Goal: Task Accomplishment & Management: Manage account settings

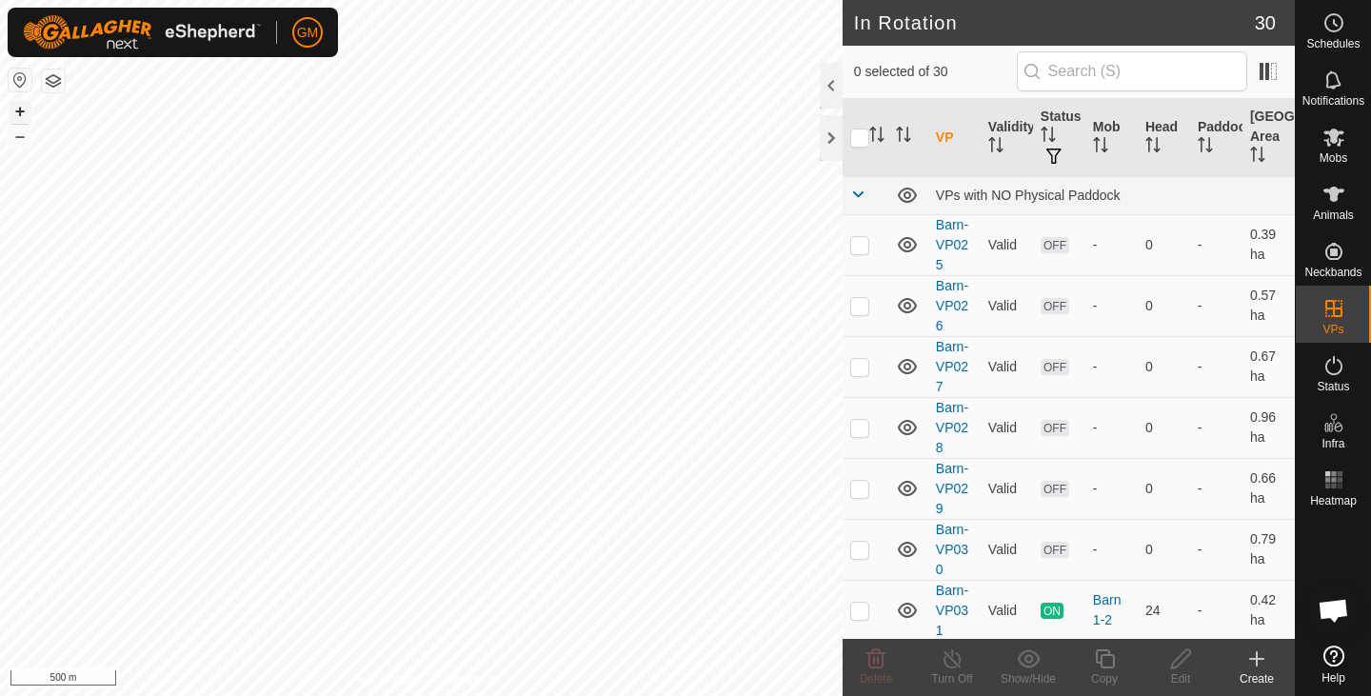
click at [24, 113] on button "+" at bounding box center [20, 111] width 23 height 23
checkbox input "true"
click at [1116, 660] on copy-svg-icon at bounding box center [1105, 659] width 76 height 23
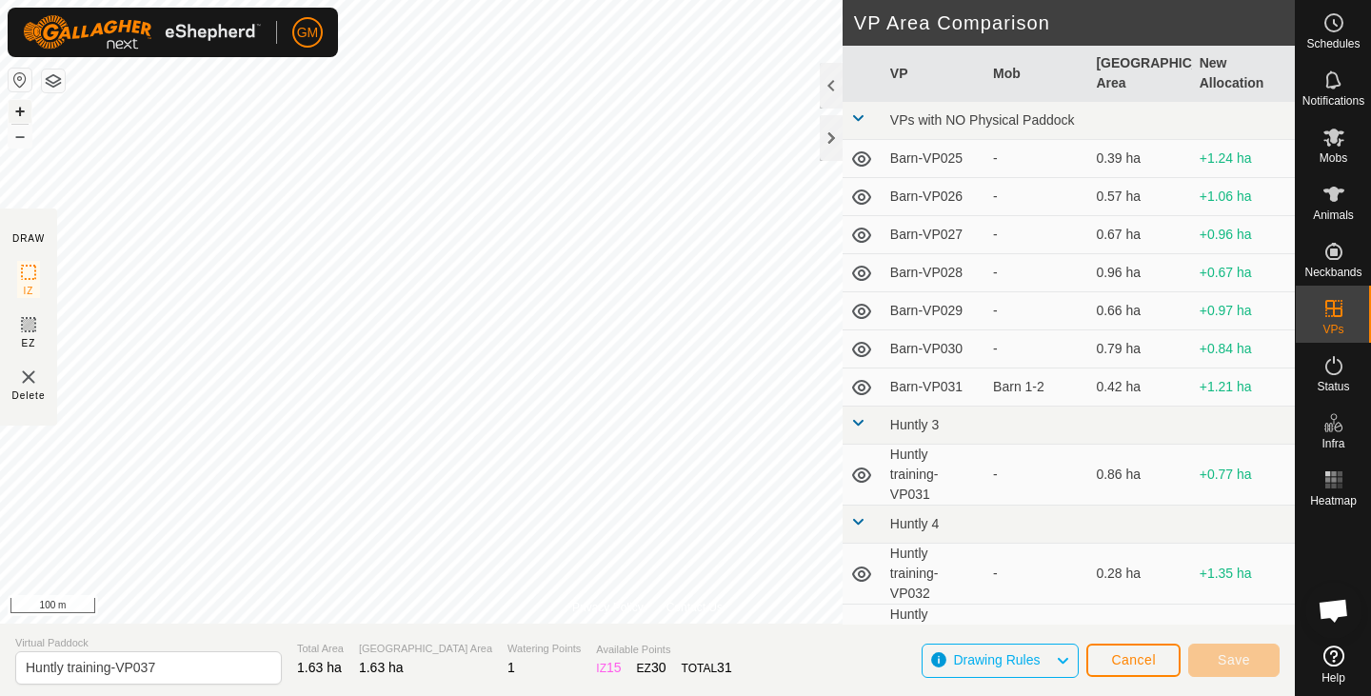
click at [23, 111] on button "+" at bounding box center [20, 111] width 23 height 23
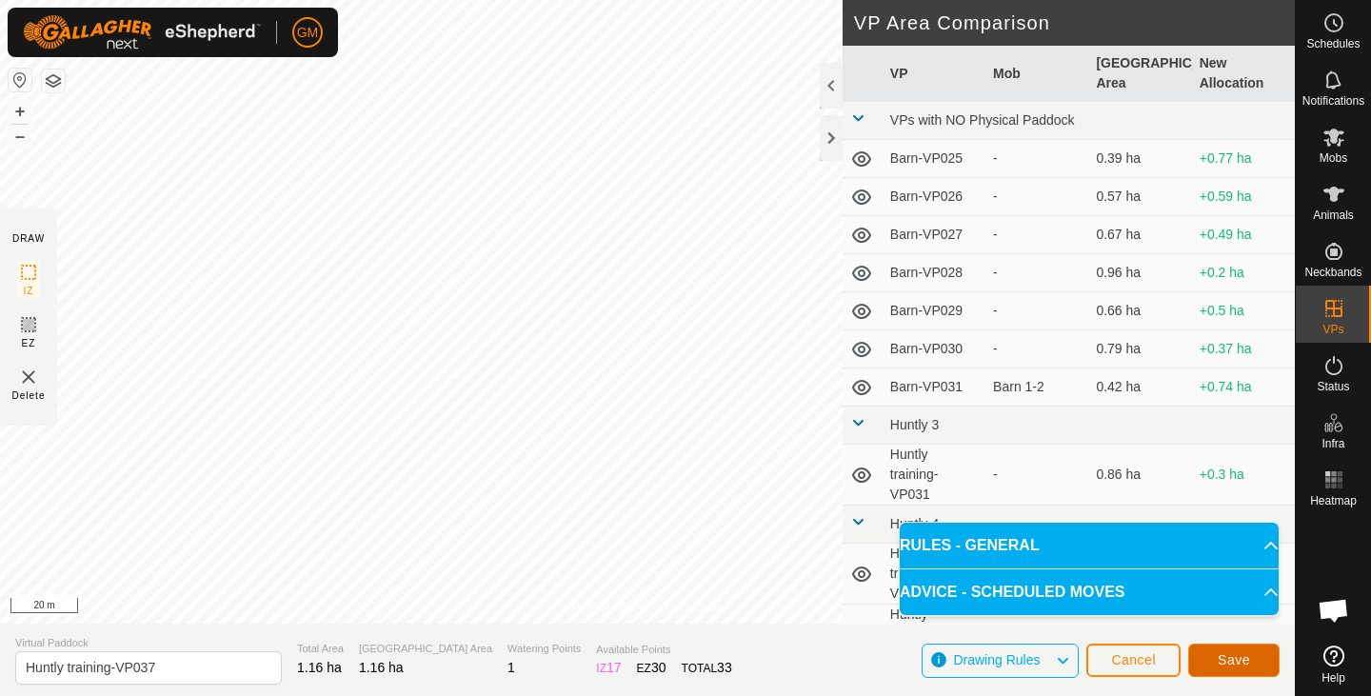
click at [1226, 651] on button "Save" at bounding box center [1234, 660] width 91 height 33
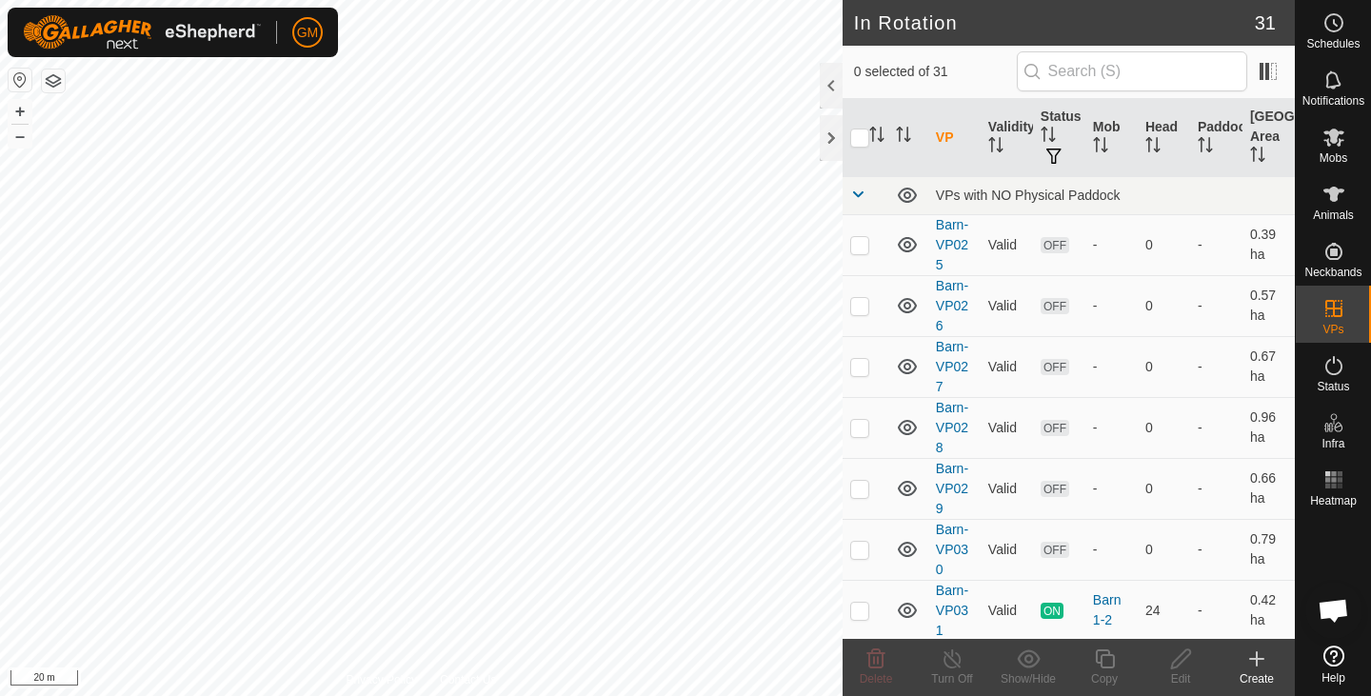
checkbox input "true"
click at [881, 665] on icon at bounding box center [876, 659] width 23 height 23
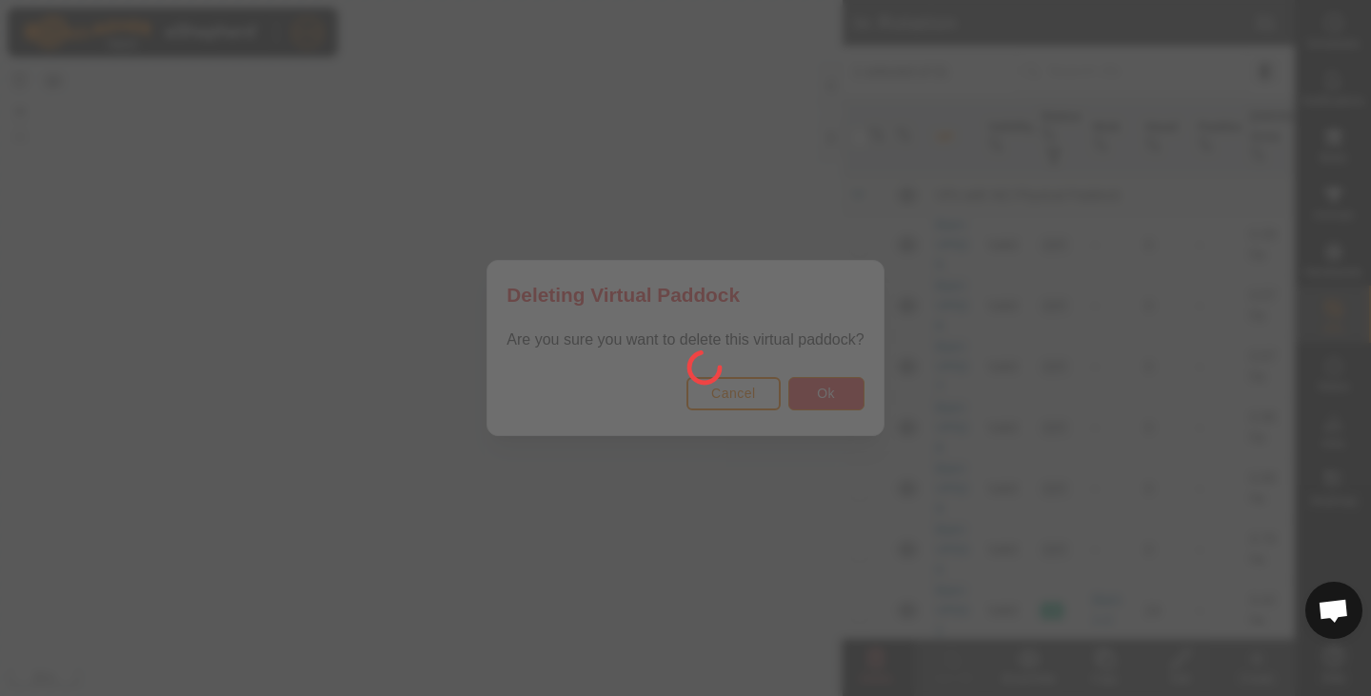
click at [796, 392] on button "Ok" at bounding box center [827, 393] width 76 height 33
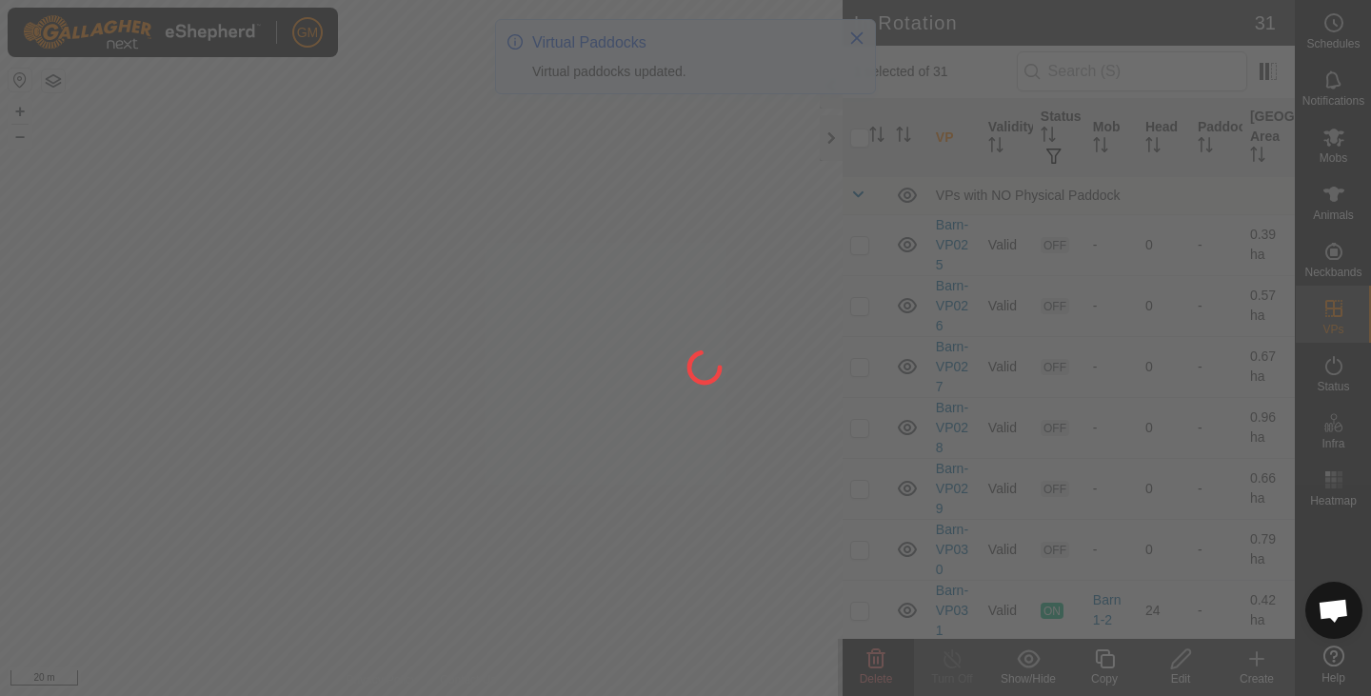
checkbox input "false"
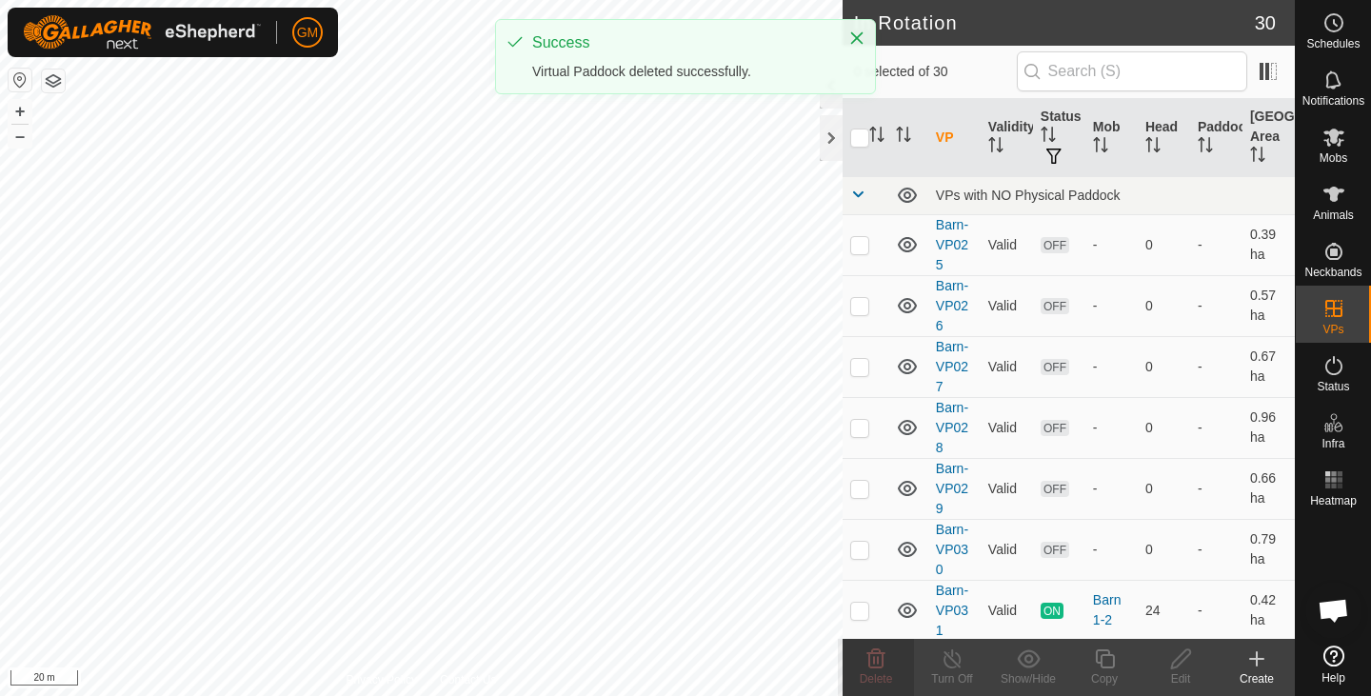
checkbox input "true"
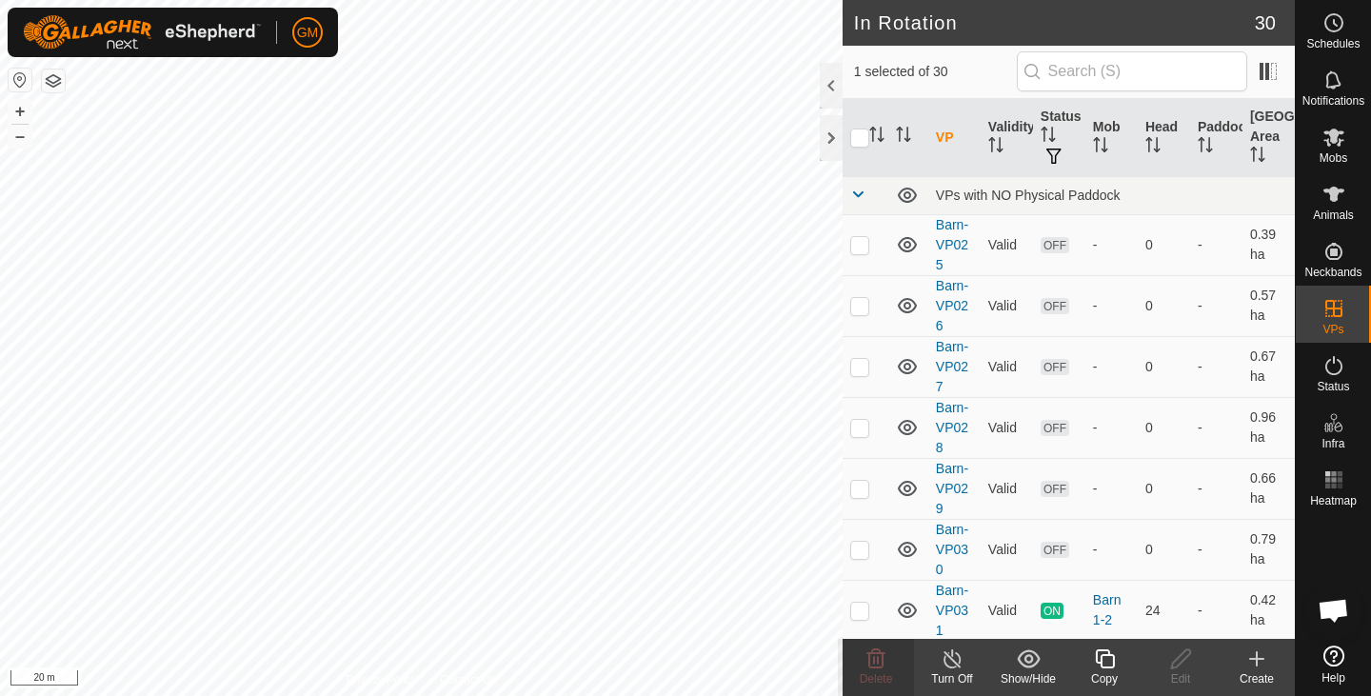
checkbox input "true"
checkbox input "false"
checkbox input "true"
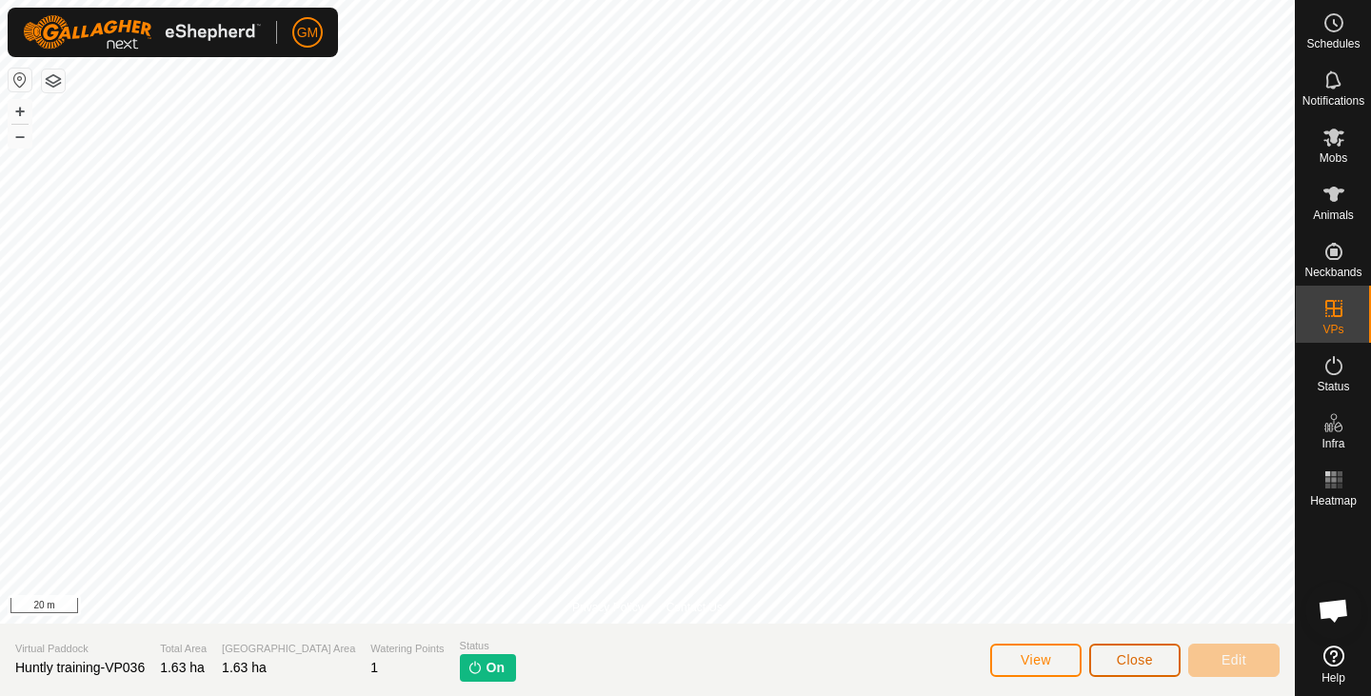
click at [1128, 658] on span "Close" at bounding box center [1135, 659] width 36 height 15
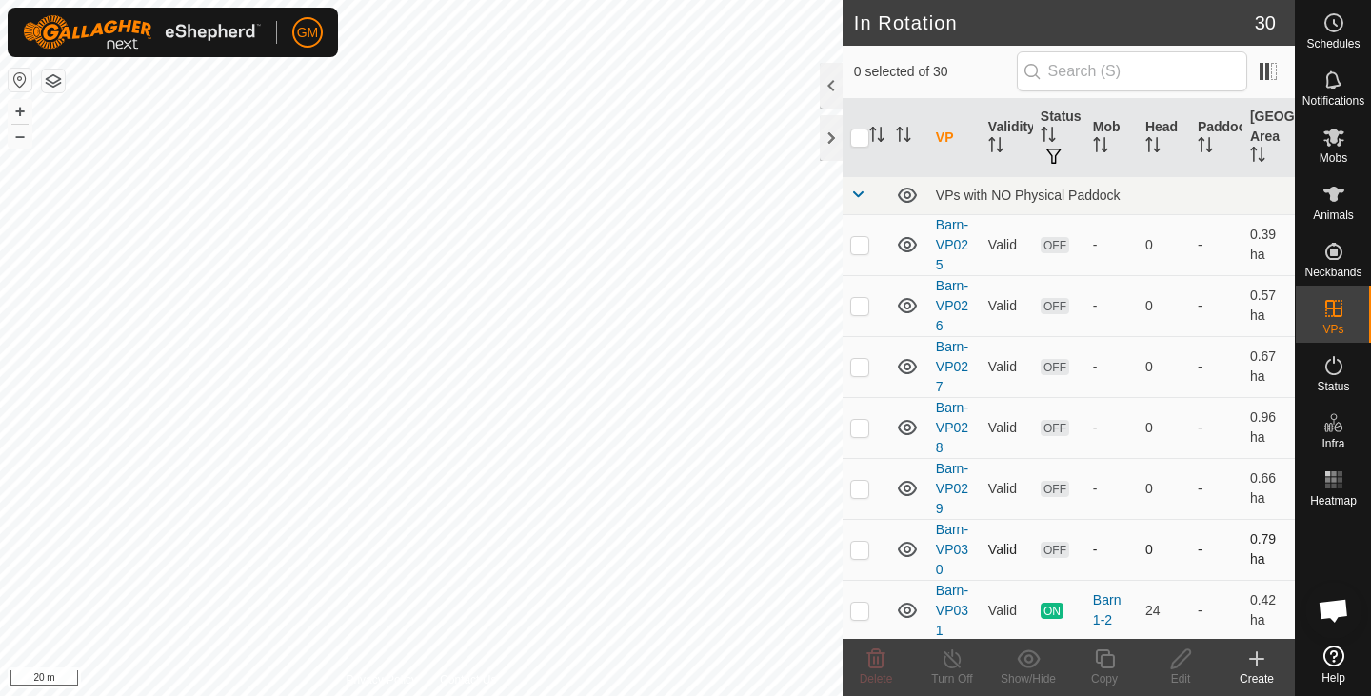
checkbox input "true"
checkbox input "false"
click at [875, 659] on icon at bounding box center [876, 659] width 23 height 23
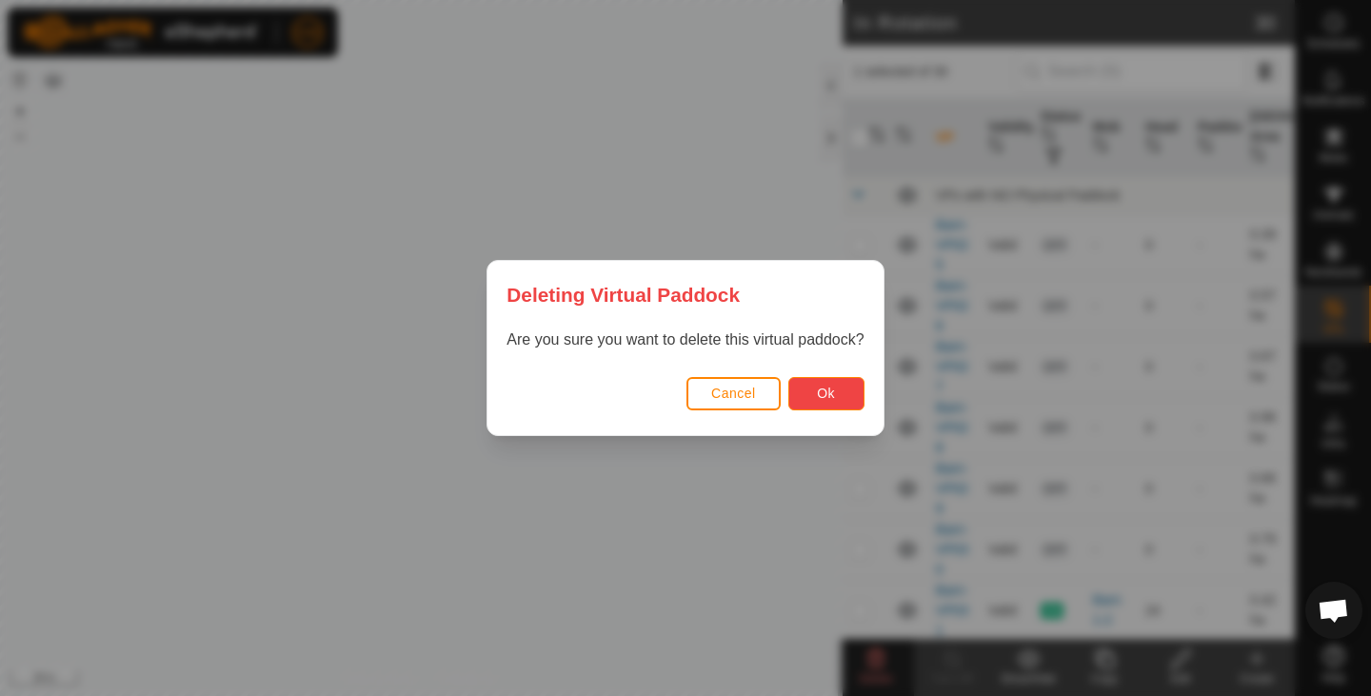
click at [819, 397] on span "Ok" at bounding box center [826, 393] width 18 height 15
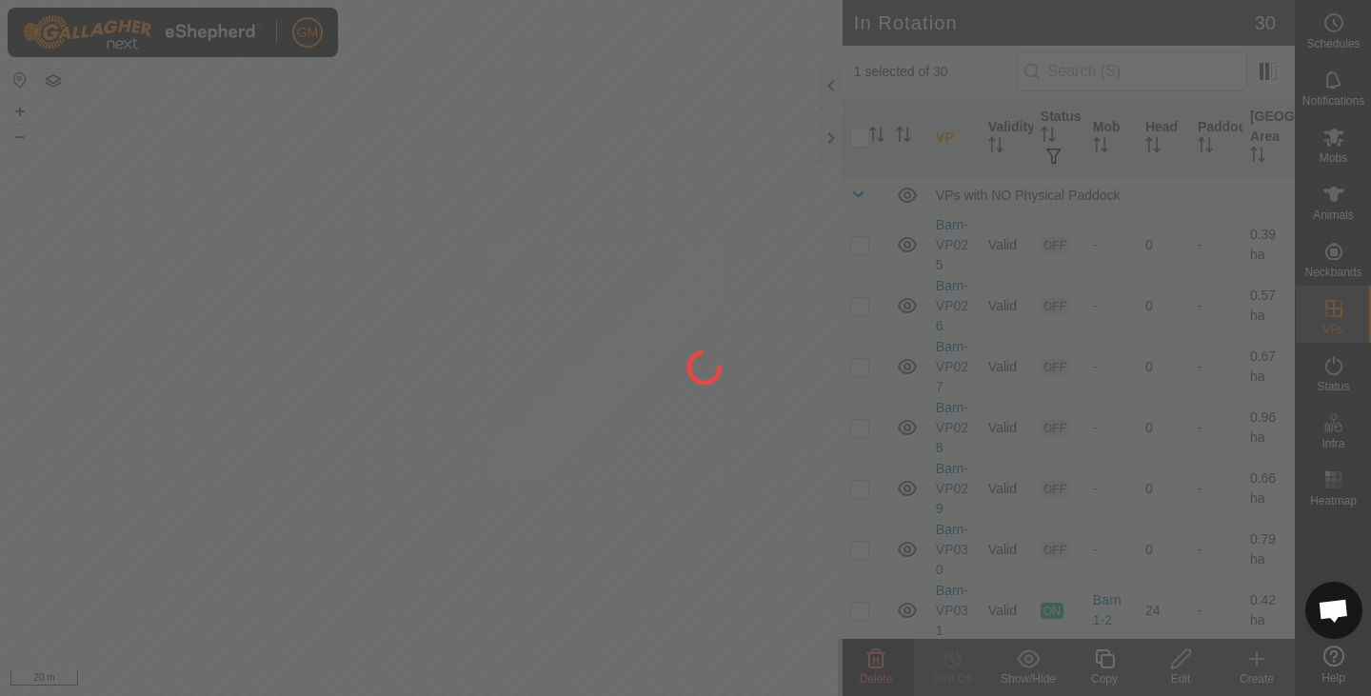
checkbox input "false"
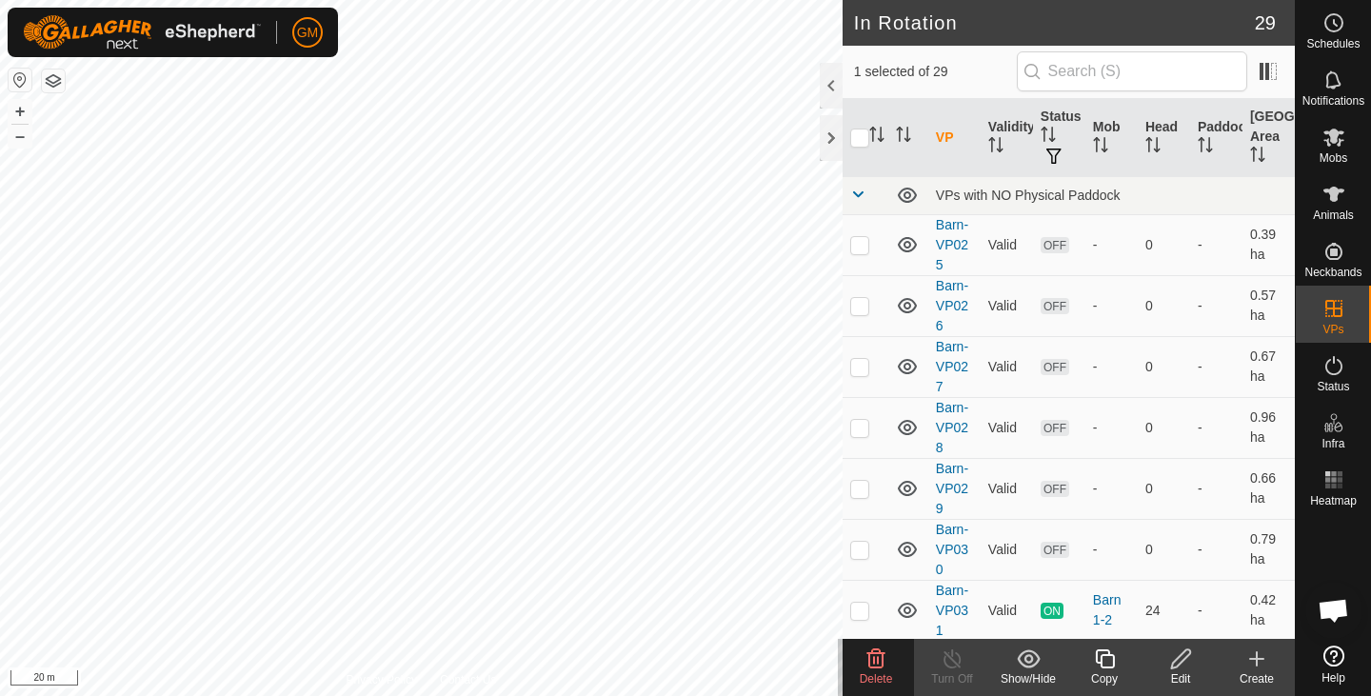
click at [875, 670] on icon at bounding box center [876, 659] width 23 height 23
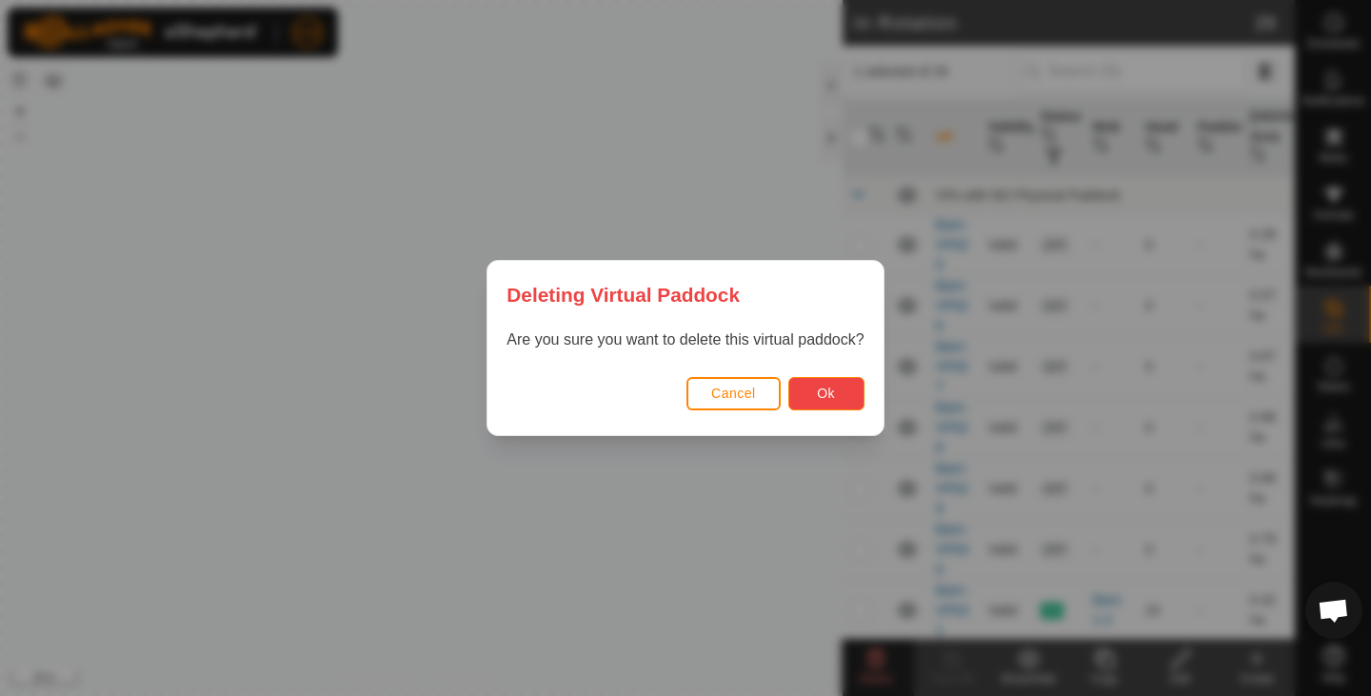
click at [821, 396] on span "Ok" at bounding box center [826, 393] width 18 height 15
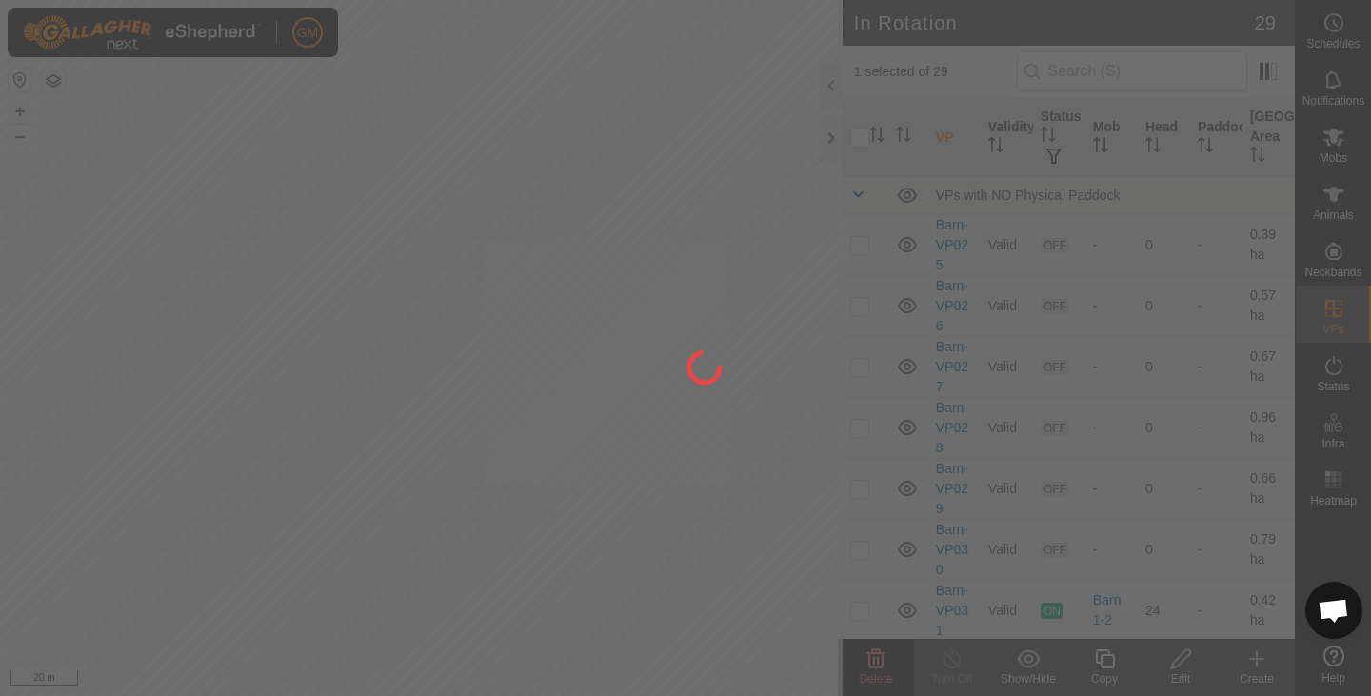
checkbox input "false"
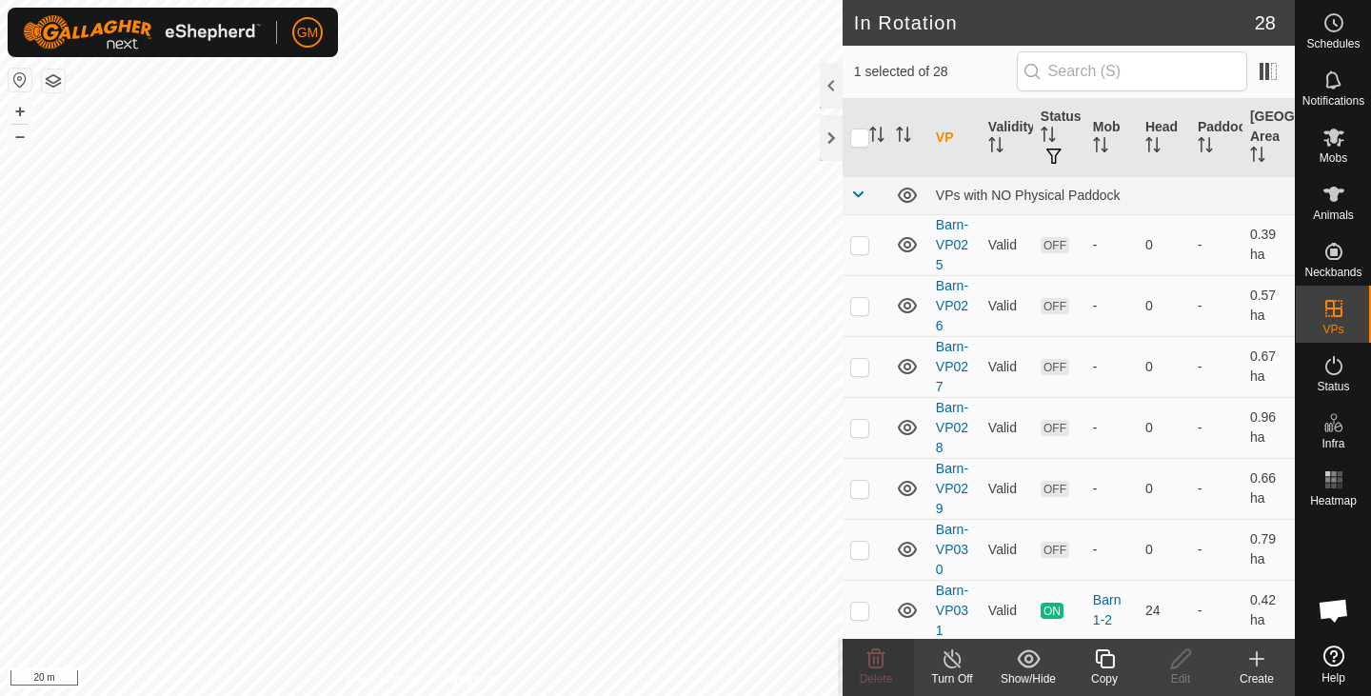
checkbox input "false"
checkbox input "true"
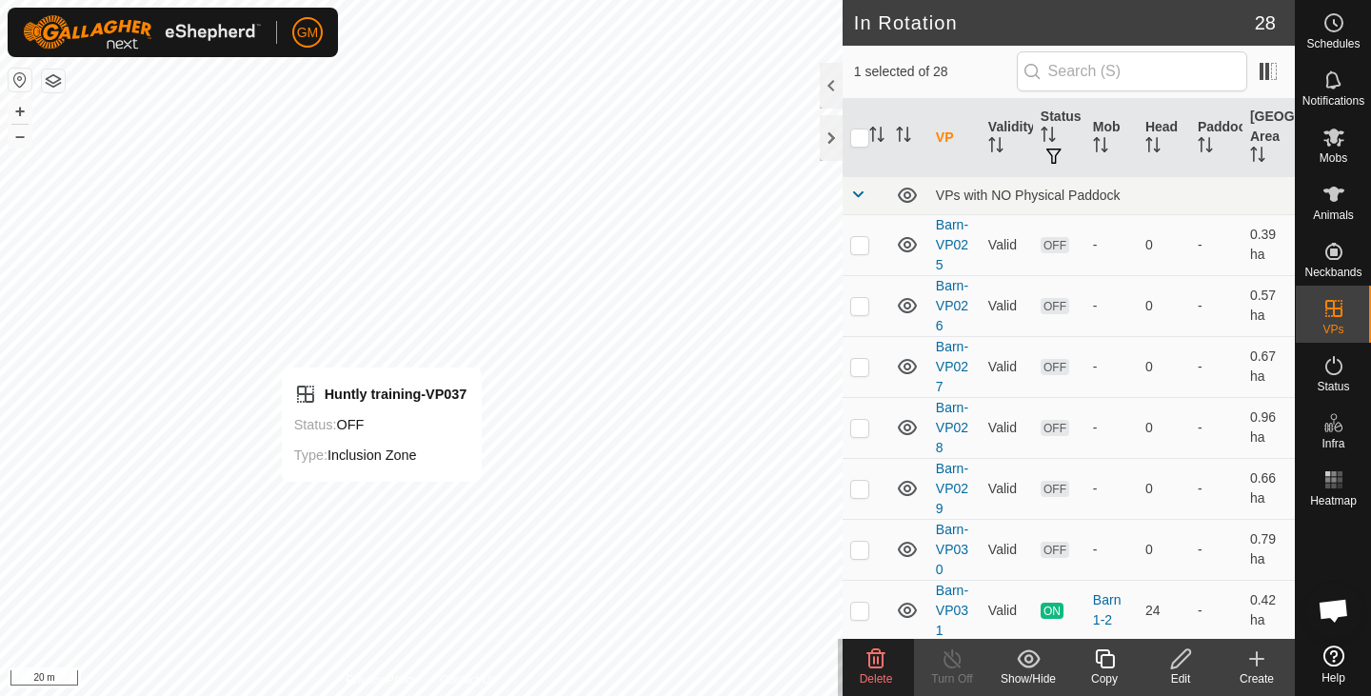
checkbox input "true"
checkbox input "false"
click at [881, 659] on icon at bounding box center [876, 659] width 23 height 23
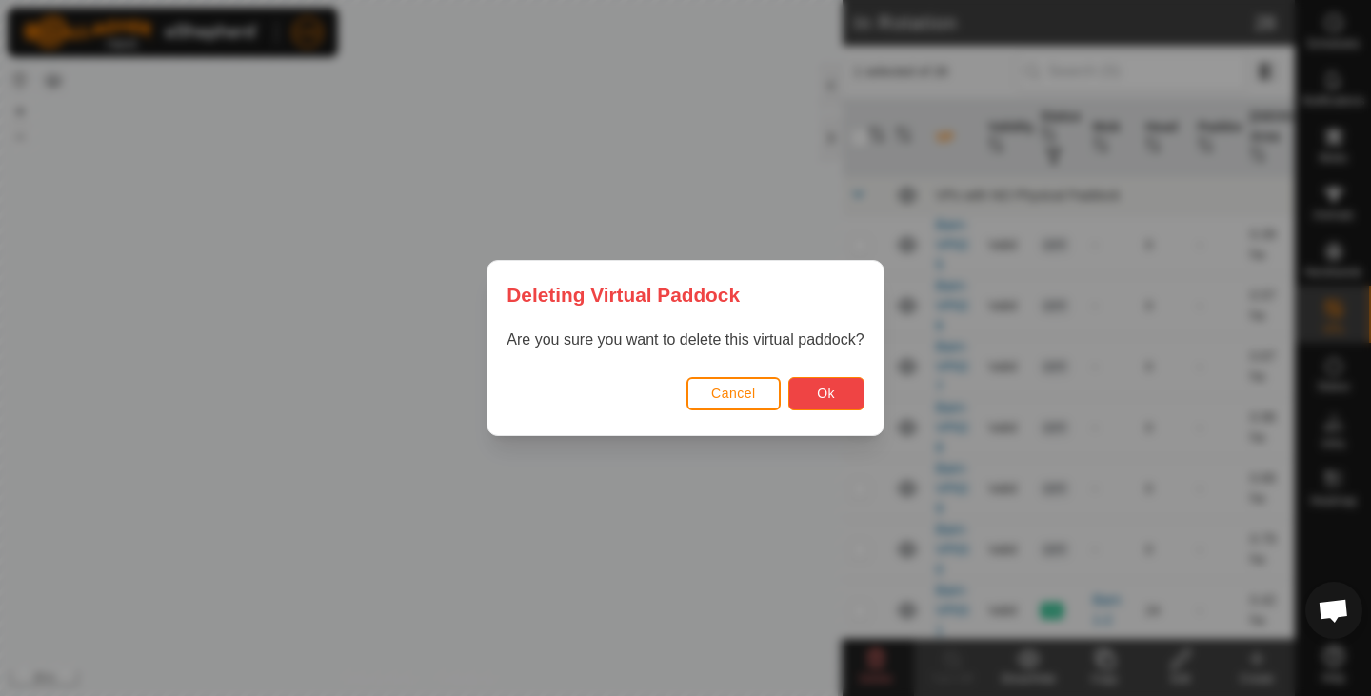
click at [811, 387] on button "Ok" at bounding box center [827, 393] width 76 height 33
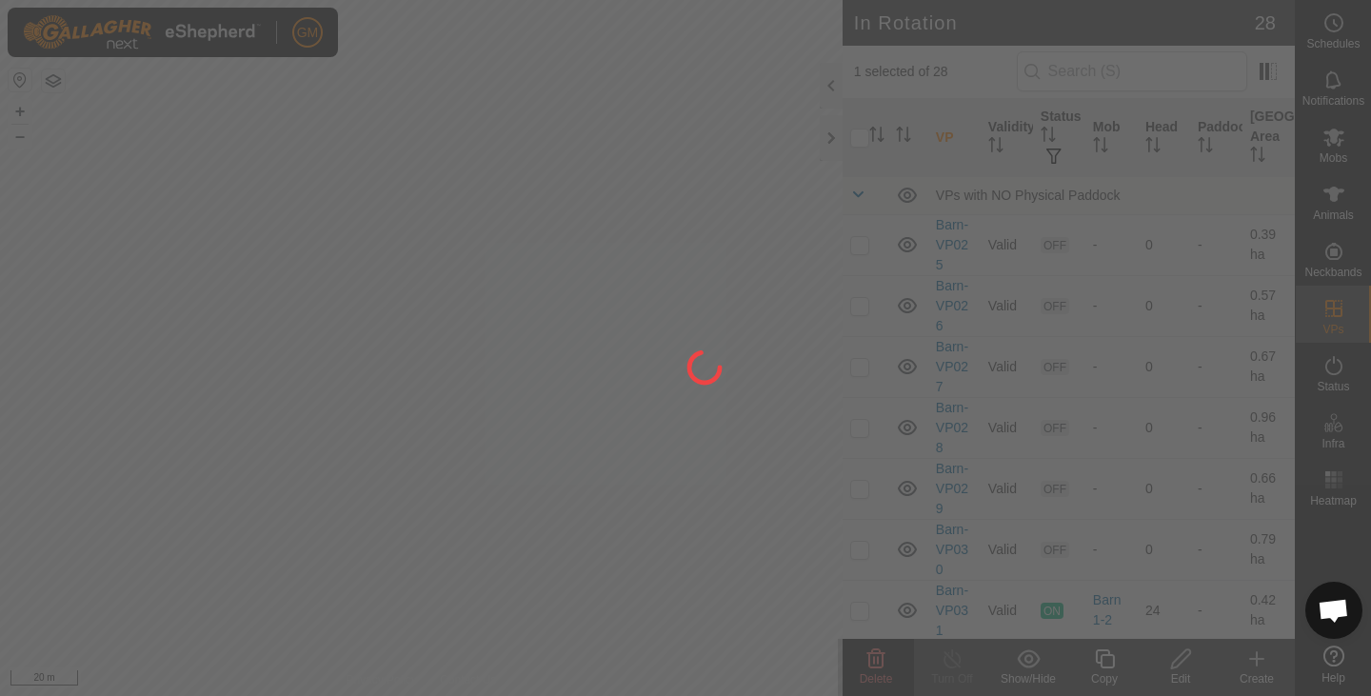
checkbox input "false"
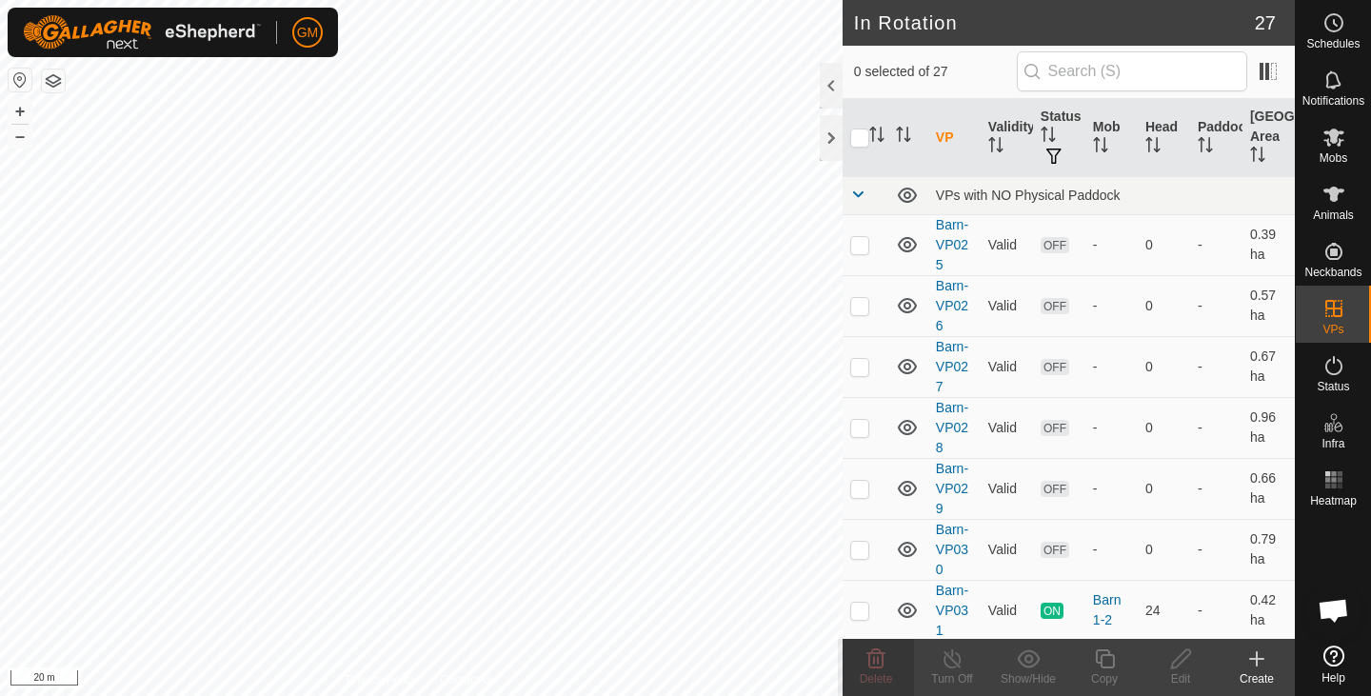
checkbox input "true"
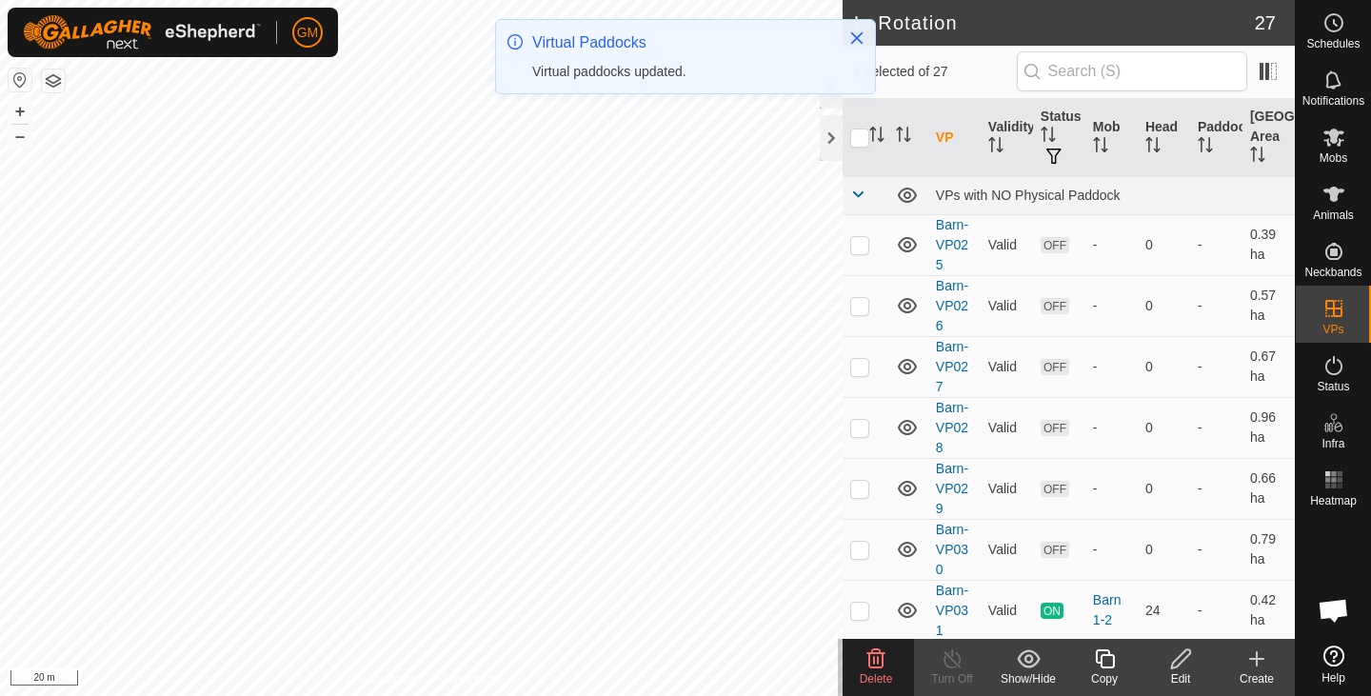
click at [871, 664] on icon at bounding box center [877, 659] width 18 height 19
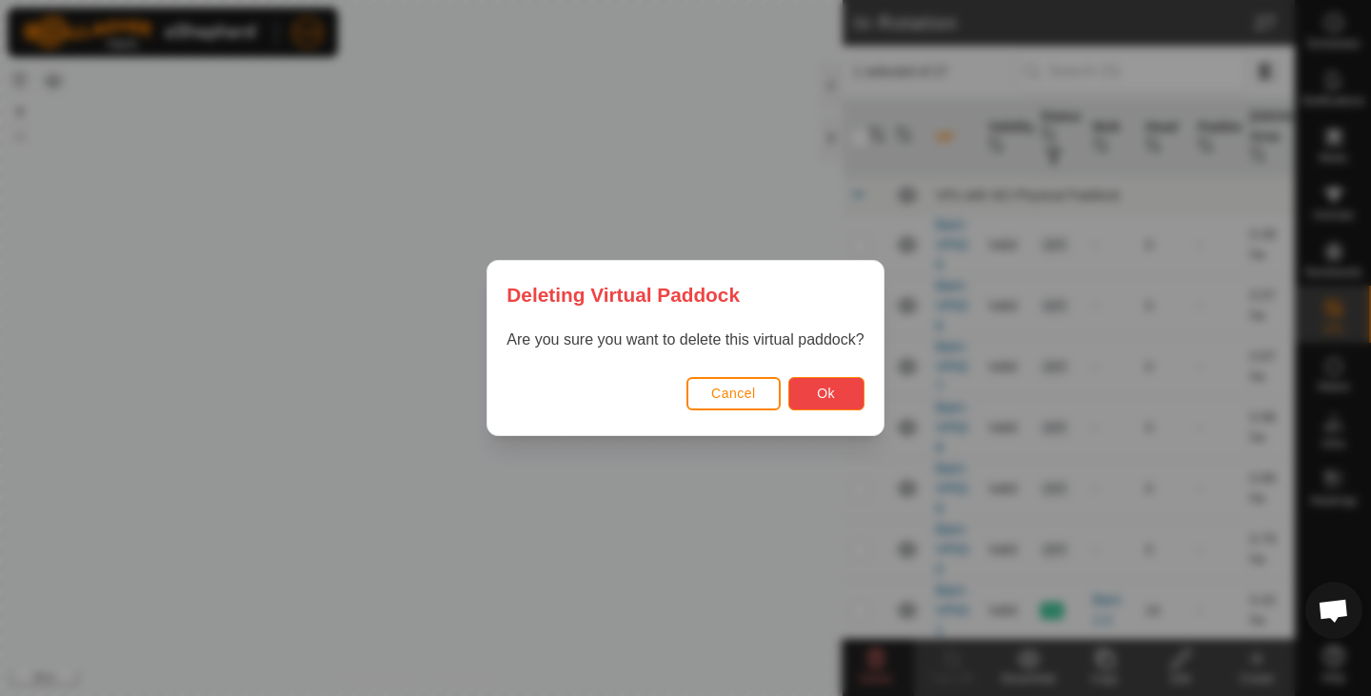
click at [813, 395] on button "Ok" at bounding box center [827, 393] width 76 height 33
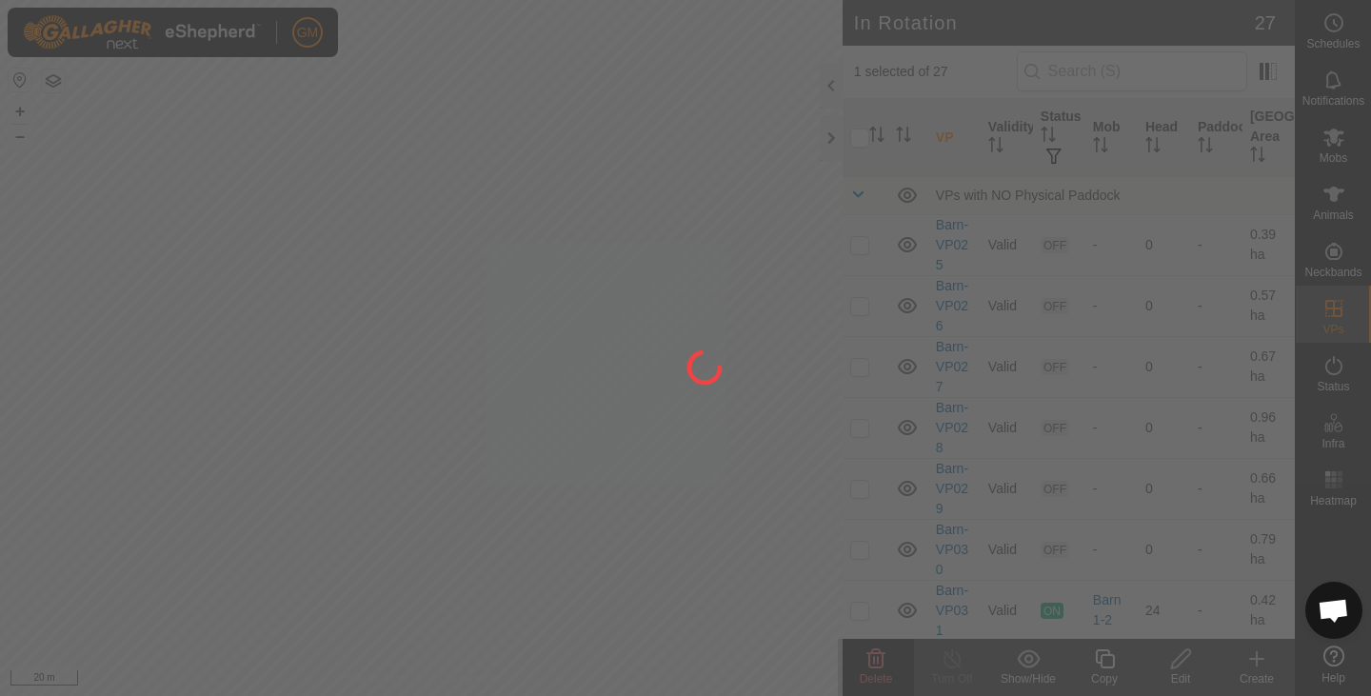
checkbox input "false"
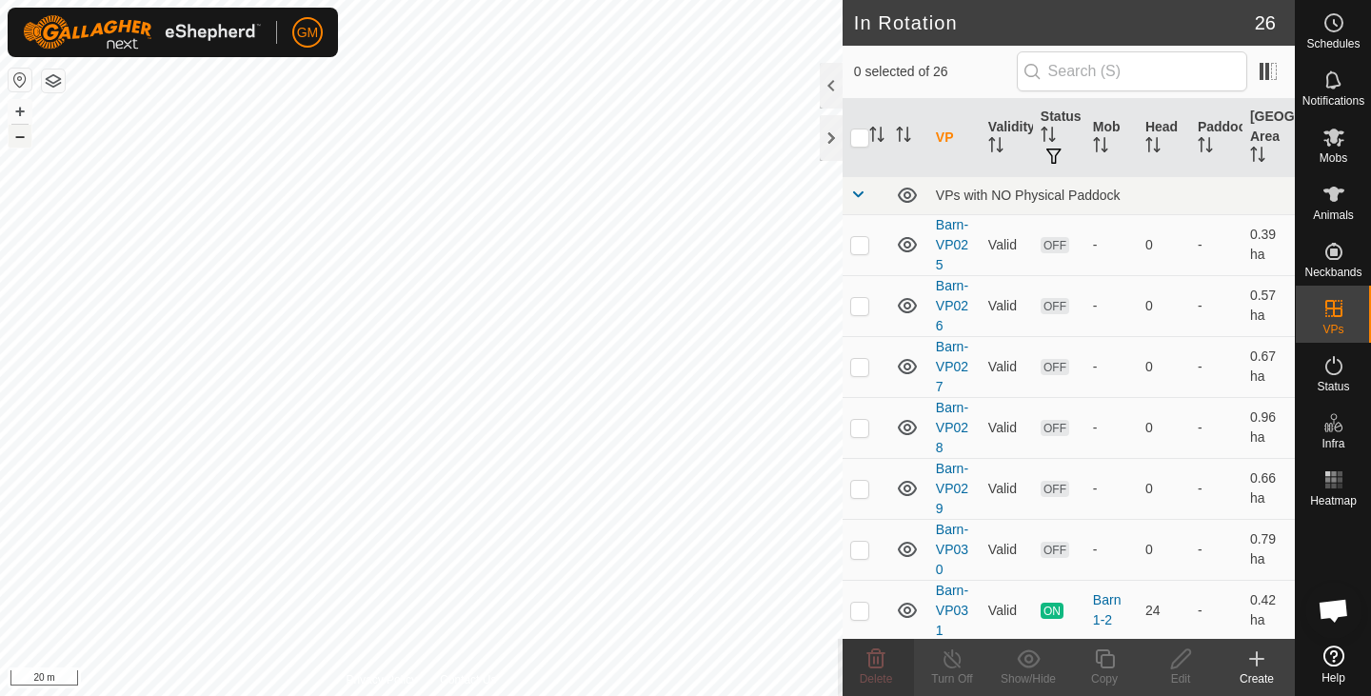
click at [19, 138] on button "–" at bounding box center [20, 136] width 23 height 23
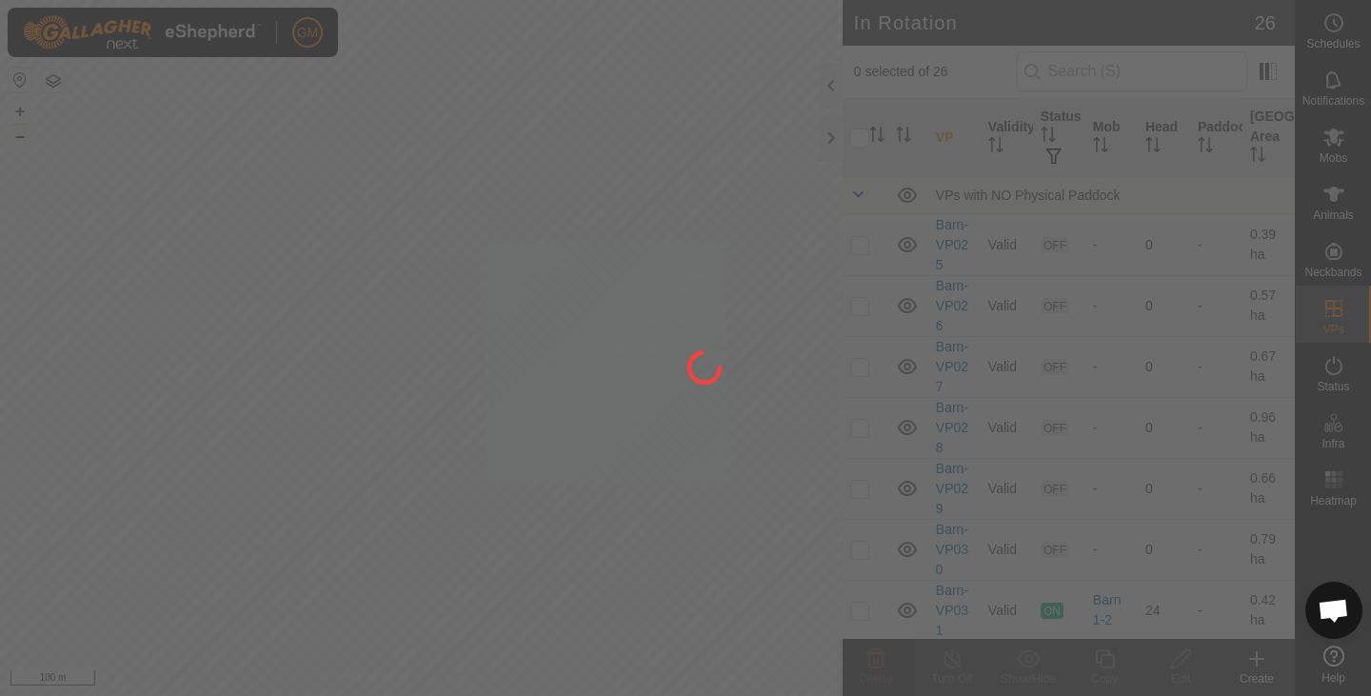
click at [292, 409] on div "GM Schedules Notifications Mobs Animals Neckbands VPs Status Infra Heatmap Help…" at bounding box center [685, 348] width 1371 height 696
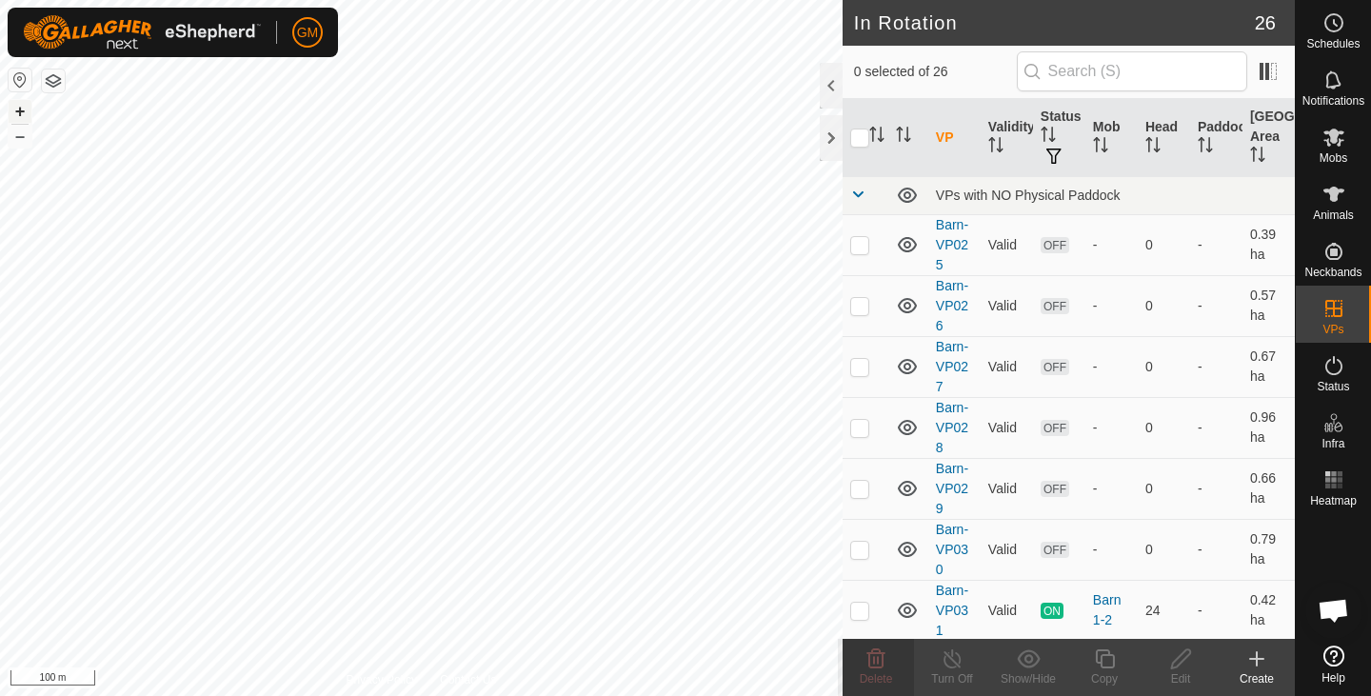
click at [22, 114] on button "+" at bounding box center [20, 111] width 23 height 23
checkbox input "true"
click at [1109, 661] on icon at bounding box center [1105, 659] width 24 height 23
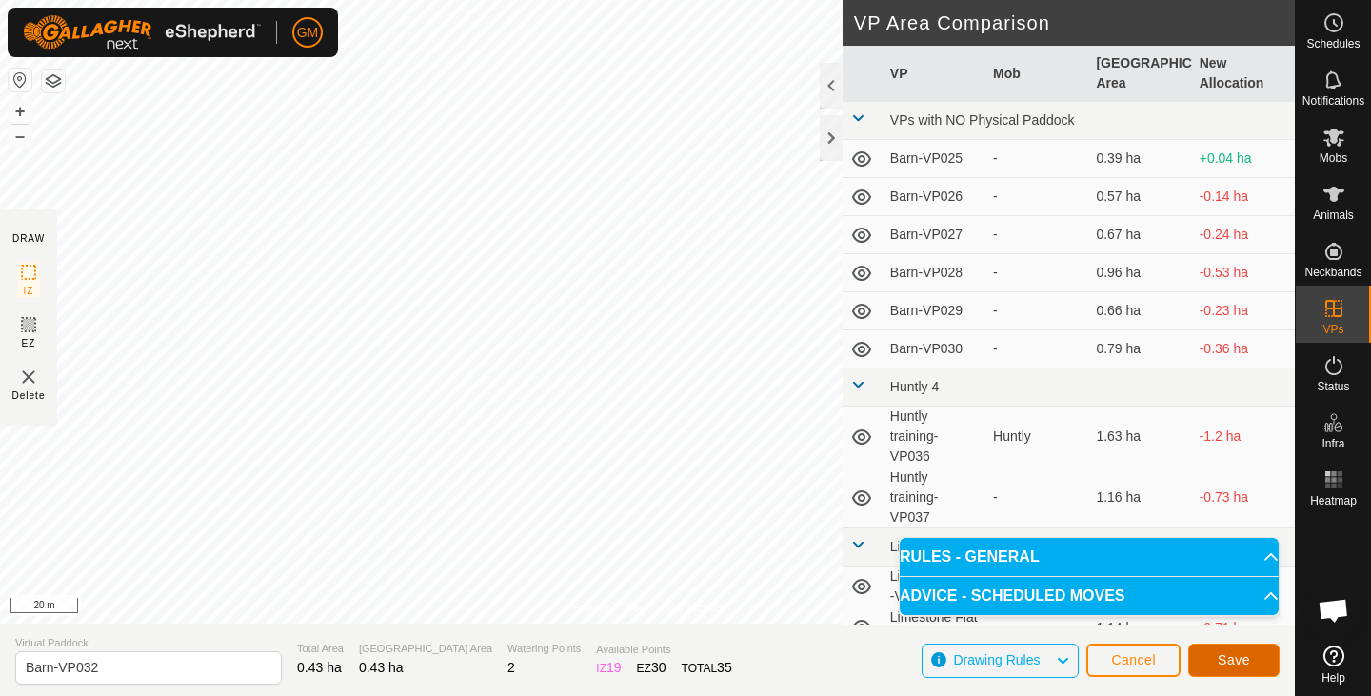
click at [1216, 657] on button "Save" at bounding box center [1234, 660] width 91 height 33
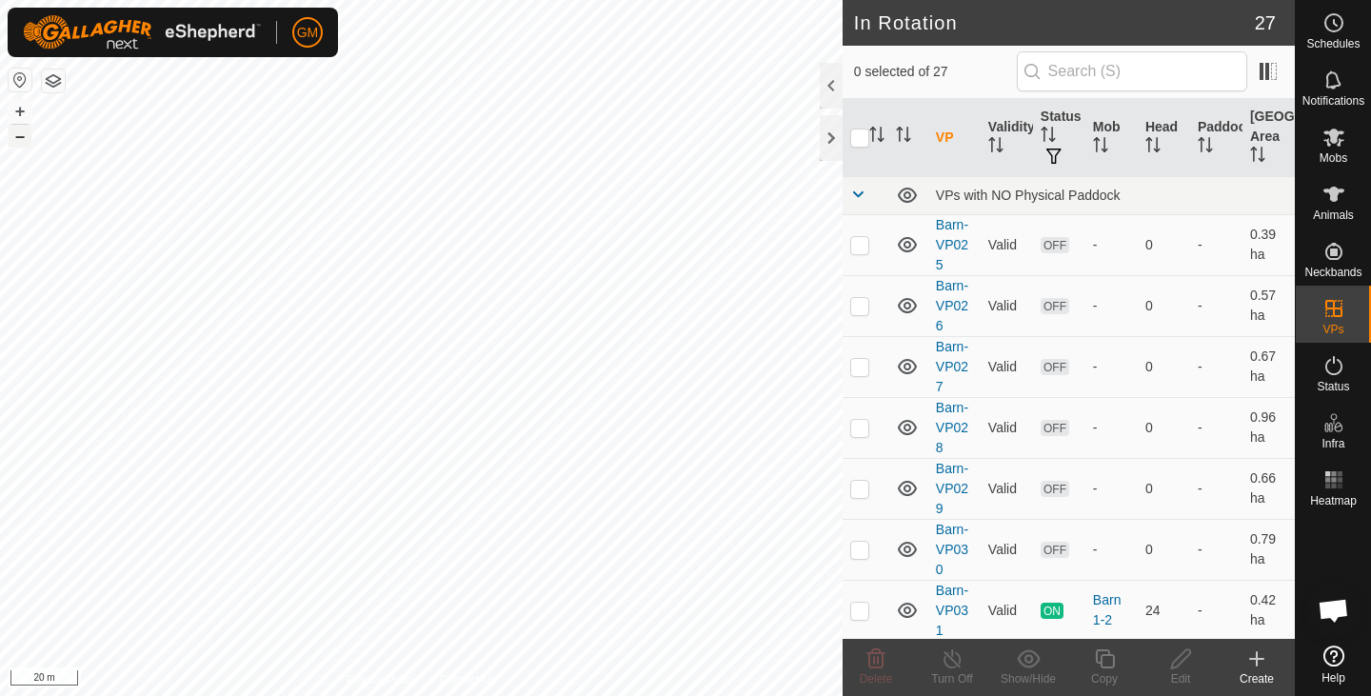
click at [21, 141] on button "–" at bounding box center [20, 136] width 23 height 23
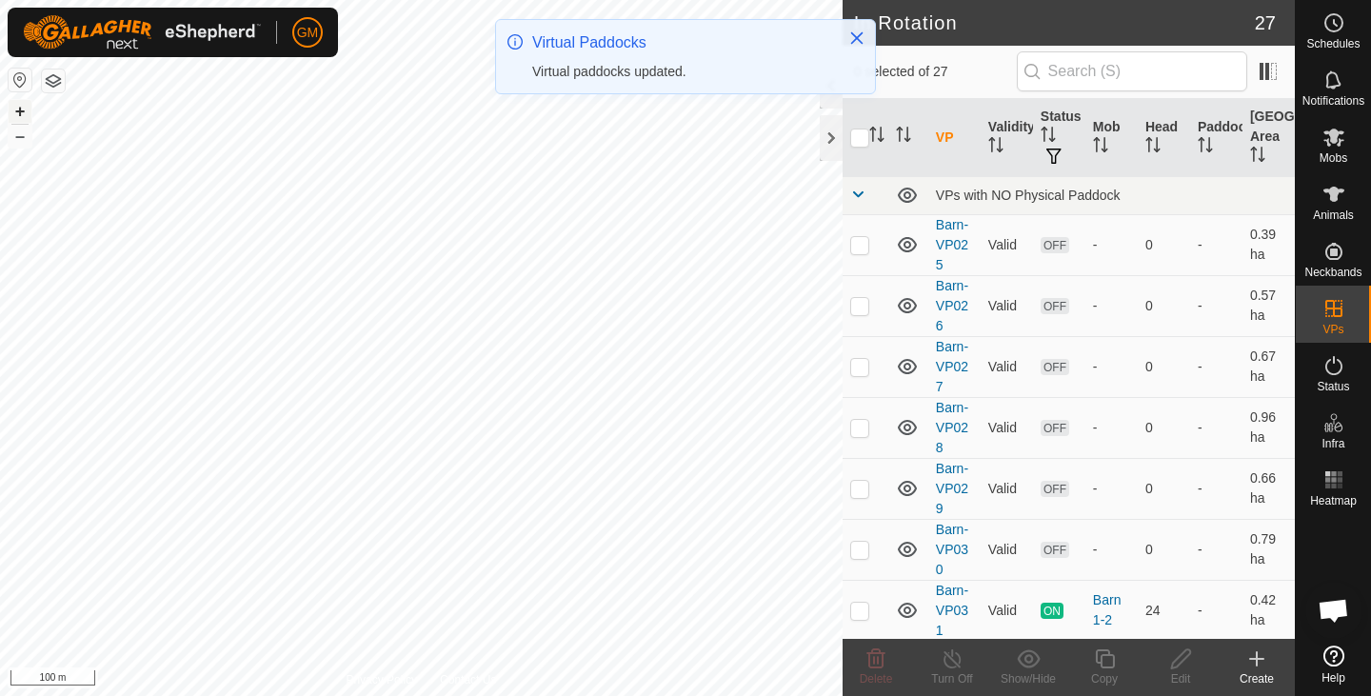
click at [21, 113] on button "+" at bounding box center [20, 111] width 23 height 23
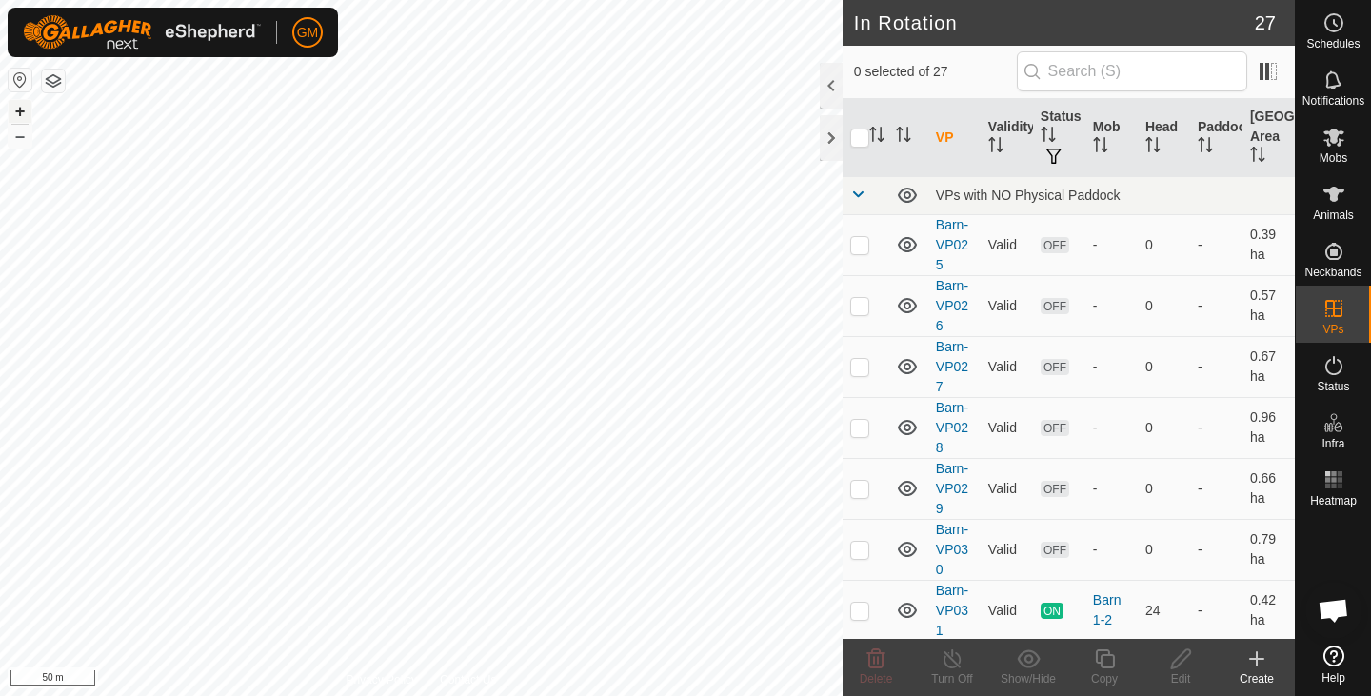
click at [21, 113] on button "+" at bounding box center [20, 111] width 23 height 23
checkbox input "true"
click at [1108, 666] on icon at bounding box center [1105, 659] width 24 height 23
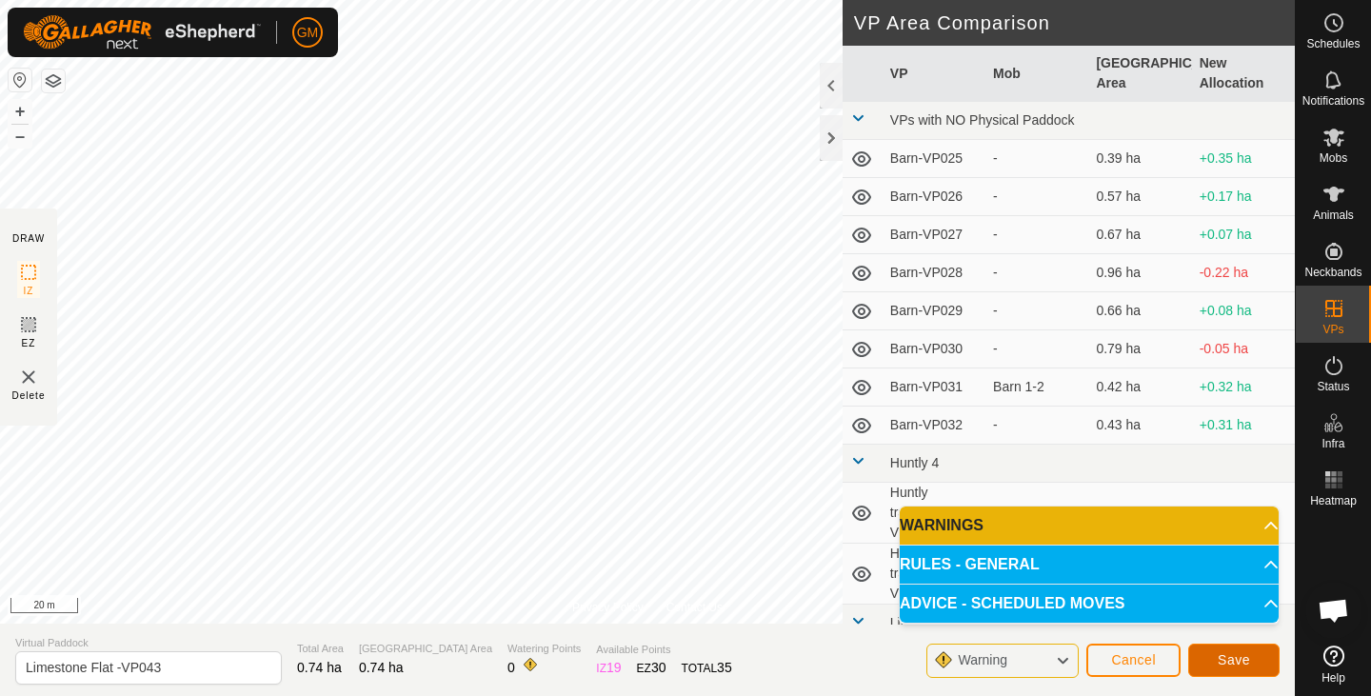
click at [1231, 663] on span "Save" at bounding box center [1234, 659] width 32 height 15
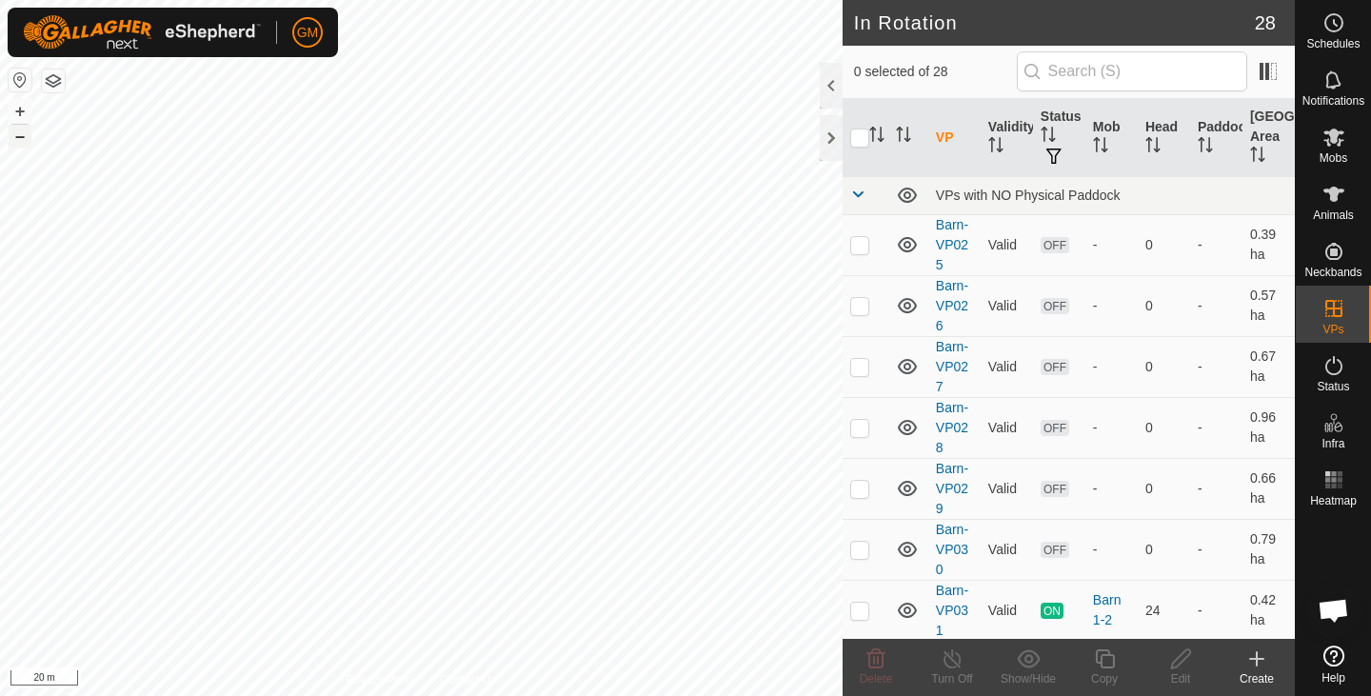
click at [24, 147] on button "–" at bounding box center [20, 136] width 23 height 23
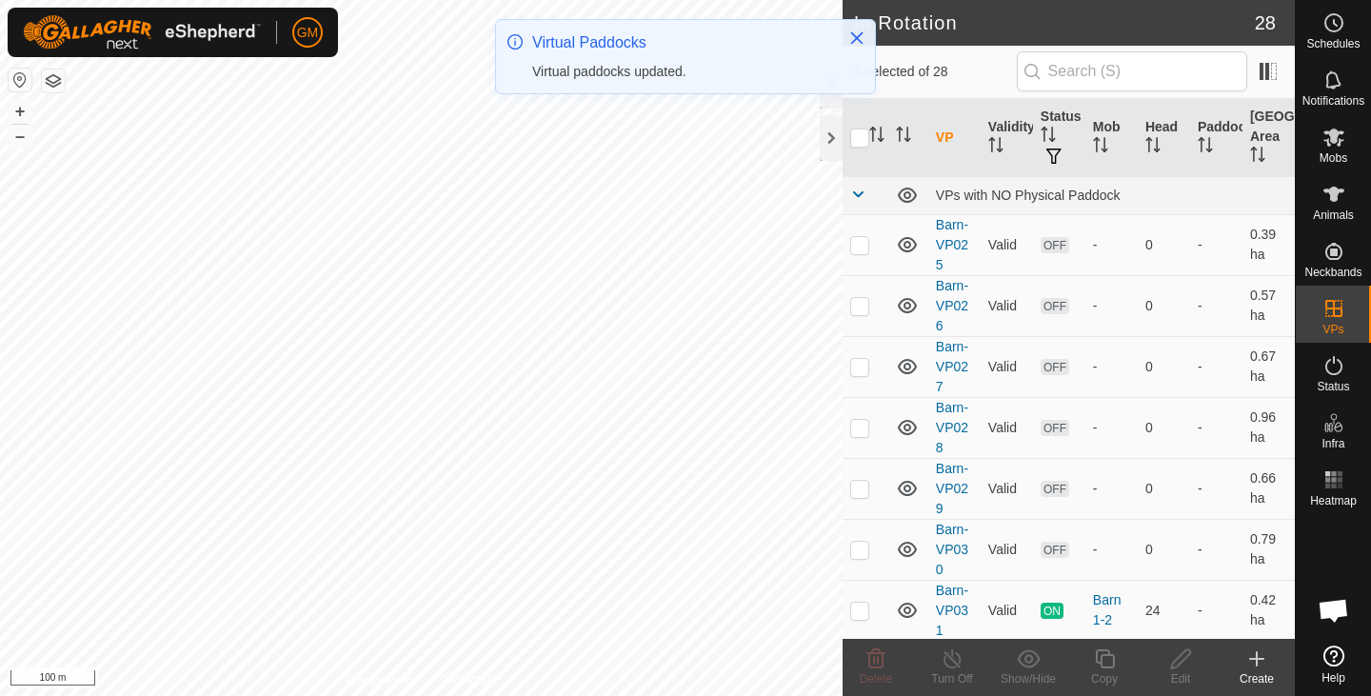
checkbox input "true"
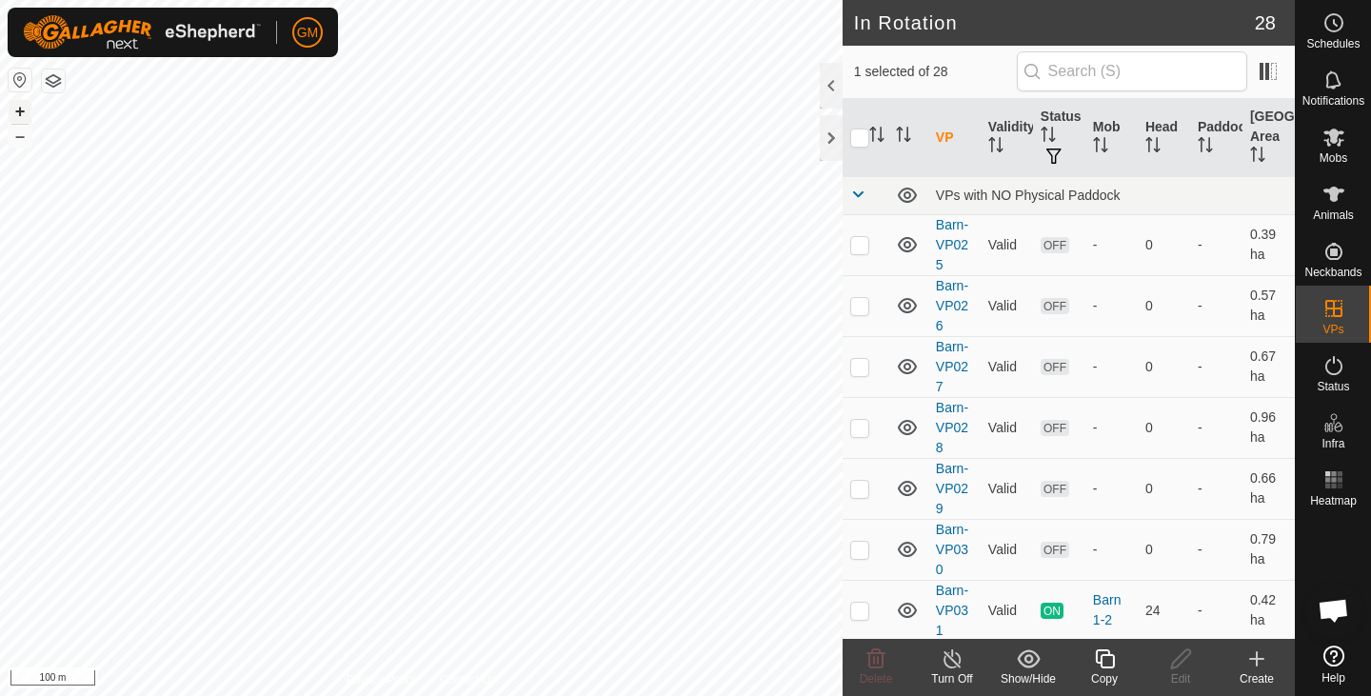
click at [16, 114] on button "+" at bounding box center [20, 111] width 23 height 23
click at [1113, 670] on icon at bounding box center [1105, 659] width 24 height 23
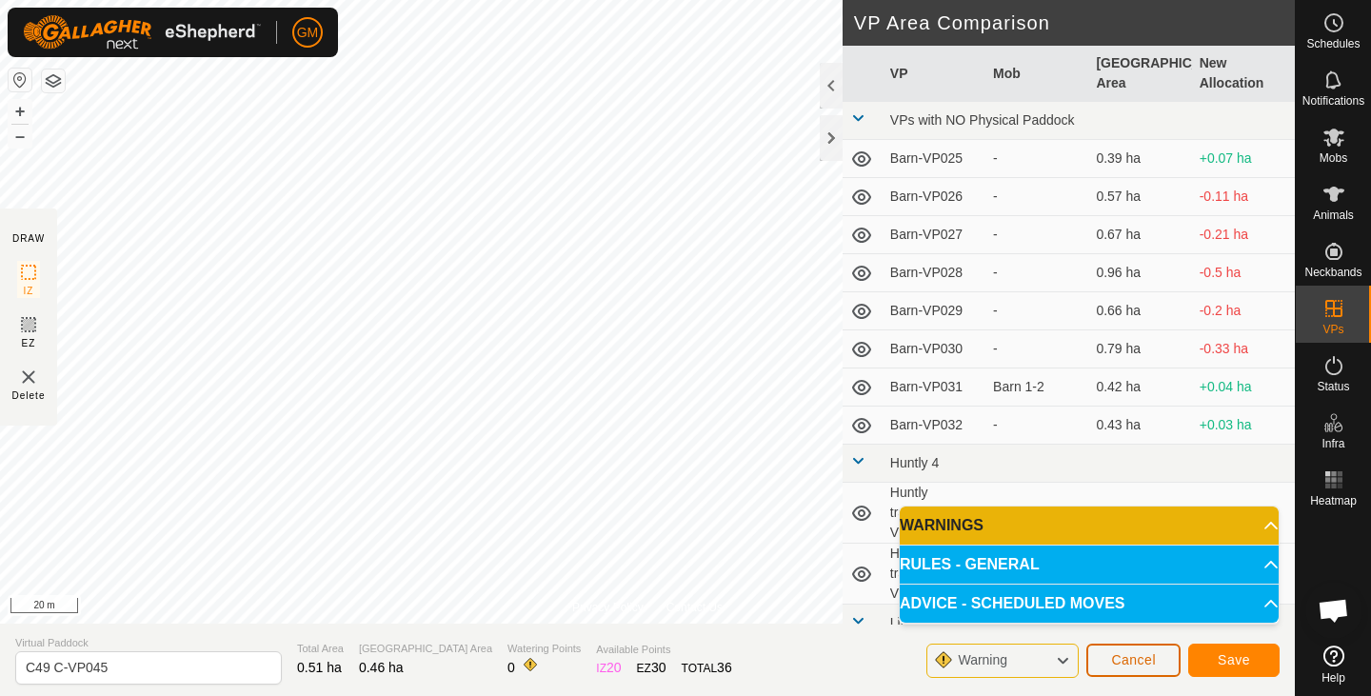
click at [1143, 660] on span "Cancel" at bounding box center [1133, 659] width 45 height 15
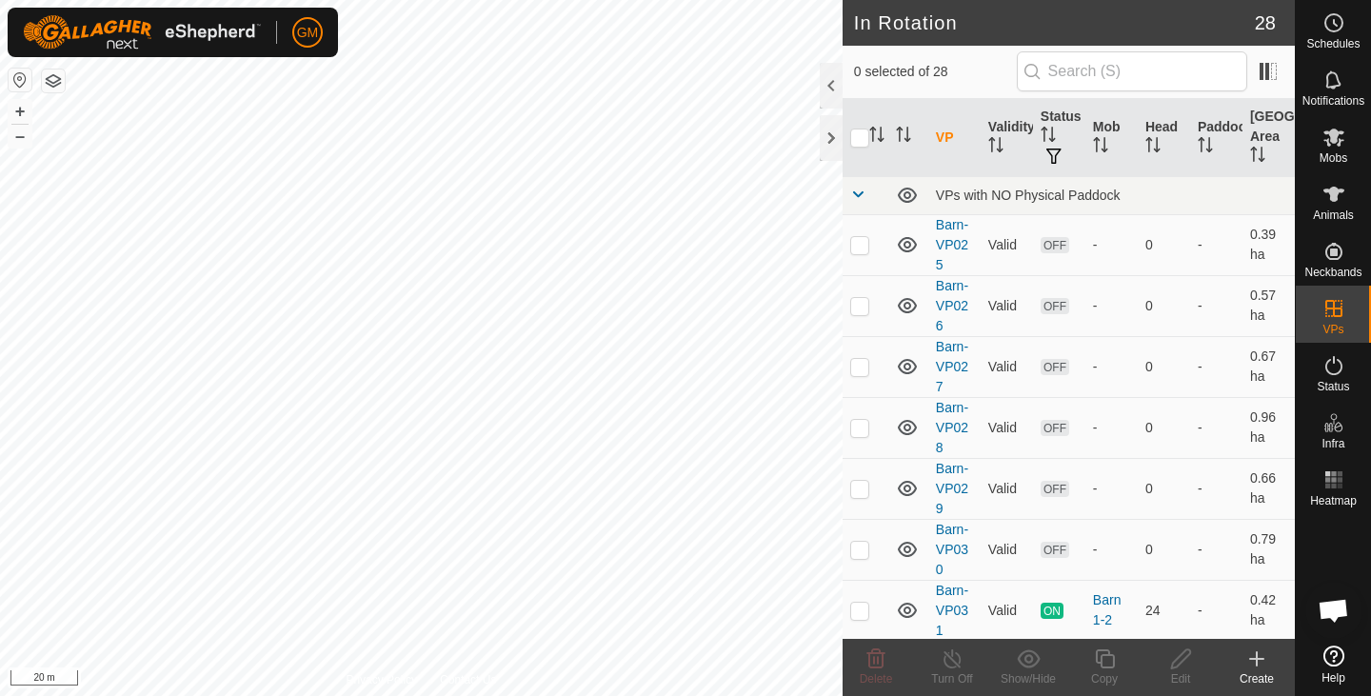
checkbox input "true"
click at [1102, 654] on icon at bounding box center [1105, 659] width 24 height 23
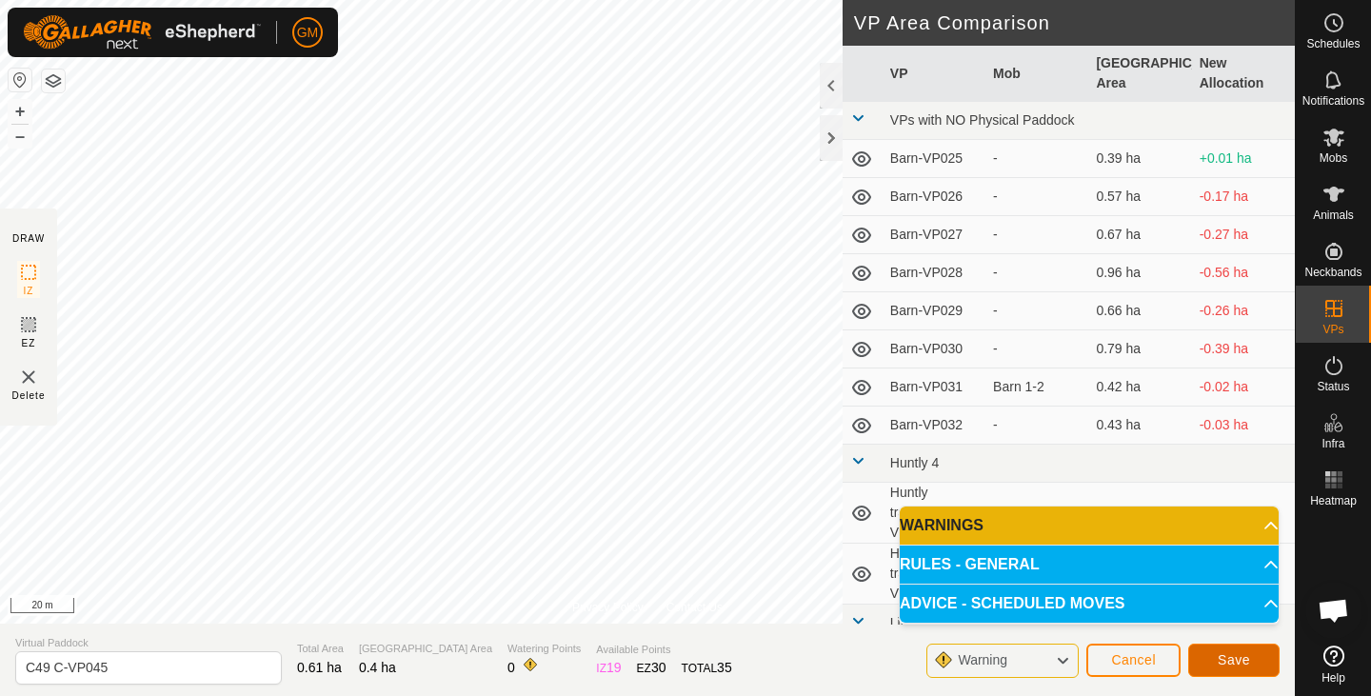
click at [1231, 651] on button "Save" at bounding box center [1234, 660] width 91 height 33
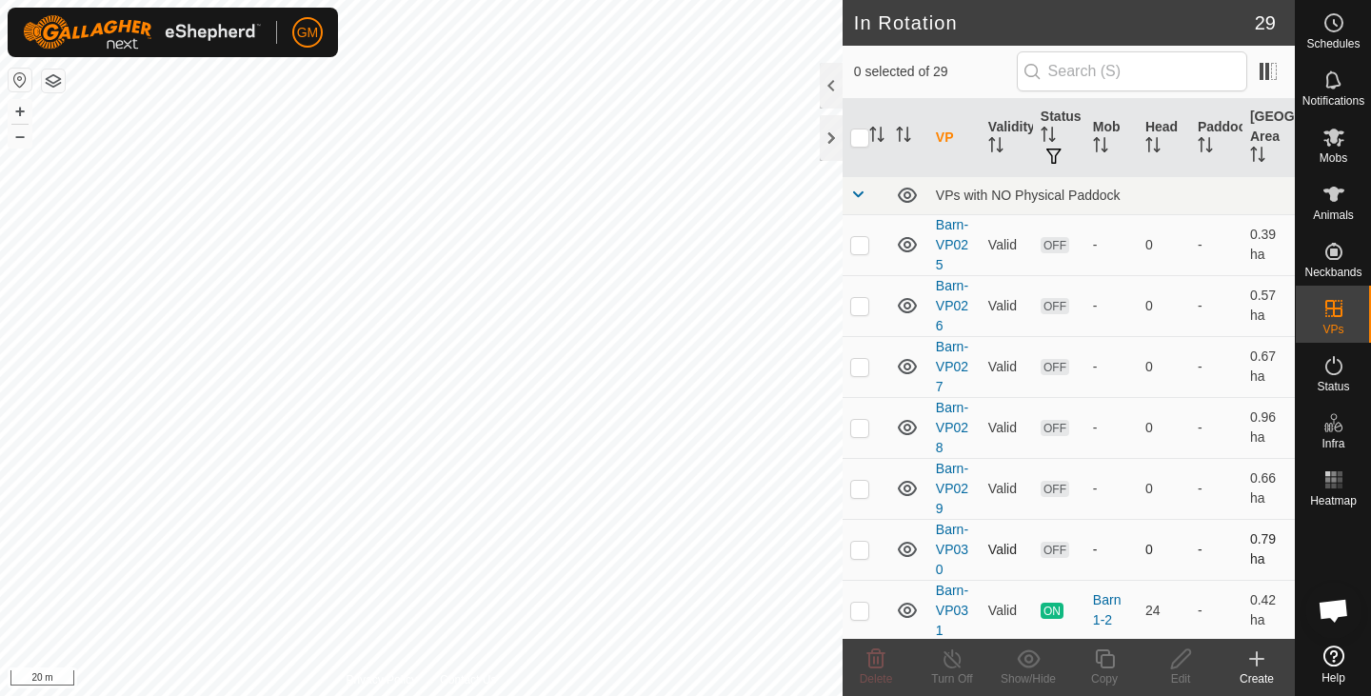
checkbox input "true"
click at [883, 654] on icon at bounding box center [877, 659] width 18 height 19
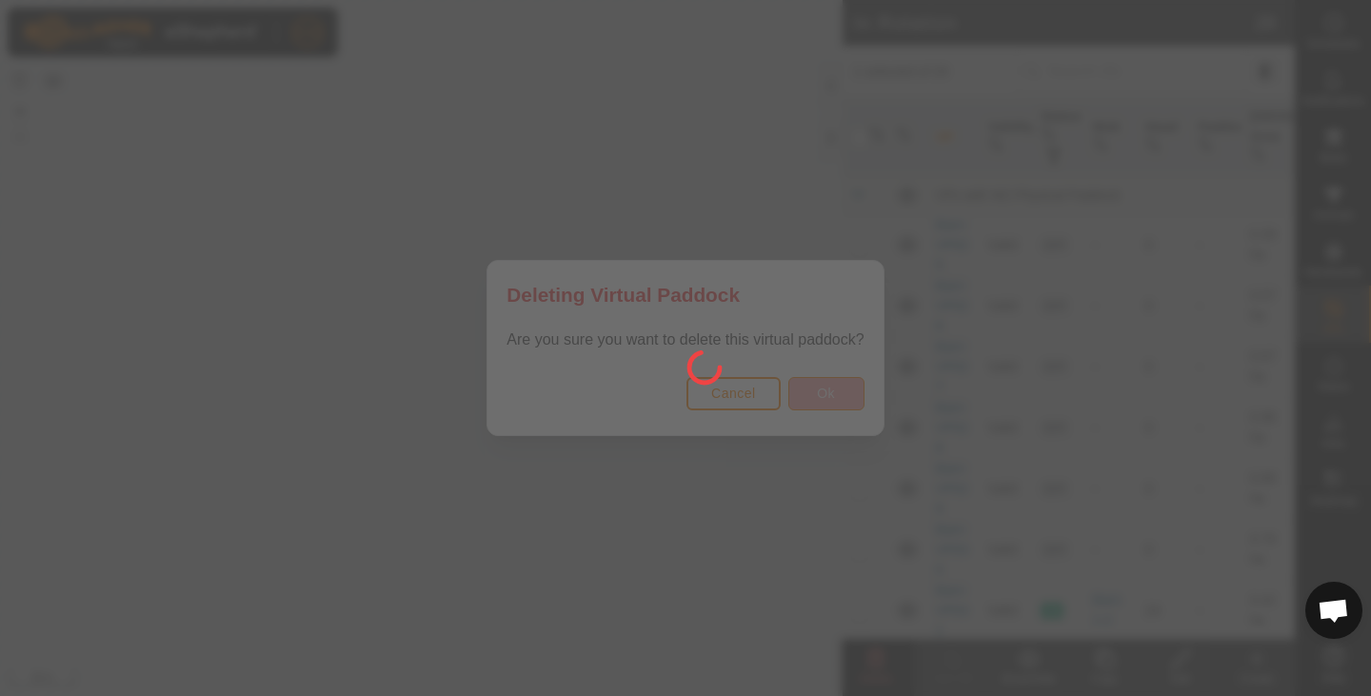
click at [811, 393] on div at bounding box center [685, 348] width 1371 height 696
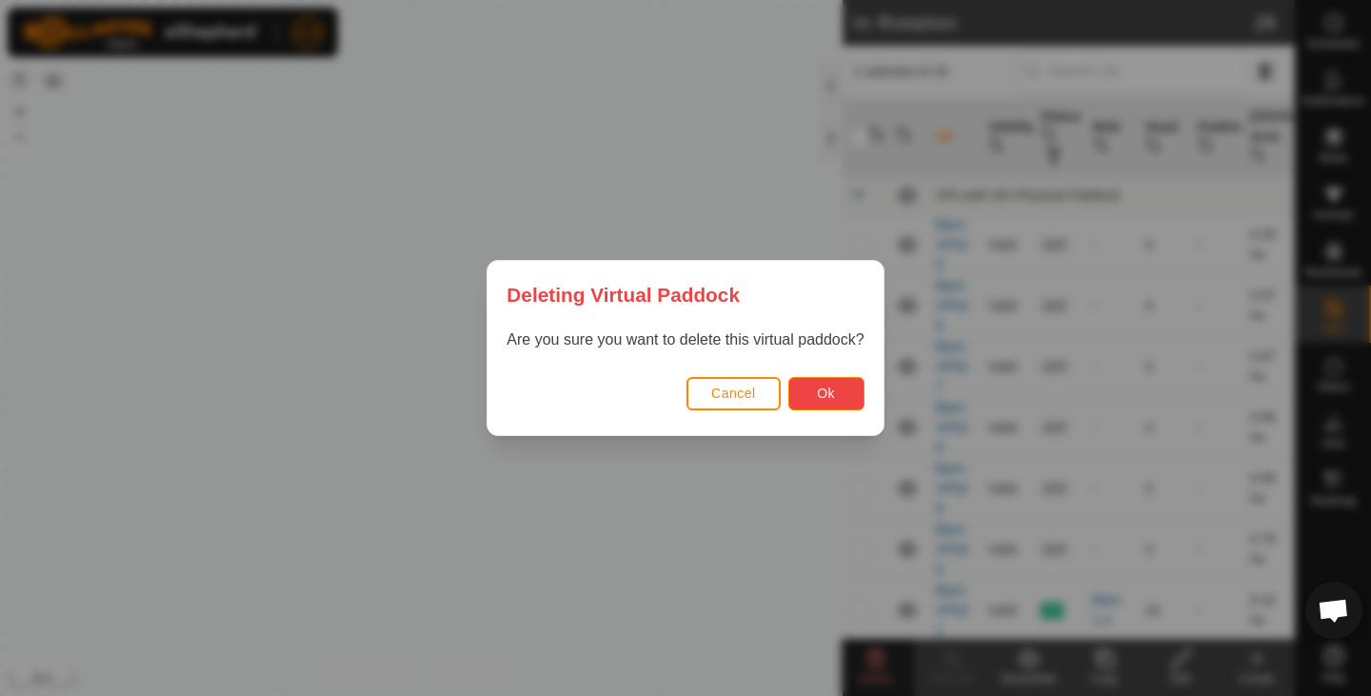
click at [819, 394] on span "Ok" at bounding box center [826, 393] width 18 height 15
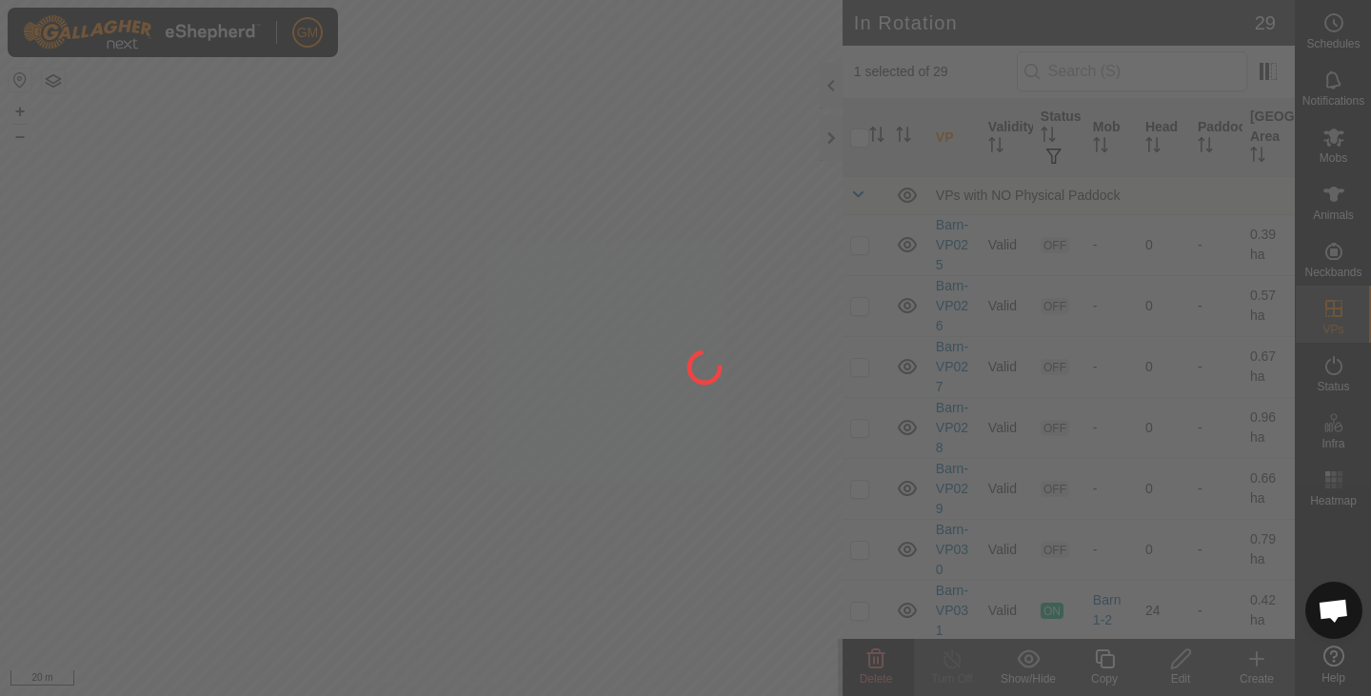
checkbox input "false"
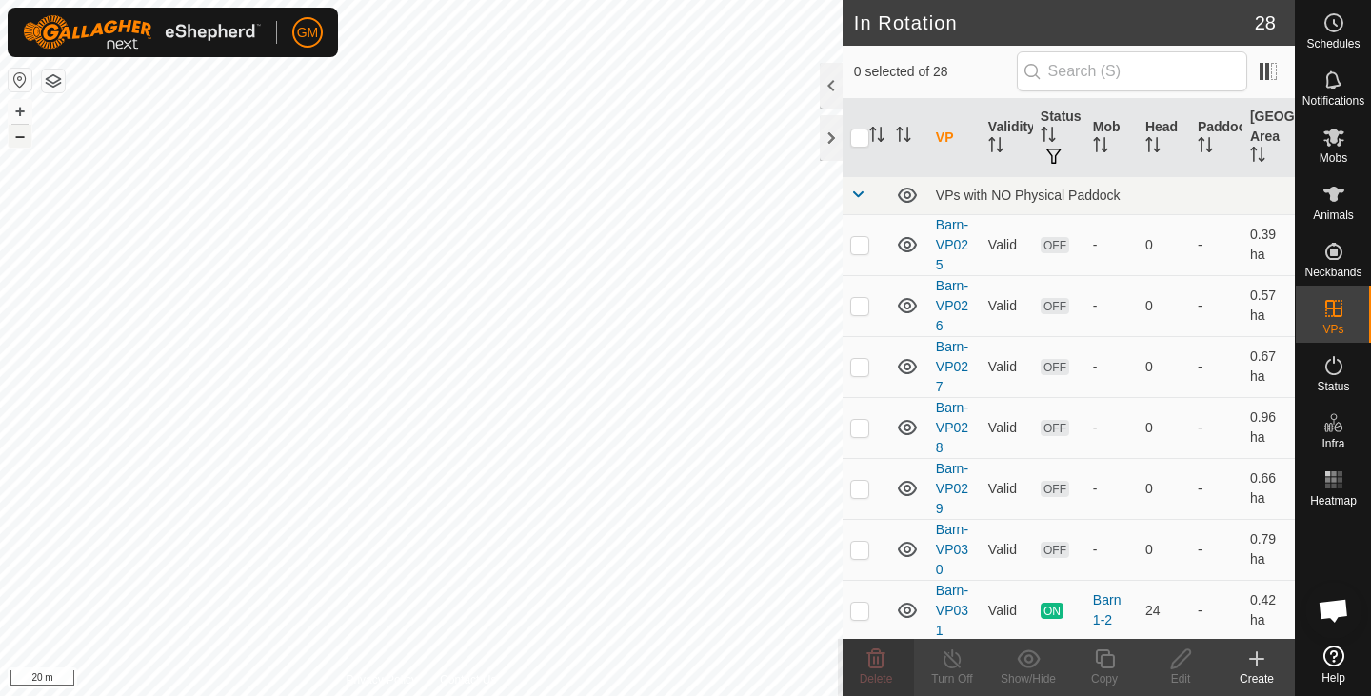
click at [27, 139] on button "–" at bounding box center [20, 136] width 23 height 23
click at [17, 109] on button "+" at bounding box center [20, 111] width 23 height 23
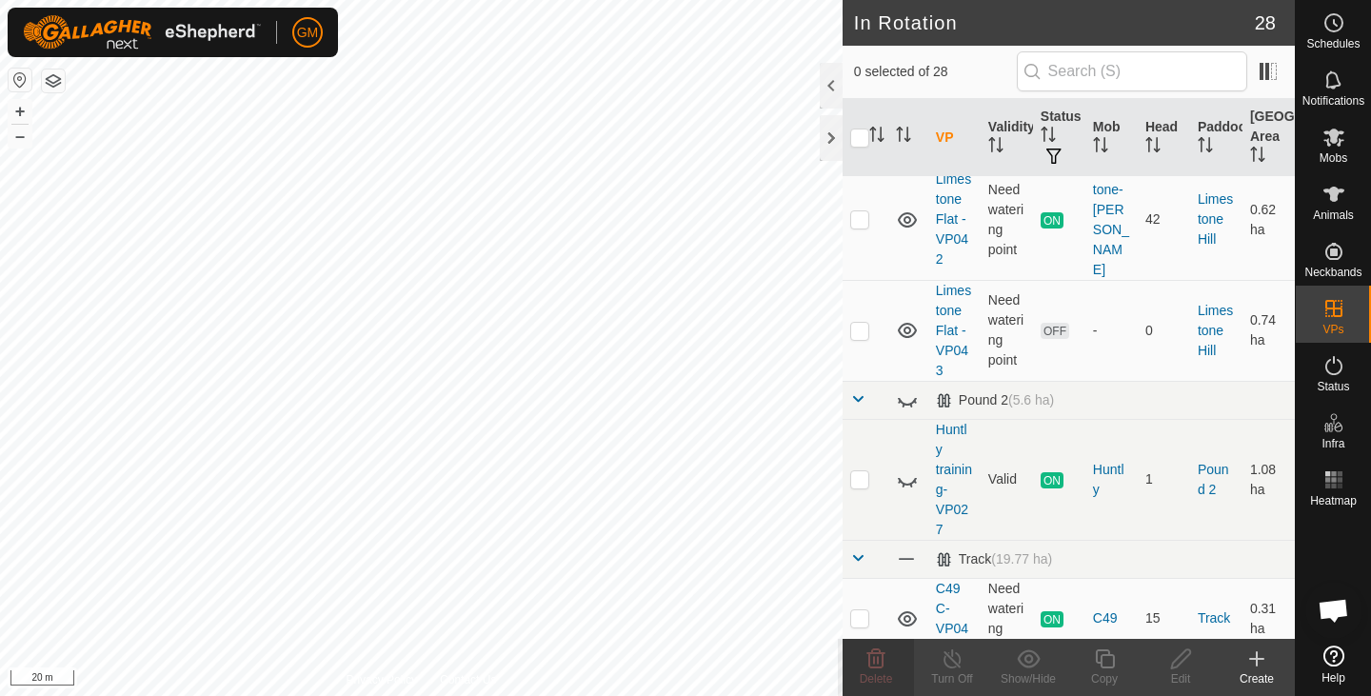
scroll to position [2235, 0]
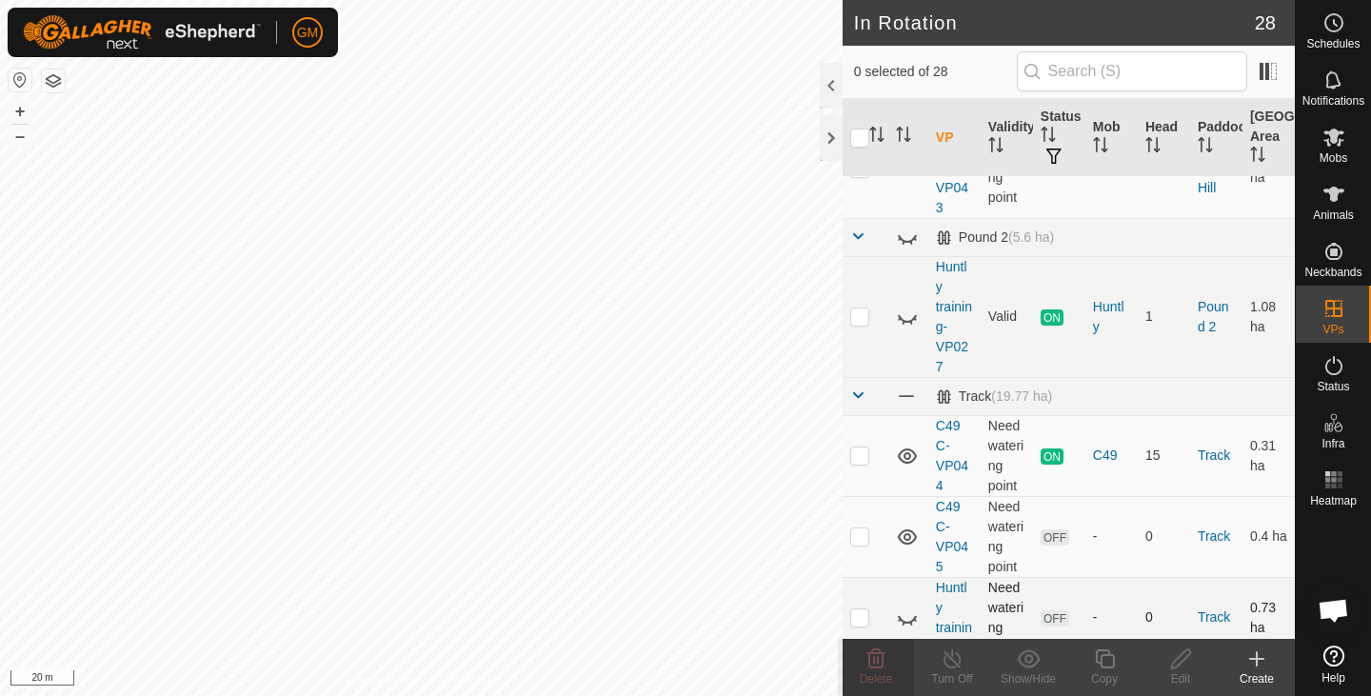
click at [912, 616] on icon at bounding box center [907, 620] width 19 height 8
click at [906, 306] on icon at bounding box center [907, 317] width 23 height 23
click at [877, 654] on icon at bounding box center [876, 659] width 23 height 23
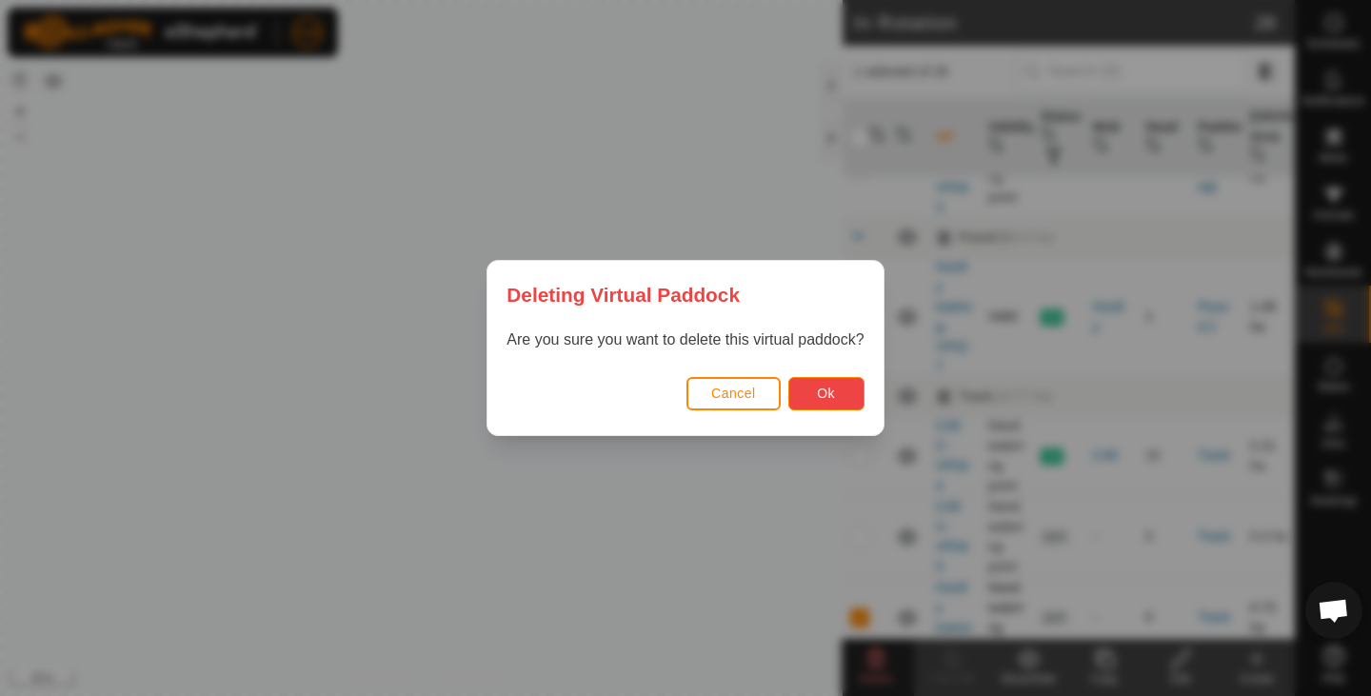
click at [829, 386] on span "Ok" at bounding box center [826, 393] width 18 height 15
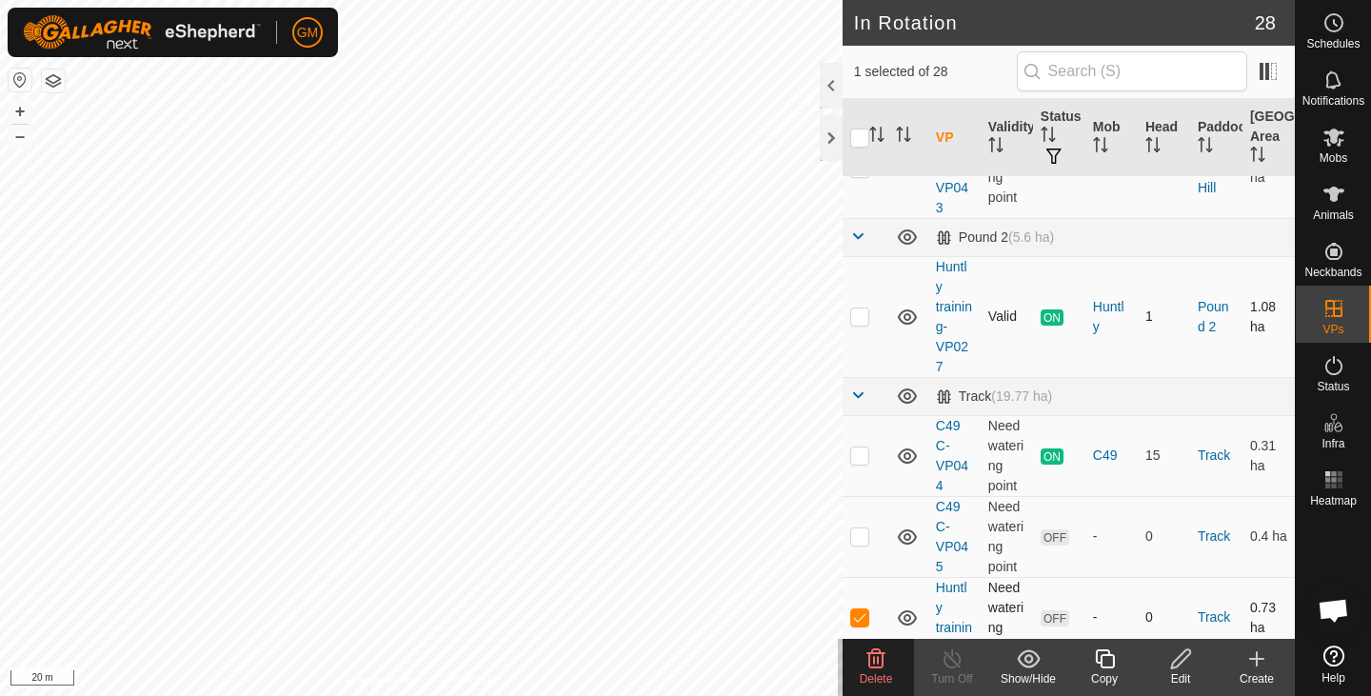
click at [872, 665] on icon at bounding box center [876, 659] width 23 height 23
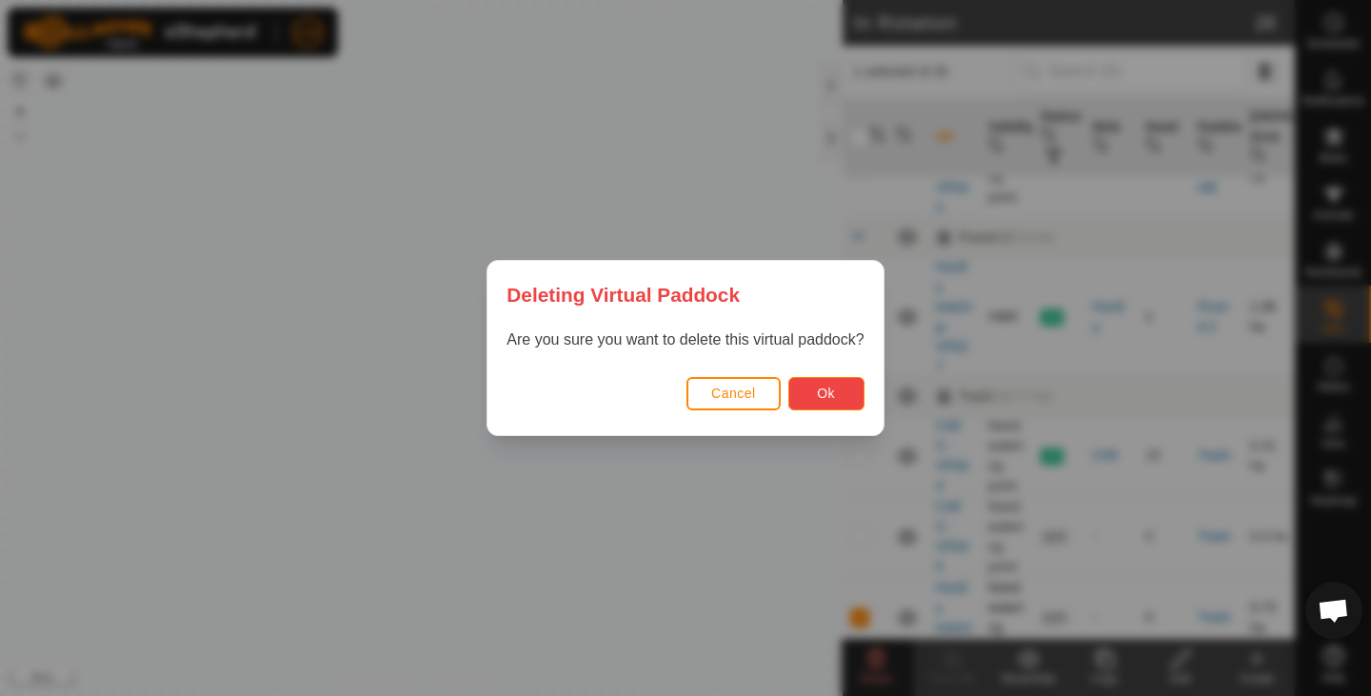
click at [817, 389] on span "Ok" at bounding box center [826, 393] width 18 height 15
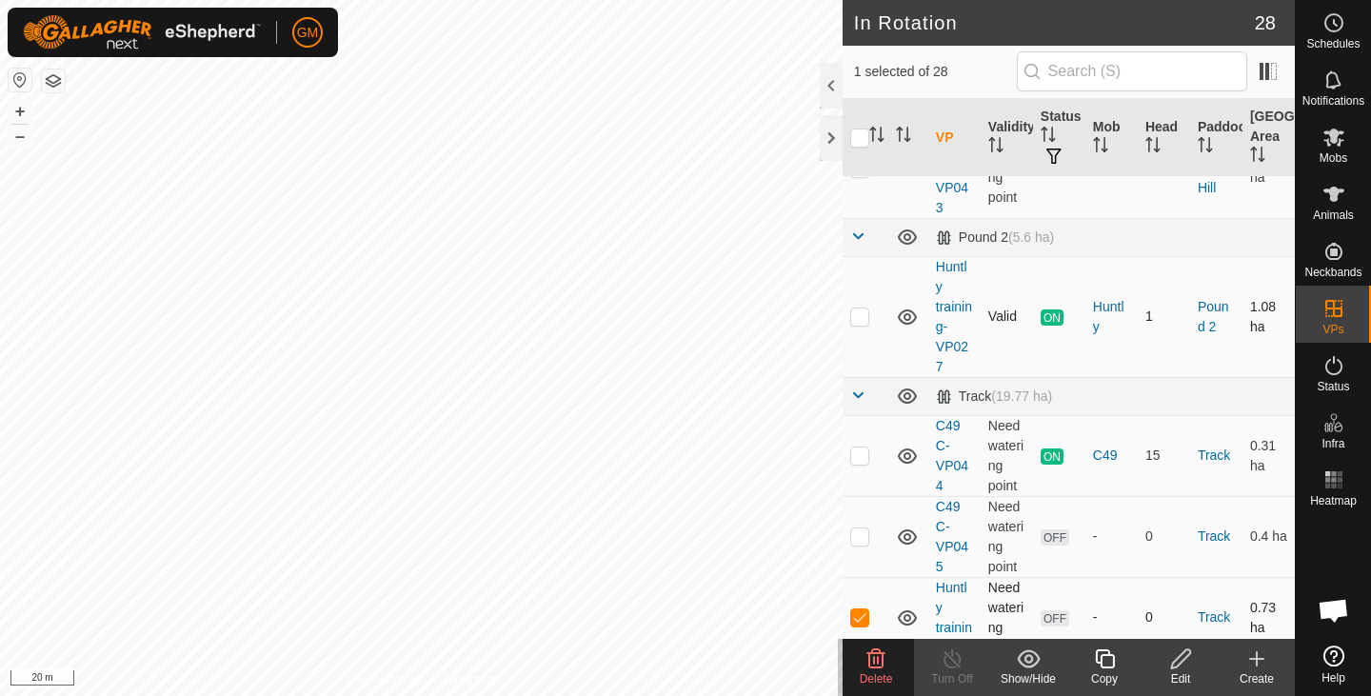
click at [868, 610] on p-checkbox at bounding box center [860, 617] width 19 height 15
checkbox input "false"
click at [860, 425] on td at bounding box center [866, 455] width 46 height 81
click at [23, 137] on button "–" at bounding box center [20, 136] width 23 height 23
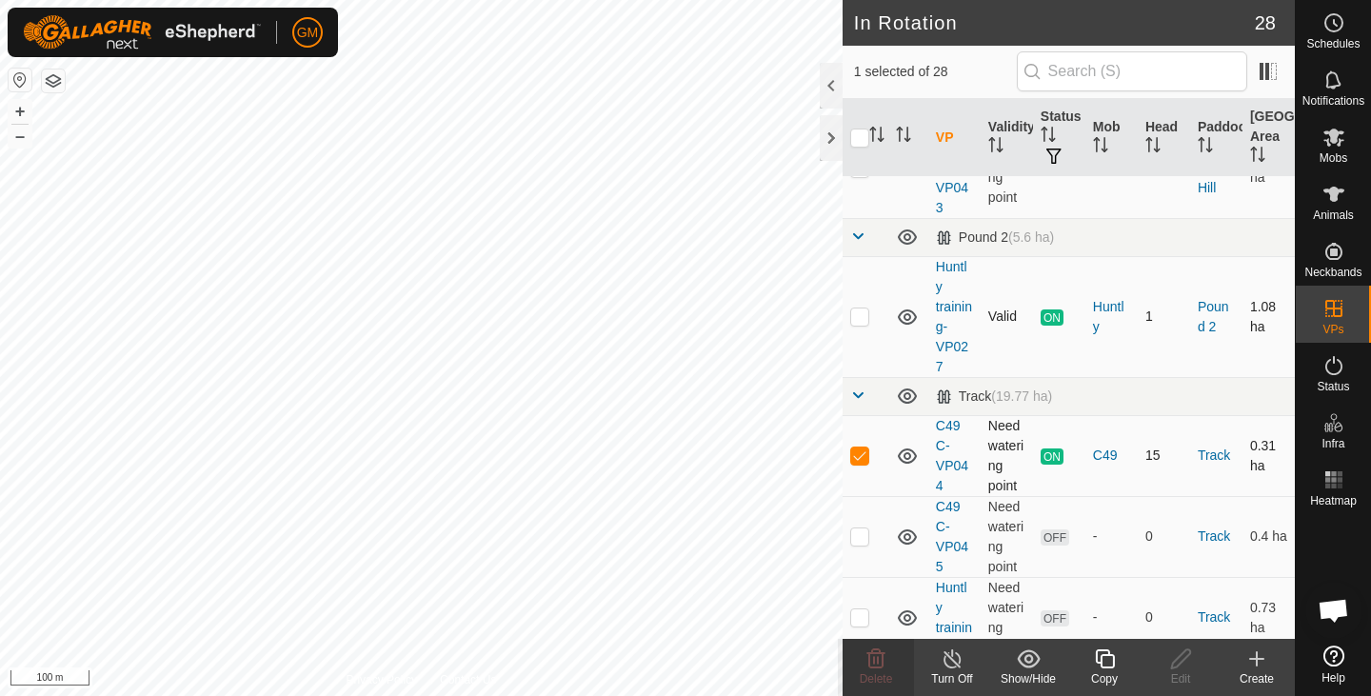
click at [865, 448] on p-checkbox at bounding box center [860, 455] width 19 height 15
checkbox input "false"
click at [864, 529] on p-checkbox at bounding box center [860, 536] width 19 height 15
checkbox input "false"
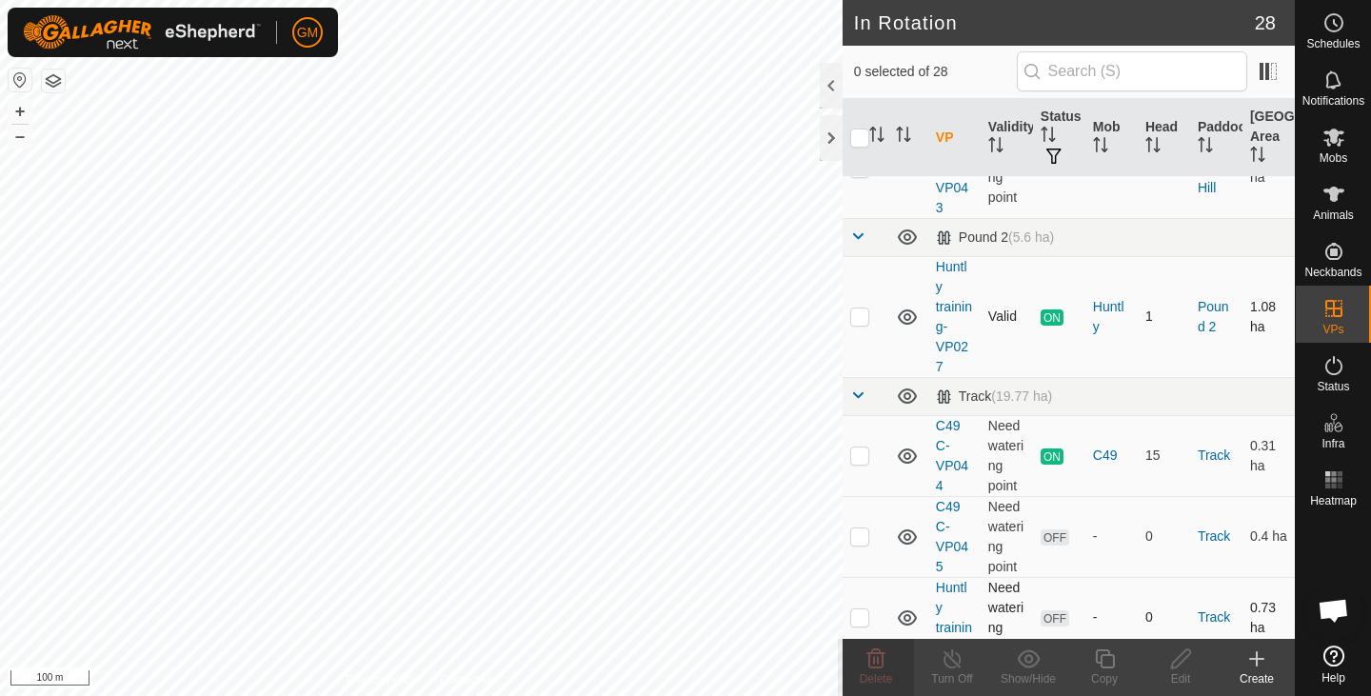
click at [864, 610] on p-checkbox at bounding box center [860, 617] width 19 height 15
click at [876, 663] on icon at bounding box center [876, 659] width 23 height 23
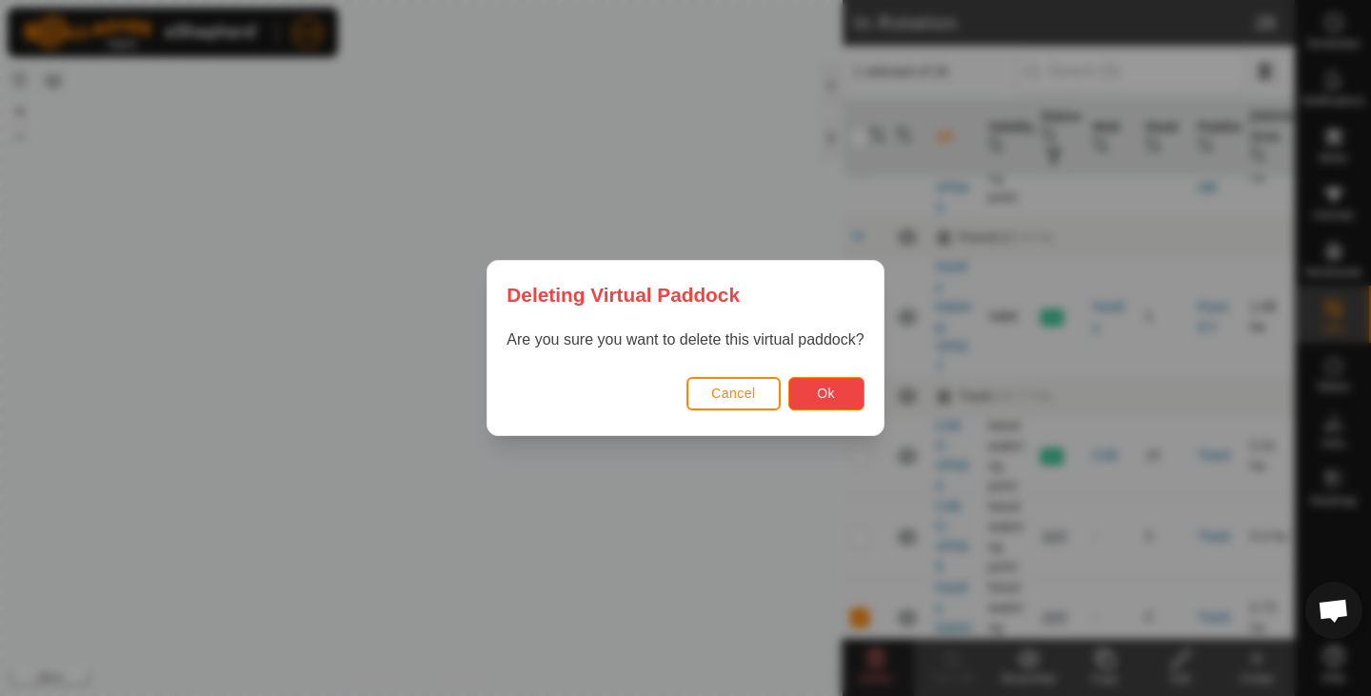
click at [822, 390] on span "Ok" at bounding box center [826, 393] width 18 height 15
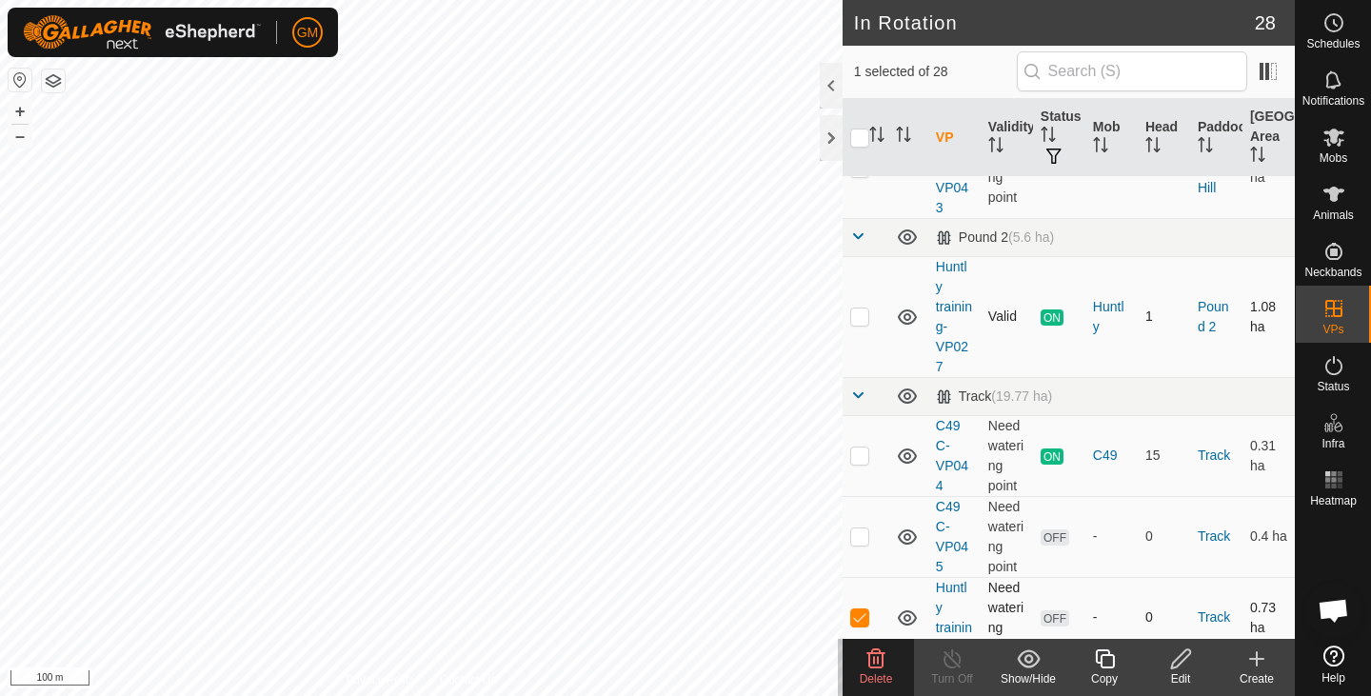
click at [862, 610] on p-checkbox at bounding box center [860, 617] width 19 height 15
checkbox input "false"
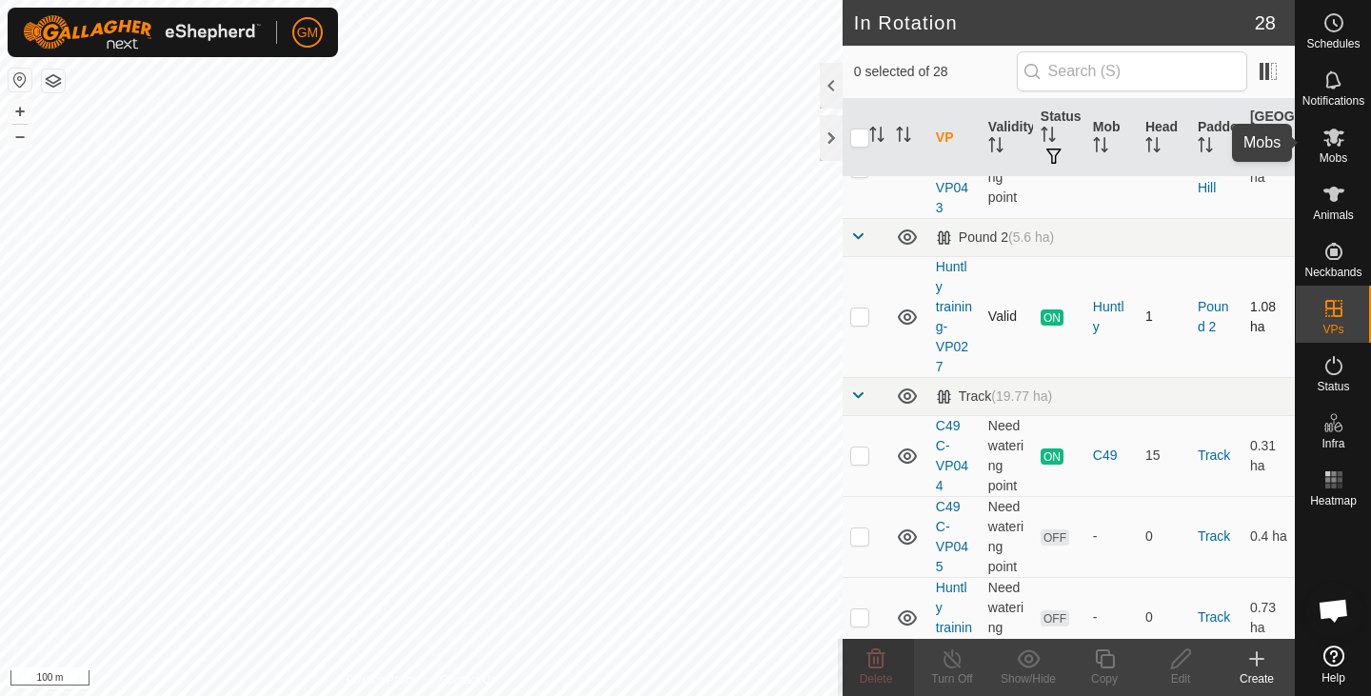
click at [1326, 138] on icon at bounding box center [1334, 137] width 23 height 23
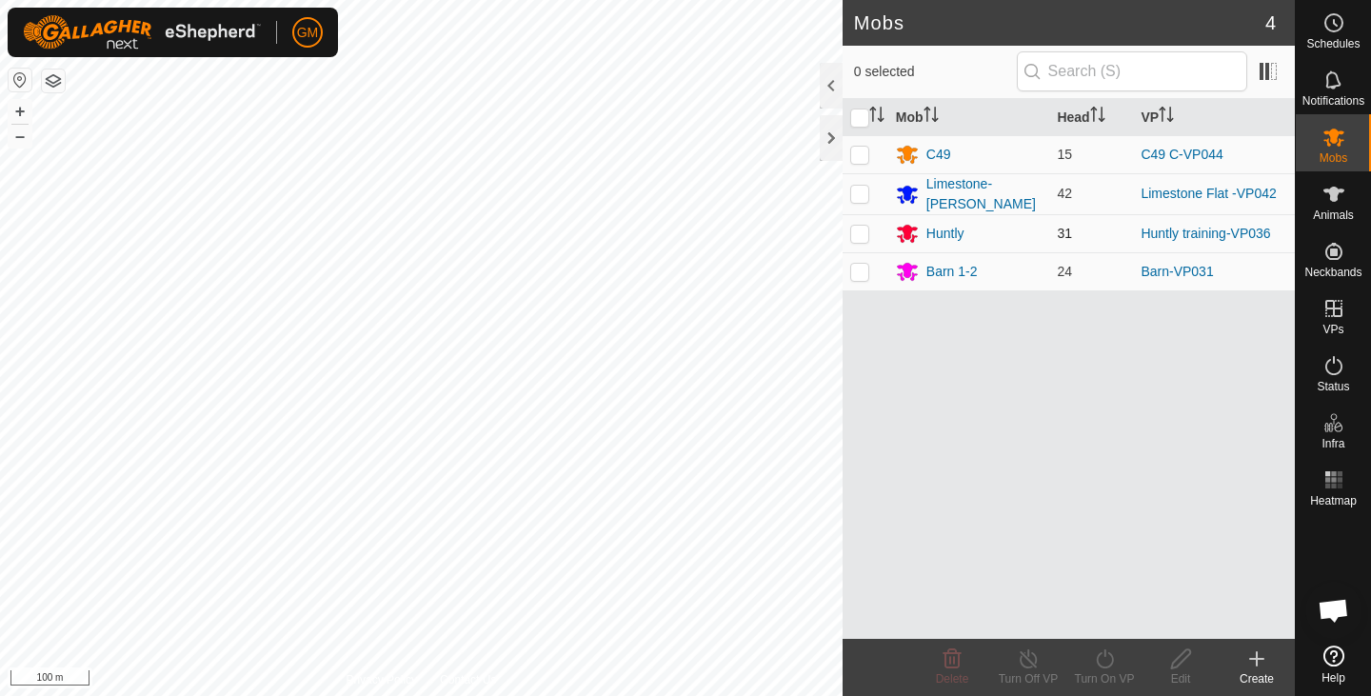
click at [863, 230] on p-checkbox at bounding box center [860, 233] width 19 height 15
click at [1034, 659] on icon at bounding box center [1029, 659] width 24 height 23
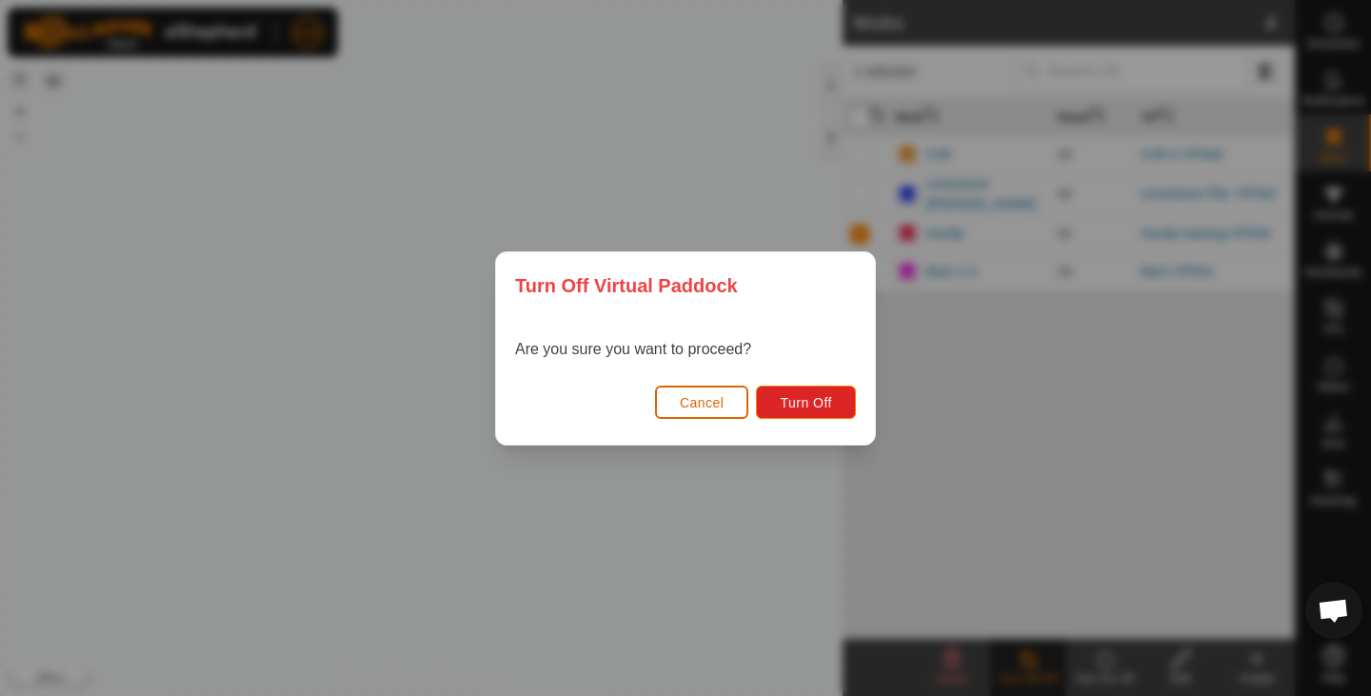
click at [708, 405] on span "Cancel" at bounding box center [702, 402] width 45 height 15
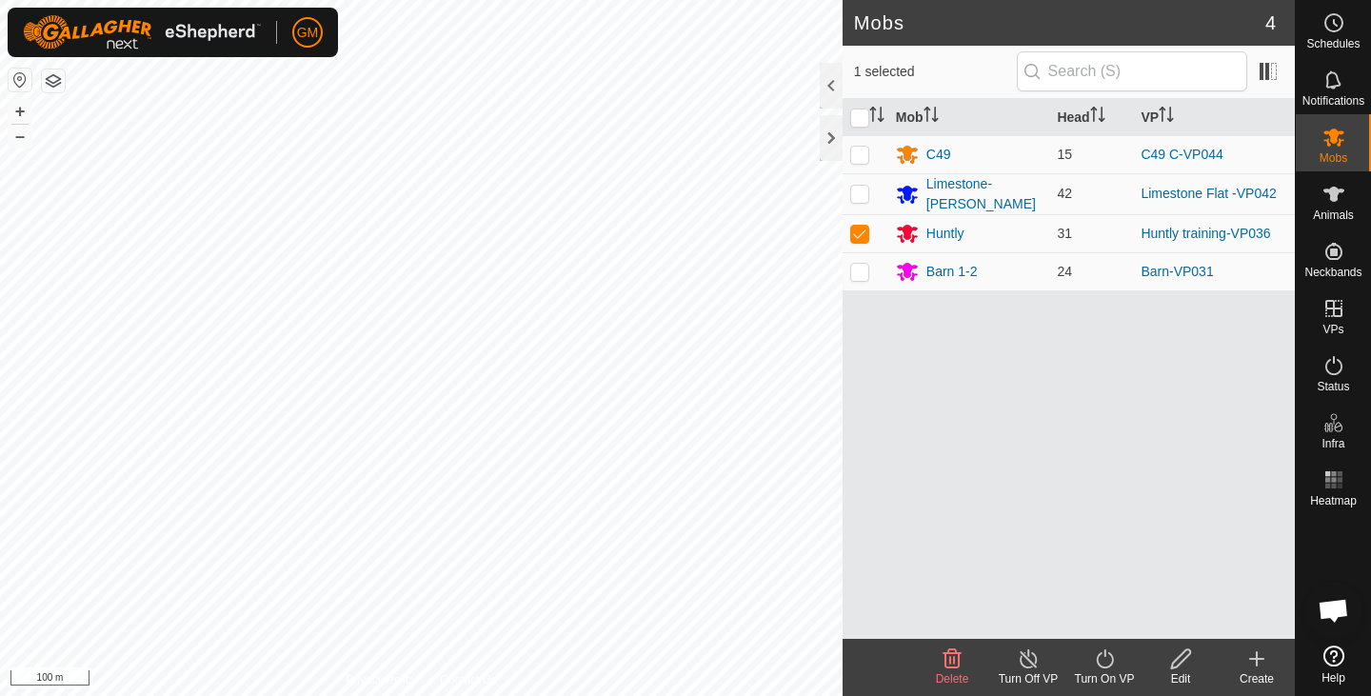
click at [1095, 666] on icon at bounding box center [1105, 659] width 24 height 23
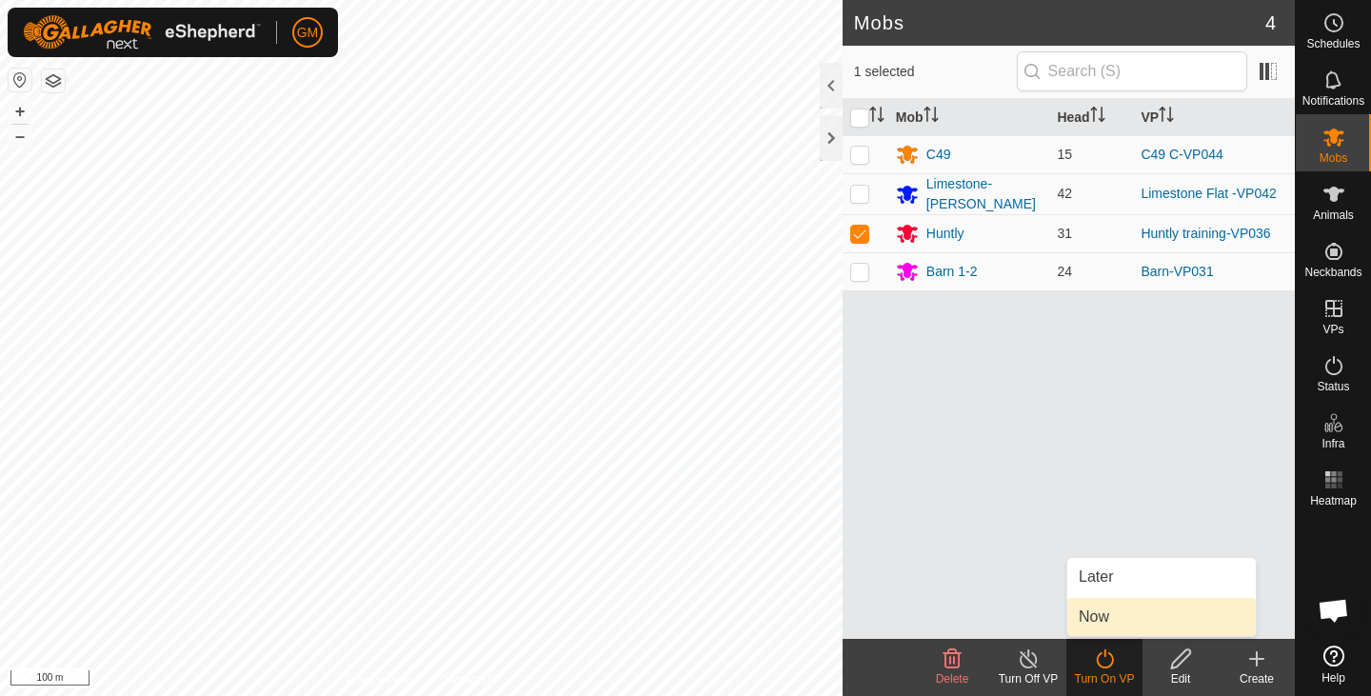
click at [1092, 616] on link "Now" at bounding box center [1162, 617] width 189 height 38
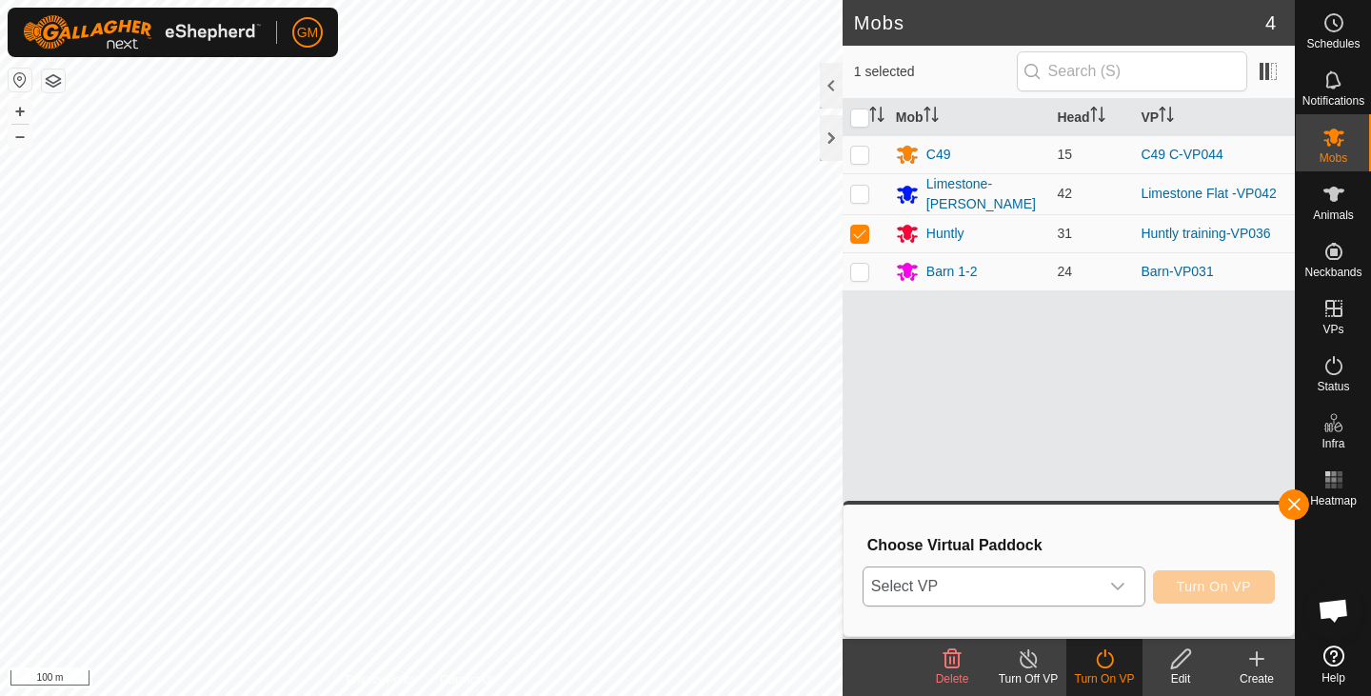
click at [1121, 587] on icon "dropdown trigger" at bounding box center [1117, 587] width 13 height 8
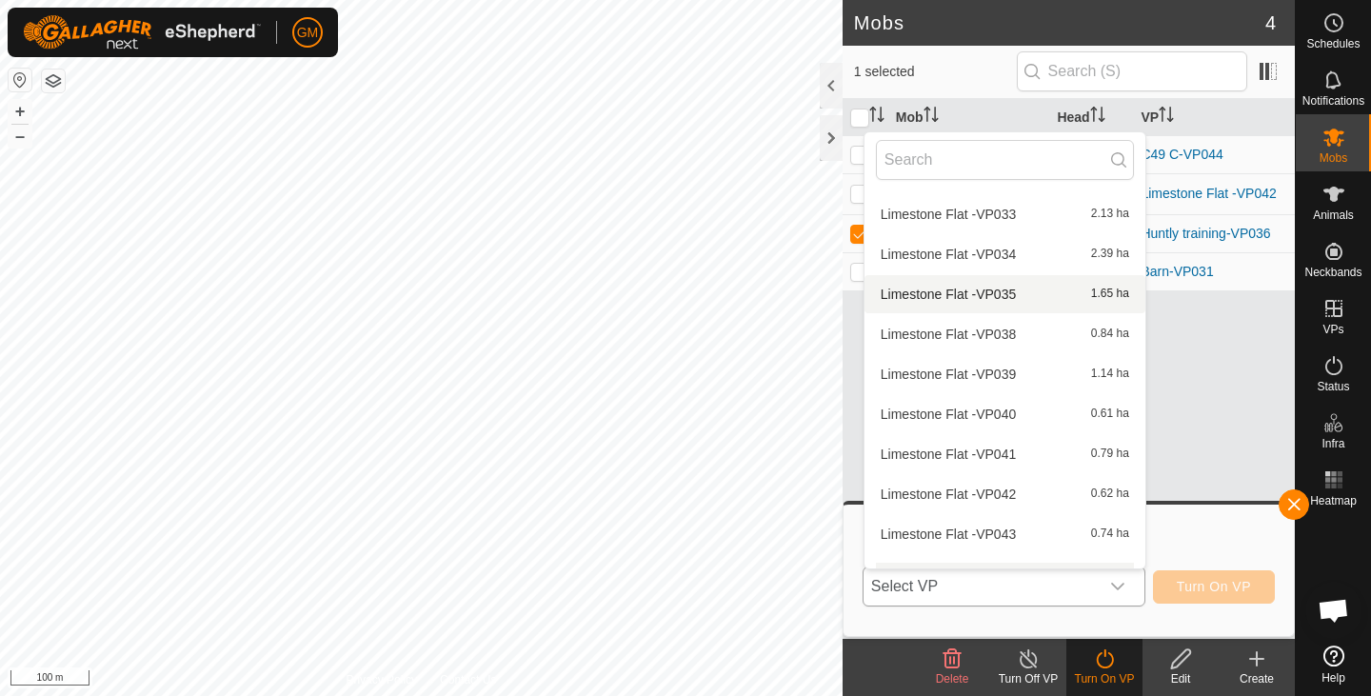
scroll to position [956, 0]
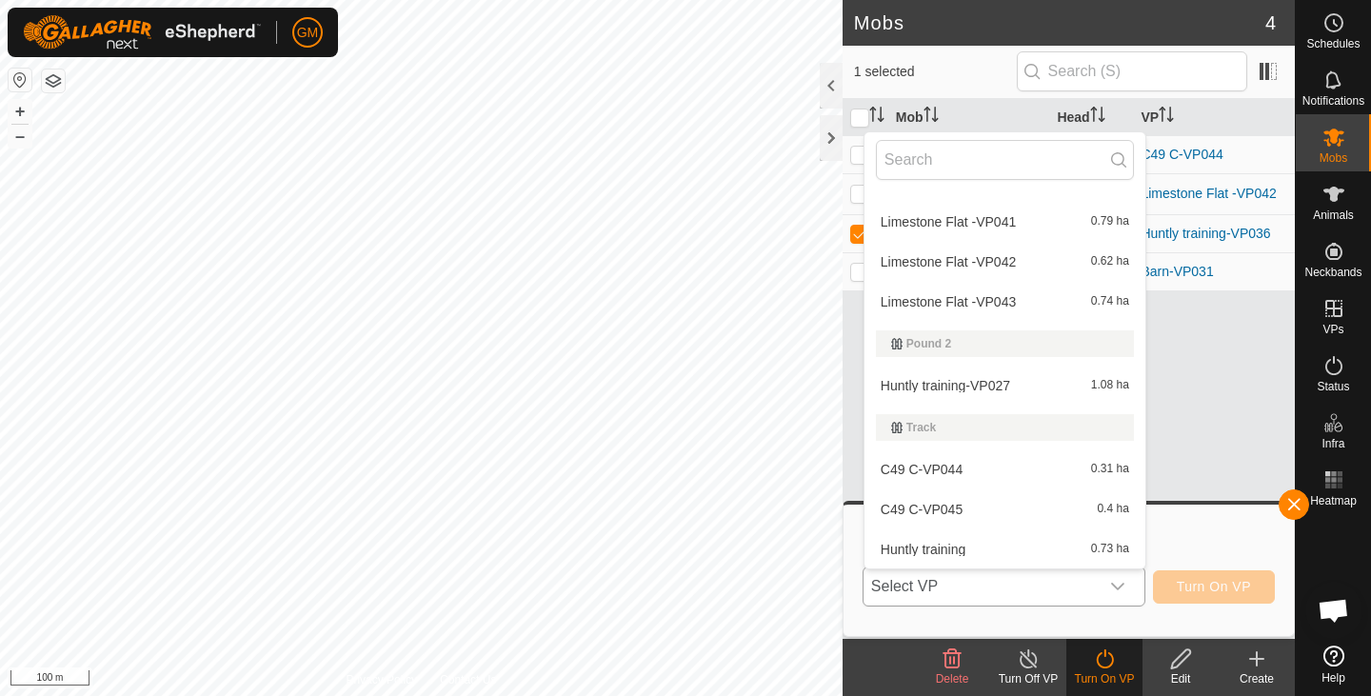
click at [949, 548] on li "Huntly training 0.73 ha" at bounding box center [1005, 549] width 281 height 38
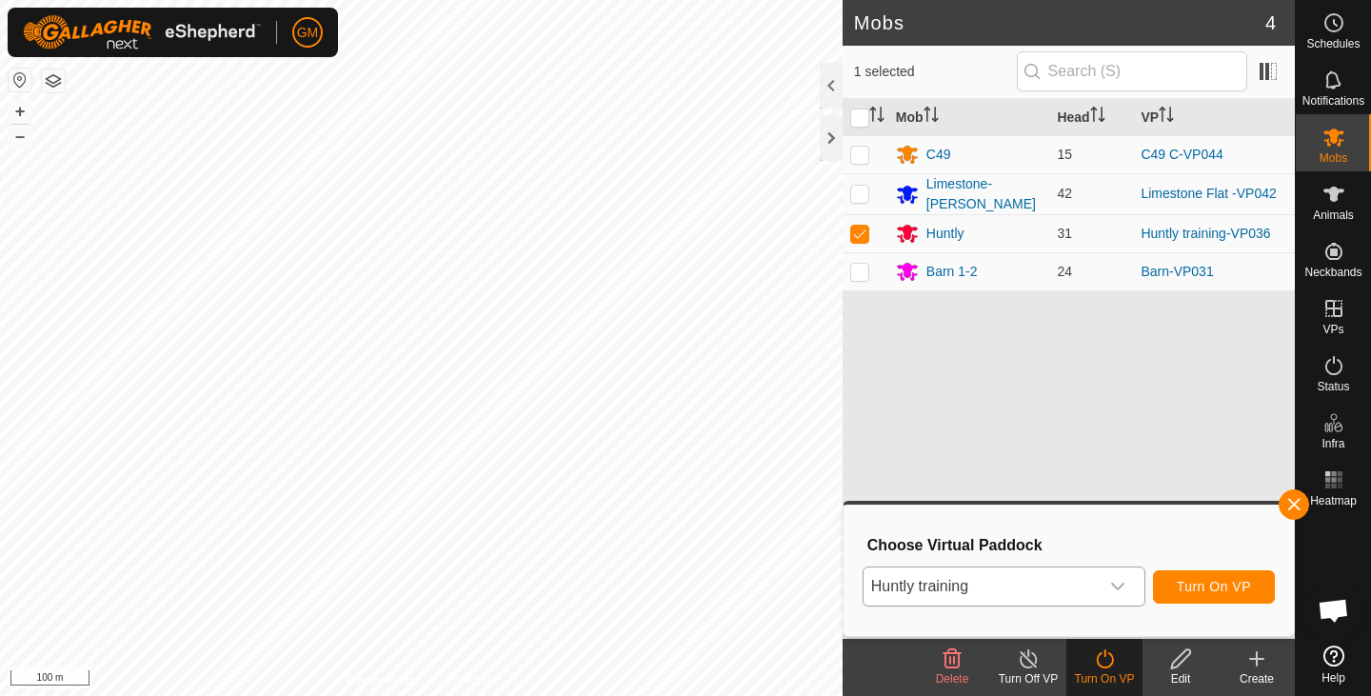
click at [947, 657] on icon at bounding box center [952, 659] width 23 height 23
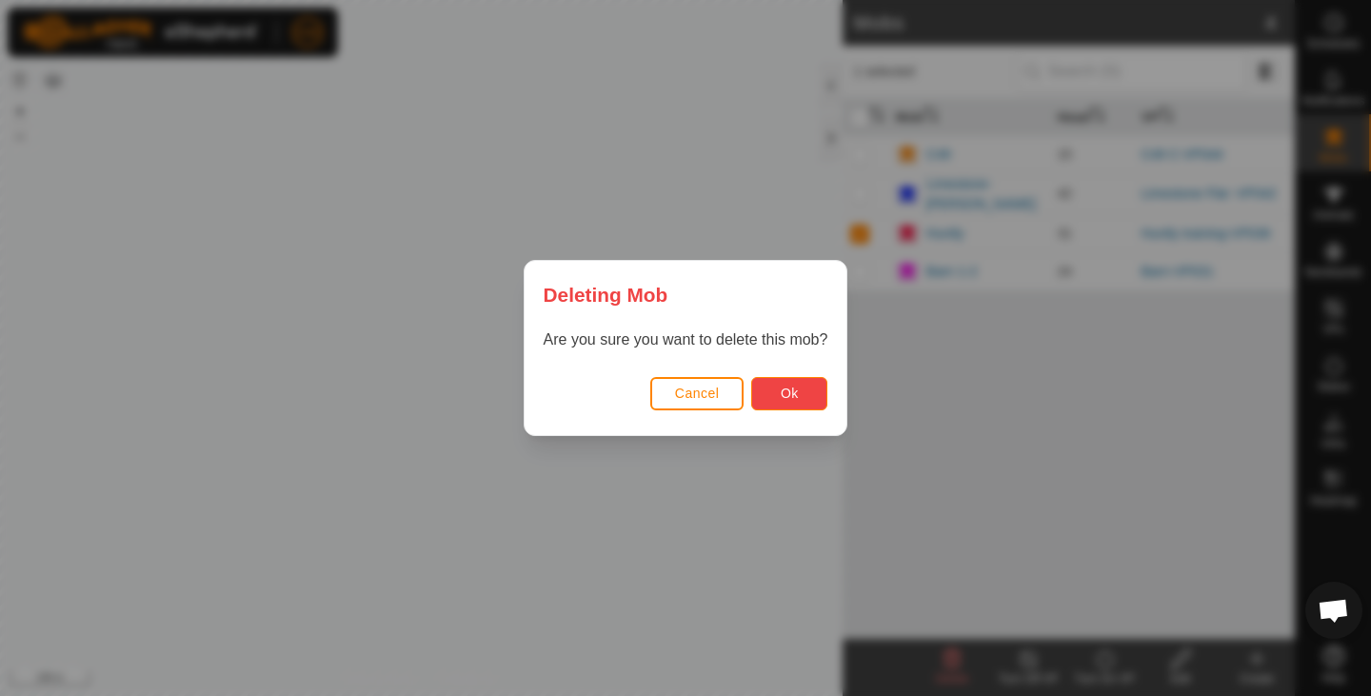
click at [801, 395] on button "Ok" at bounding box center [789, 393] width 76 height 33
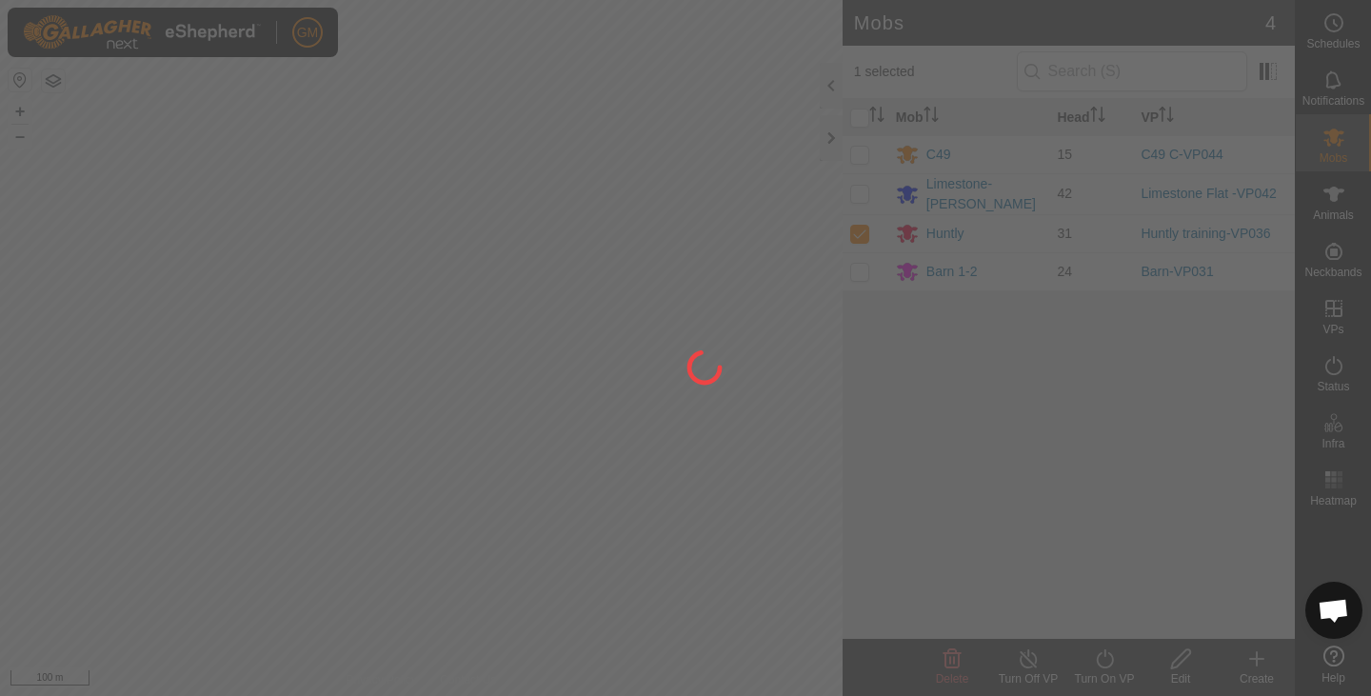
checkbox input "false"
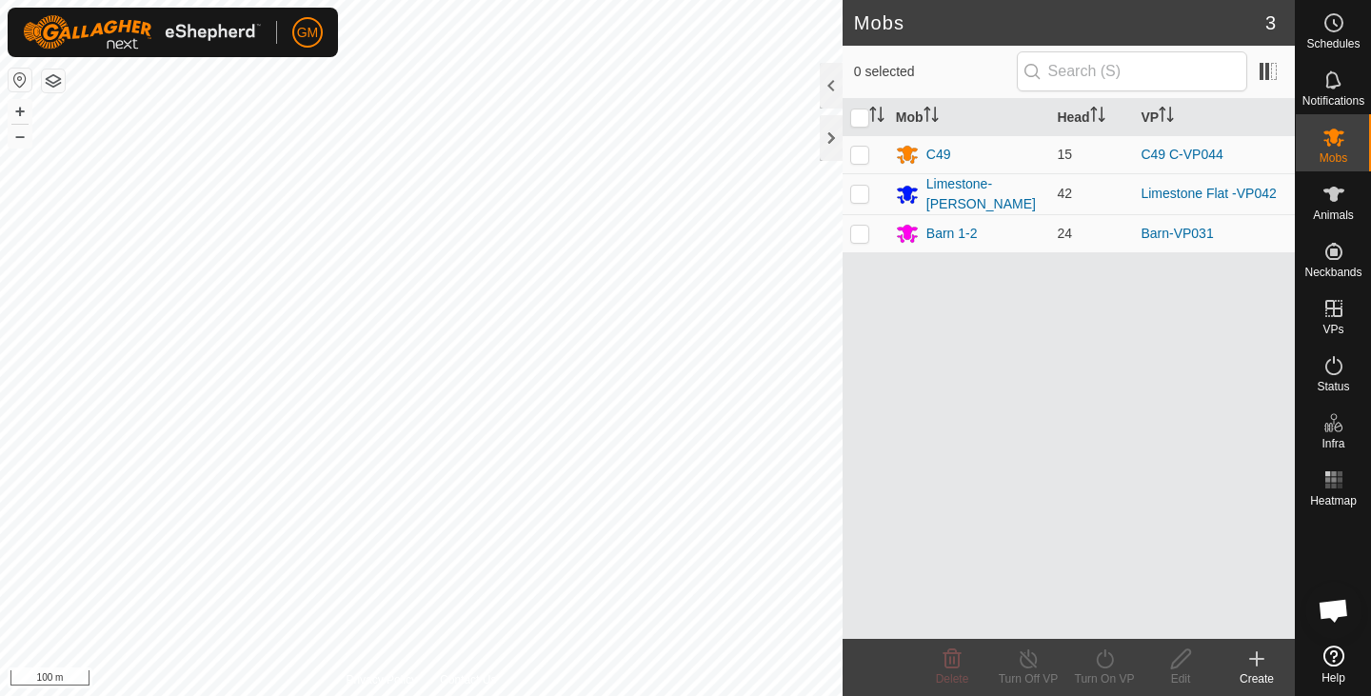
click at [1253, 654] on icon at bounding box center [1257, 659] width 23 height 23
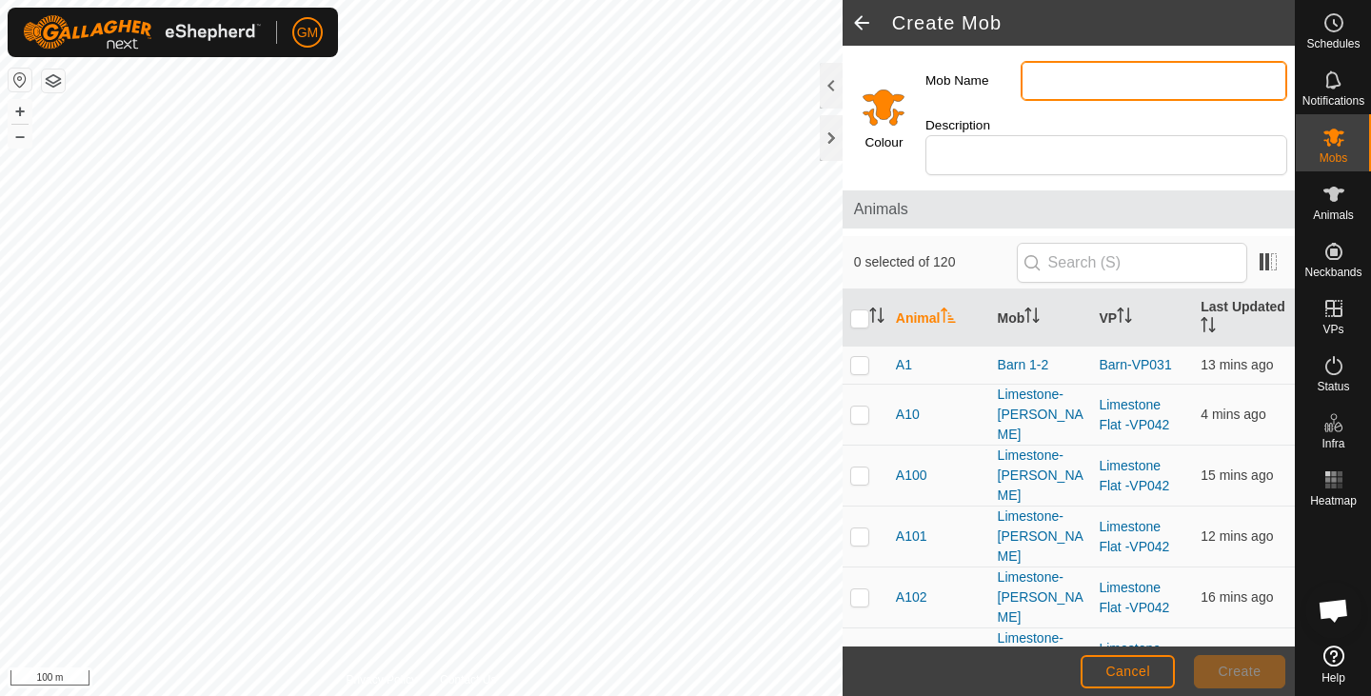
click at [1037, 79] on input "Mob Name" at bounding box center [1154, 81] width 267 height 40
type input "Huntly"
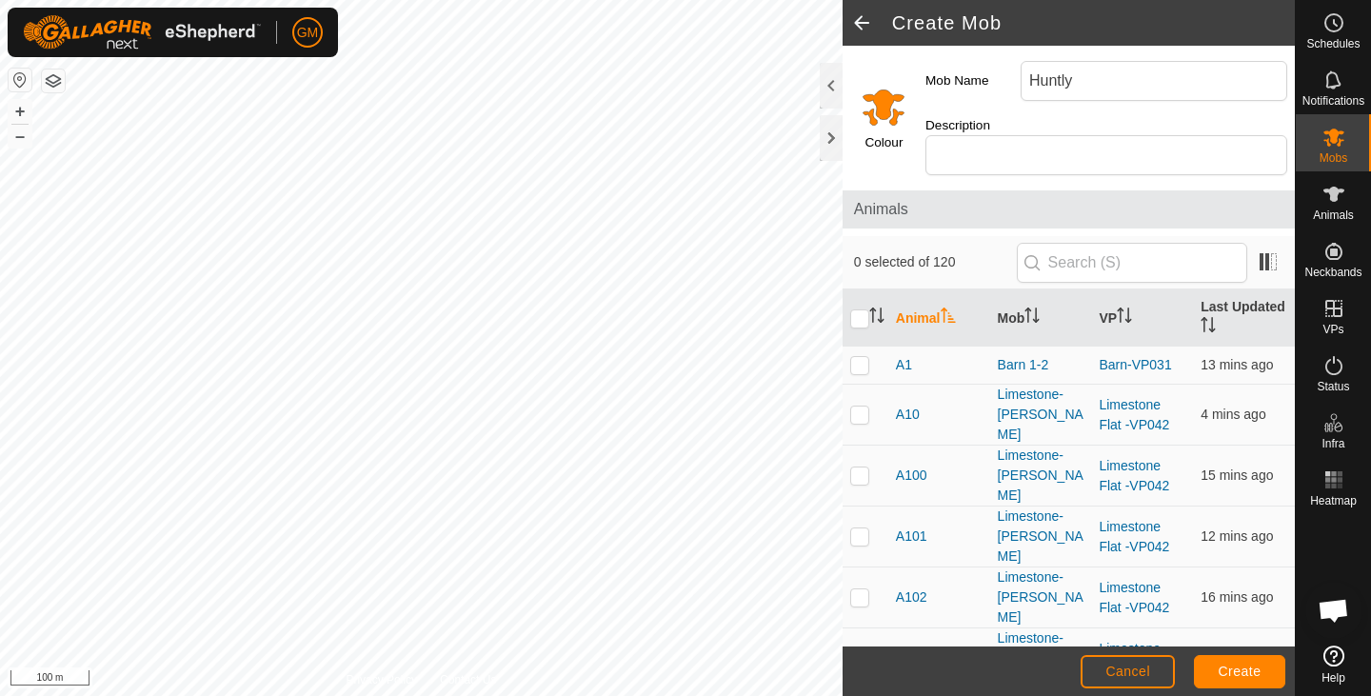
click at [881, 114] on input "Select a color" at bounding box center [884, 107] width 46 height 46
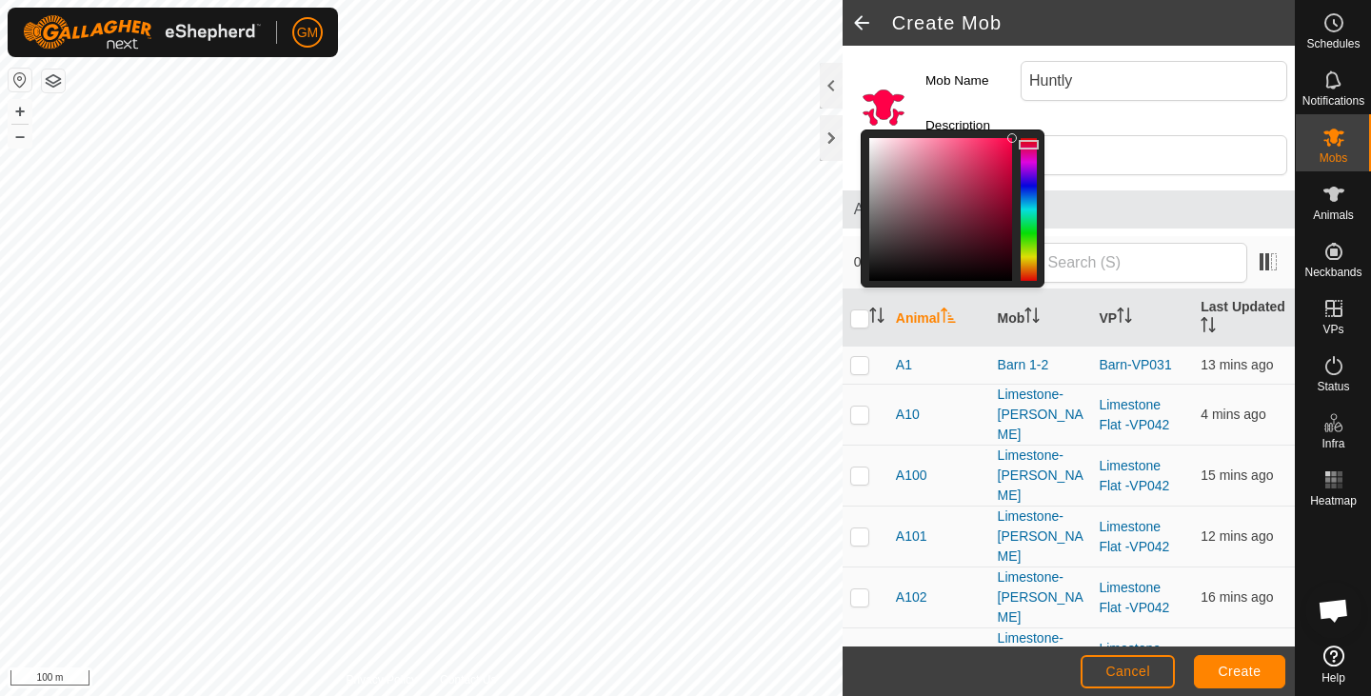
click at [1029, 145] on div at bounding box center [1029, 209] width 16 height 143
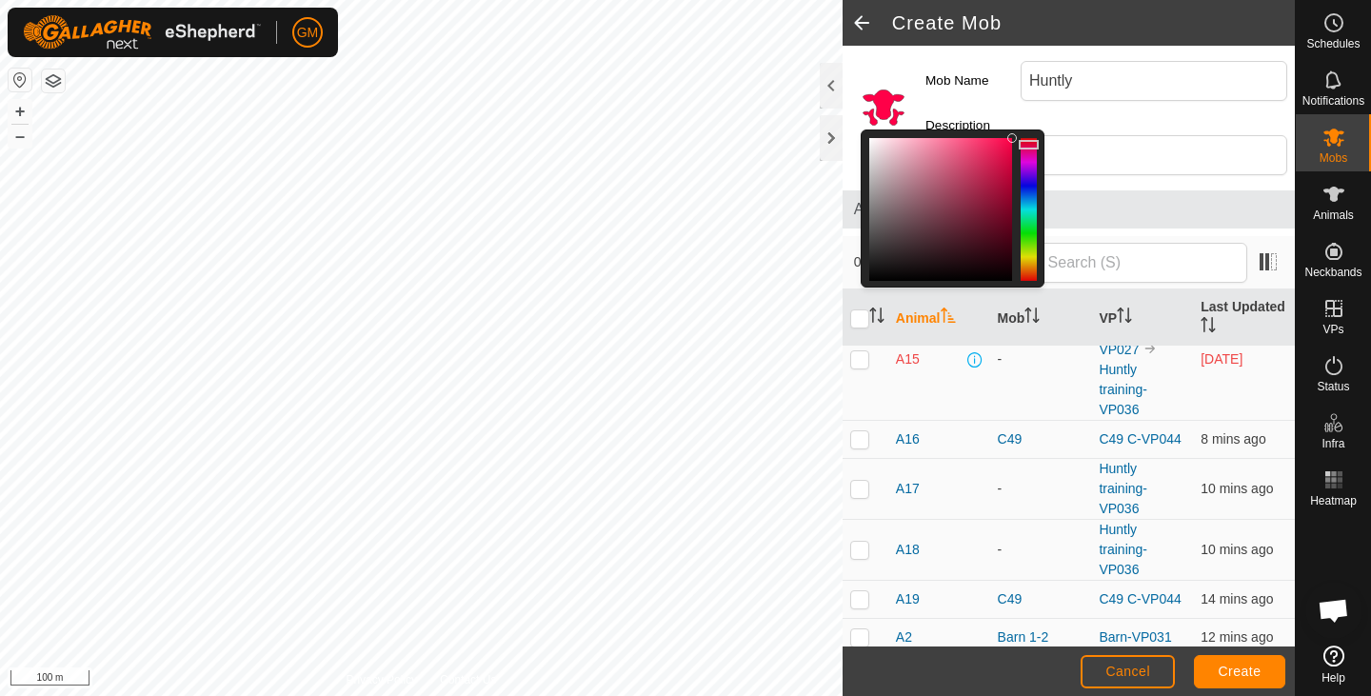
scroll to position [1663, 0]
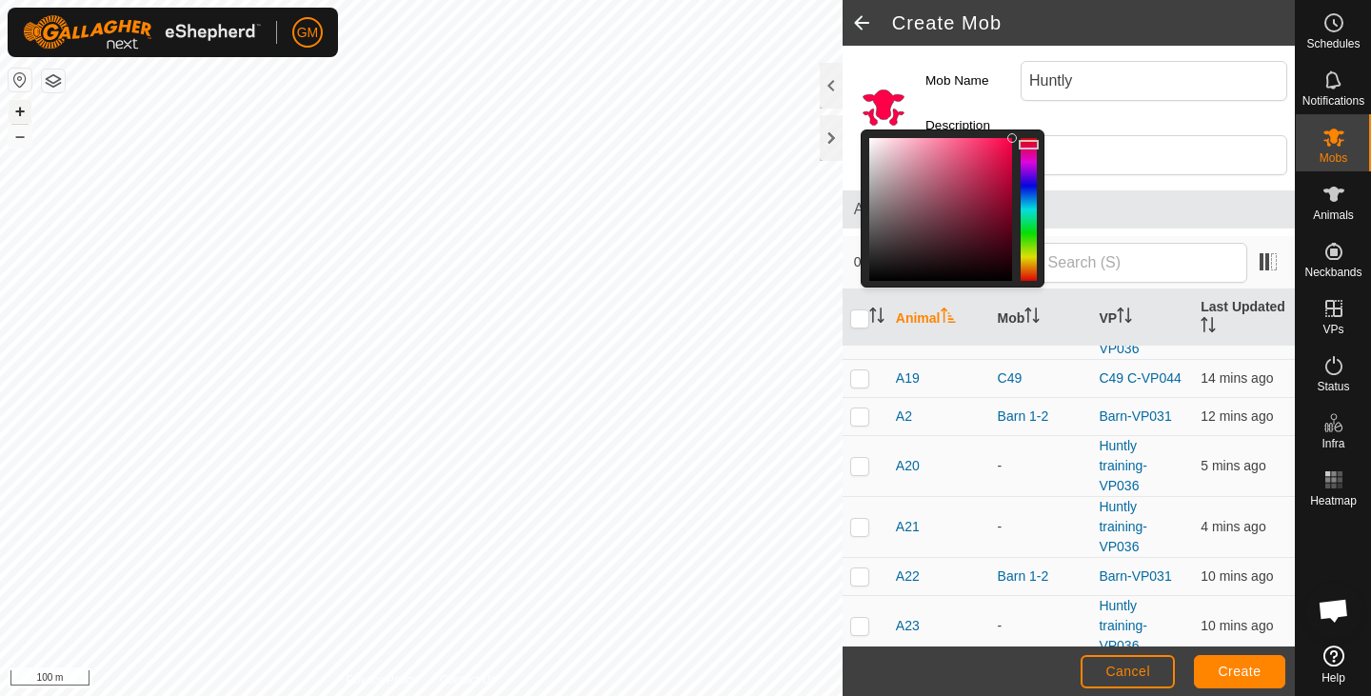
click at [15, 110] on button "+" at bounding box center [20, 111] width 23 height 23
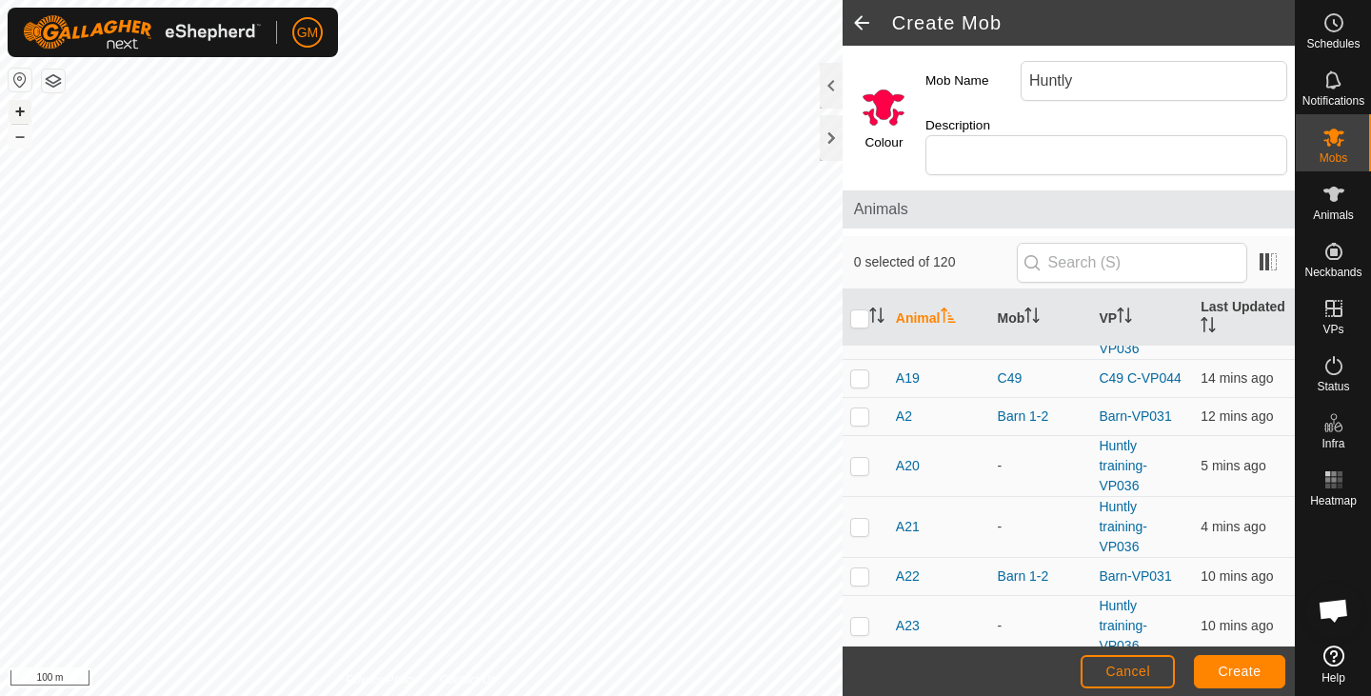
click at [15, 110] on button "+" at bounding box center [20, 111] width 23 height 23
click at [19, 110] on button "+" at bounding box center [20, 111] width 23 height 23
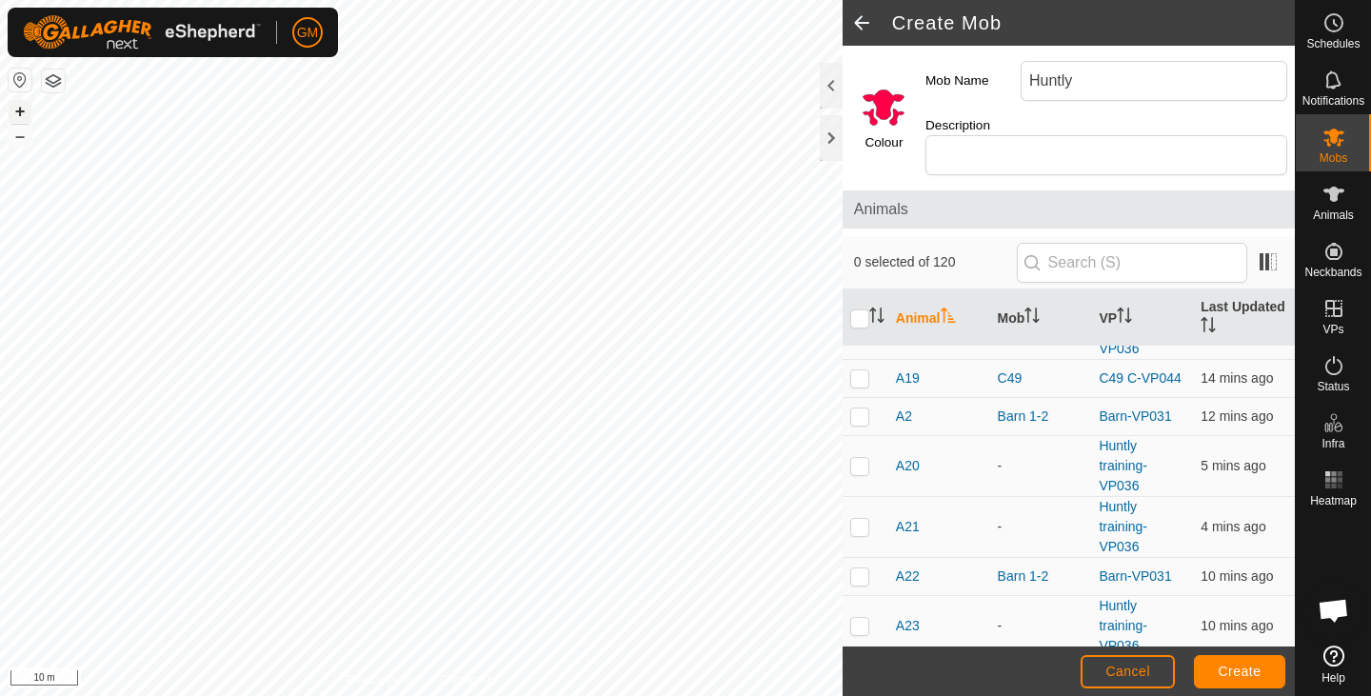
click at [22, 108] on button "+" at bounding box center [20, 111] width 23 height 23
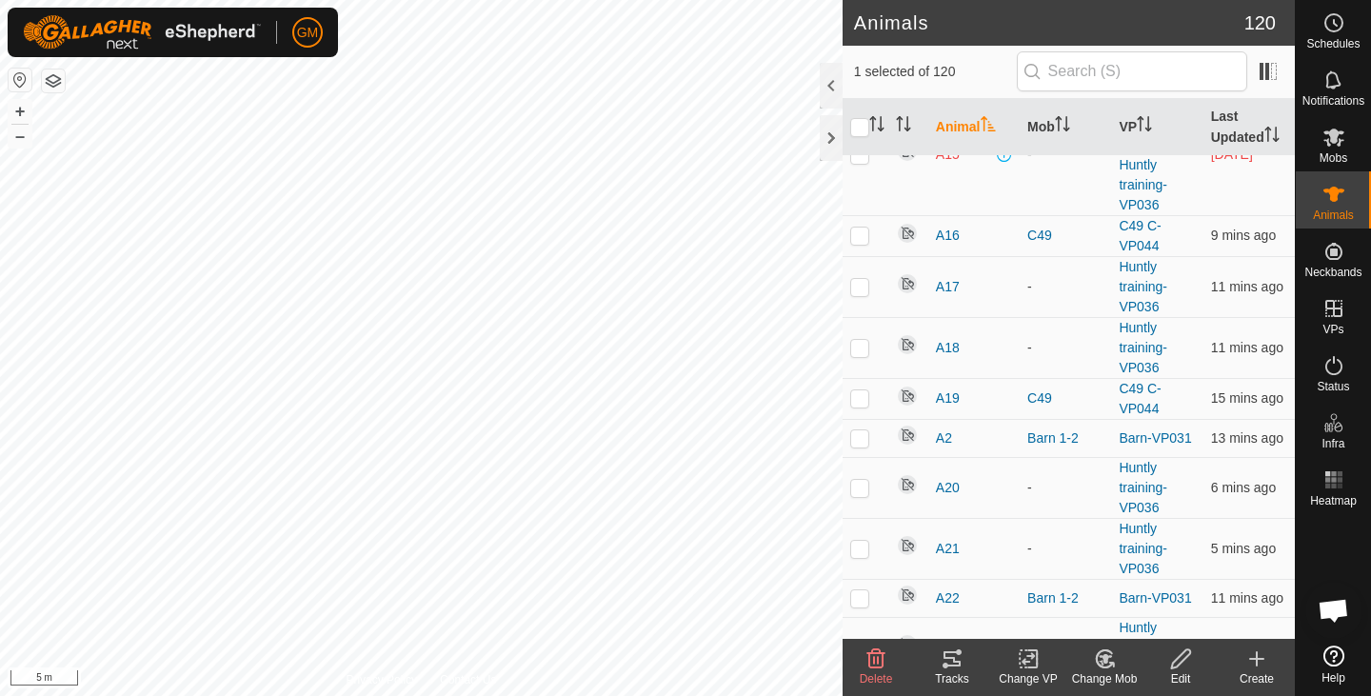
scroll to position [1457, 0]
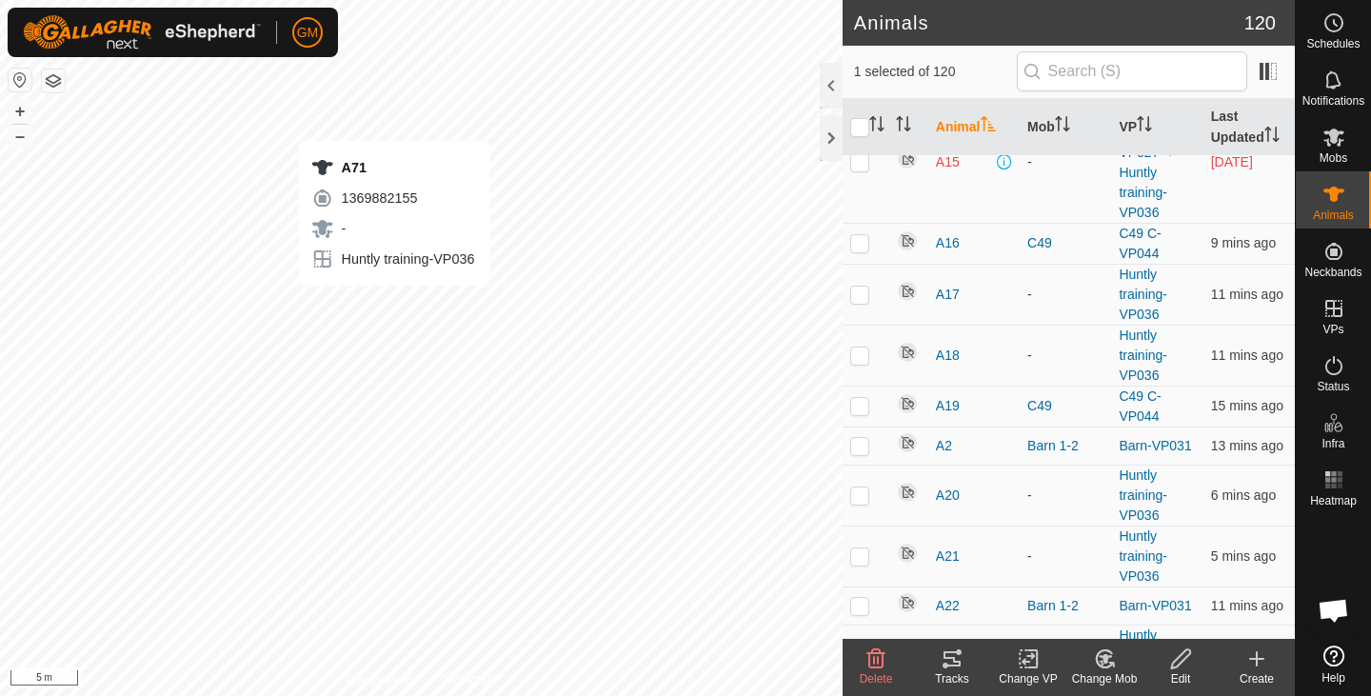
checkbox input "false"
checkbox input "true"
checkbox input "false"
click at [863, 648] on p-checkbox at bounding box center [860, 655] width 19 height 15
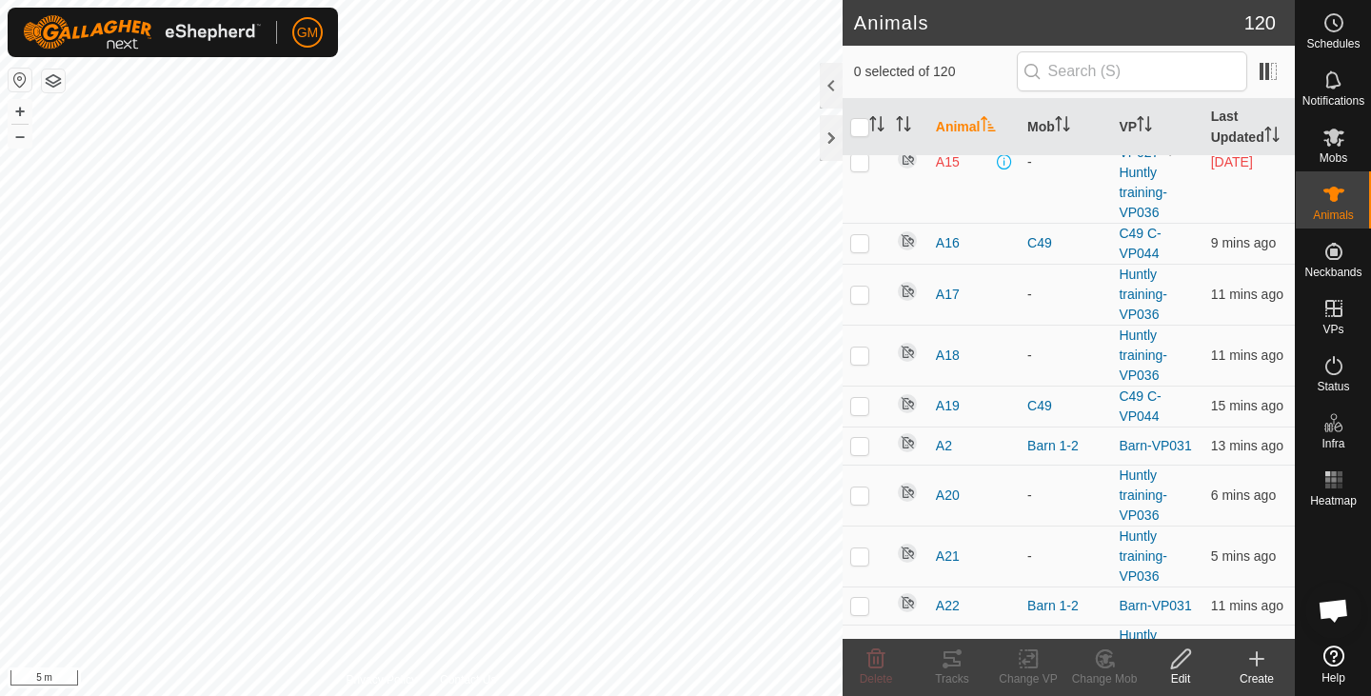
click at [863, 648] on p-checkbox at bounding box center [860, 655] width 19 height 15
checkbox input "true"
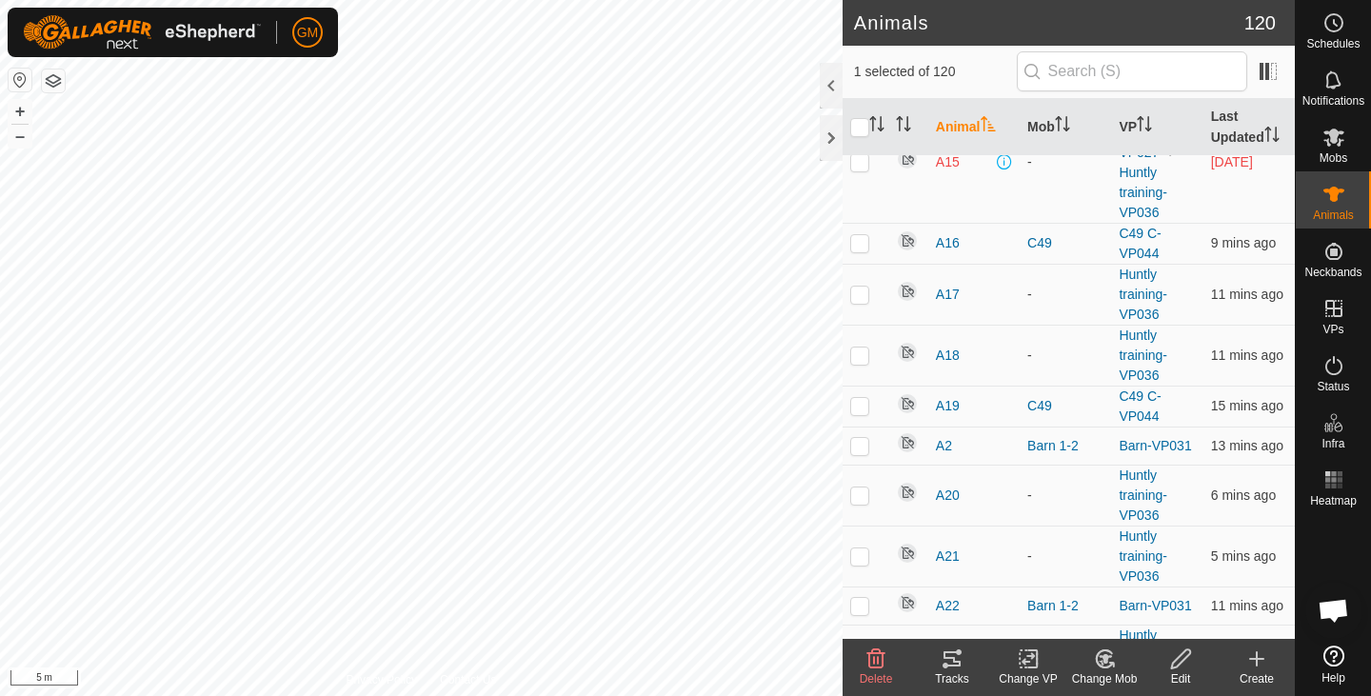
checkbox input "true"
click at [859, 549] on p-checkbox at bounding box center [860, 556] width 19 height 15
checkbox input "true"
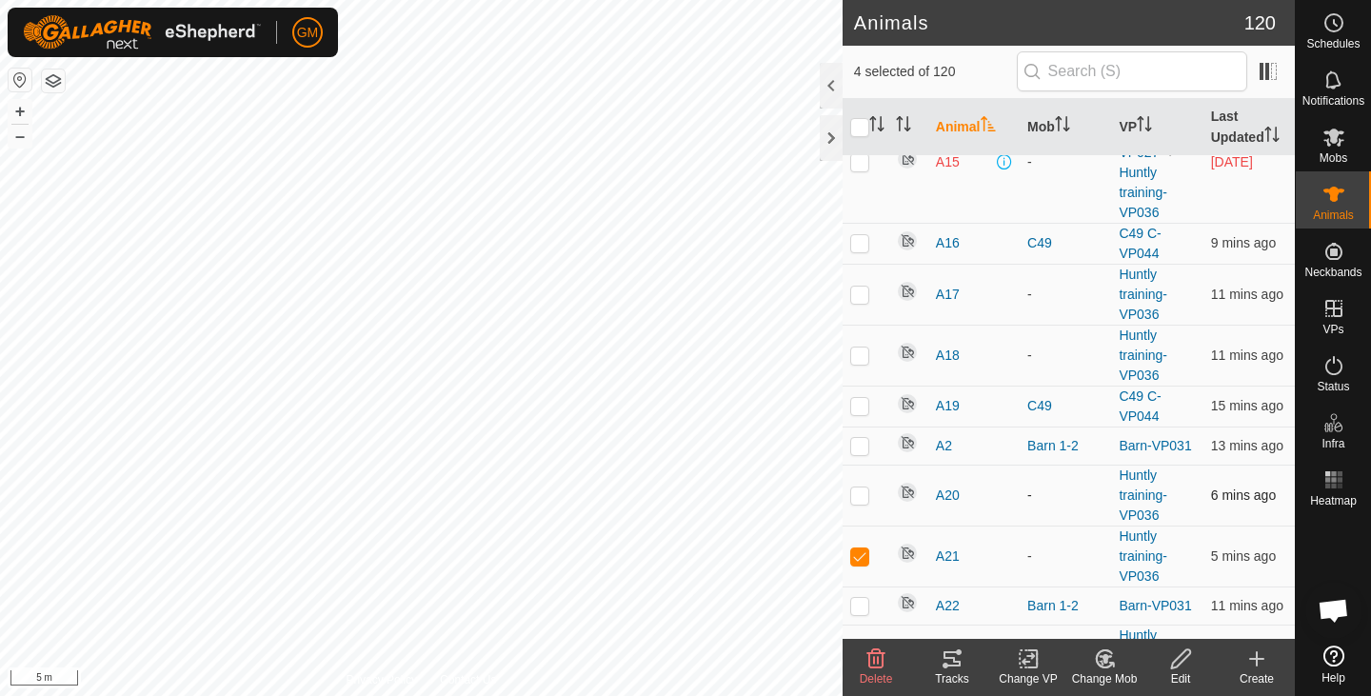
click at [857, 488] on p-checkbox at bounding box center [860, 495] width 19 height 15
checkbox input "true"
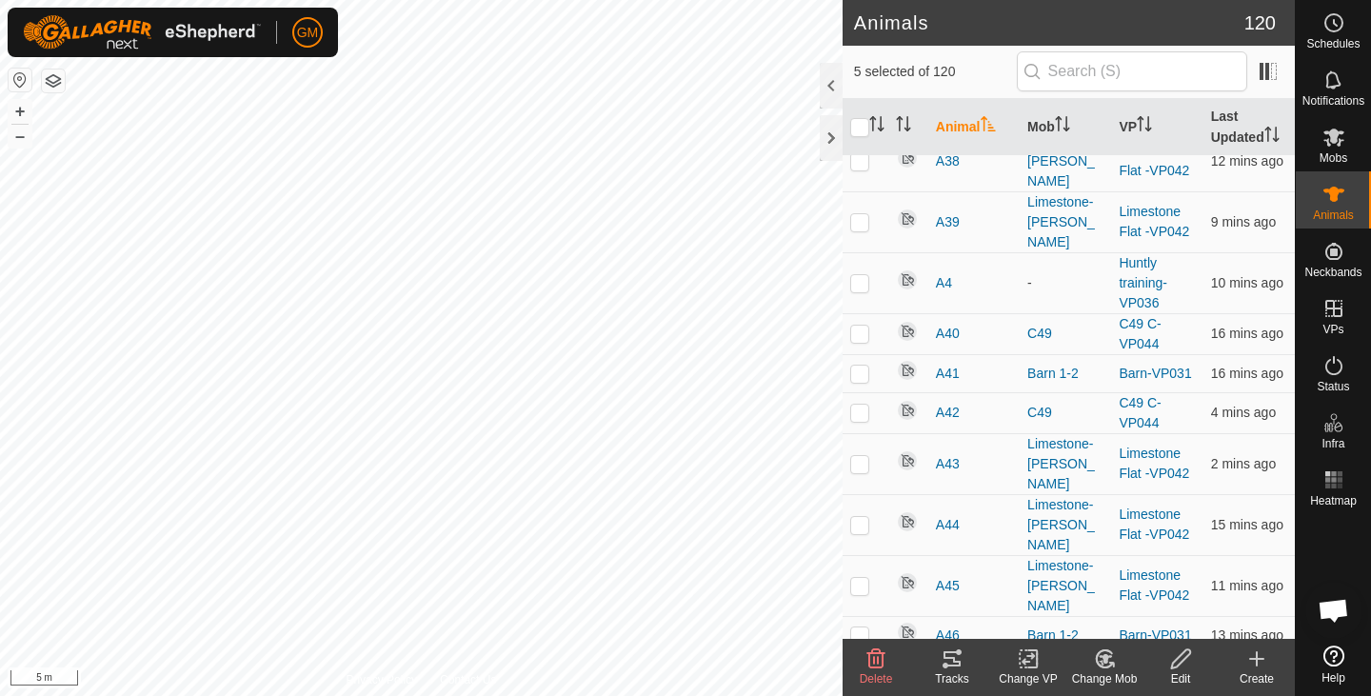
scroll to position [2727, 0]
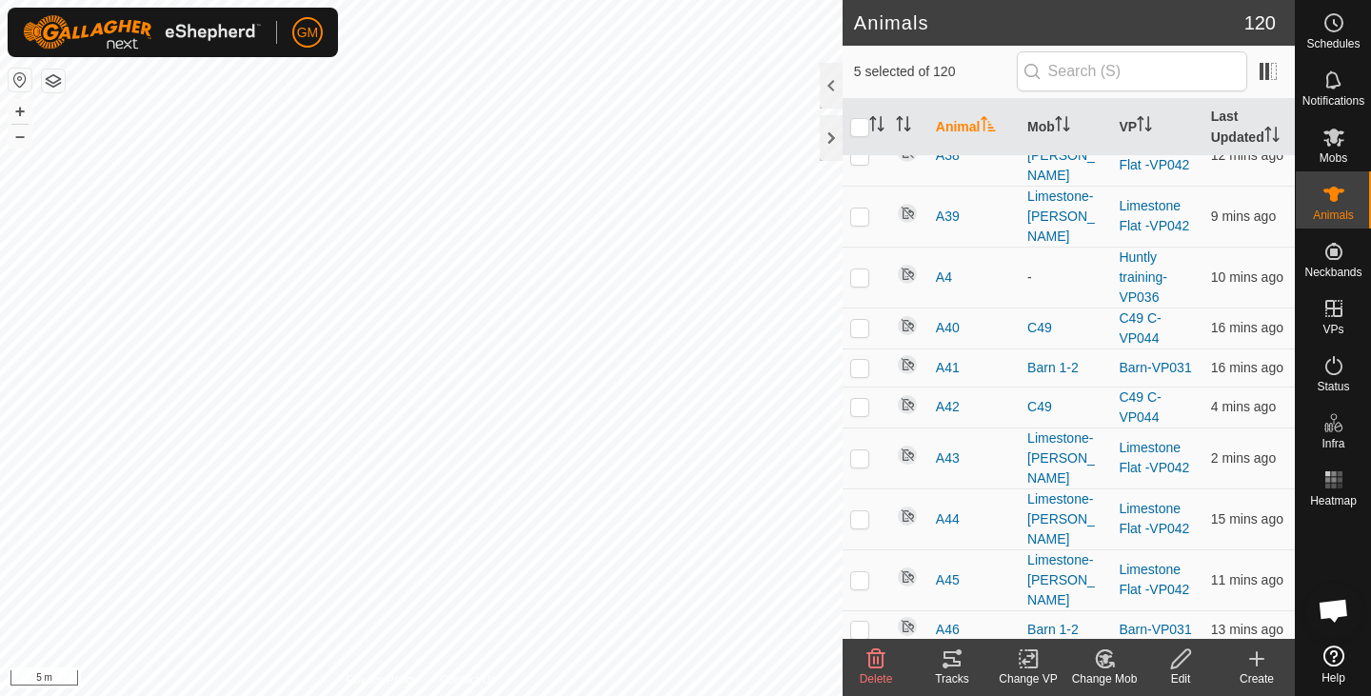
checkbox input "true"
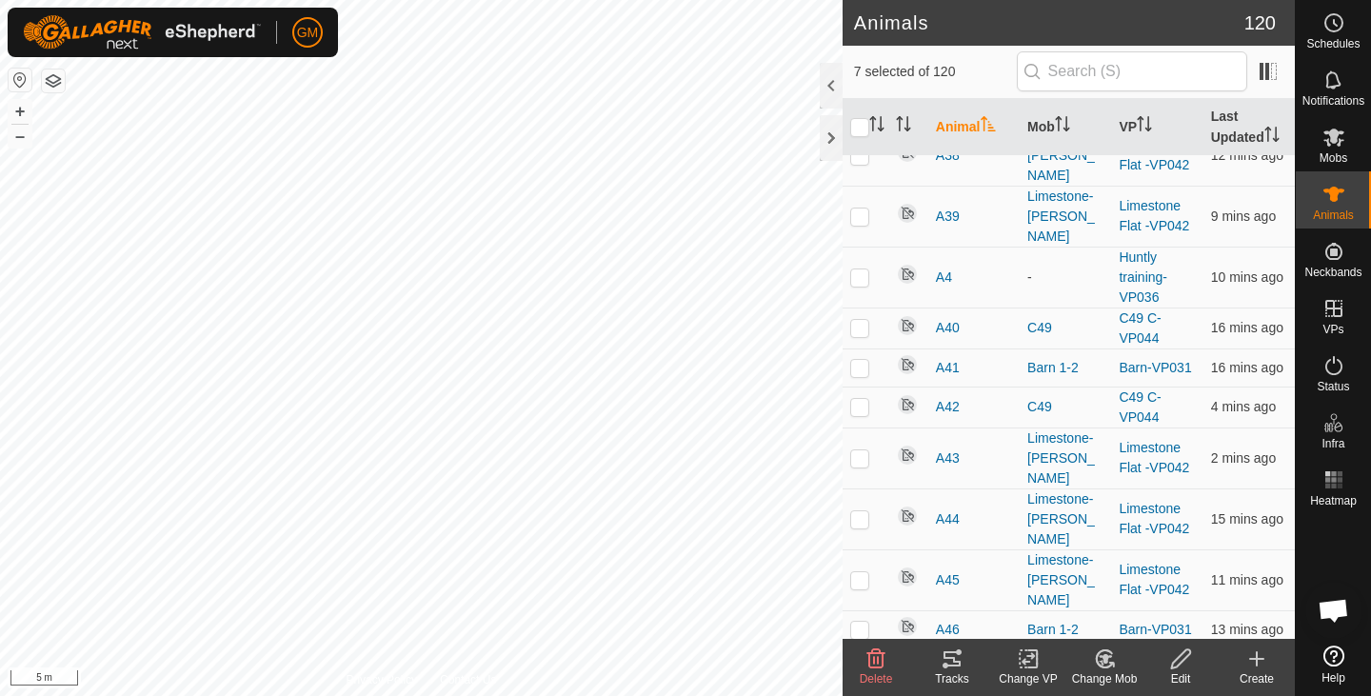
checkbox input "true"
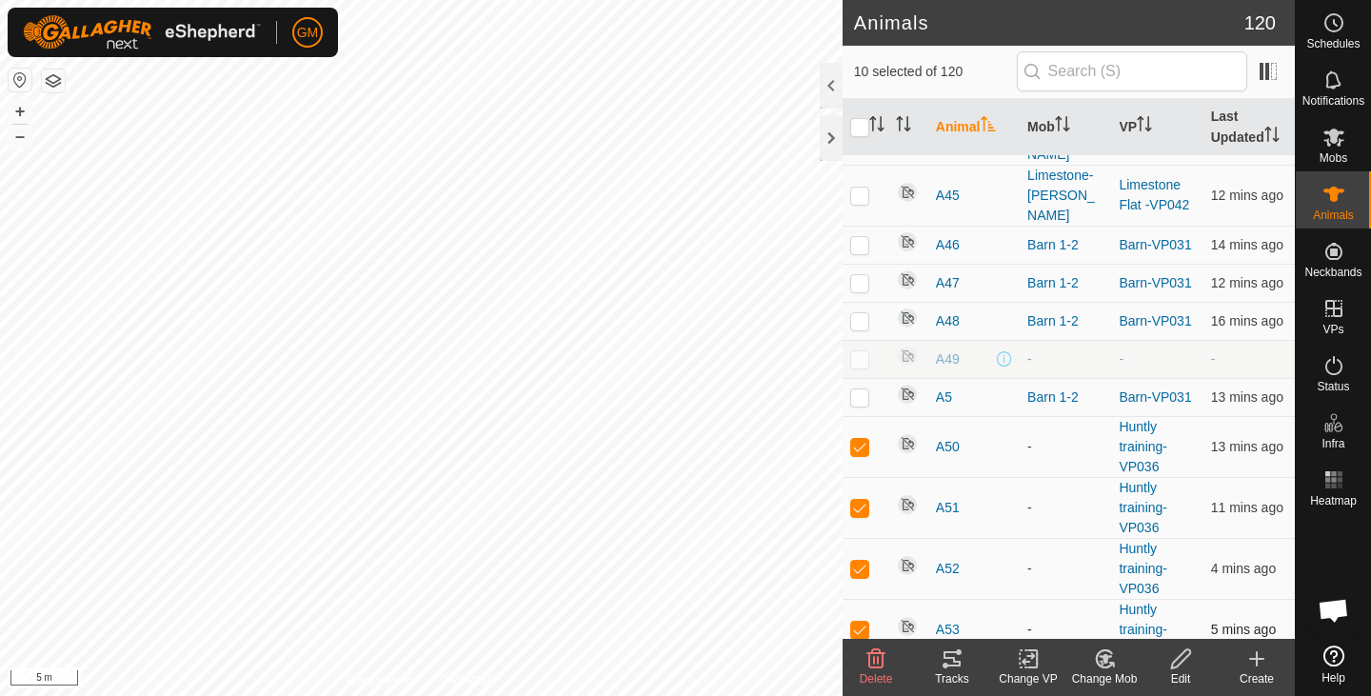
scroll to position [3113, 0]
checkbox input "false"
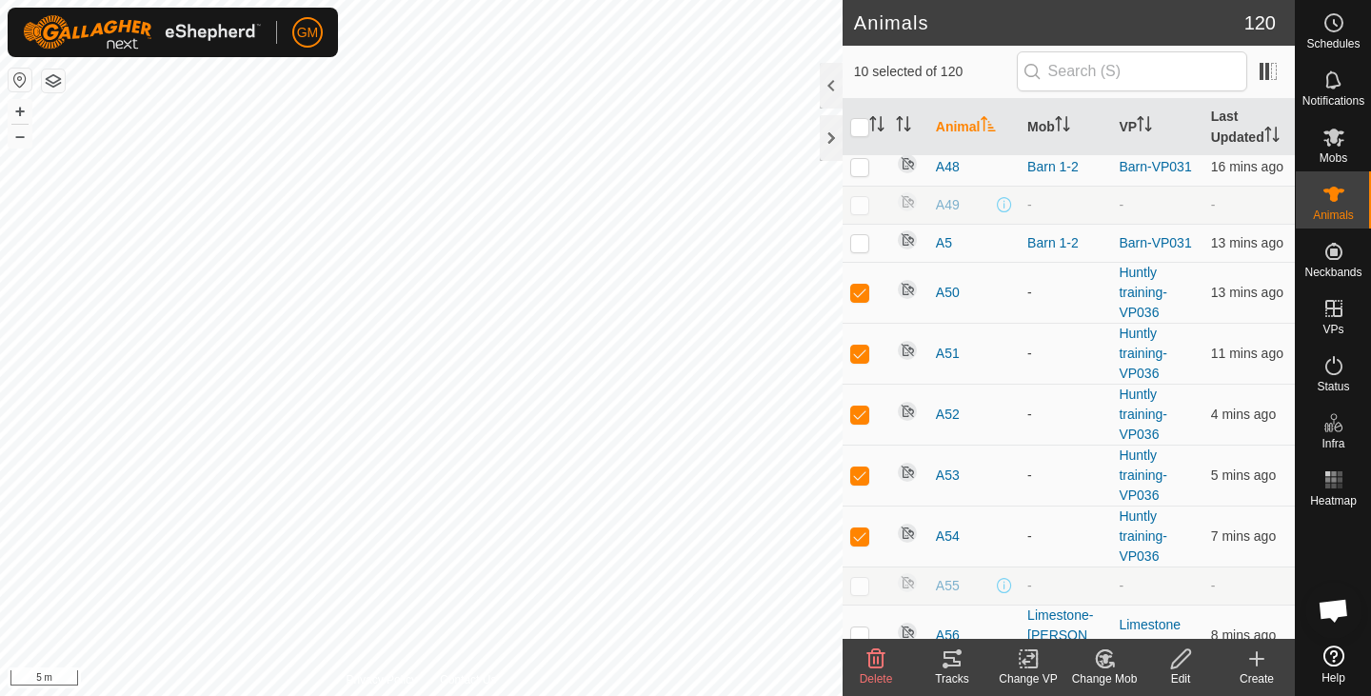
scroll to position [3267, 0]
checkbox input "true"
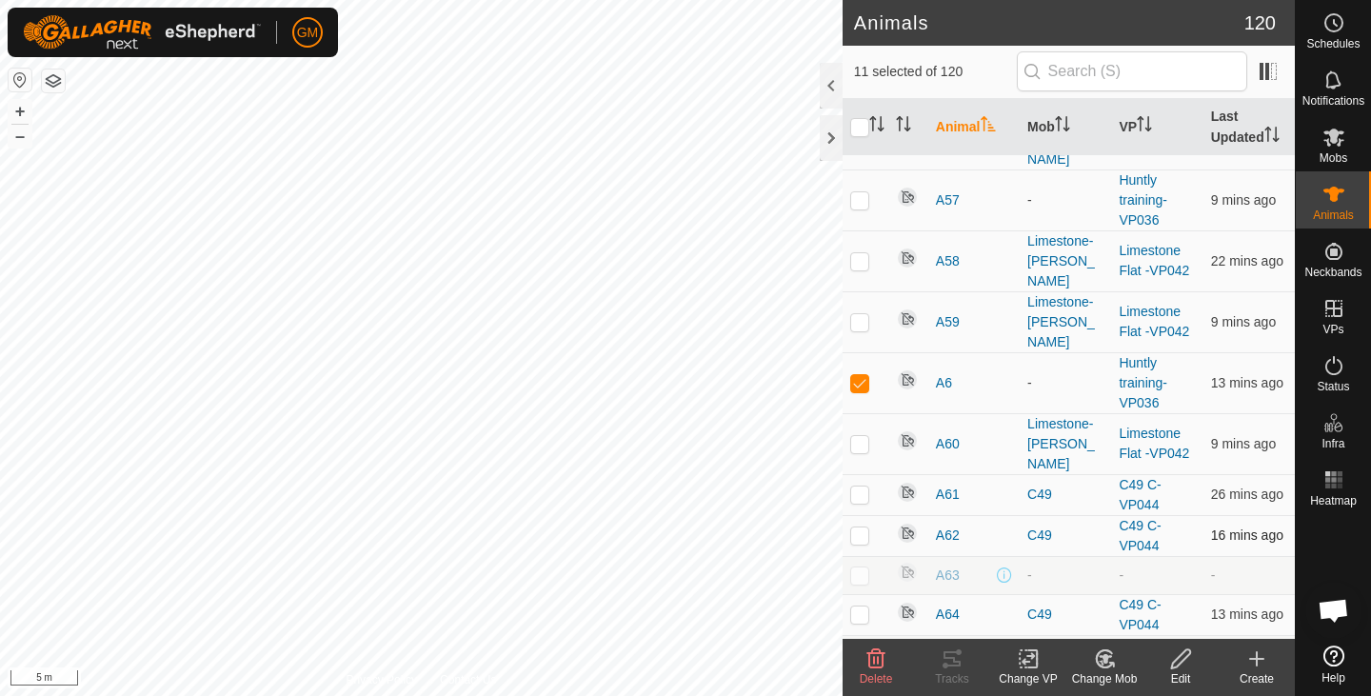
scroll to position [3763, 0]
checkbox input "true"
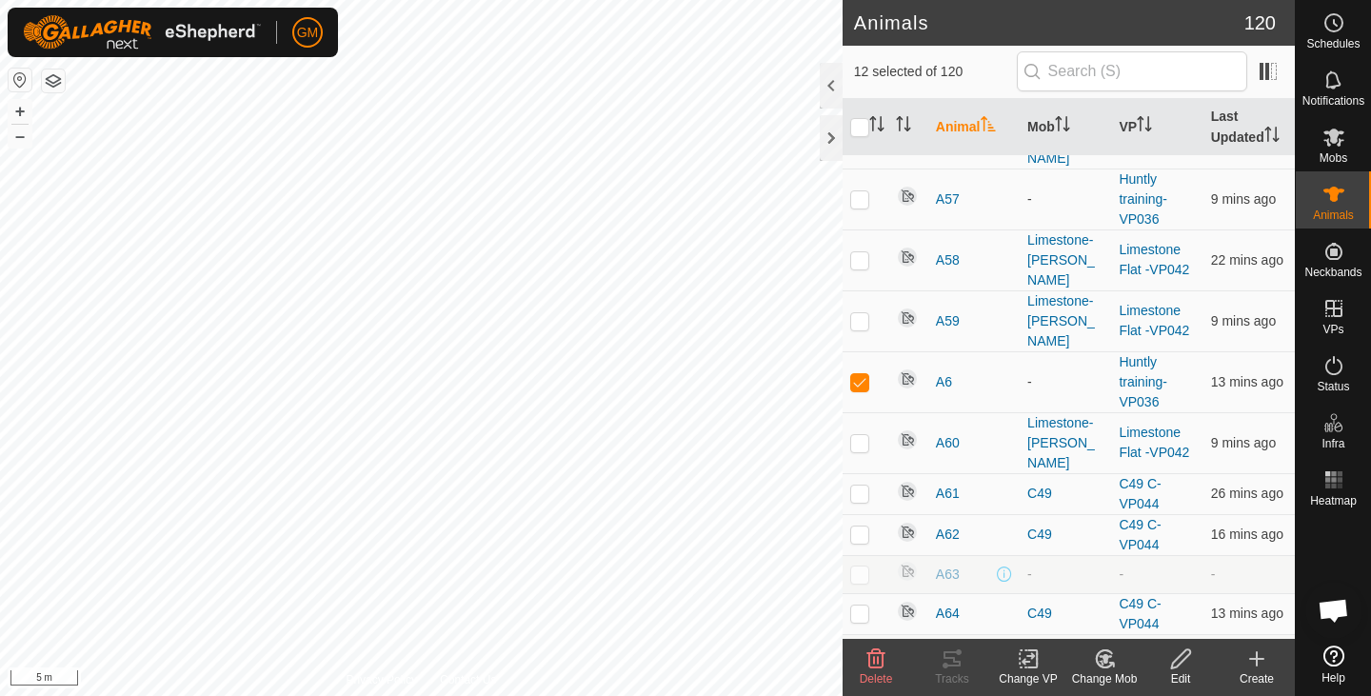
checkbox input "true"
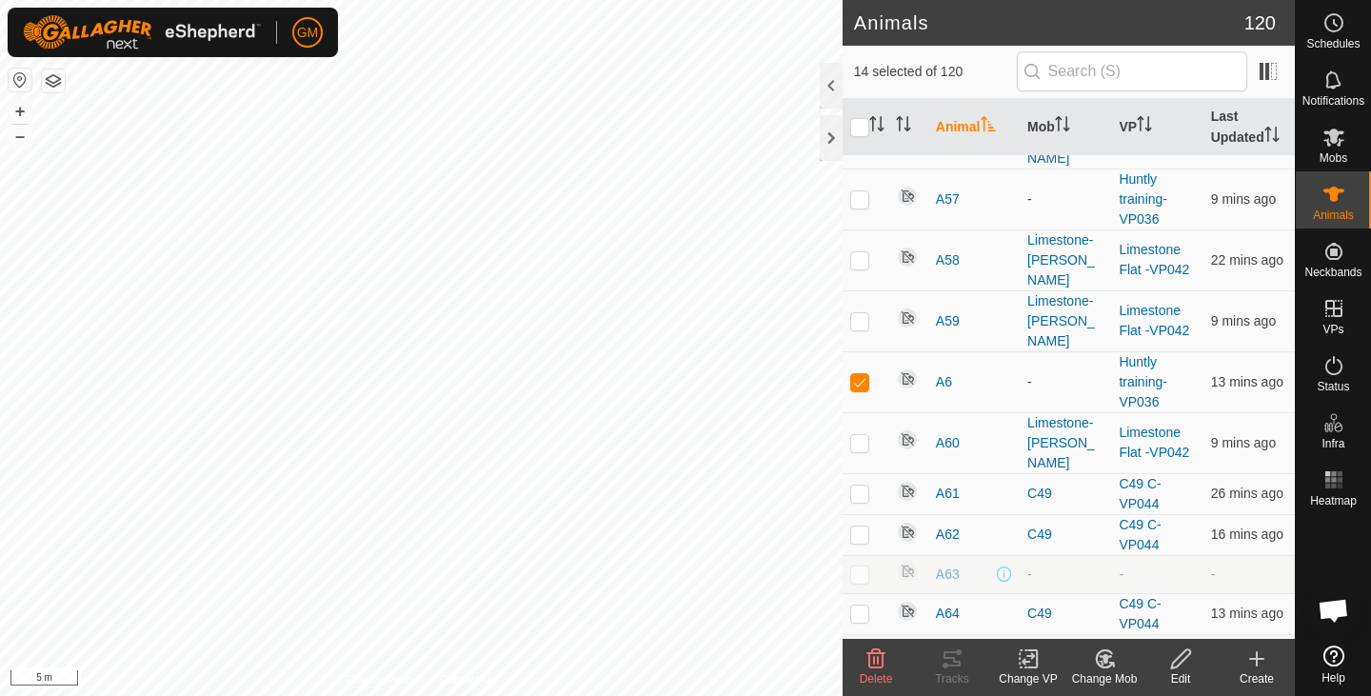
checkbox input "true"
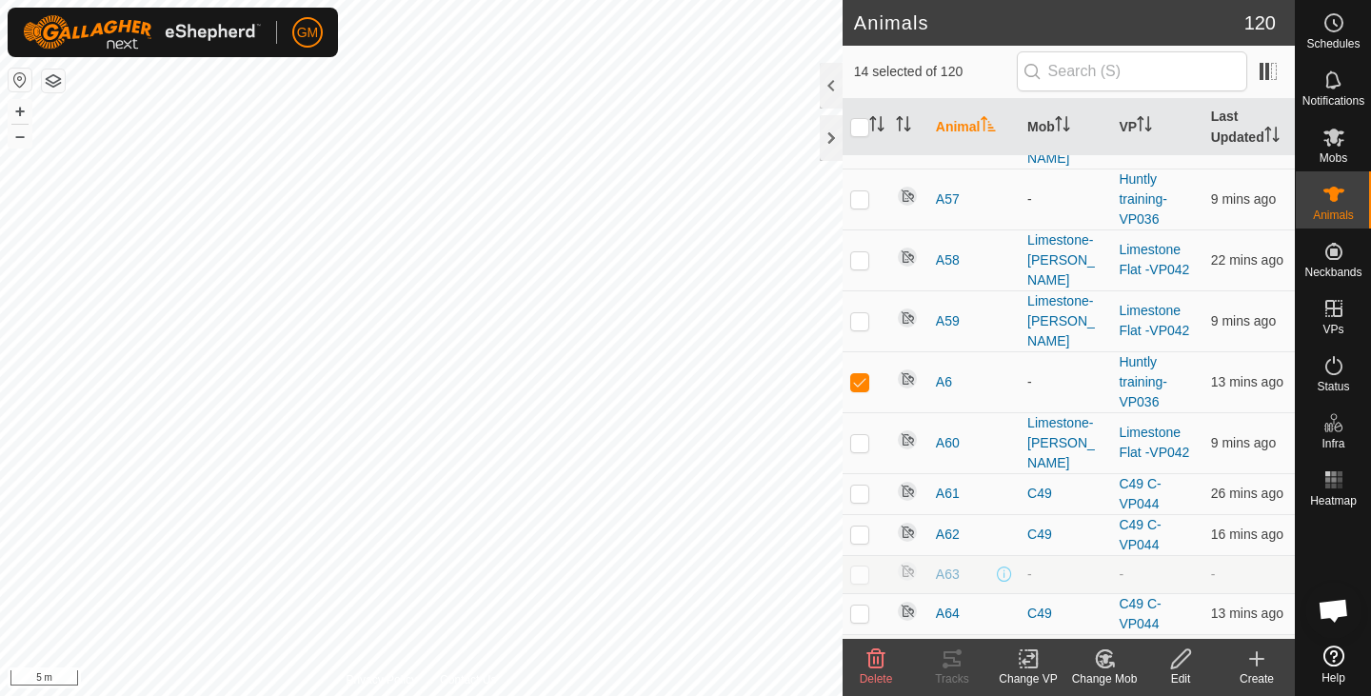
checkbox input "true"
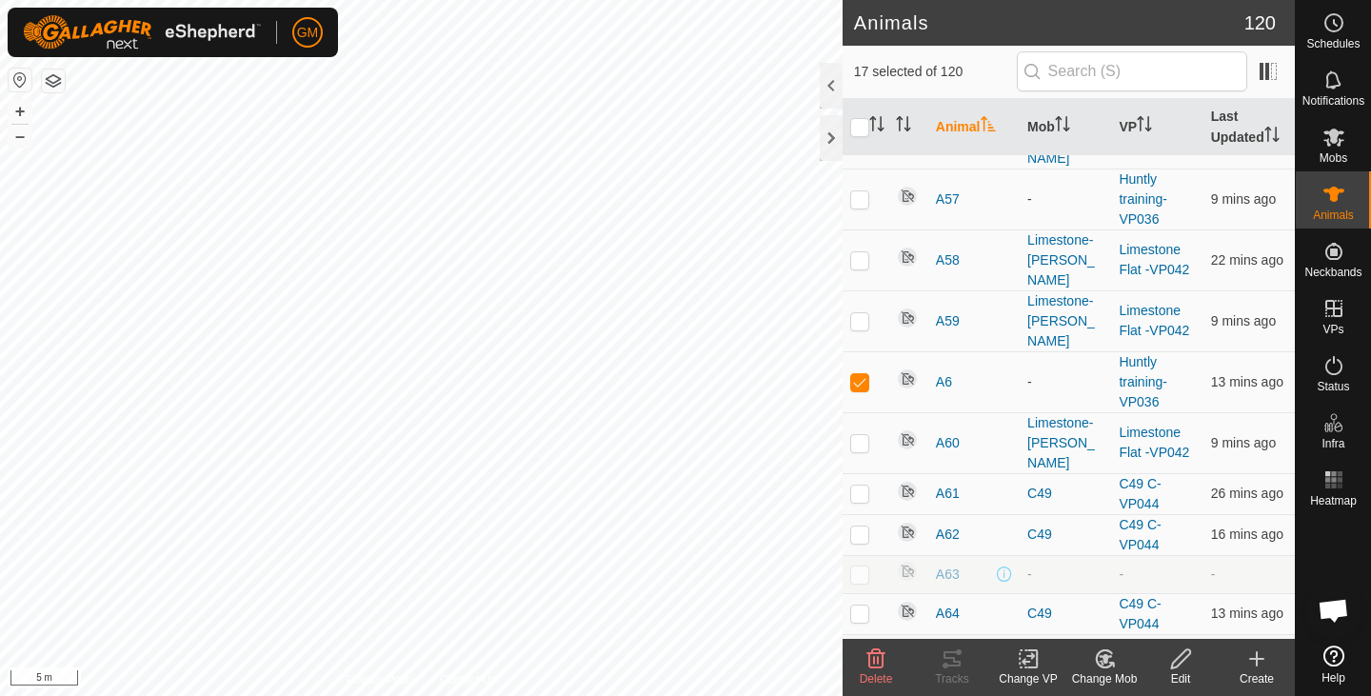
checkbox input "true"
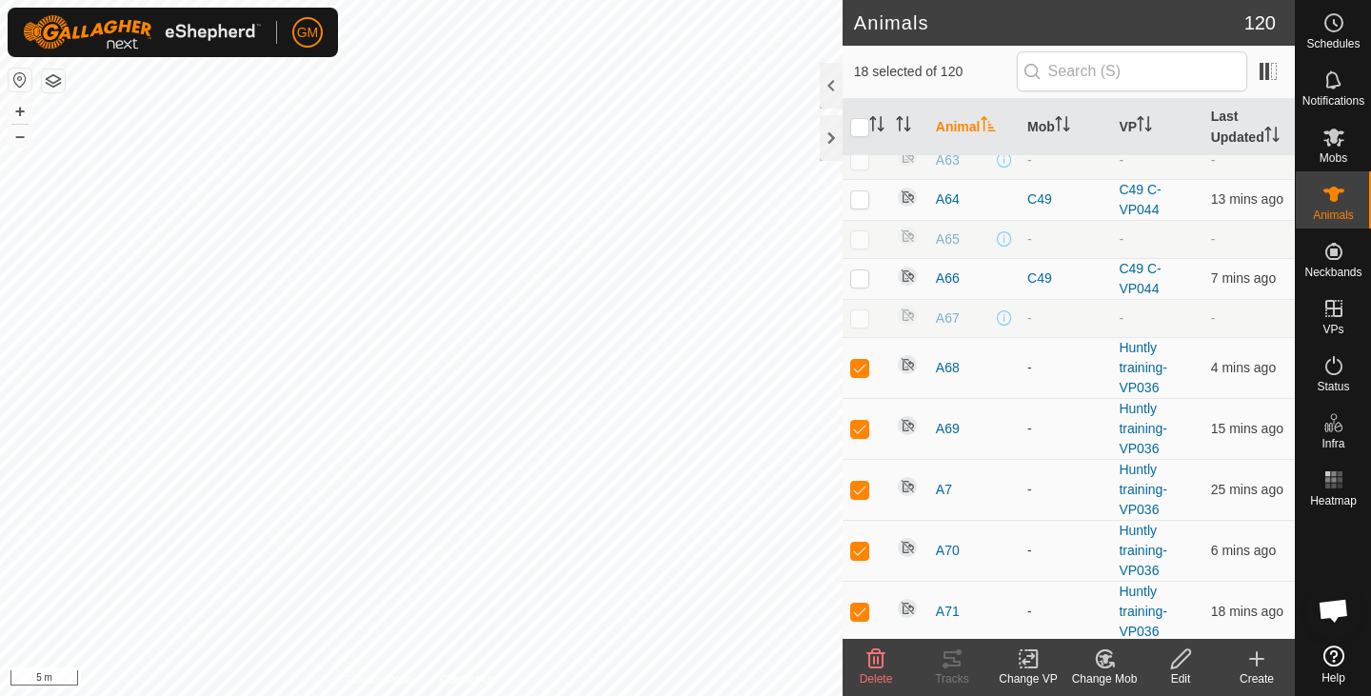
scroll to position [4082, 0]
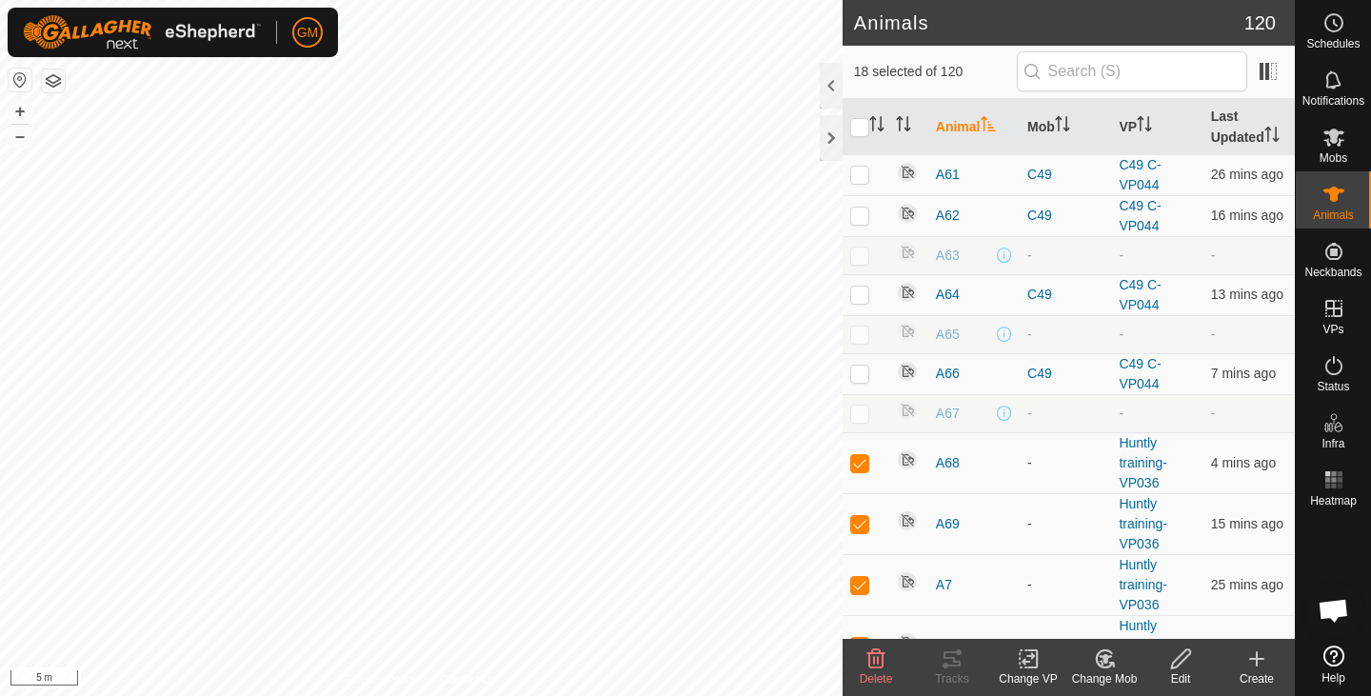
checkbox input "true"
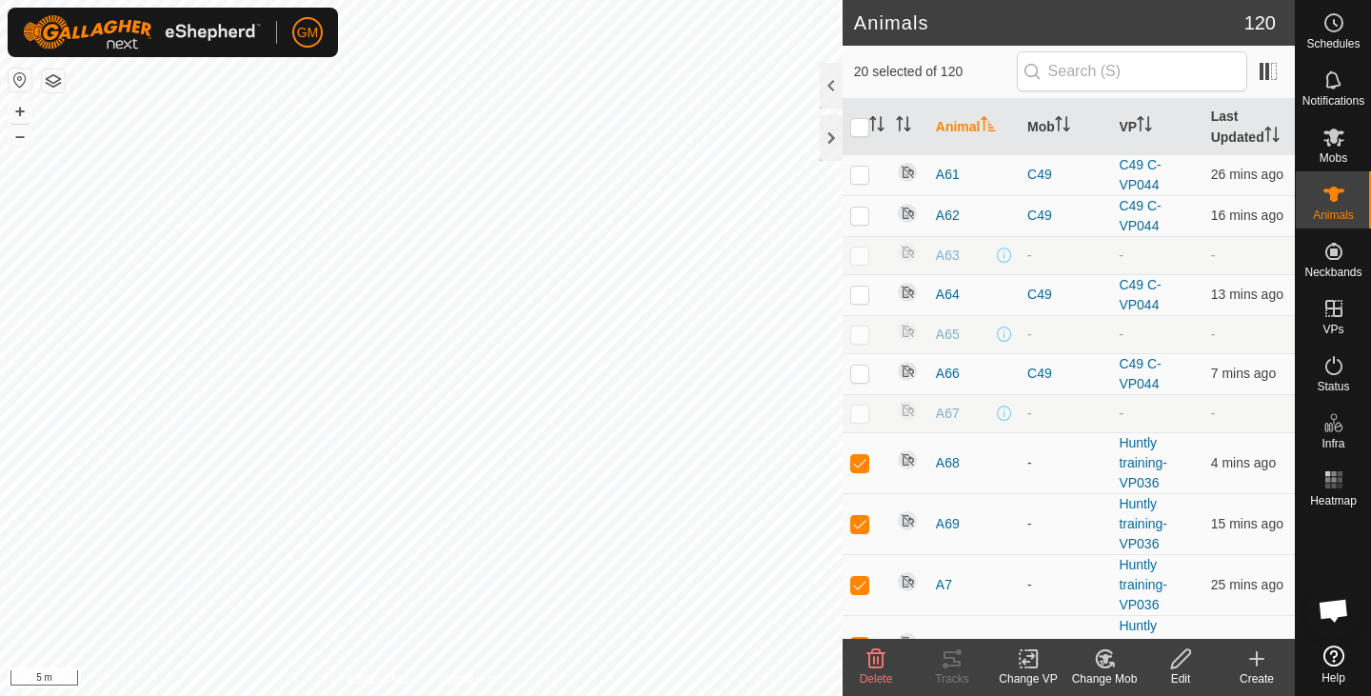
checkbox input "true"
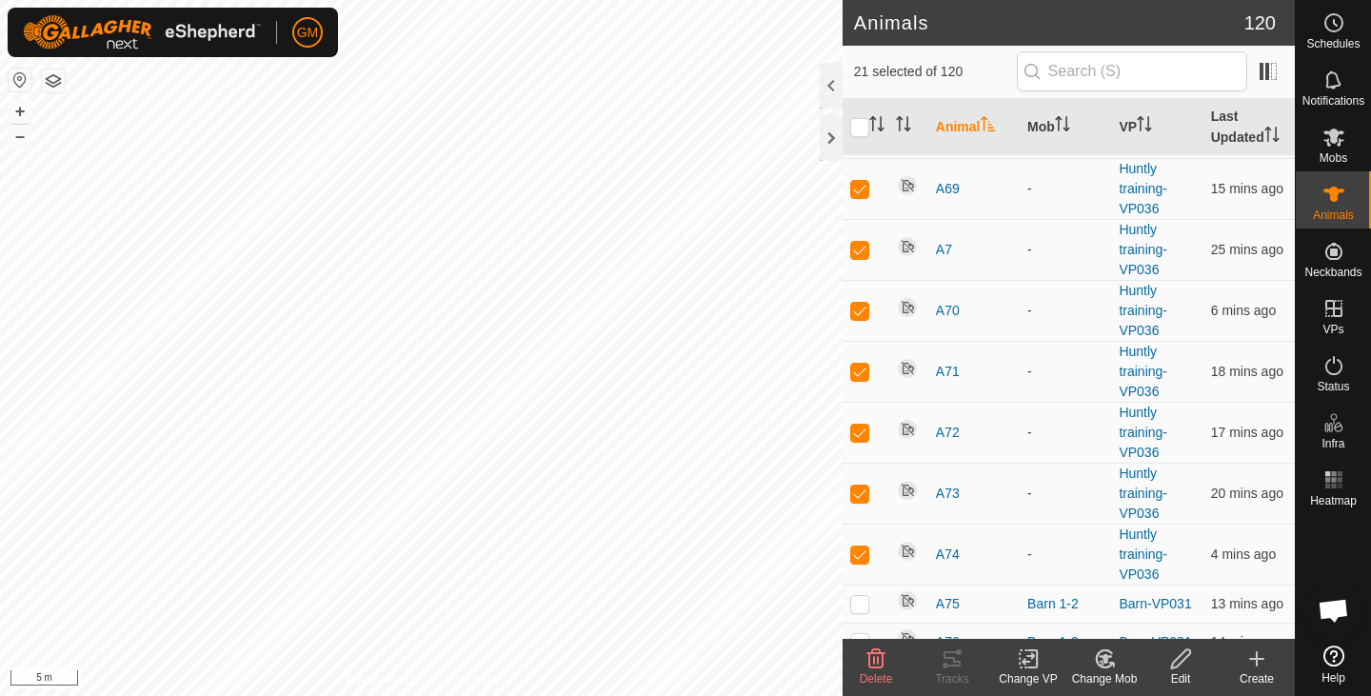
scroll to position [4418, 0]
checkbox input "true"
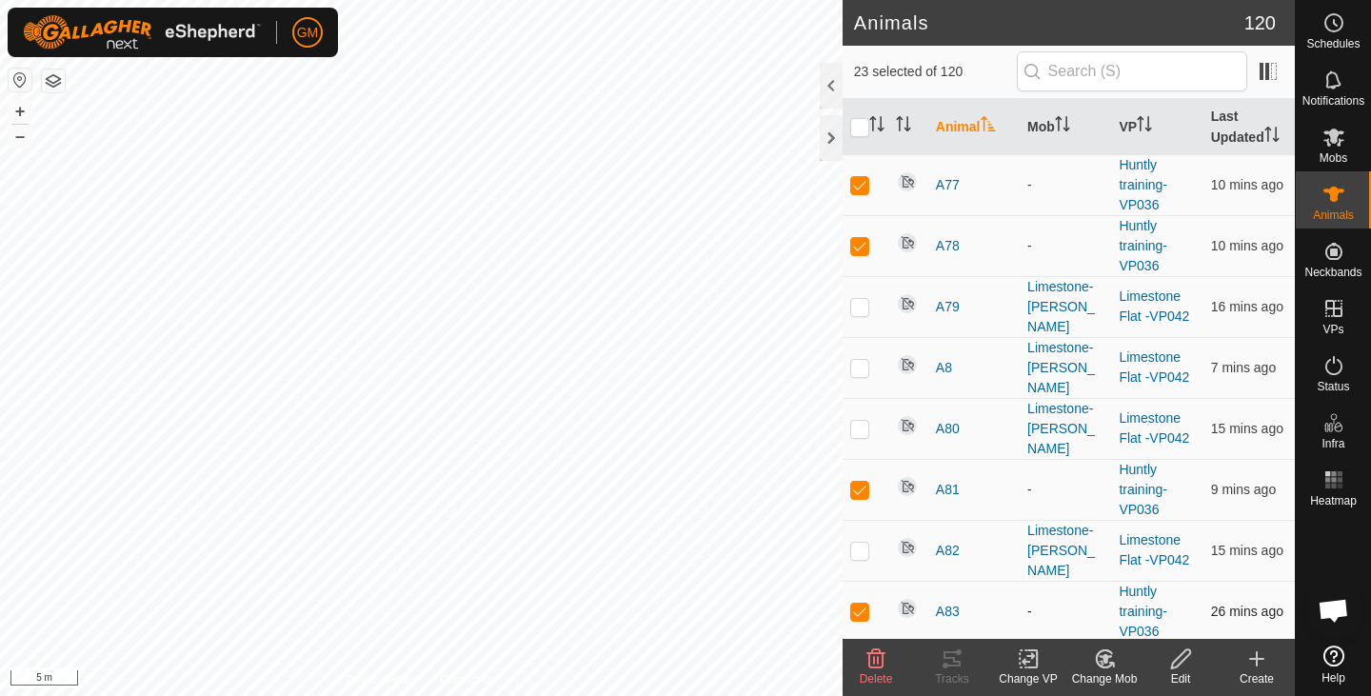
scroll to position [5021, 0]
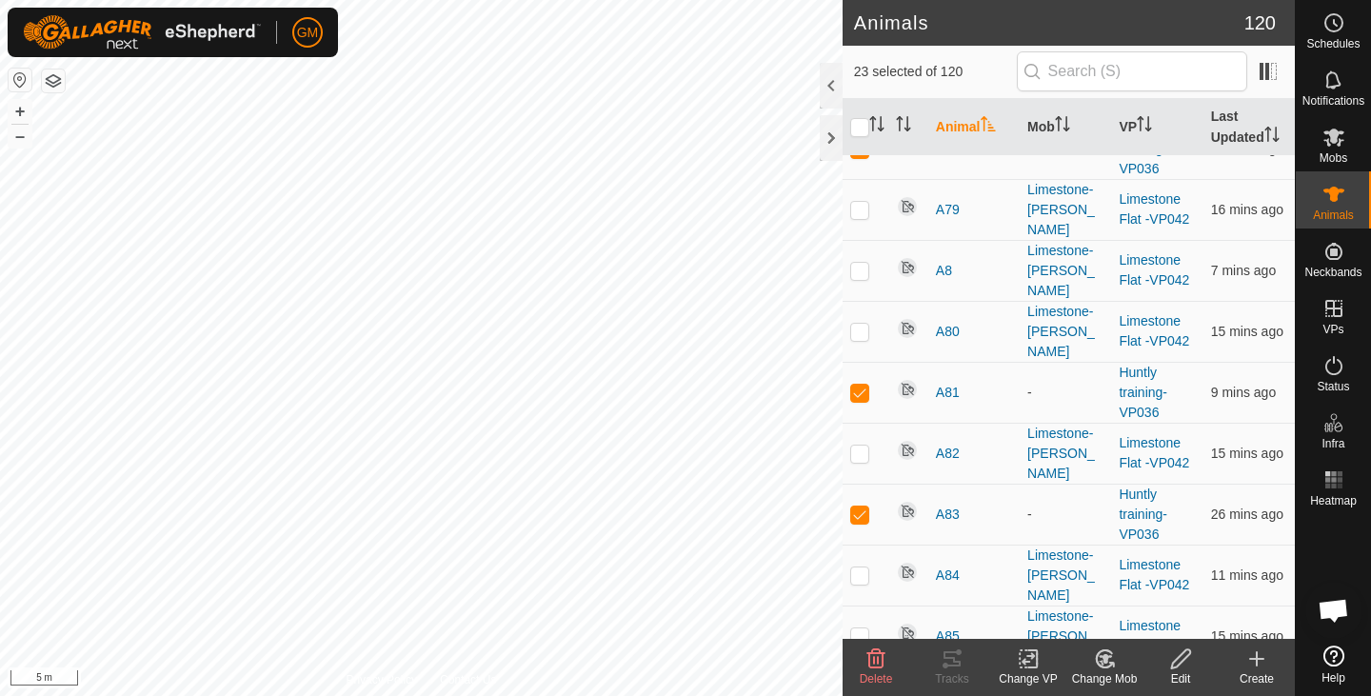
checkbox input "true"
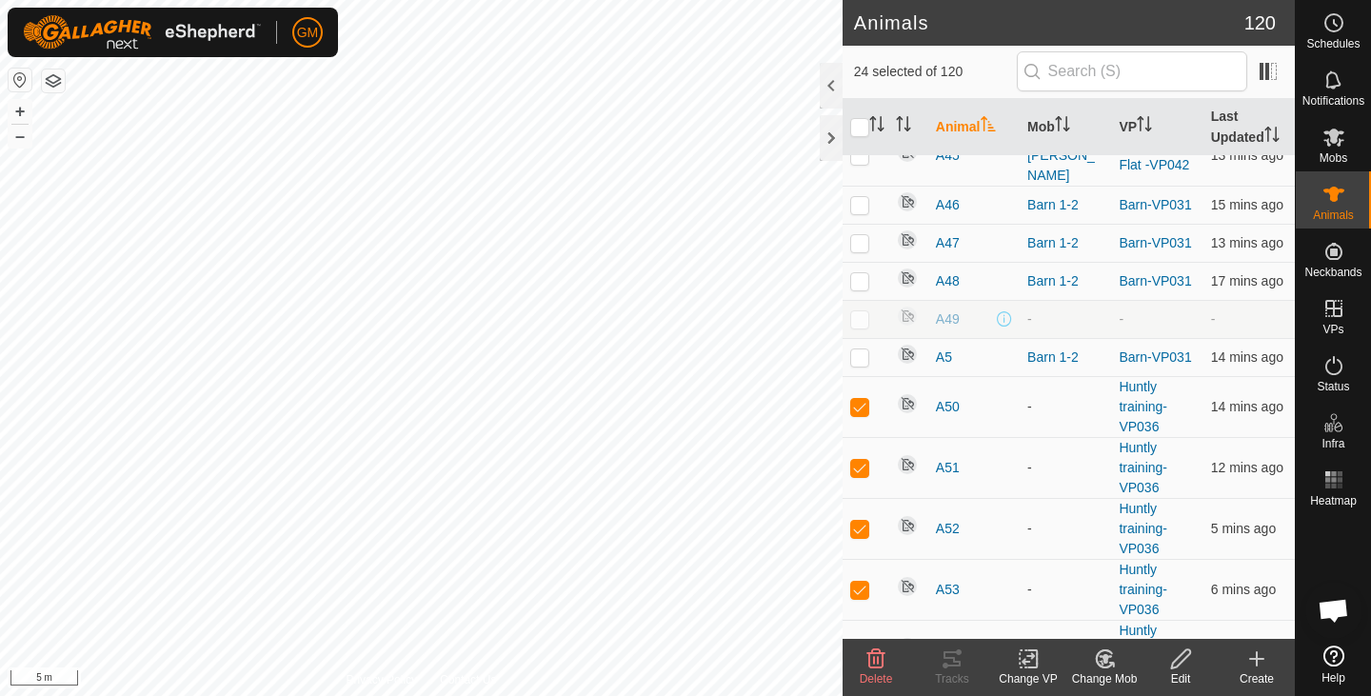
scroll to position [3151, 0]
checkbox input "true"
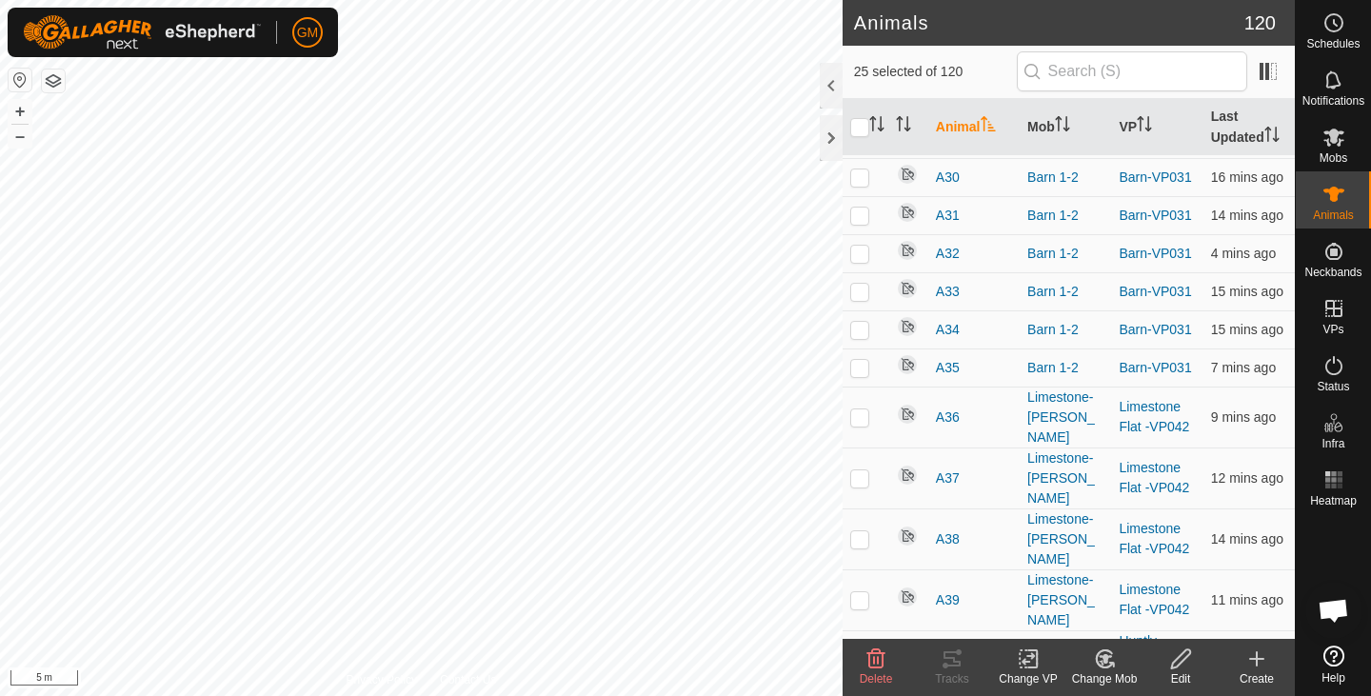
scroll to position [2342, 0]
click at [854, 654] on p-tablecheckbox at bounding box center [860, 661] width 19 height 15
checkbox input "true"
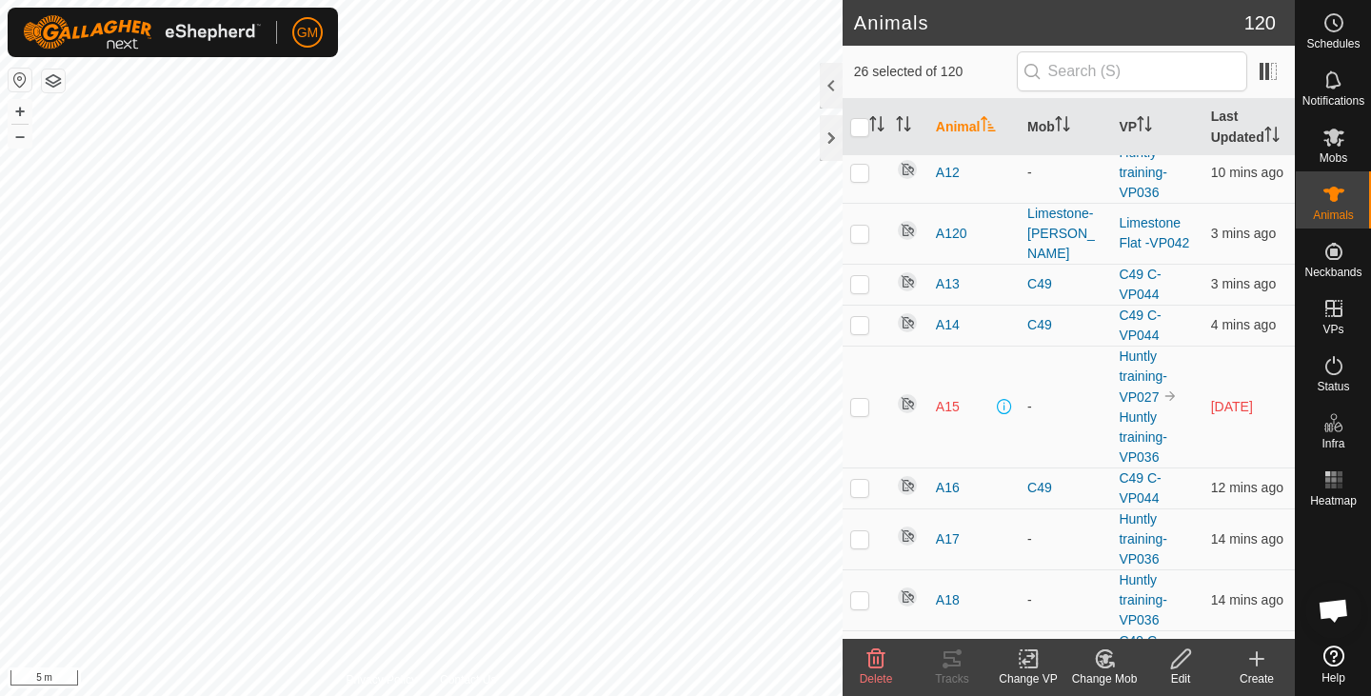
scroll to position [1211, 0]
click at [856, 593] on p-checkbox at bounding box center [860, 600] width 19 height 15
checkbox input "true"
click at [854, 532] on p-checkbox at bounding box center [860, 539] width 19 height 15
checkbox input "true"
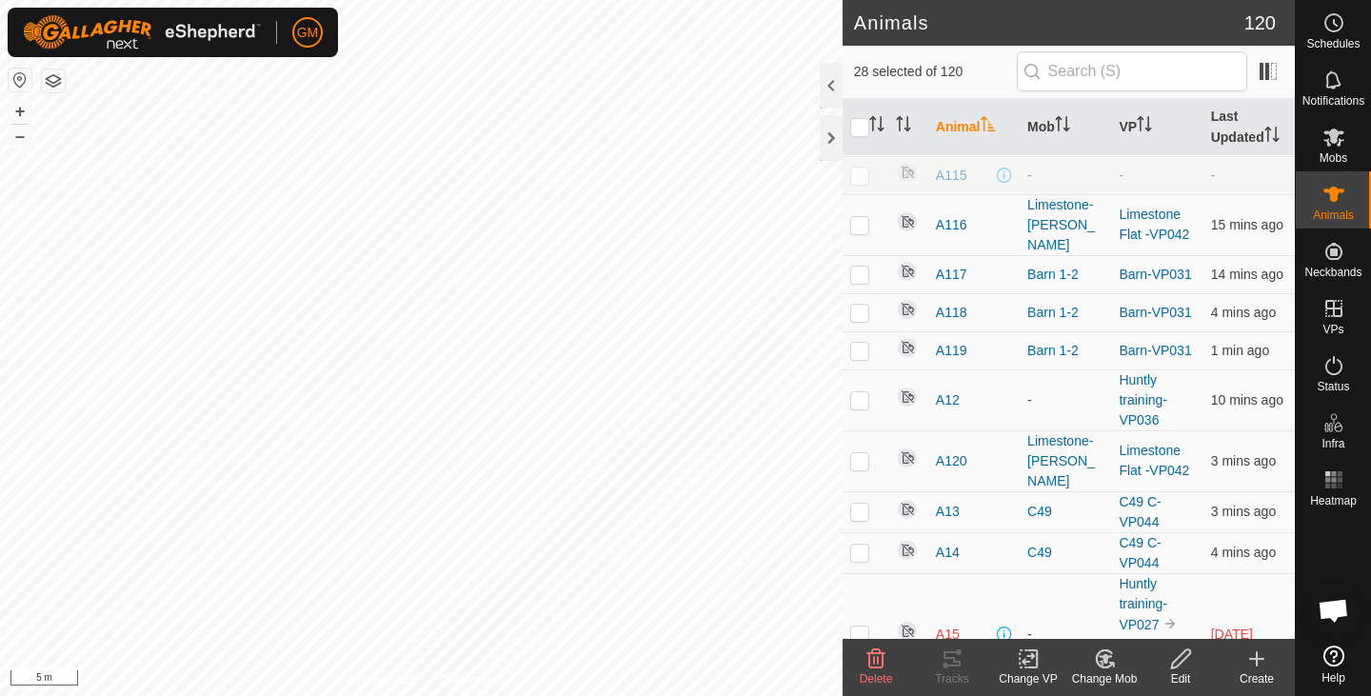
scroll to position [982, 0]
click at [857, 630] on p-checkbox at bounding box center [860, 637] width 19 height 15
checkbox input "true"
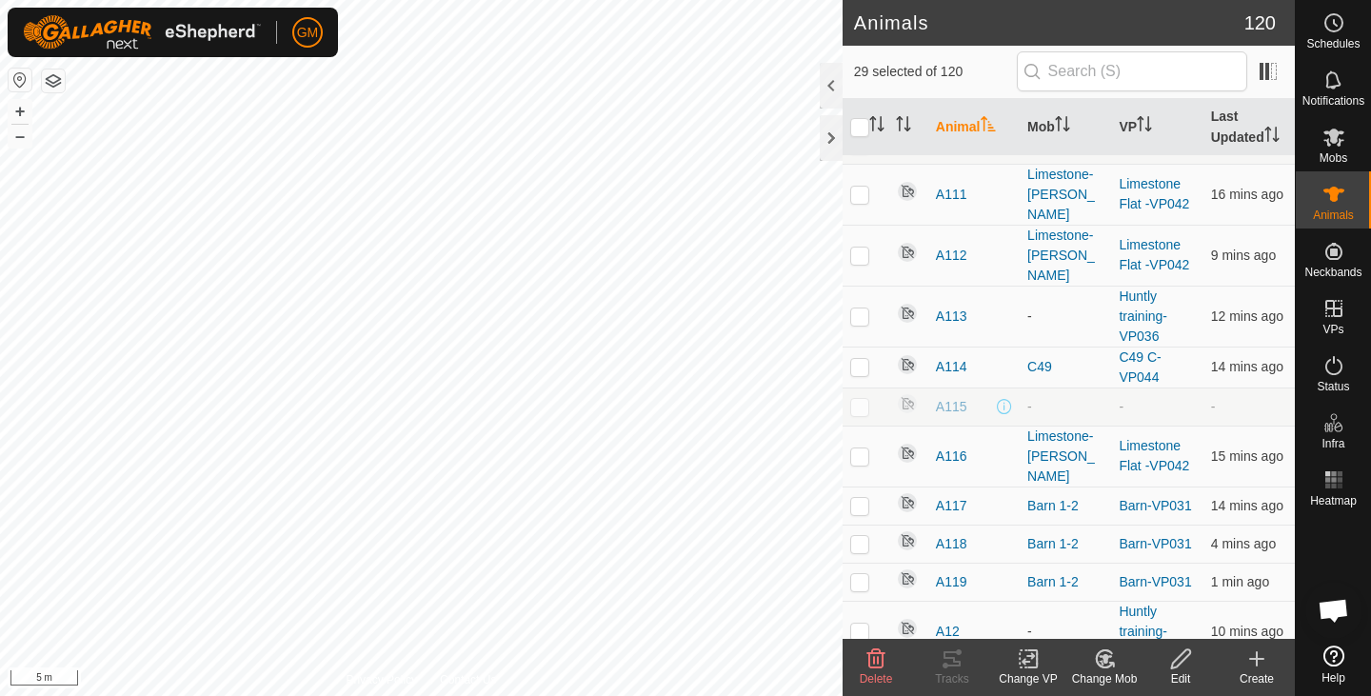
scroll to position [752, 0]
click at [865, 625] on p-checkbox at bounding box center [860, 632] width 19 height 15
checkbox input "true"
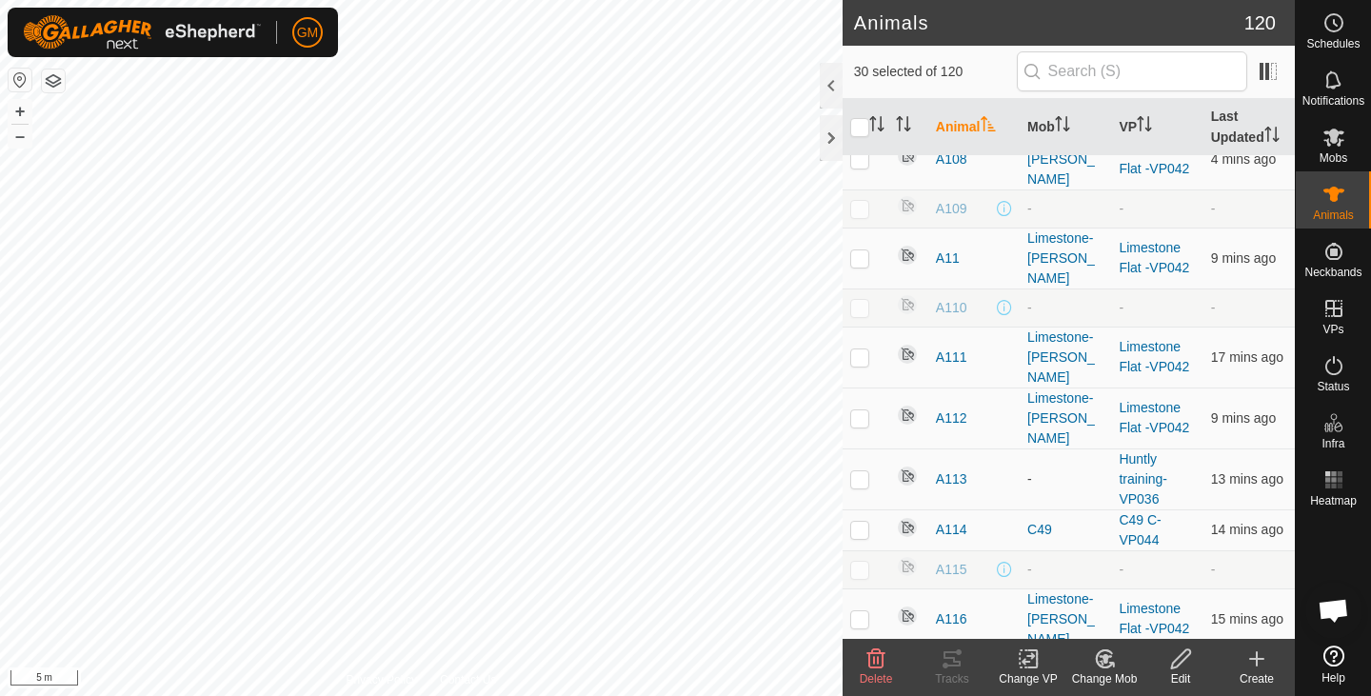
scroll to position [582, 0]
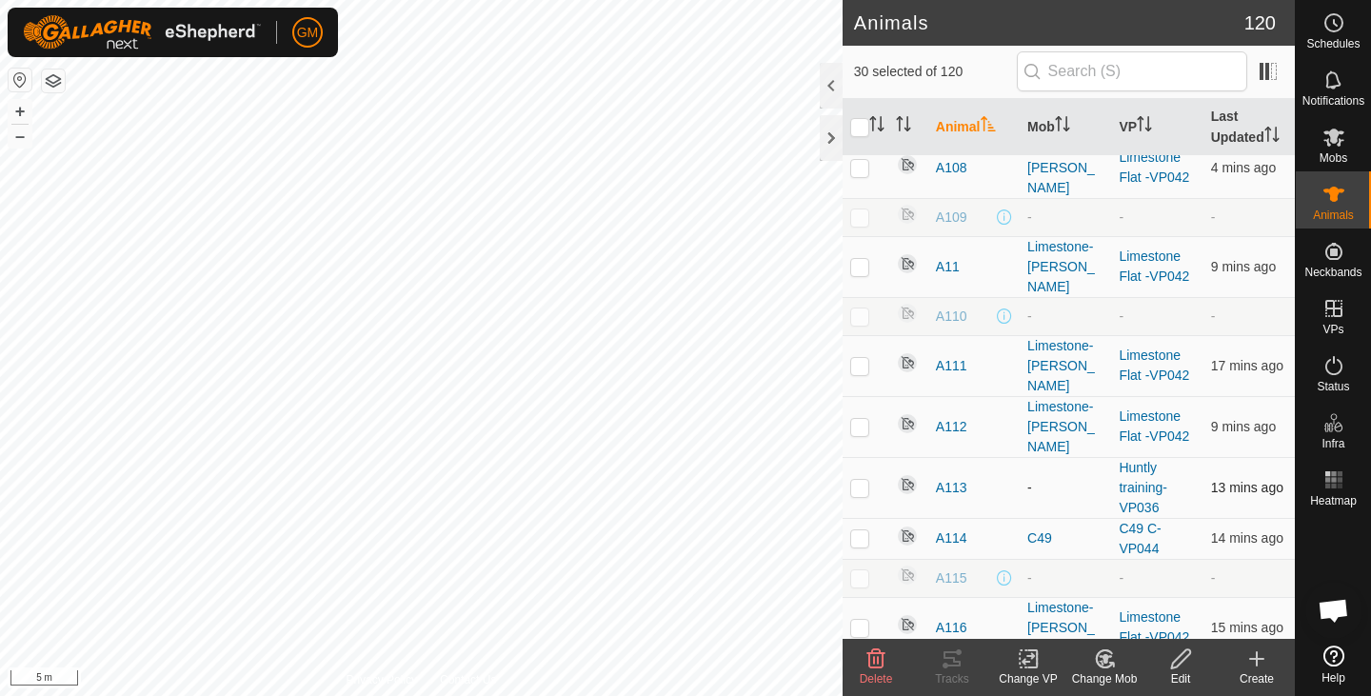
click at [861, 480] on p-checkbox at bounding box center [860, 487] width 19 height 15
checkbox input "true"
click at [1103, 659] on icon at bounding box center [1105, 659] width 13 height 10
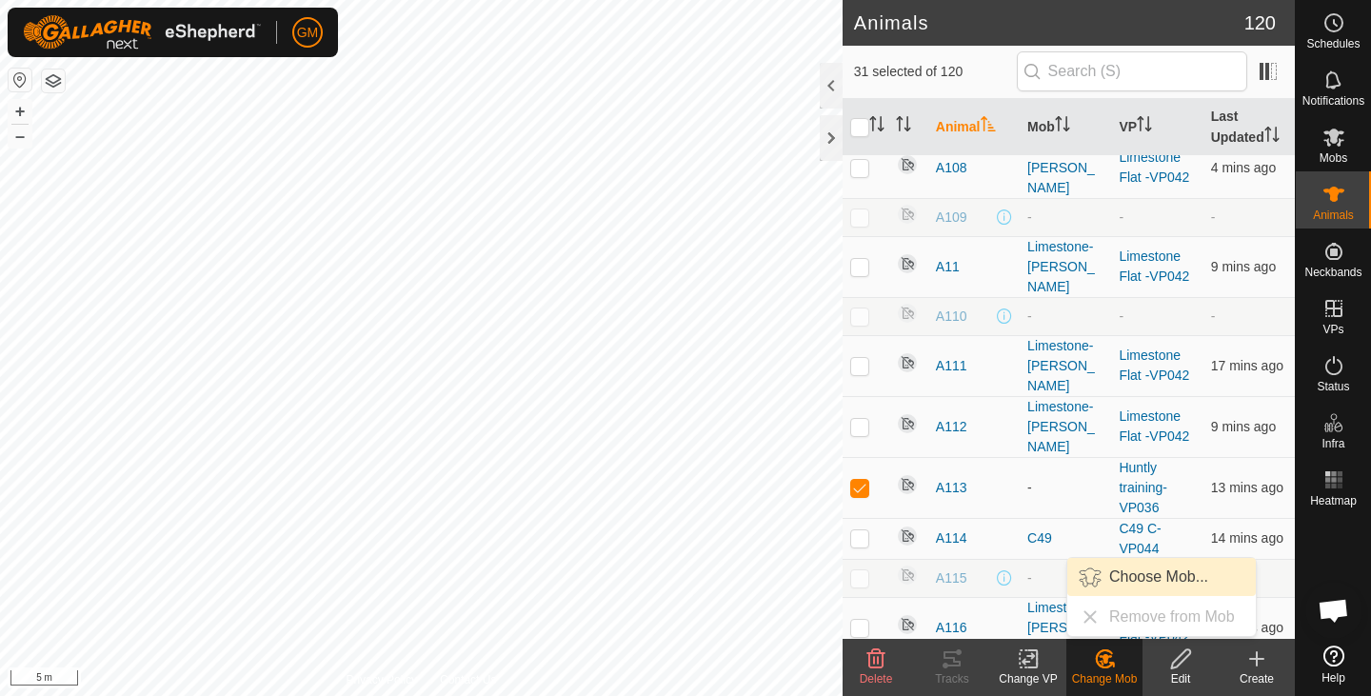
click at [1134, 576] on span "Choose Mob..." at bounding box center [1159, 577] width 99 height 23
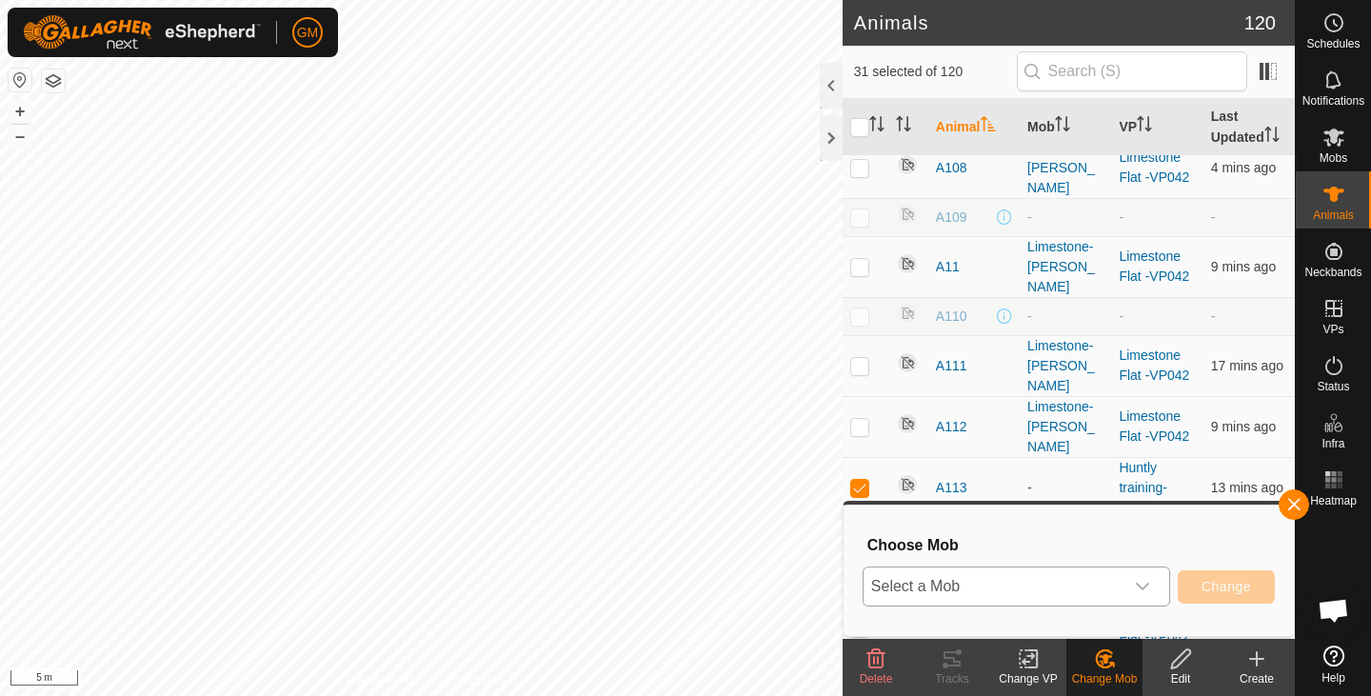
click at [1143, 587] on icon "dropdown trigger" at bounding box center [1142, 586] width 15 height 15
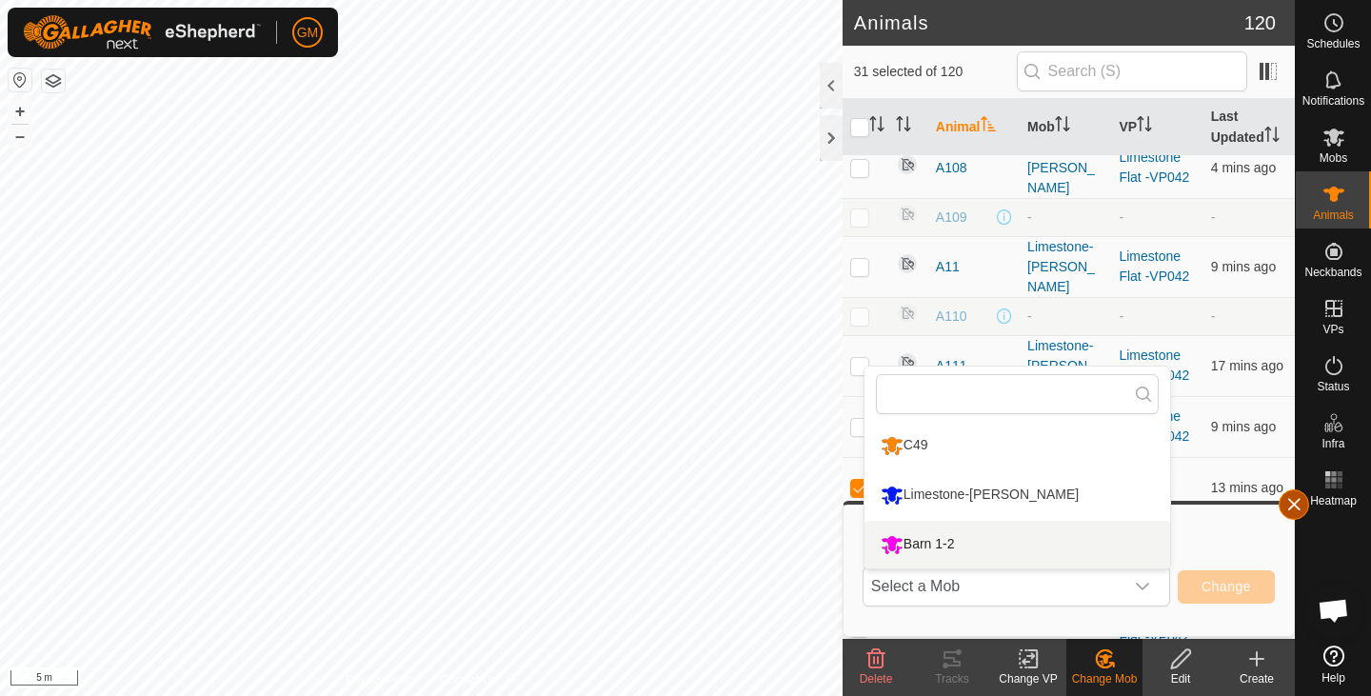
click at [1290, 509] on button "button" at bounding box center [1294, 505] width 30 height 30
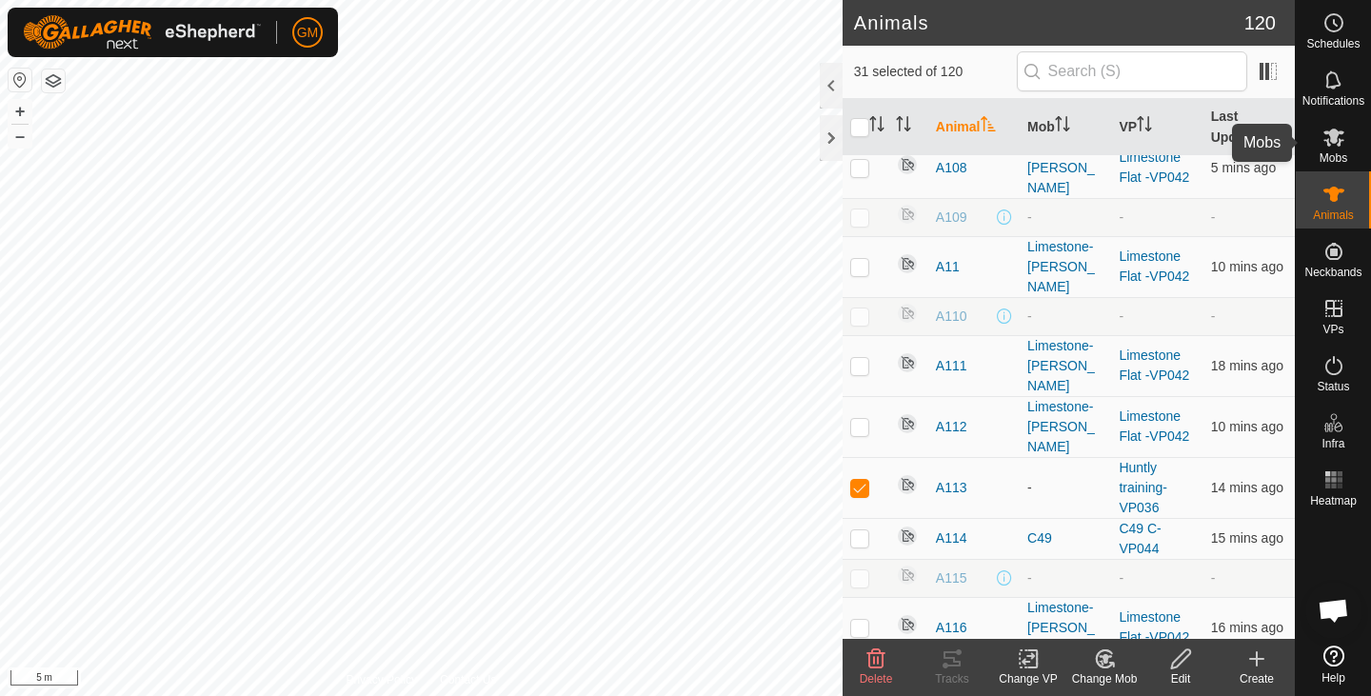
click at [1332, 129] on icon at bounding box center [1334, 137] width 23 height 23
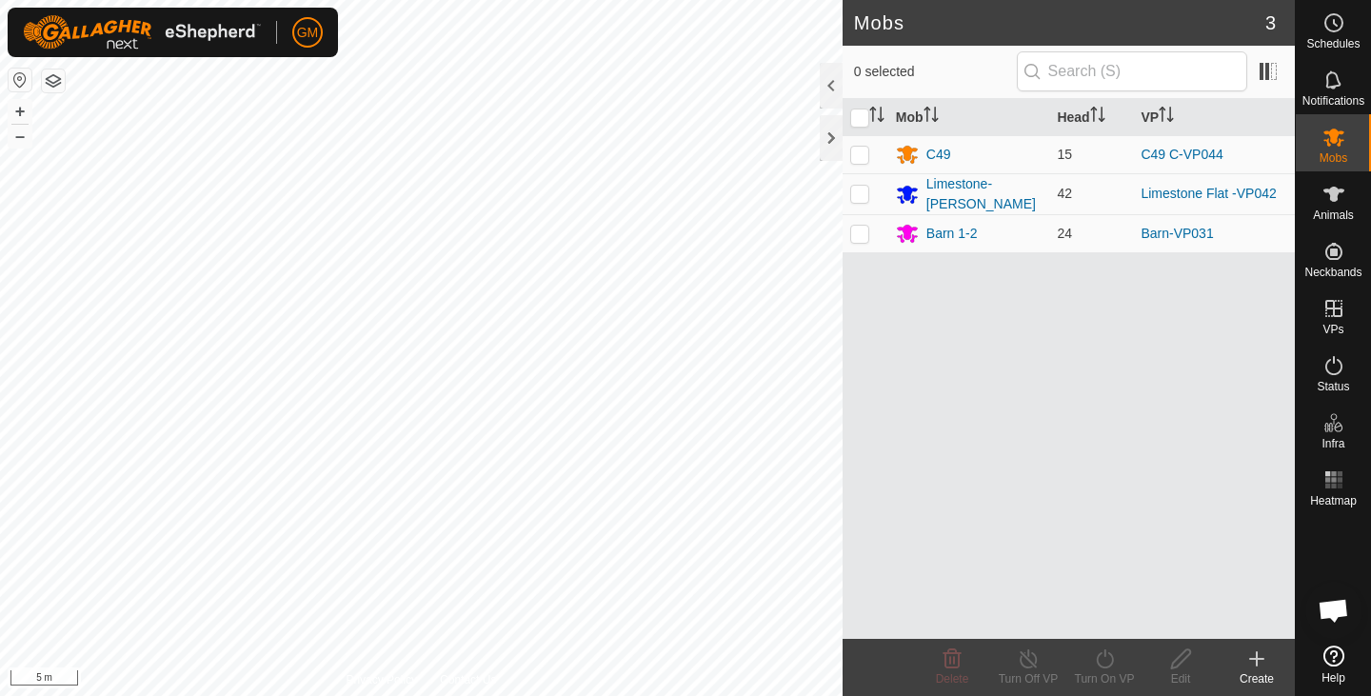
click at [1253, 659] on icon at bounding box center [1257, 659] width 13 height 0
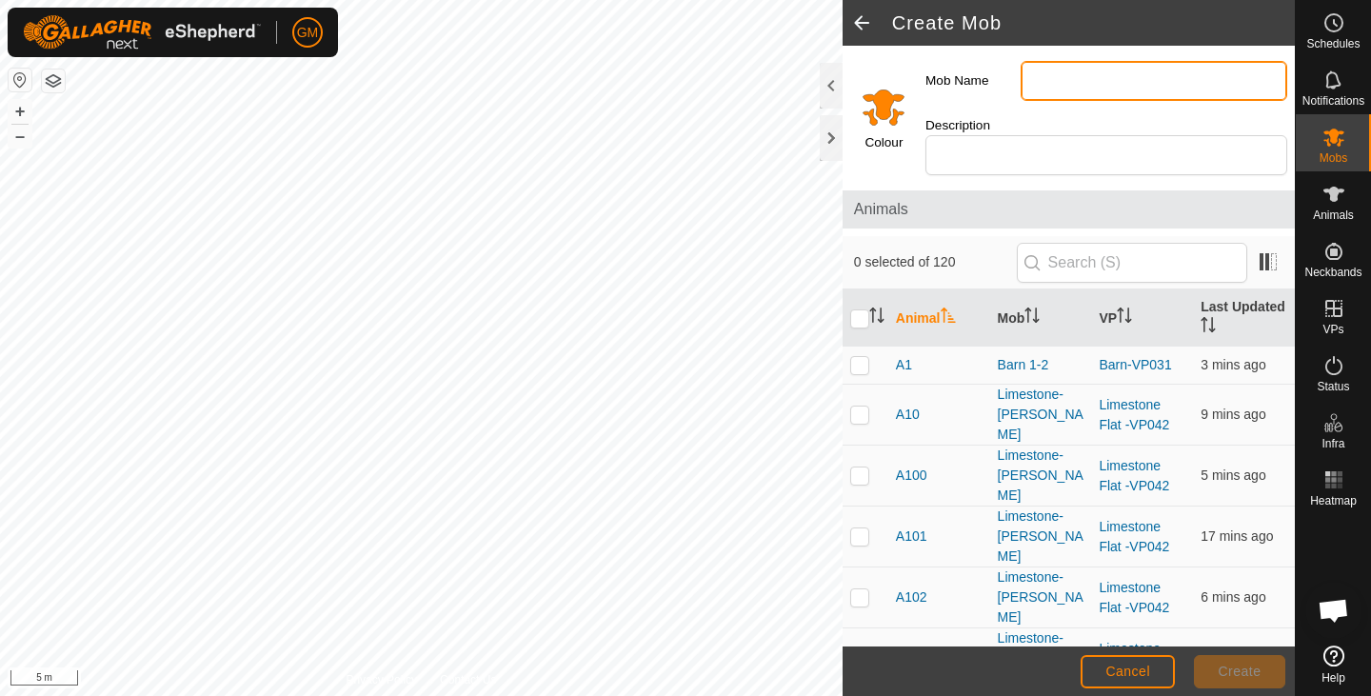
click at [1068, 88] on input "Mob Name" at bounding box center [1154, 81] width 267 height 40
type input "Huntly"
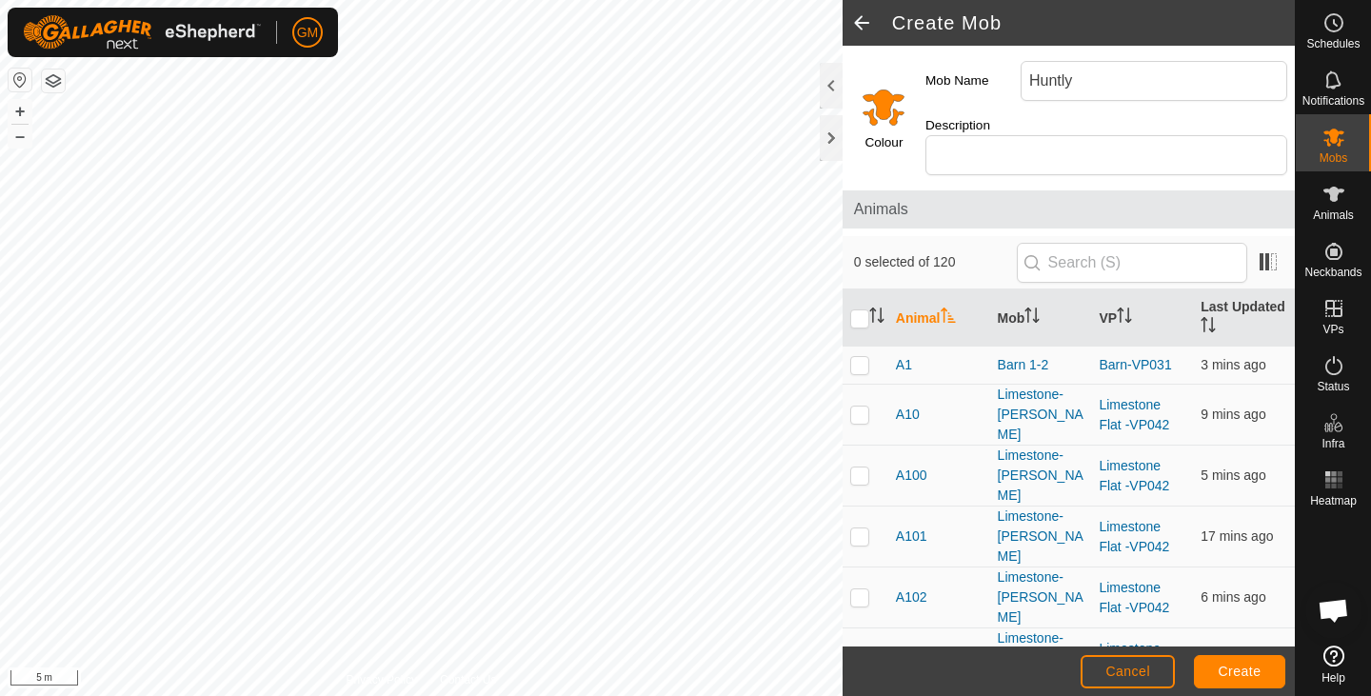
click at [886, 105] on input "Select a color" at bounding box center [884, 107] width 46 height 46
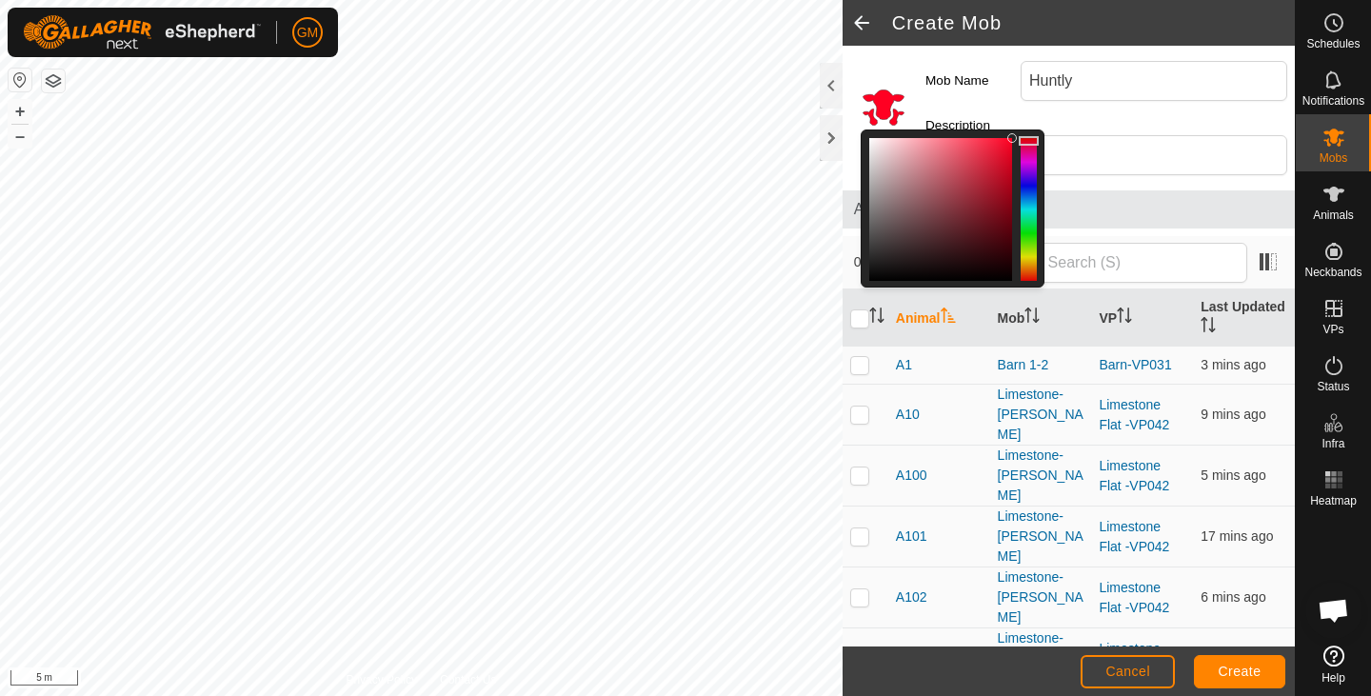
click at [1033, 141] on div at bounding box center [1029, 209] width 16 height 143
click at [1250, 671] on span "Create" at bounding box center [1240, 671] width 43 height 15
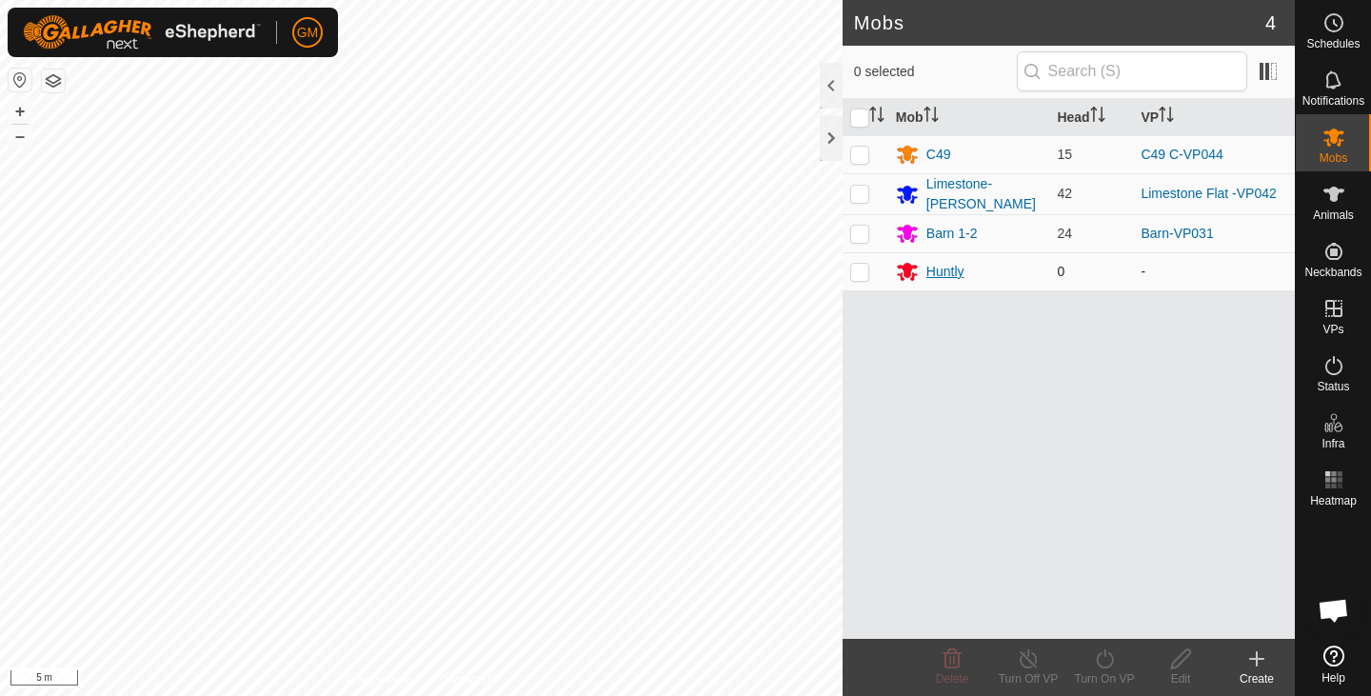
click at [910, 272] on icon at bounding box center [907, 273] width 21 height 18
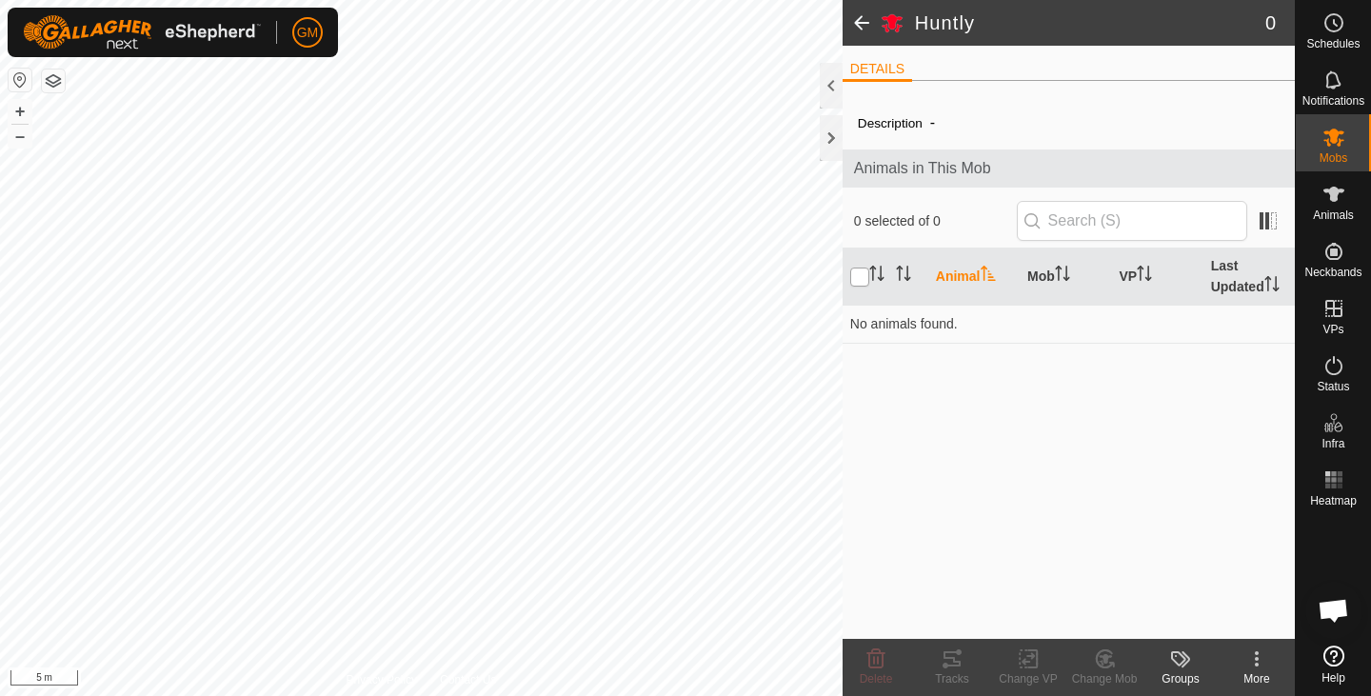
click at [861, 277] on input "checkbox" at bounding box center [860, 277] width 19 height 19
checkbox input "true"
click at [985, 283] on p-sorticon "Activate to sort" at bounding box center [988, 276] width 15 height 15
click at [1175, 656] on icon at bounding box center [1181, 659] width 23 height 23
click at [1260, 663] on icon at bounding box center [1257, 659] width 23 height 23
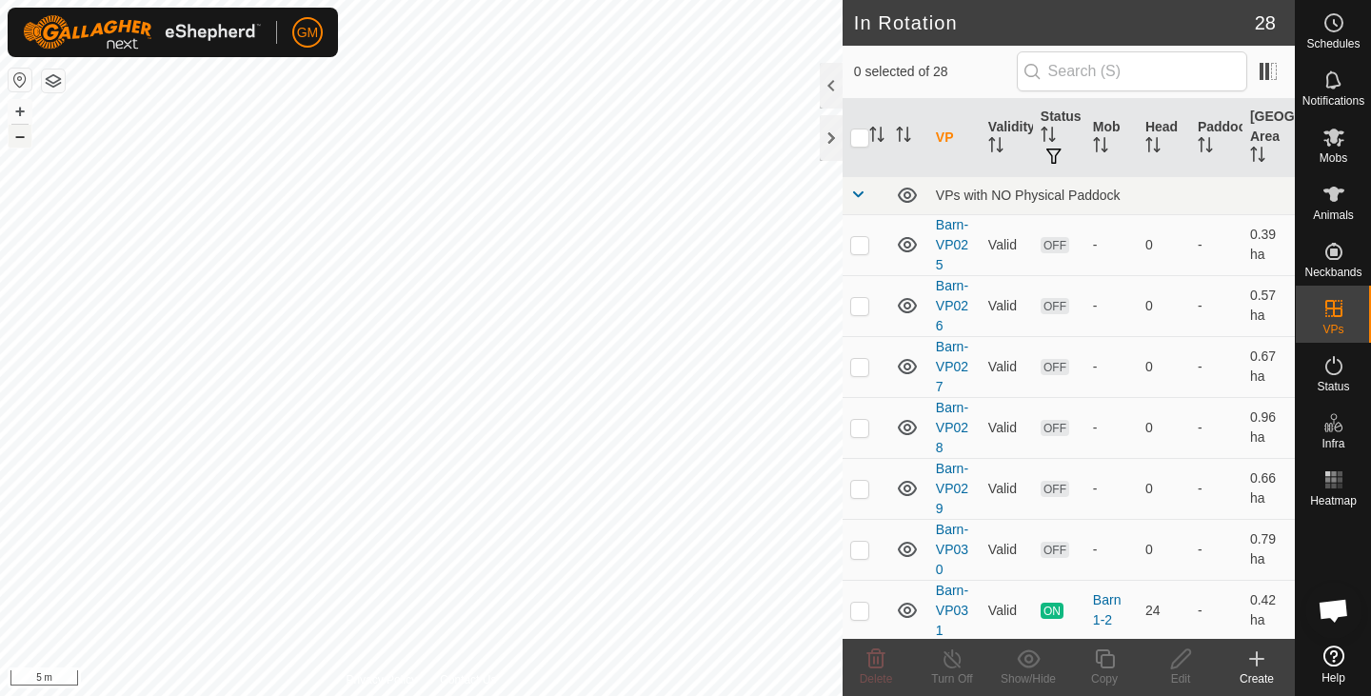
click at [24, 137] on button "–" at bounding box center [20, 136] width 23 height 23
click at [1329, 208] on es-animals-svg-icon at bounding box center [1334, 194] width 34 height 30
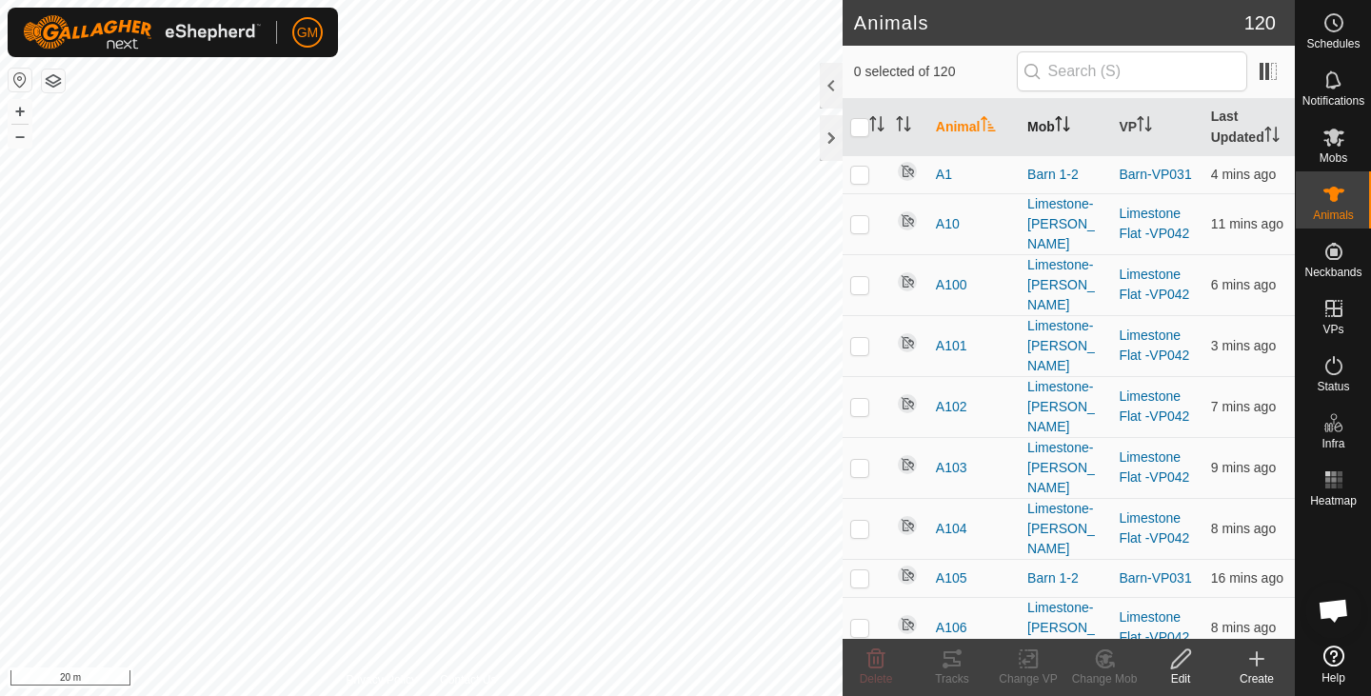
click at [1060, 124] on icon "Activate to sort" at bounding box center [1062, 123] width 15 height 15
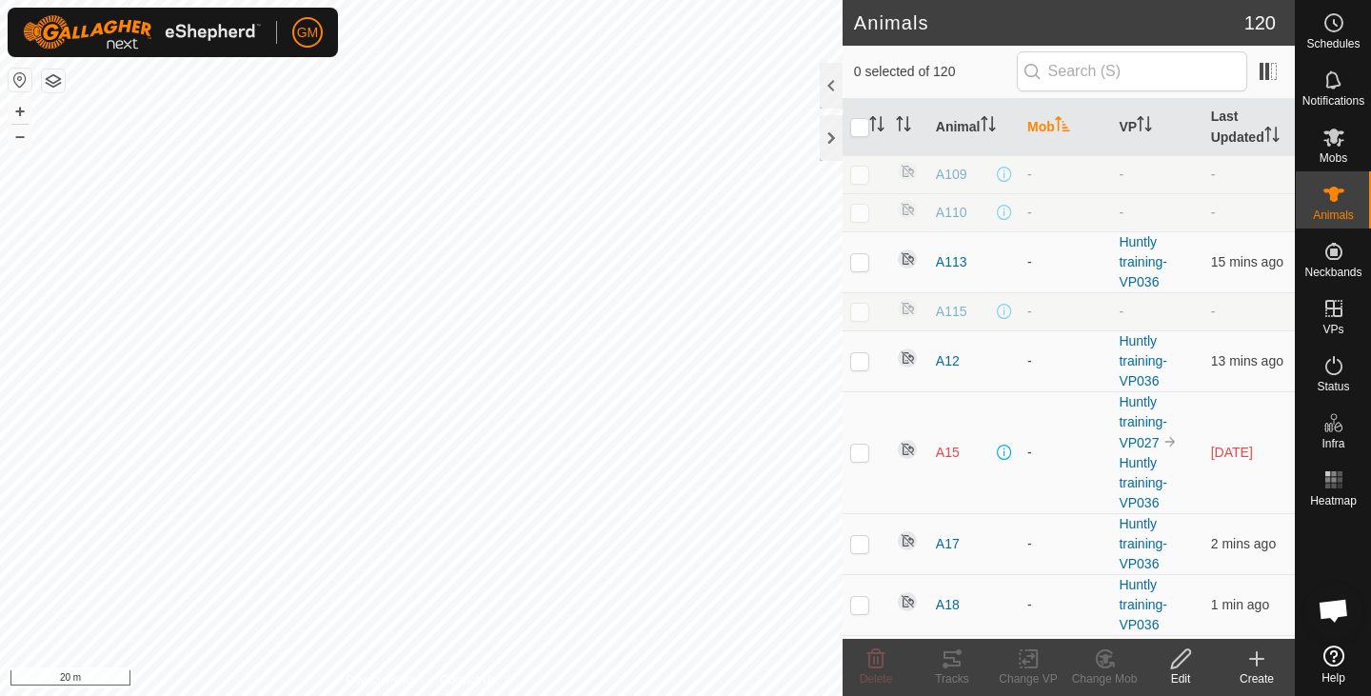
click at [1060, 124] on icon "Activate to sort" at bounding box center [1062, 123] width 15 height 15
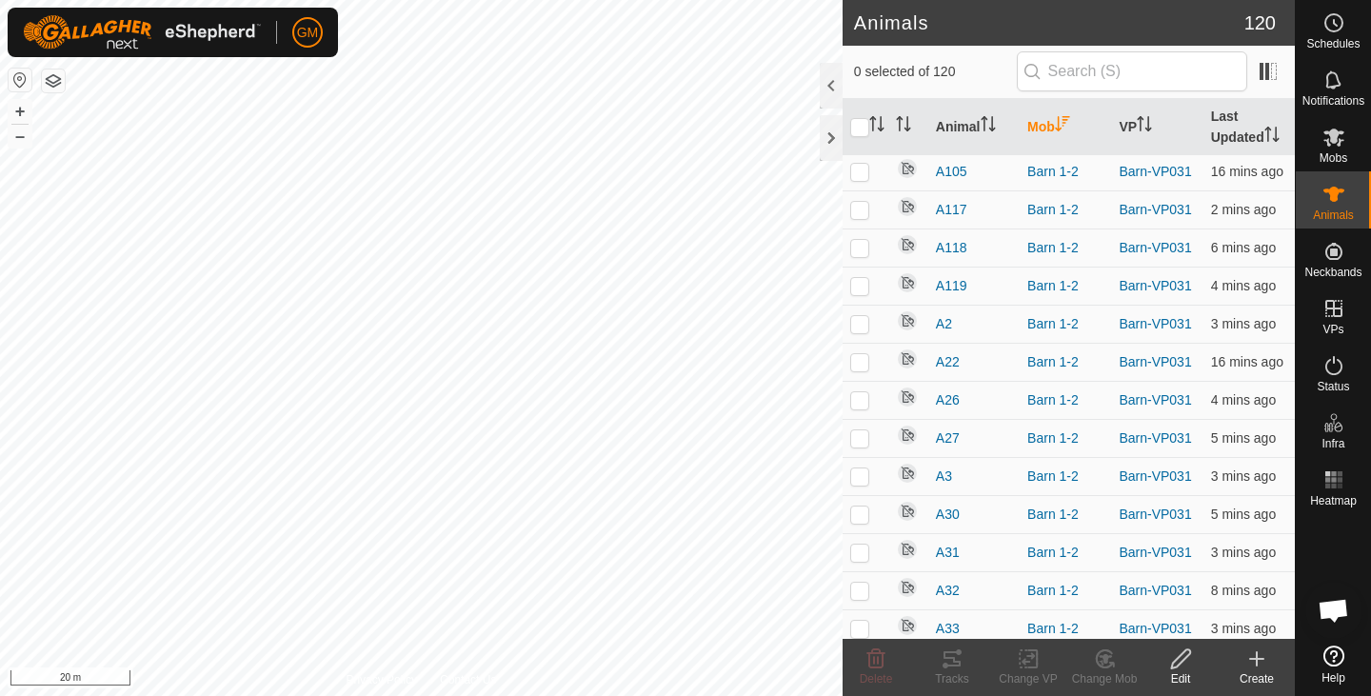
scroll to position [3216, 0]
checkbox input "true"
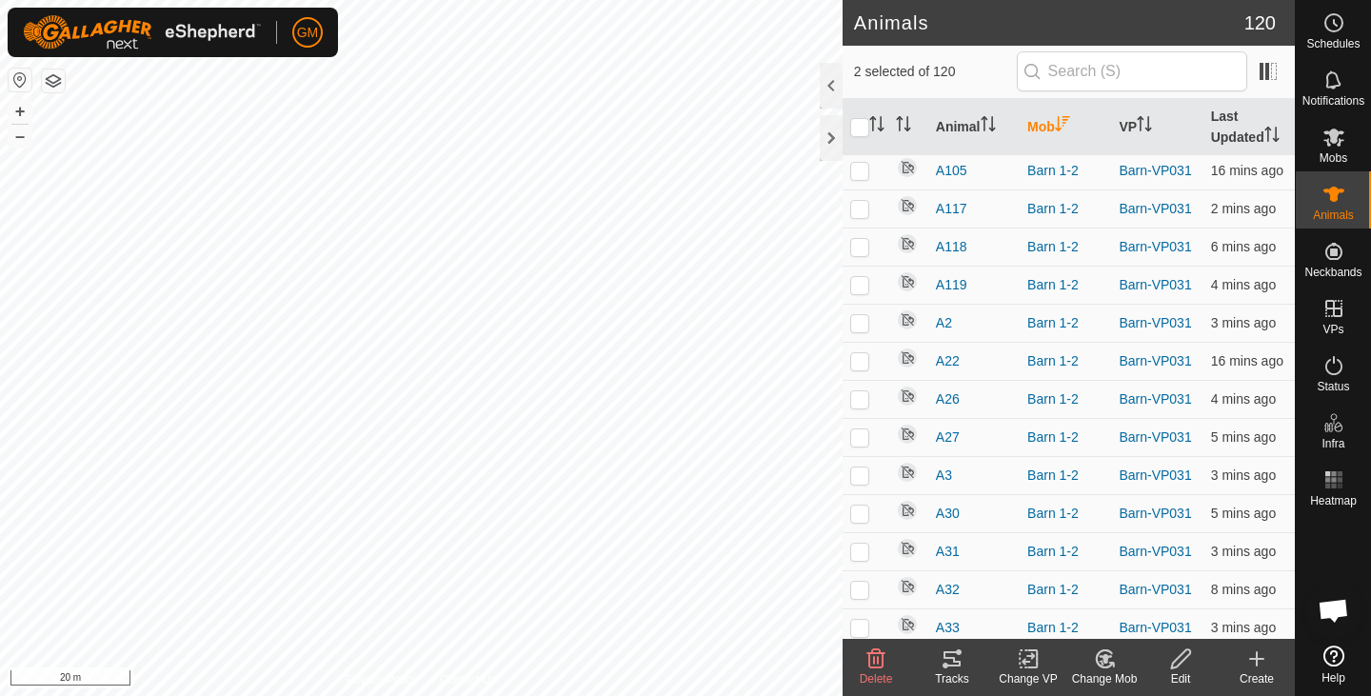
checkbox input "true"
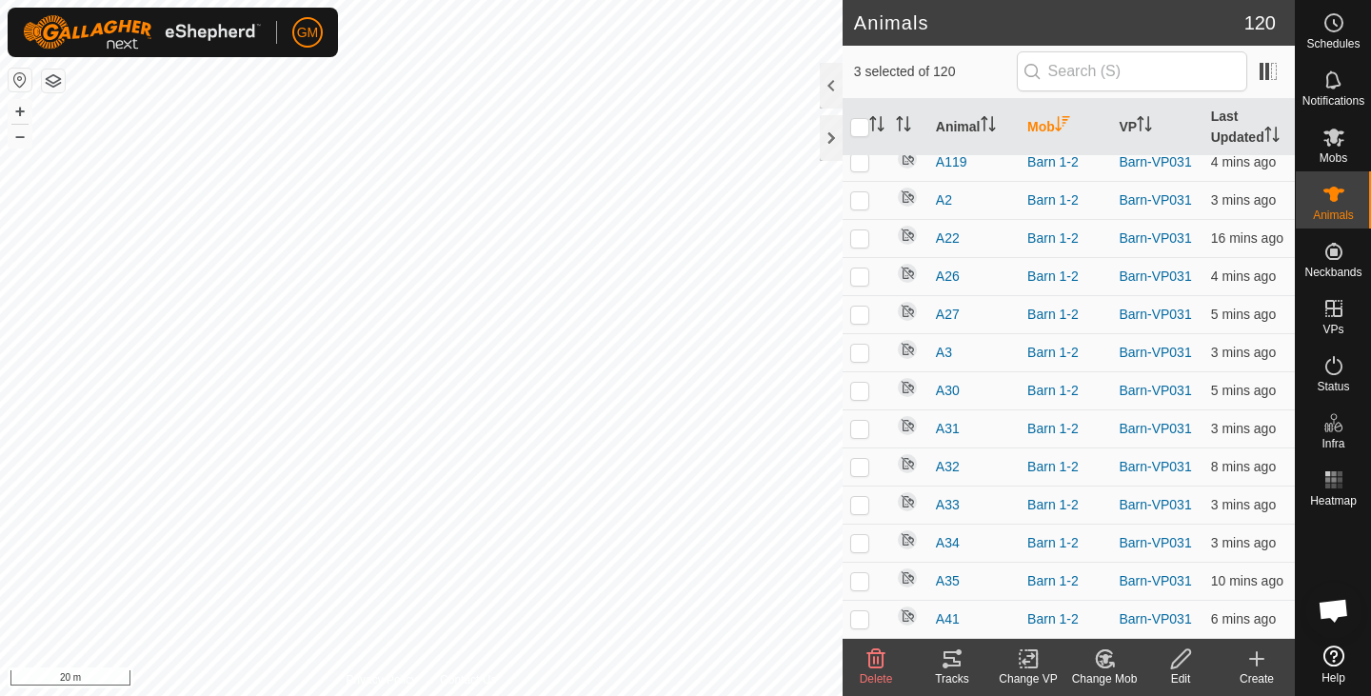
scroll to position [3366, 0]
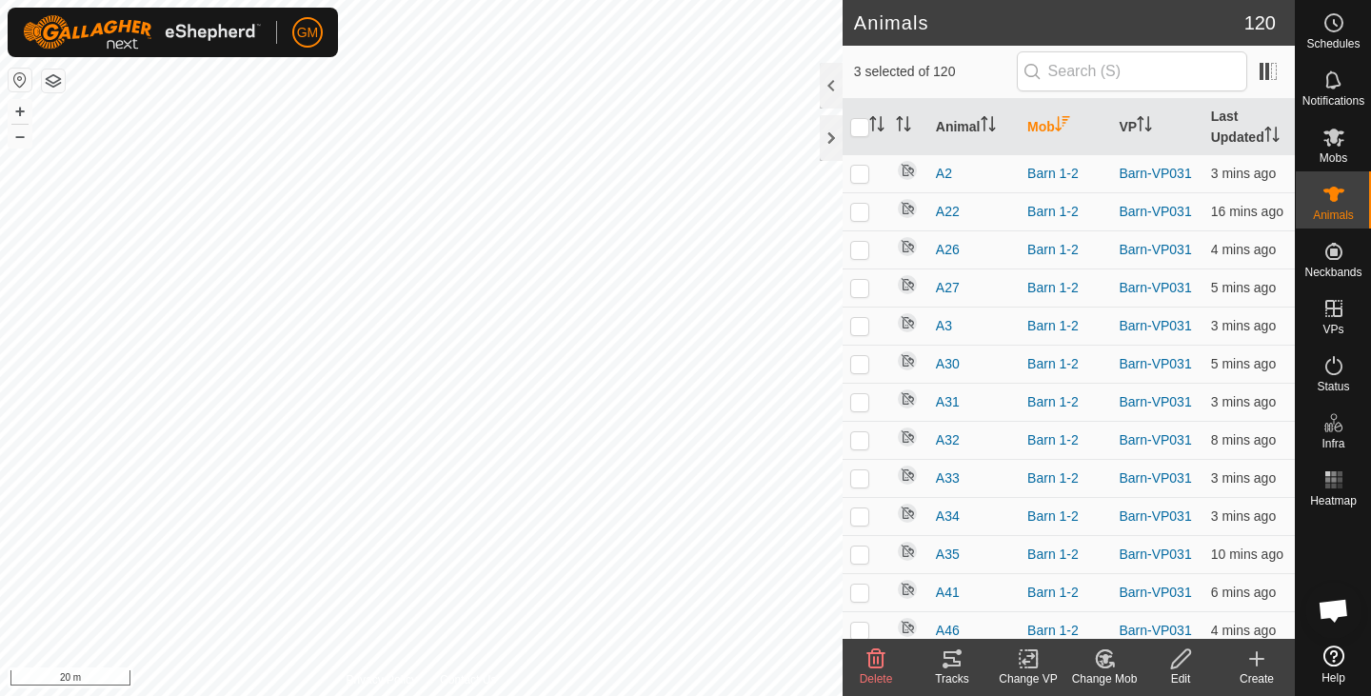
checkbox input "true"
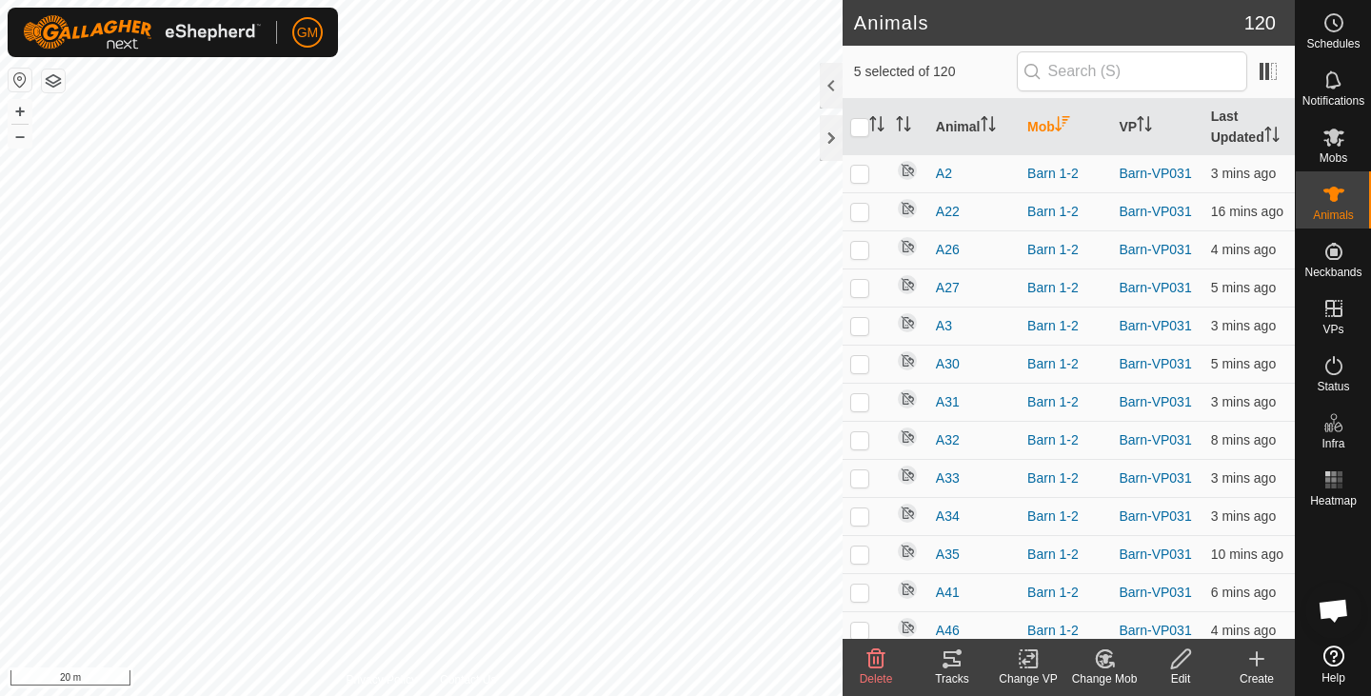
checkbox input "true"
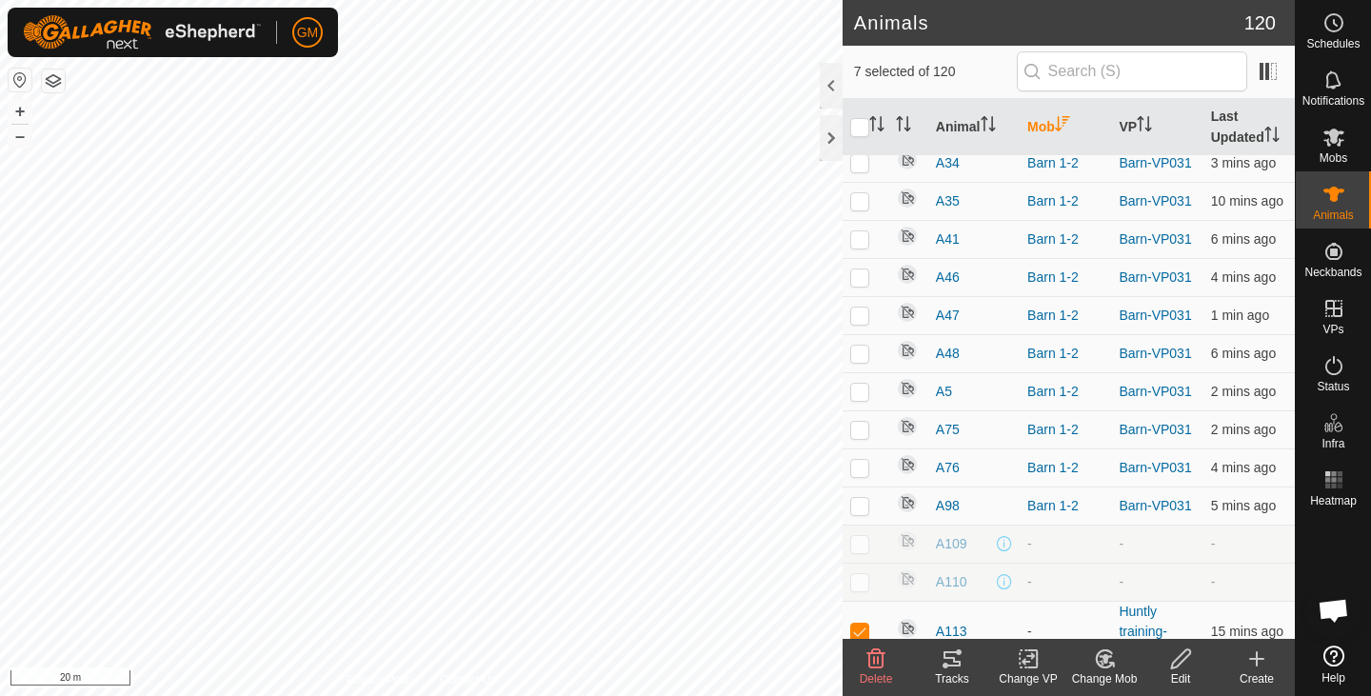
scroll to position [3720, 0]
checkbox input "true"
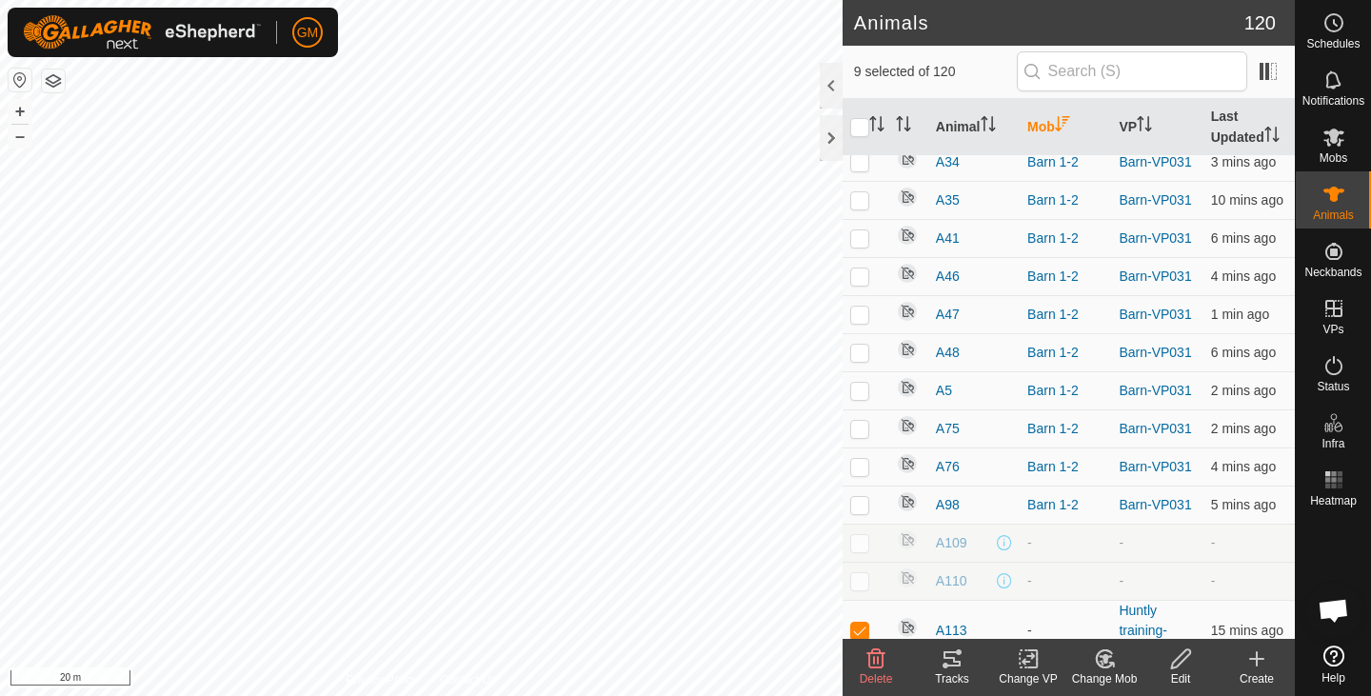
checkbox input "true"
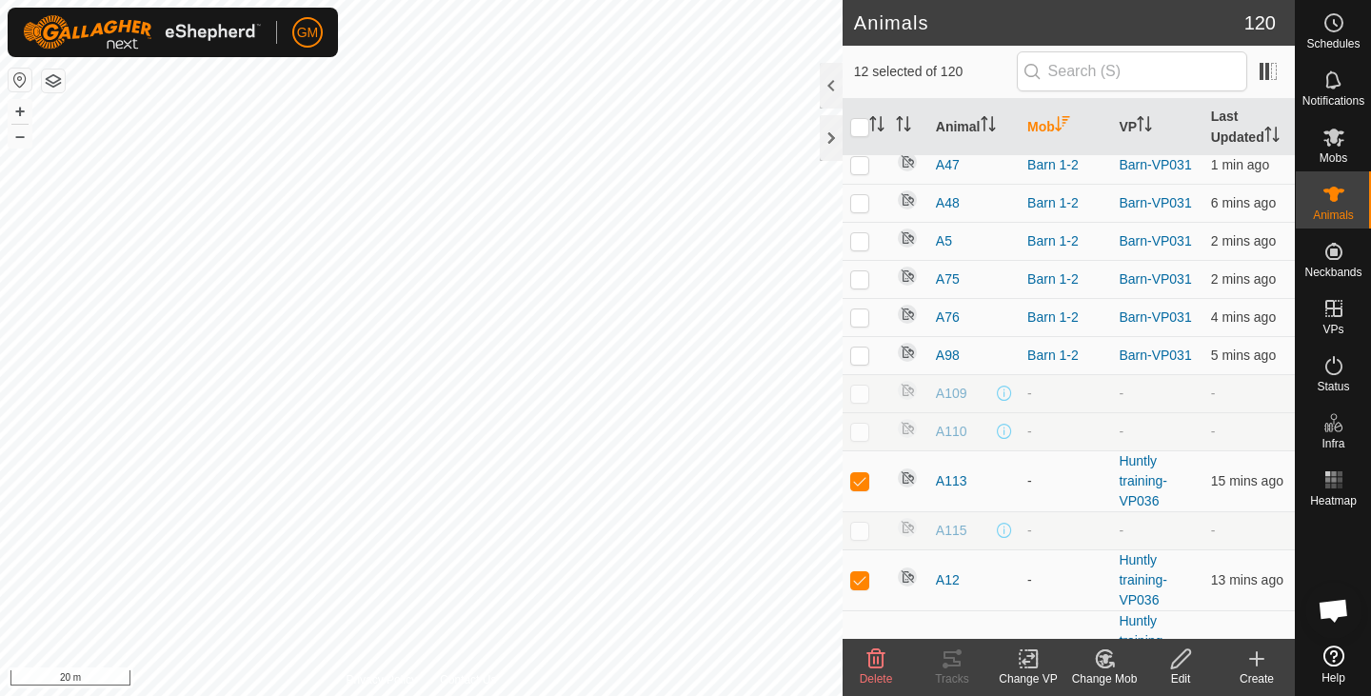
scroll to position [3872, 0]
checkbox input "false"
checkbox input "true"
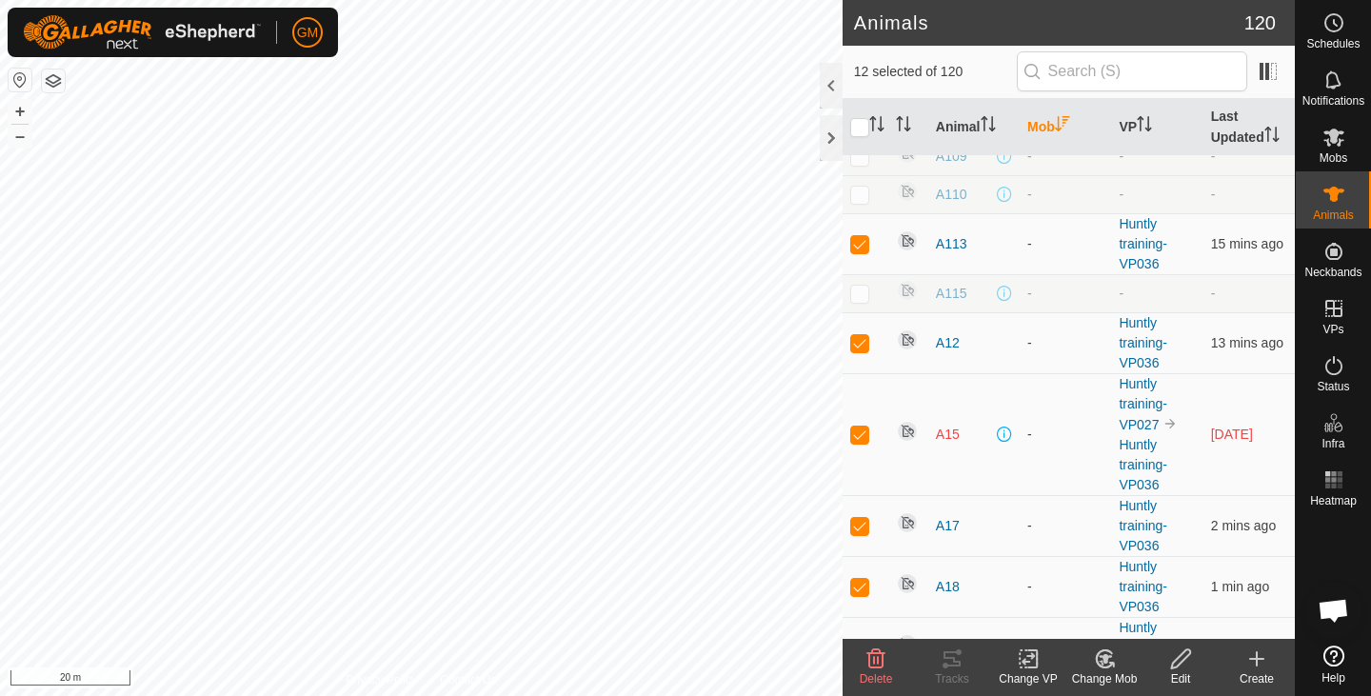
scroll to position [4108, 0]
checkbox input "true"
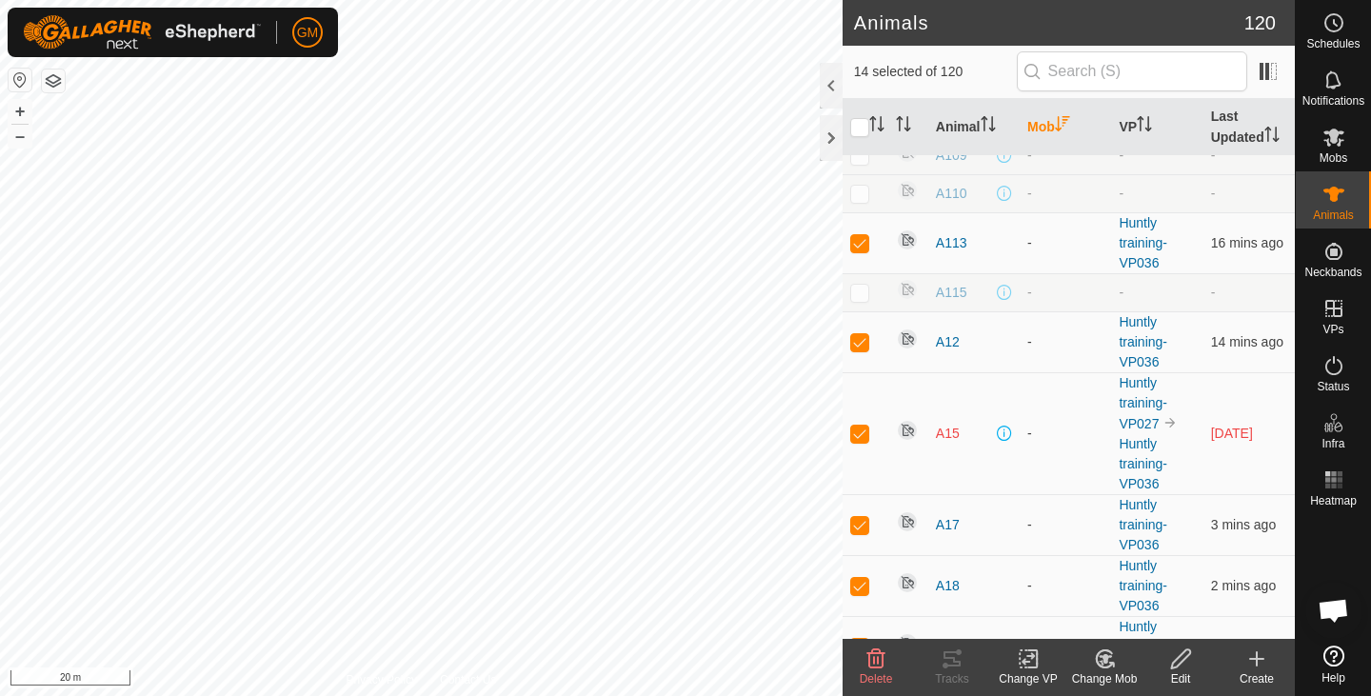
checkbox input "true"
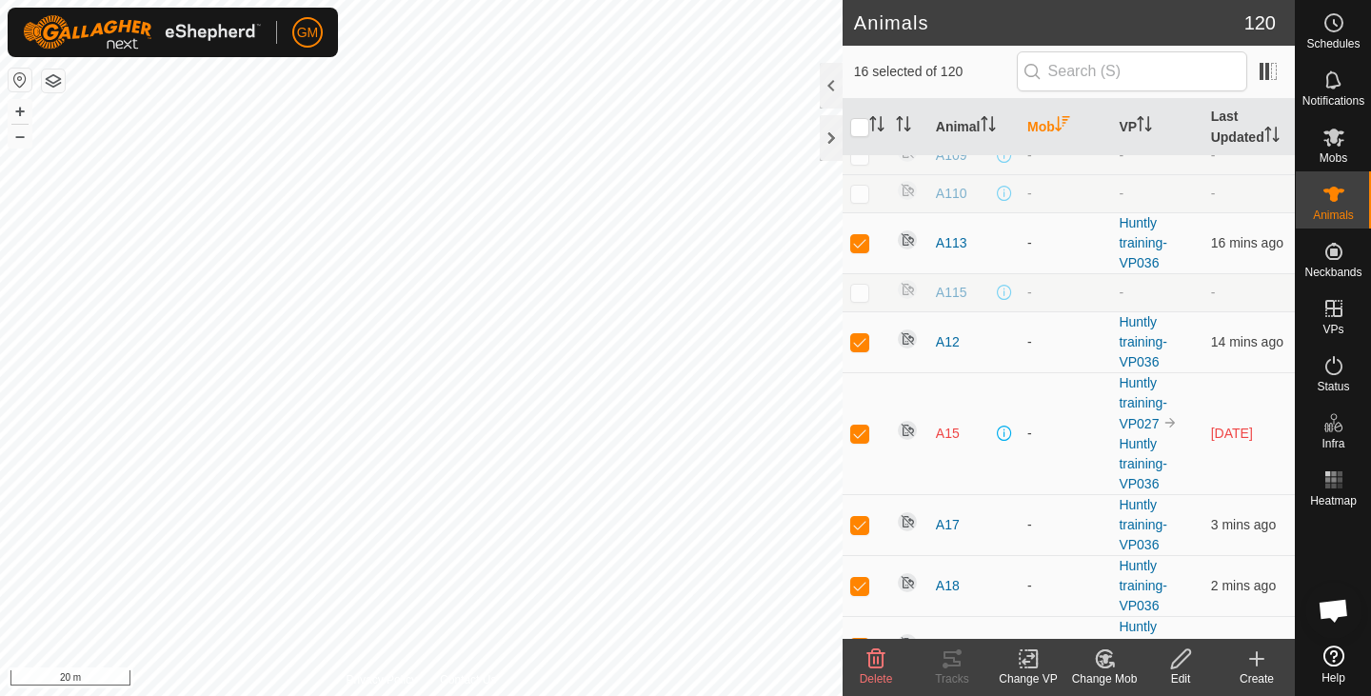
checkbox input "true"
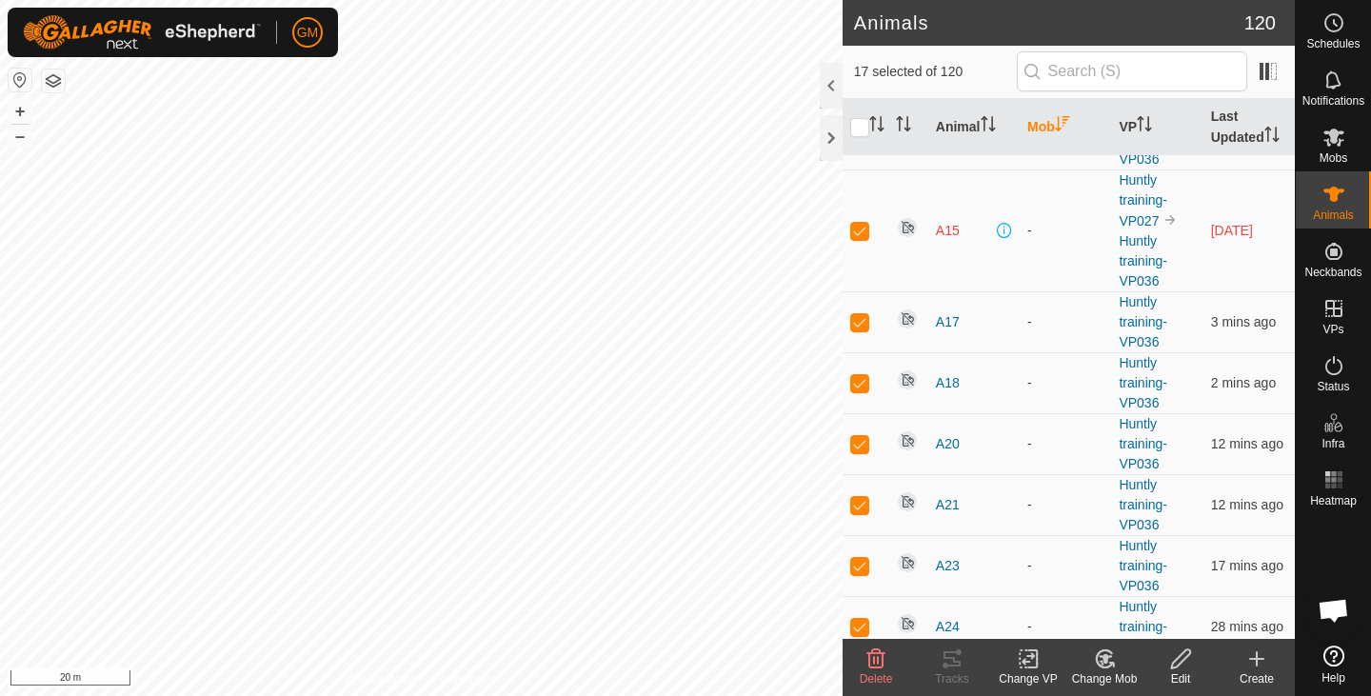
scroll to position [4313, 0]
checkbox input "true"
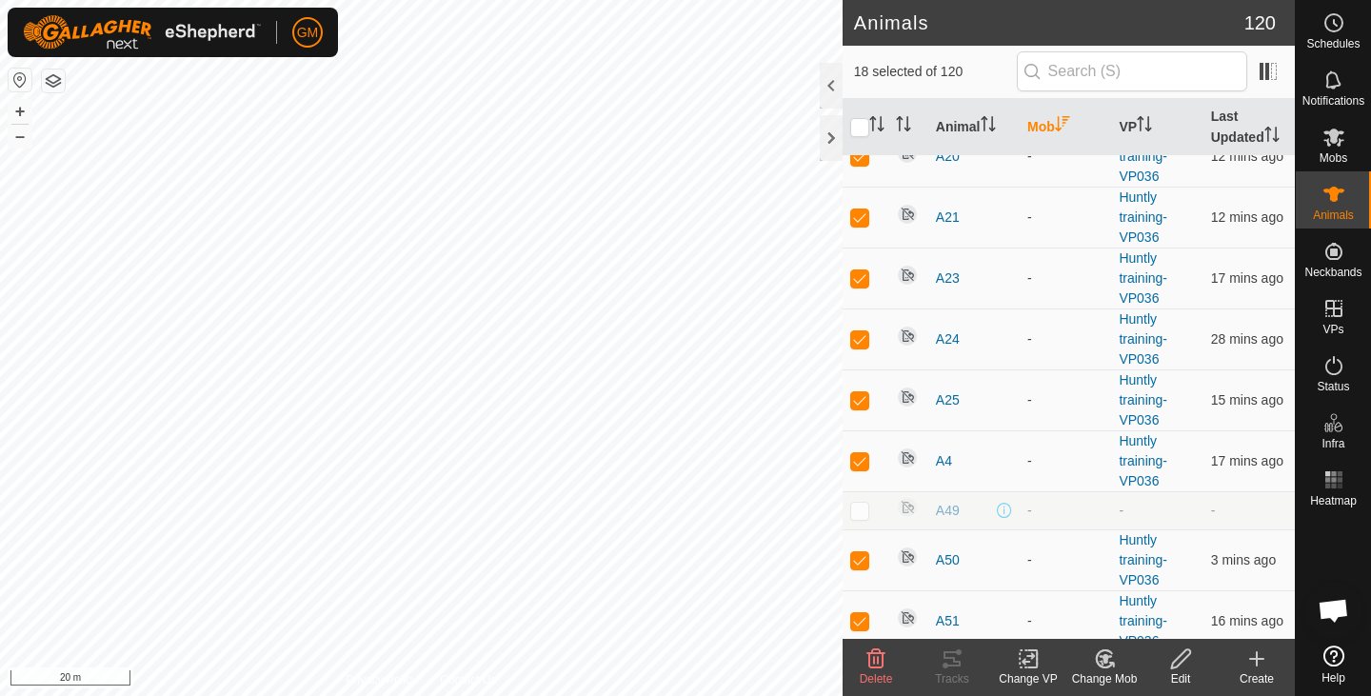
scroll to position [4599, 0]
checkbox input "true"
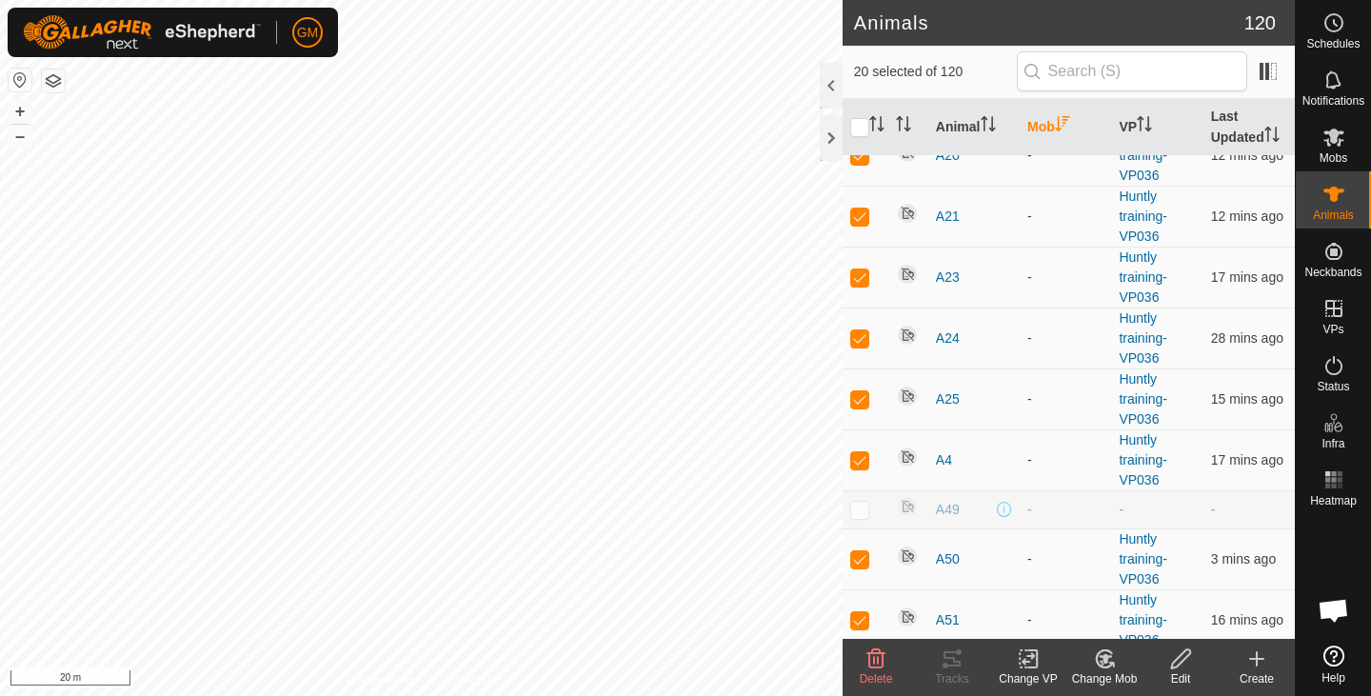
checkbox input "true"
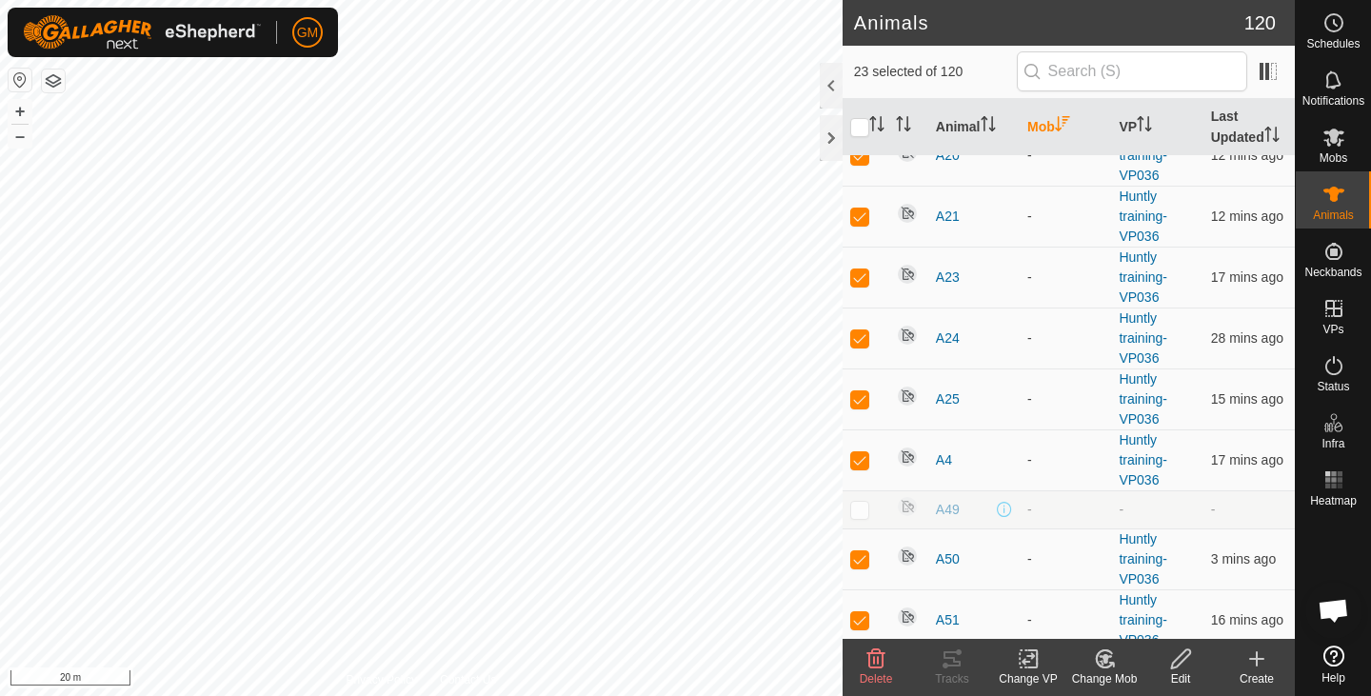
checkbox input "false"
checkbox input "true"
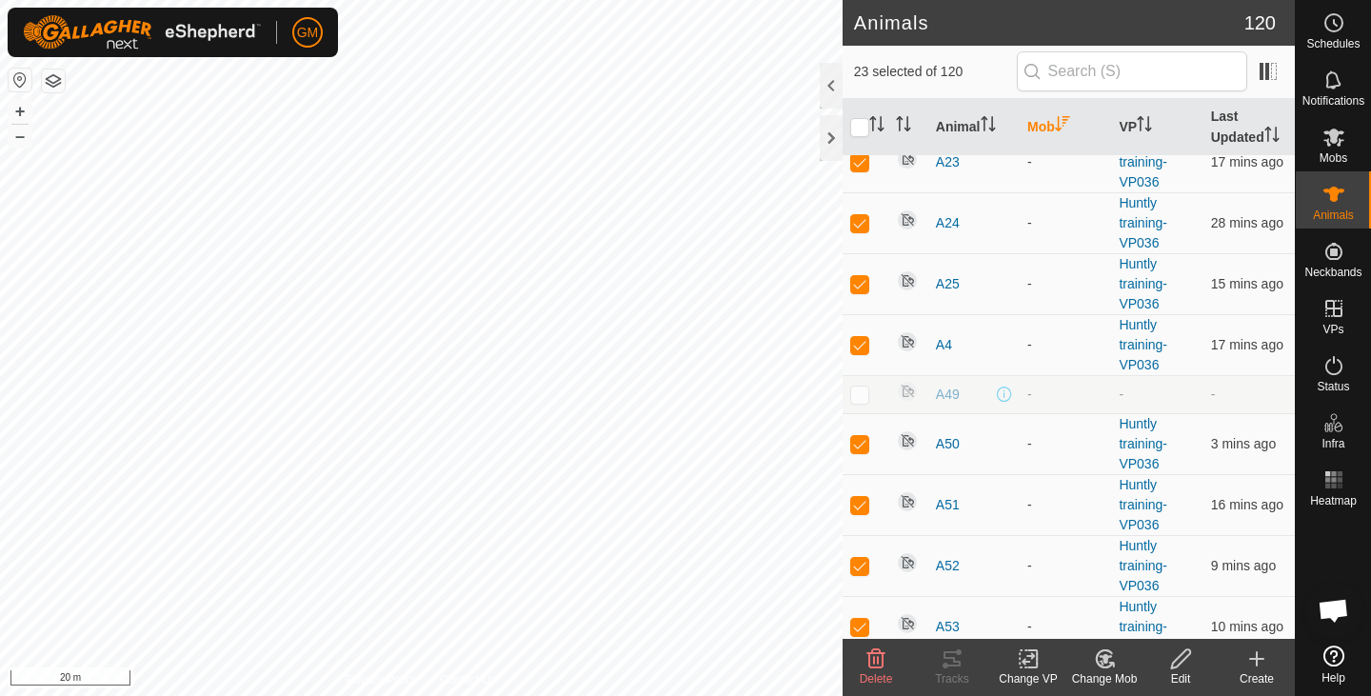
scroll to position [4748, 0]
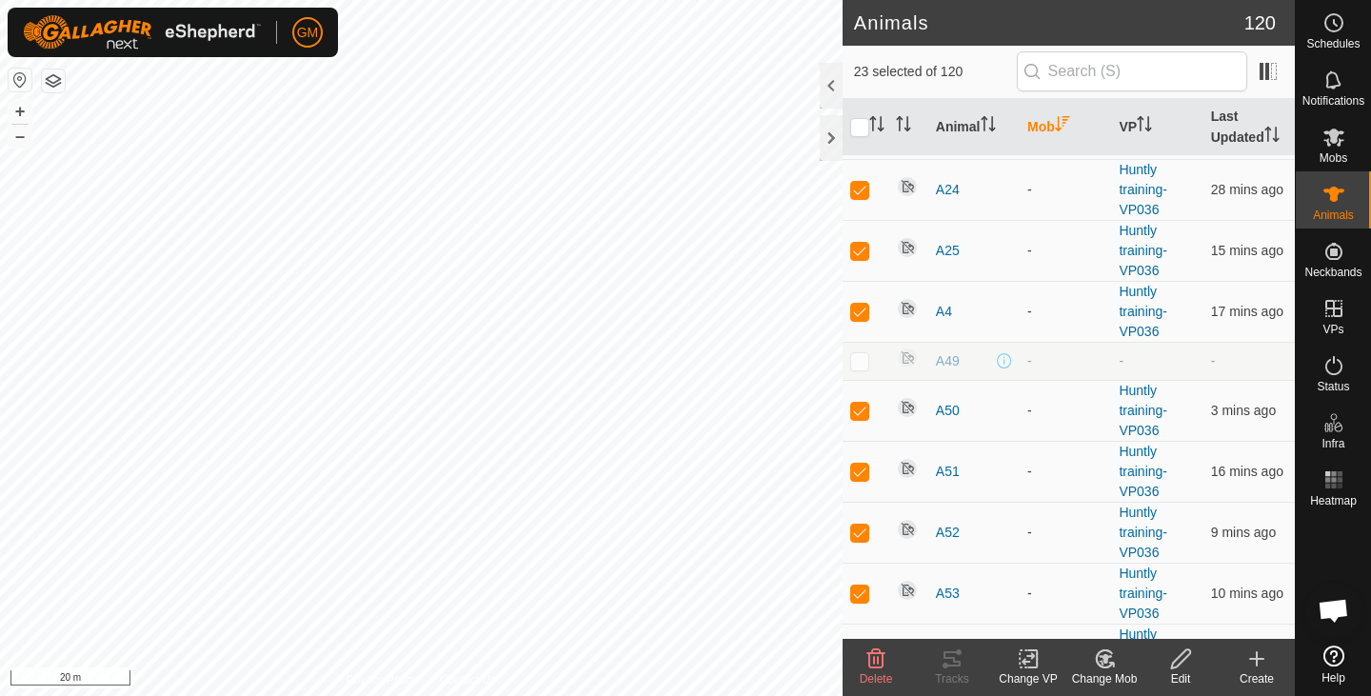
checkbox input "true"
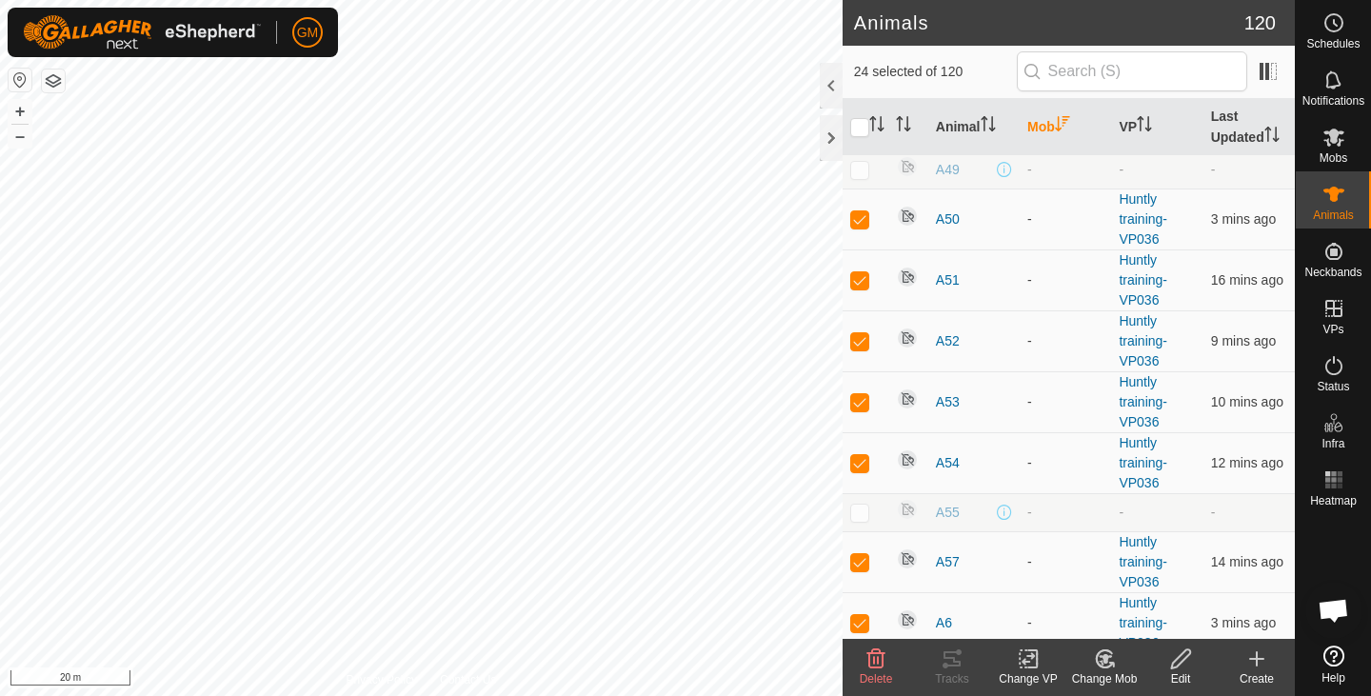
scroll to position [4950, 0]
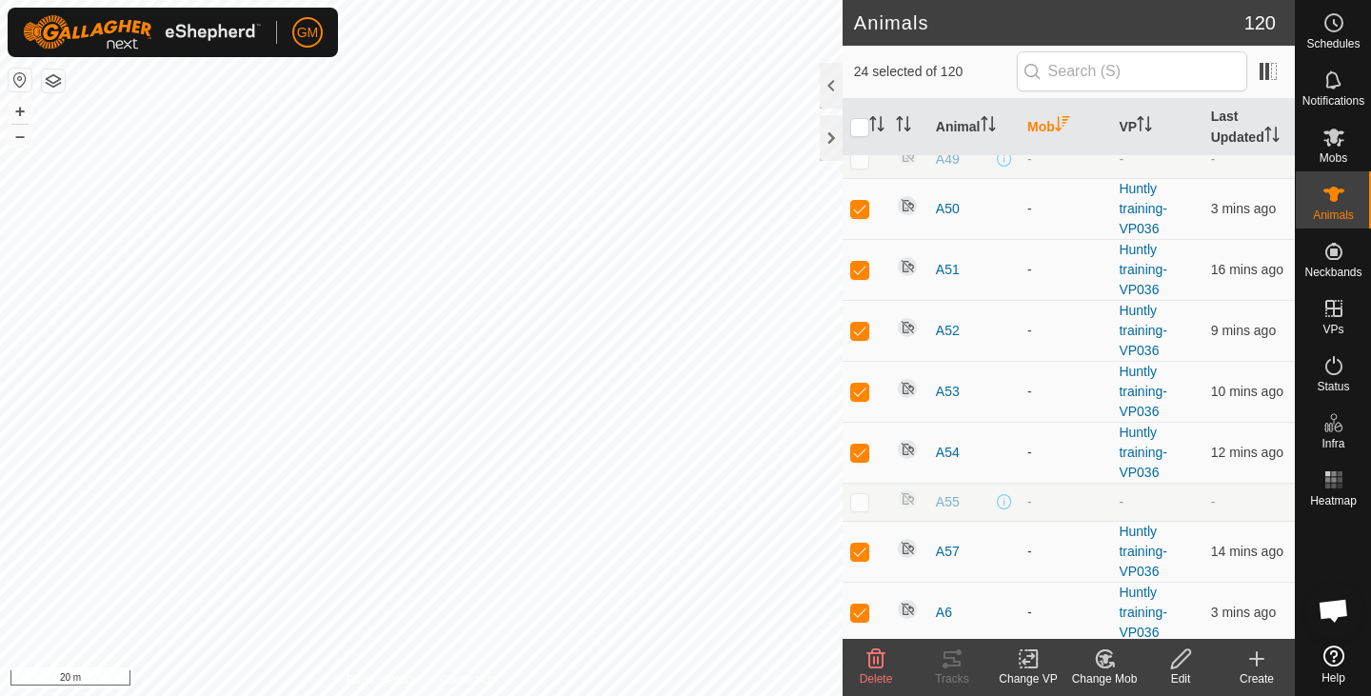
checkbox input "true"
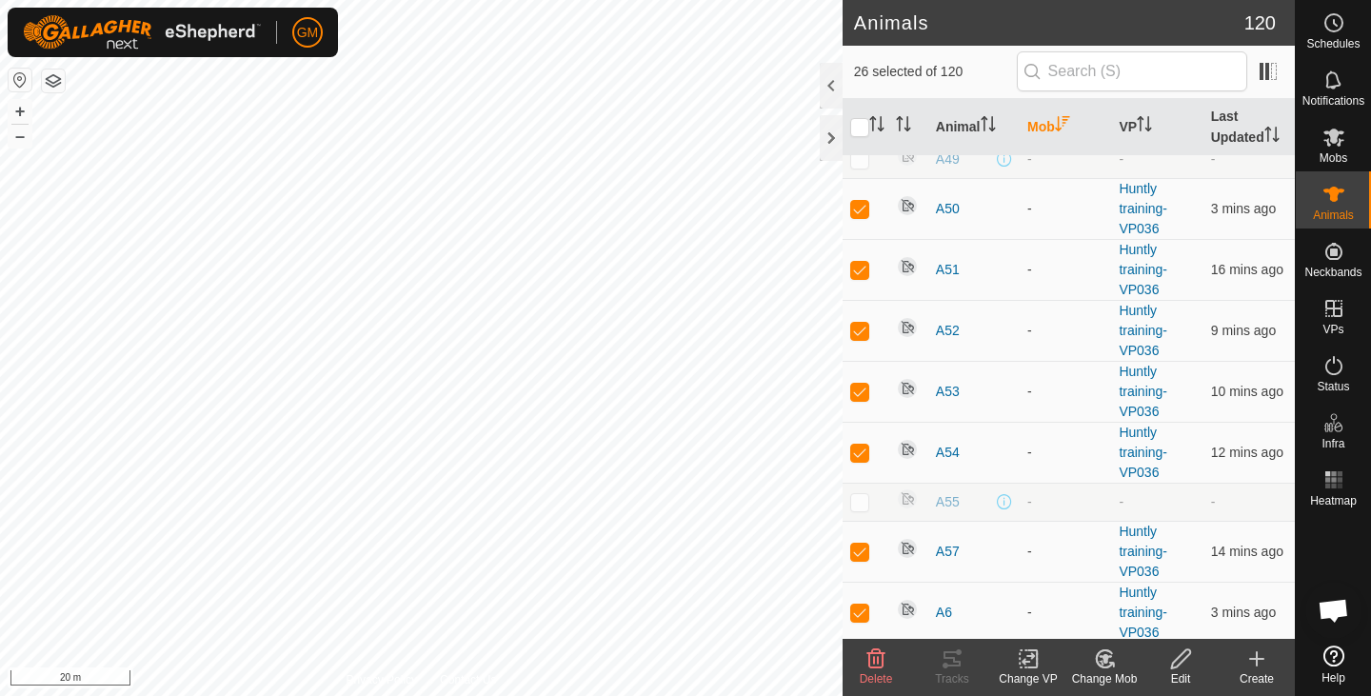
checkbox input "true"
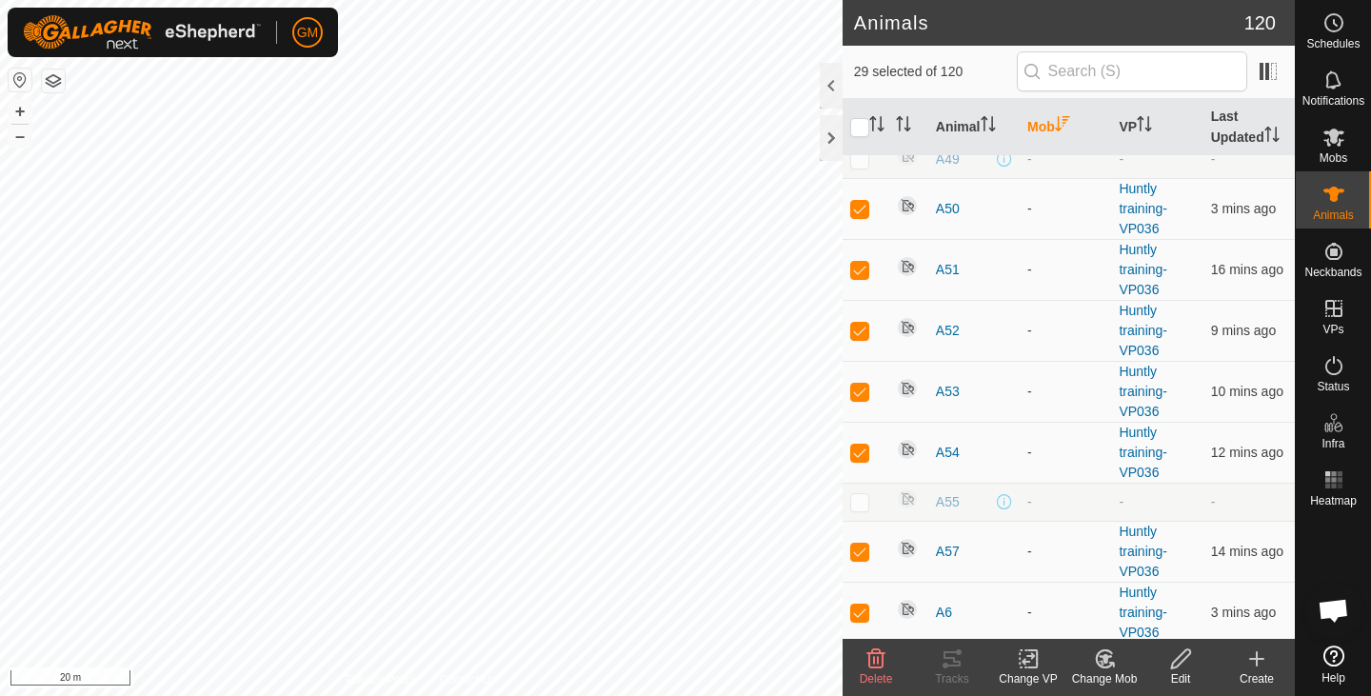
scroll to position [5021, 0]
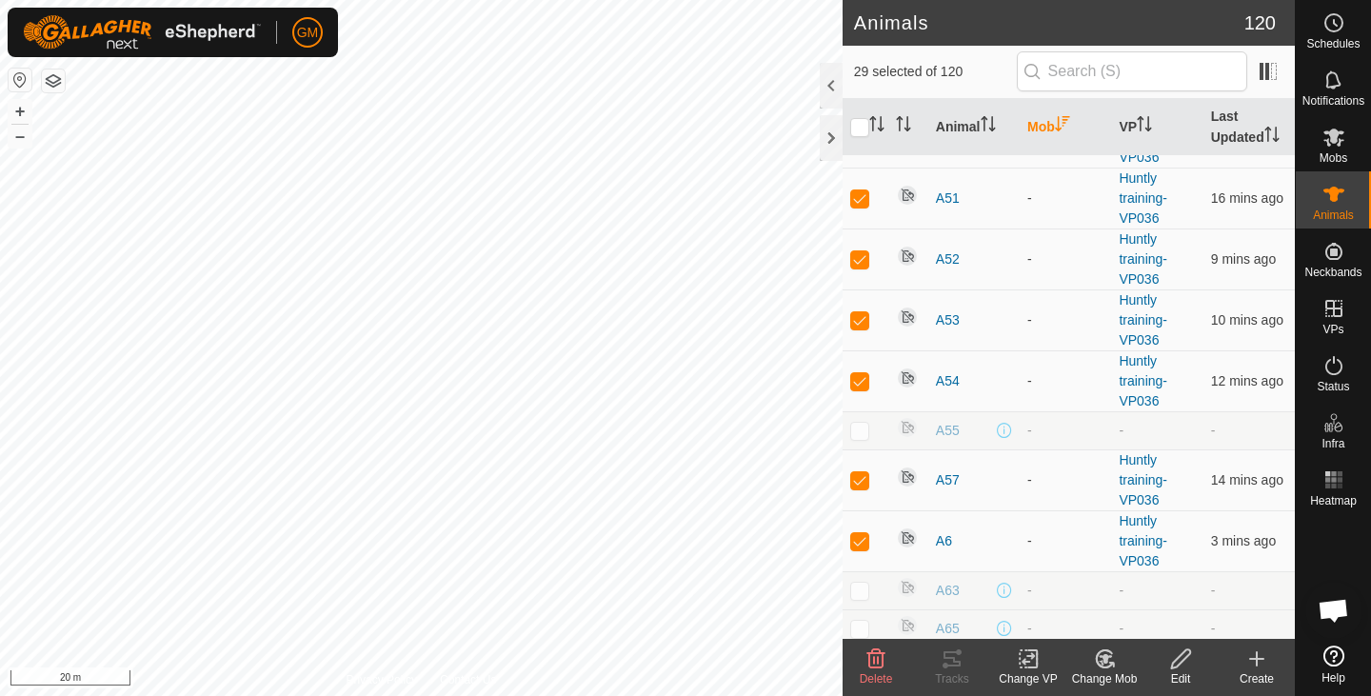
checkbox input "true"
click at [1256, 659] on icon at bounding box center [1257, 659] width 13 height 0
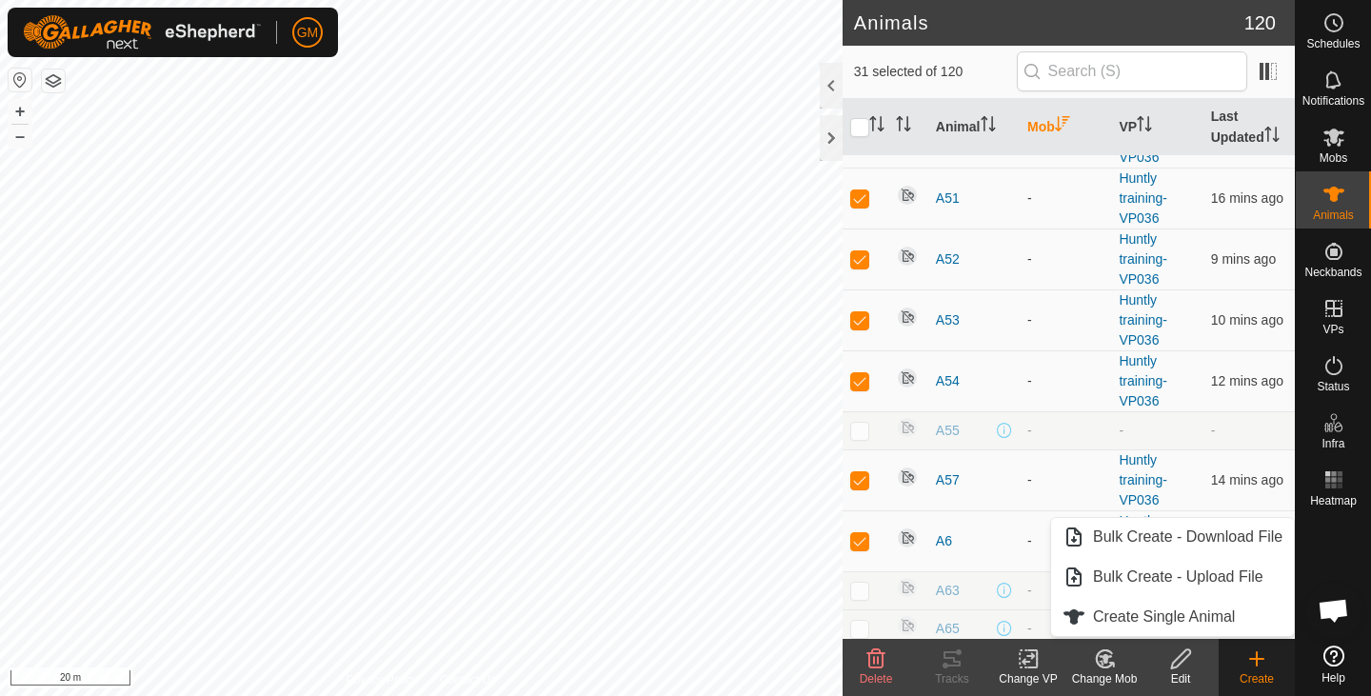
click at [1256, 659] on icon at bounding box center [1257, 659] width 13 height 0
click at [1114, 668] on icon at bounding box center [1105, 659] width 24 height 23
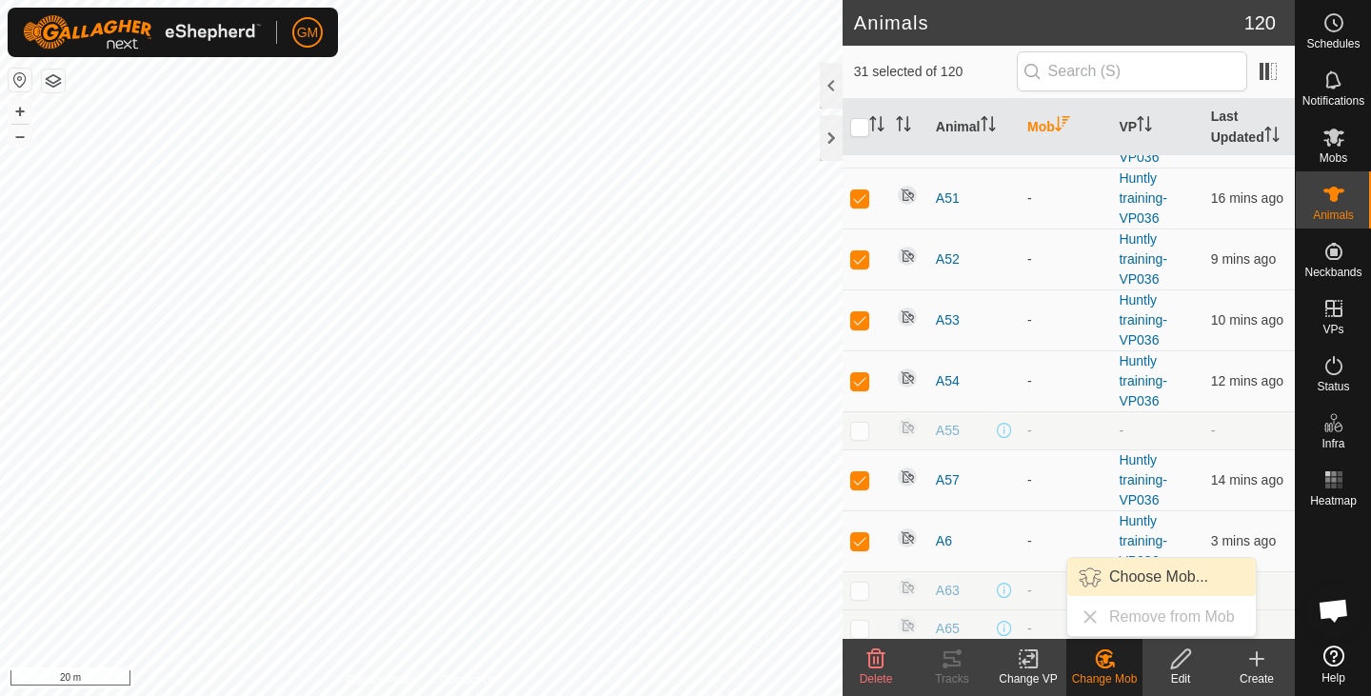
click at [1161, 585] on link "Choose Mob..." at bounding box center [1162, 577] width 189 height 38
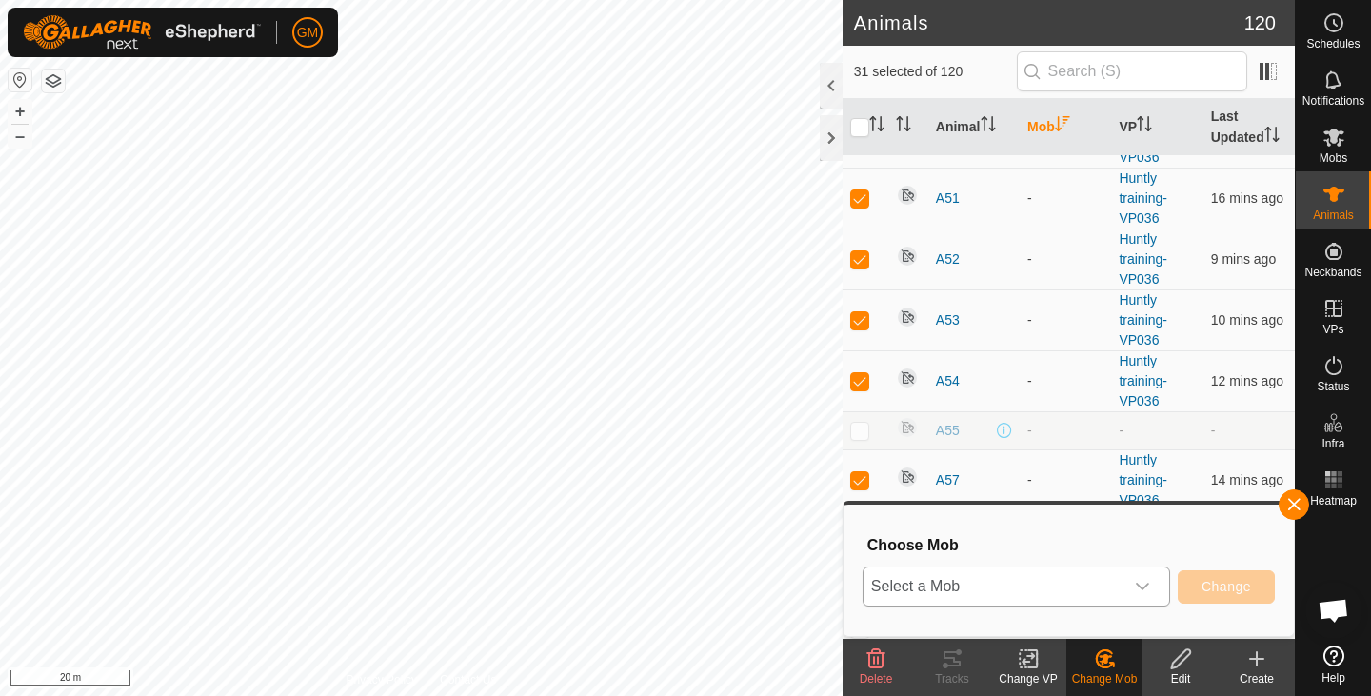
click at [1148, 587] on icon "dropdown trigger" at bounding box center [1142, 586] width 15 height 15
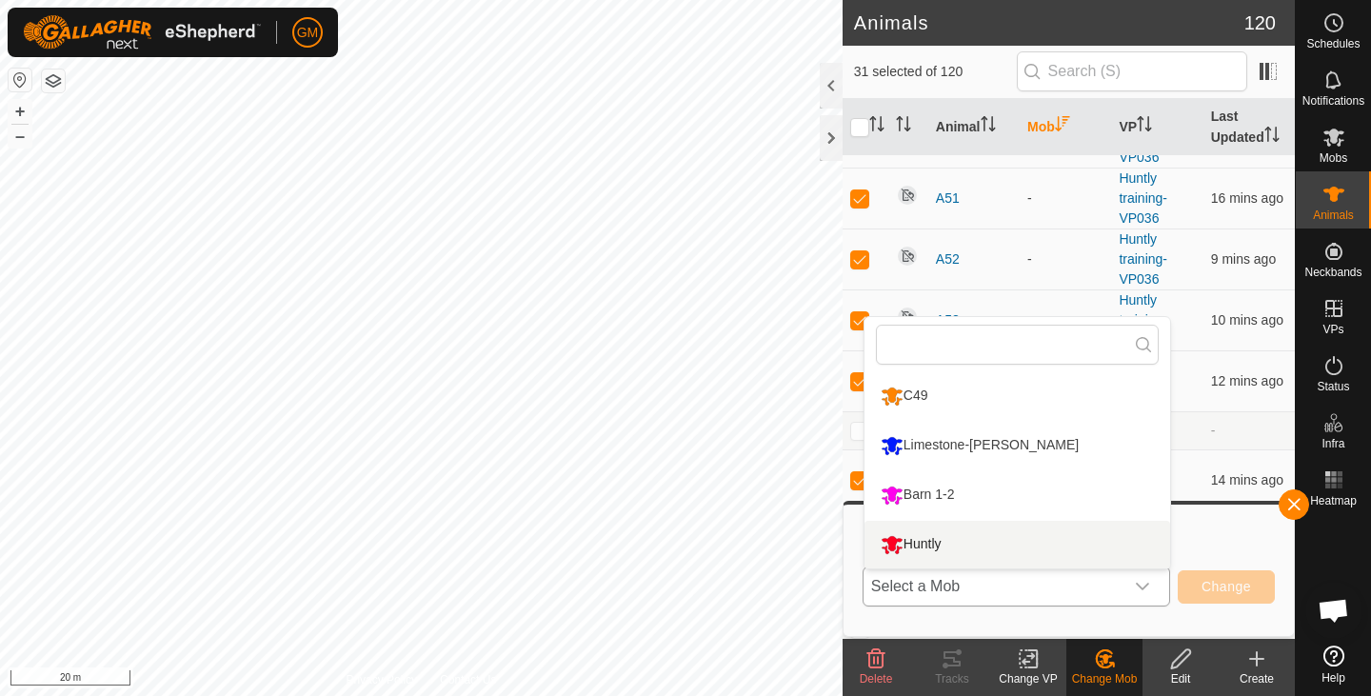
click at [958, 549] on li "Huntly" at bounding box center [1018, 545] width 306 height 48
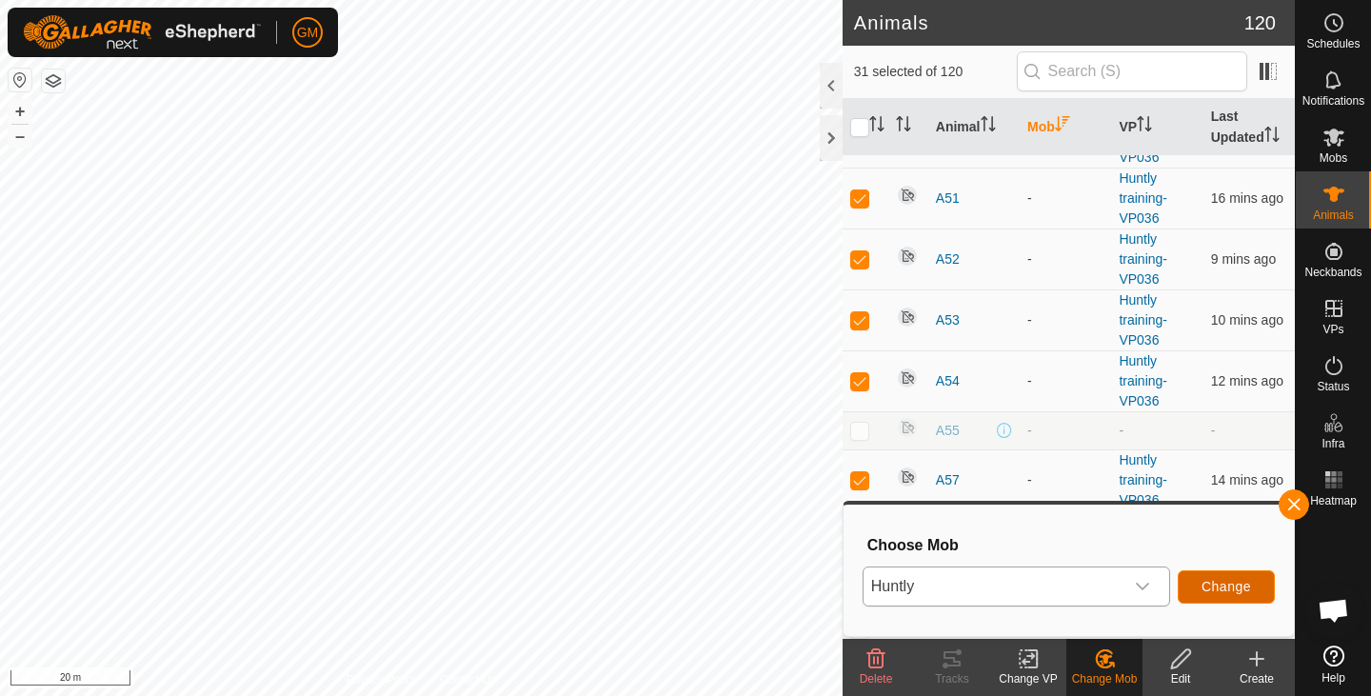
click at [1220, 581] on span "Change" at bounding box center [1227, 586] width 50 height 15
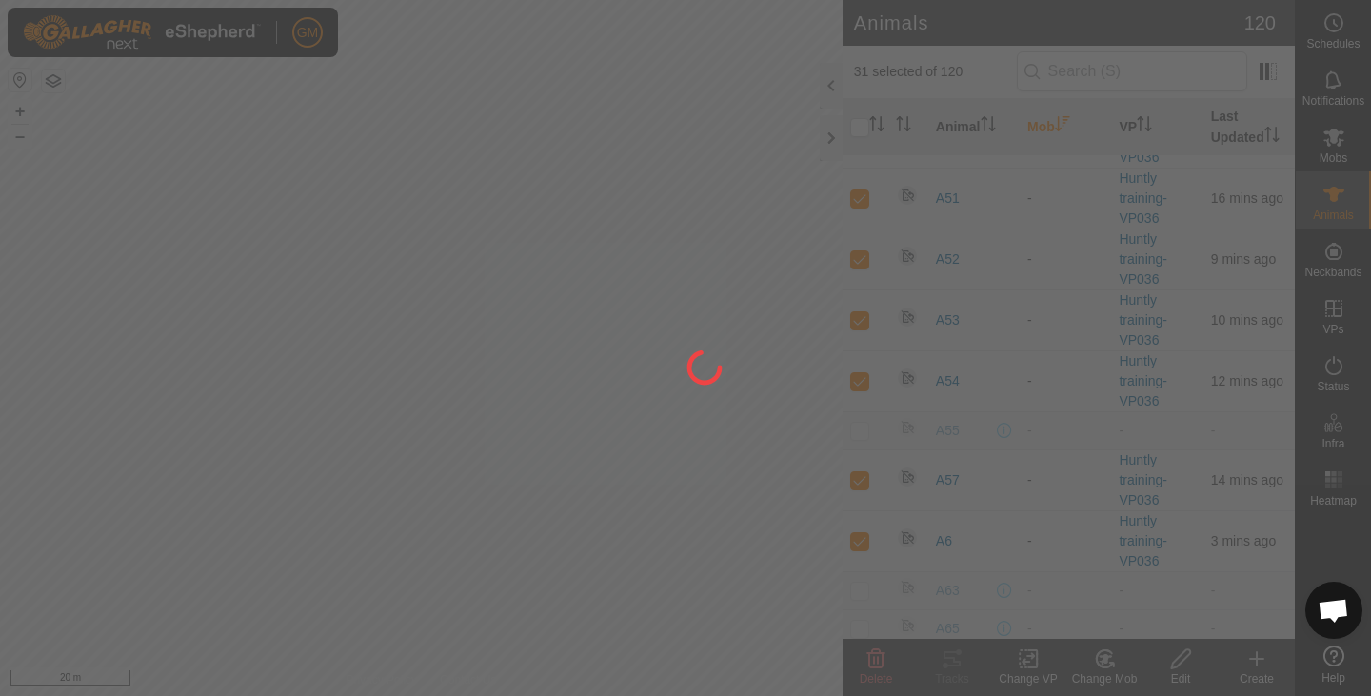
checkbox input "false"
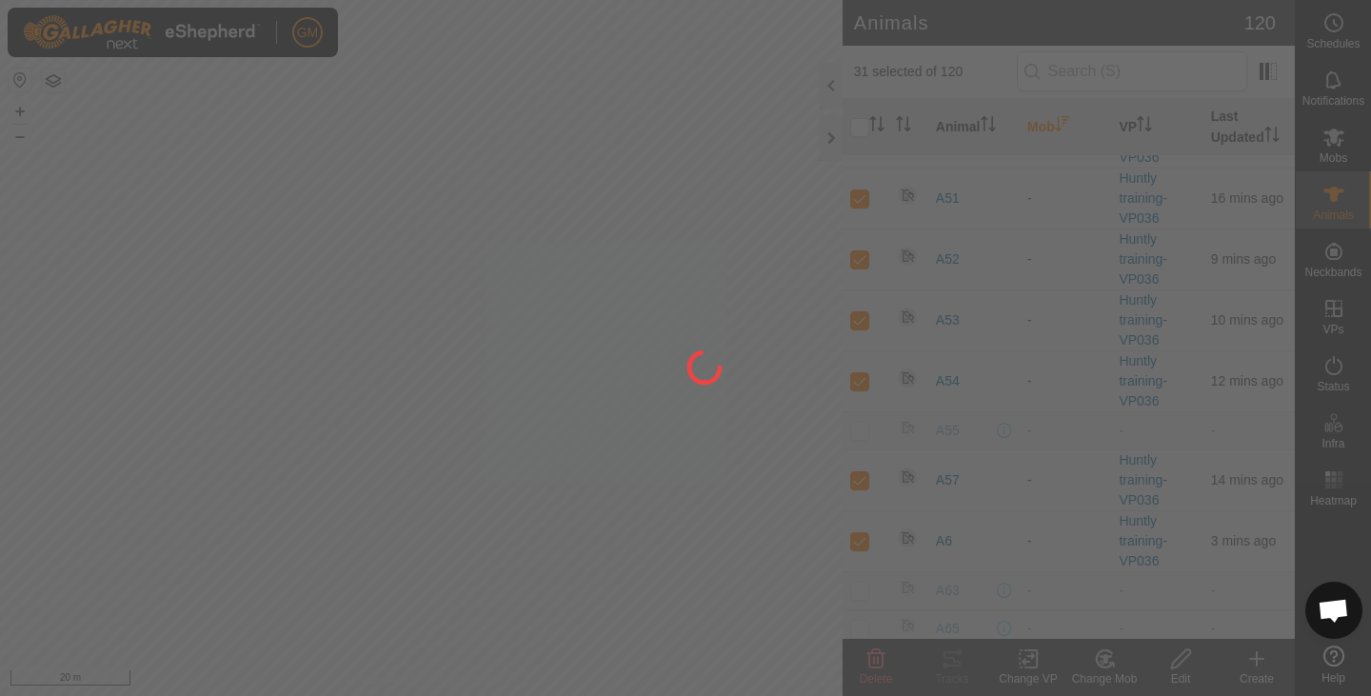
checkbox input "false"
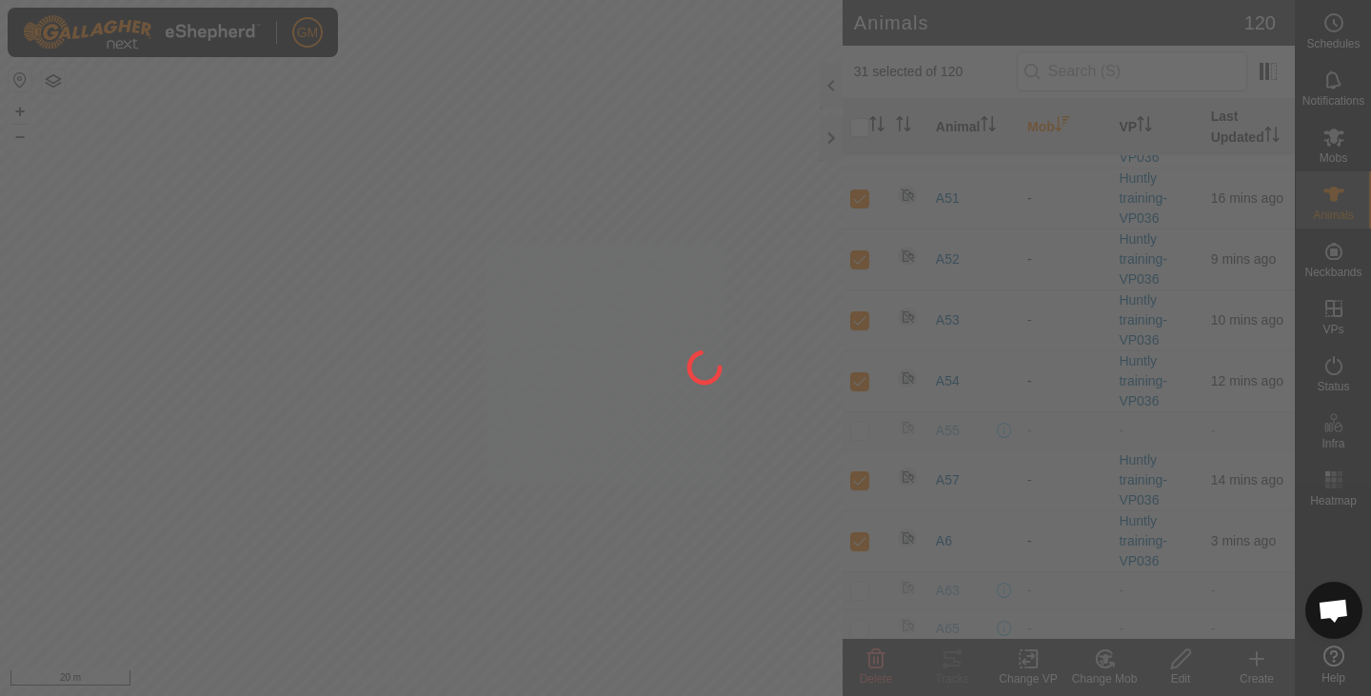
checkbox input "false"
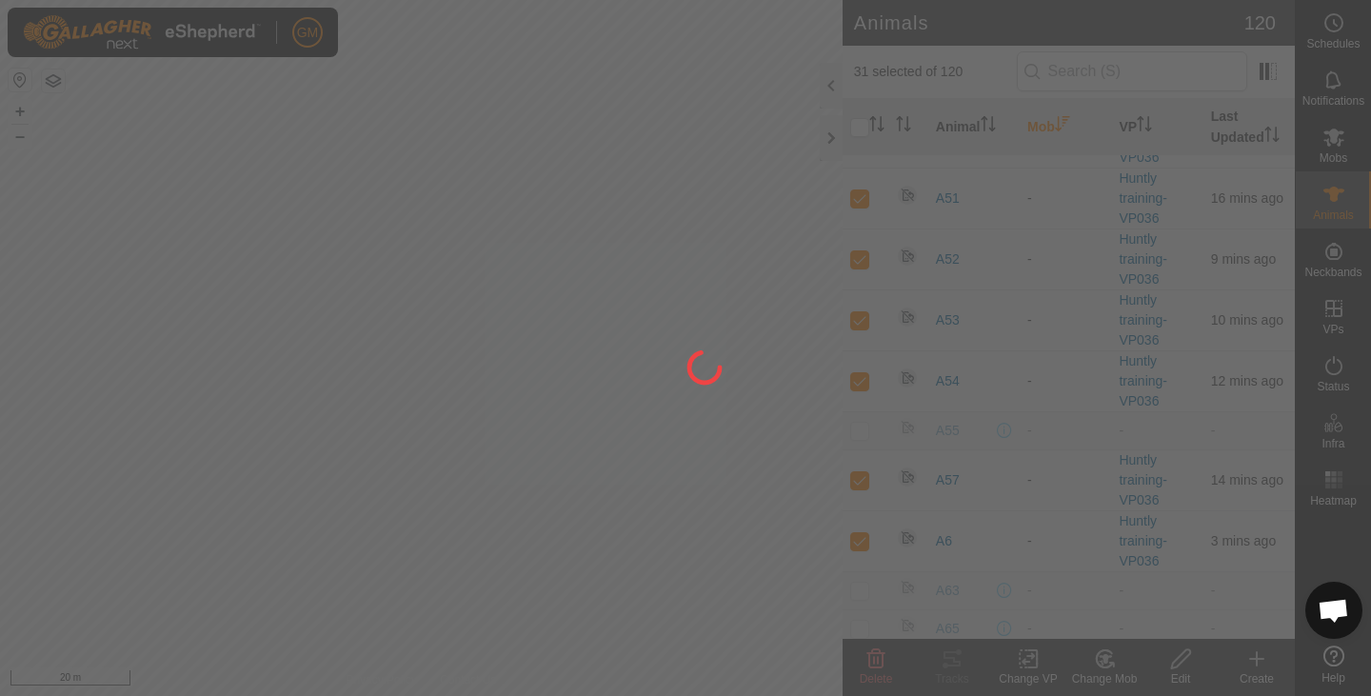
checkbox input "false"
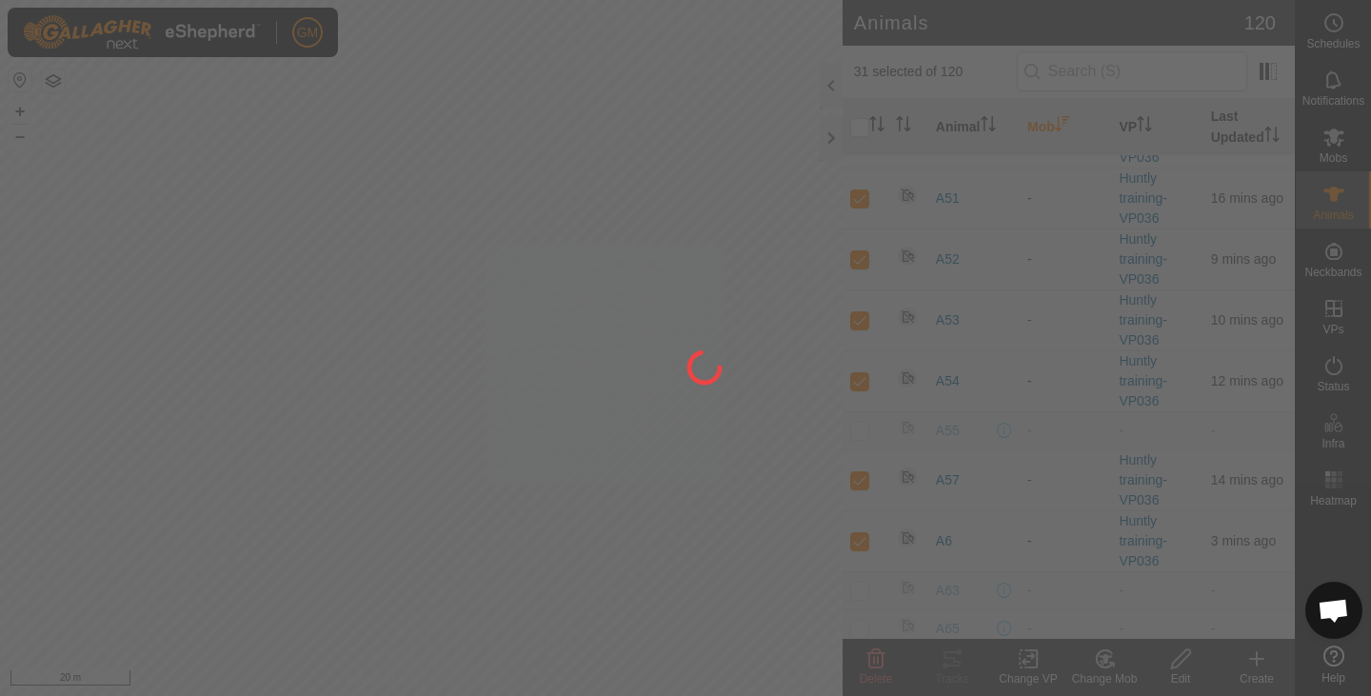
checkbox input "false"
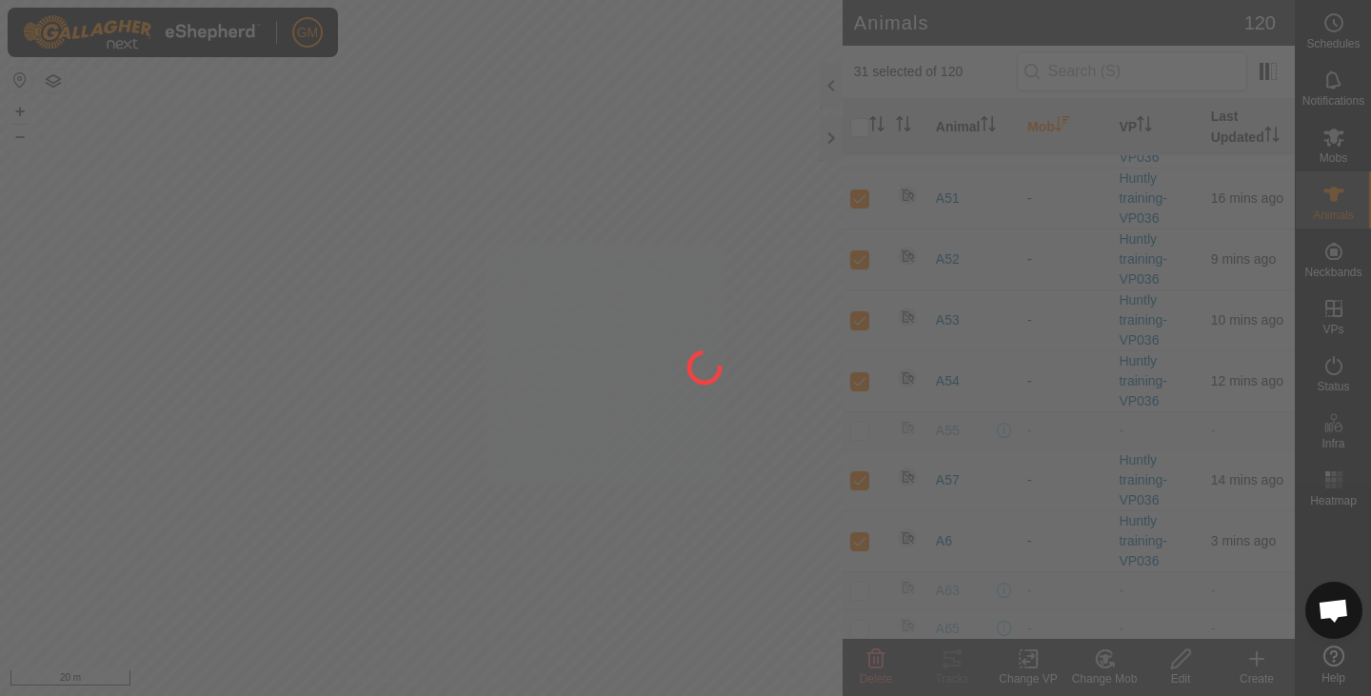
checkbox input "false"
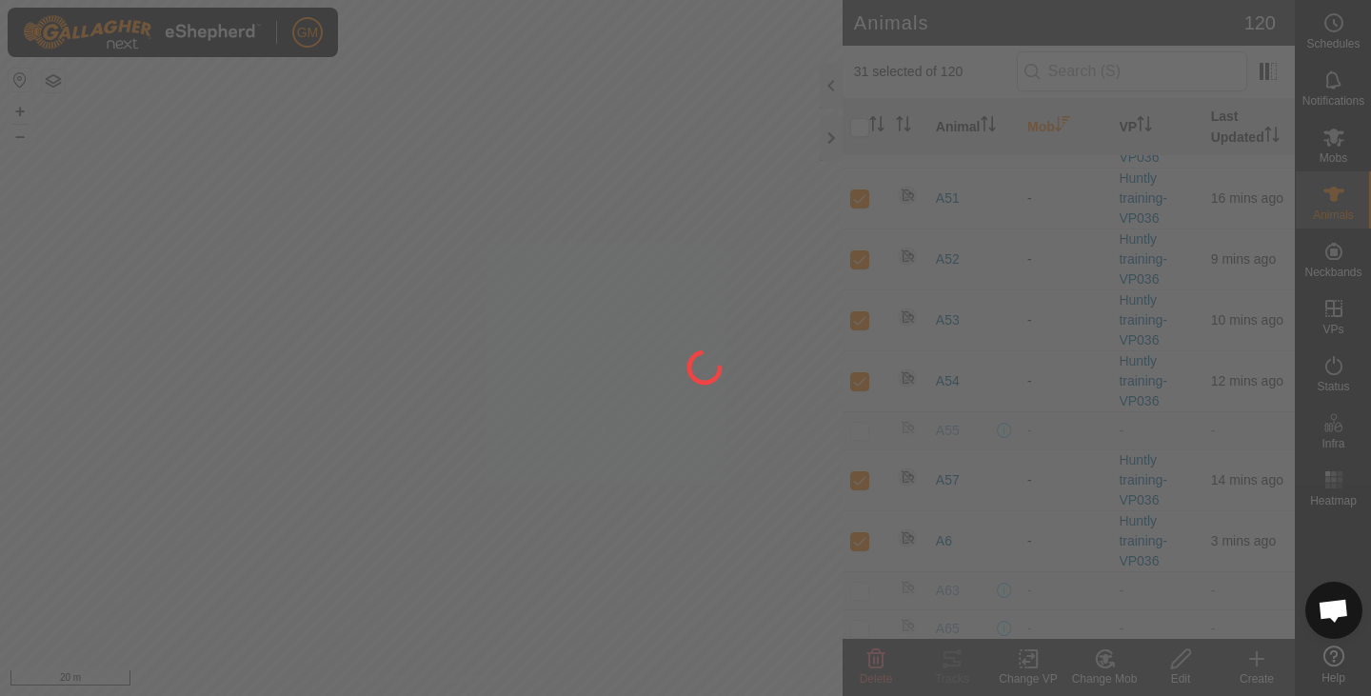
checkbox input "false"
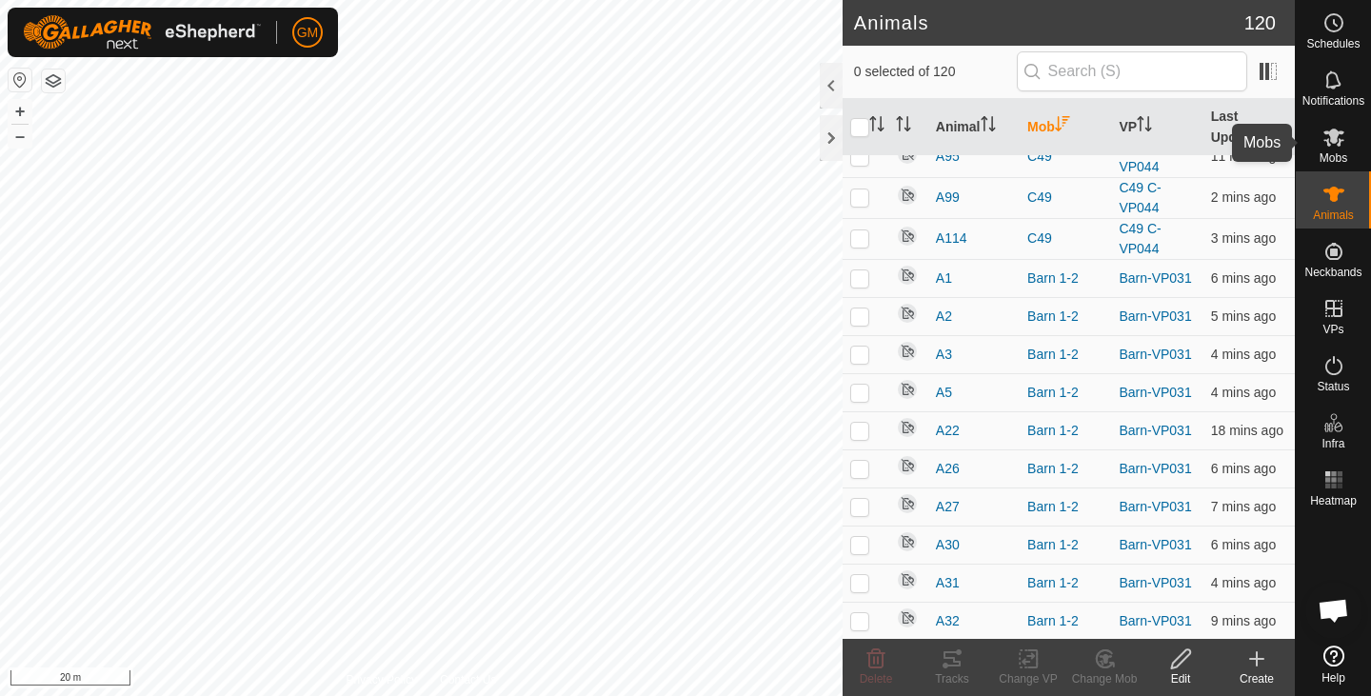
click at [1336, 139] on icon at bounding box center [1334, 138] width 21 height 18
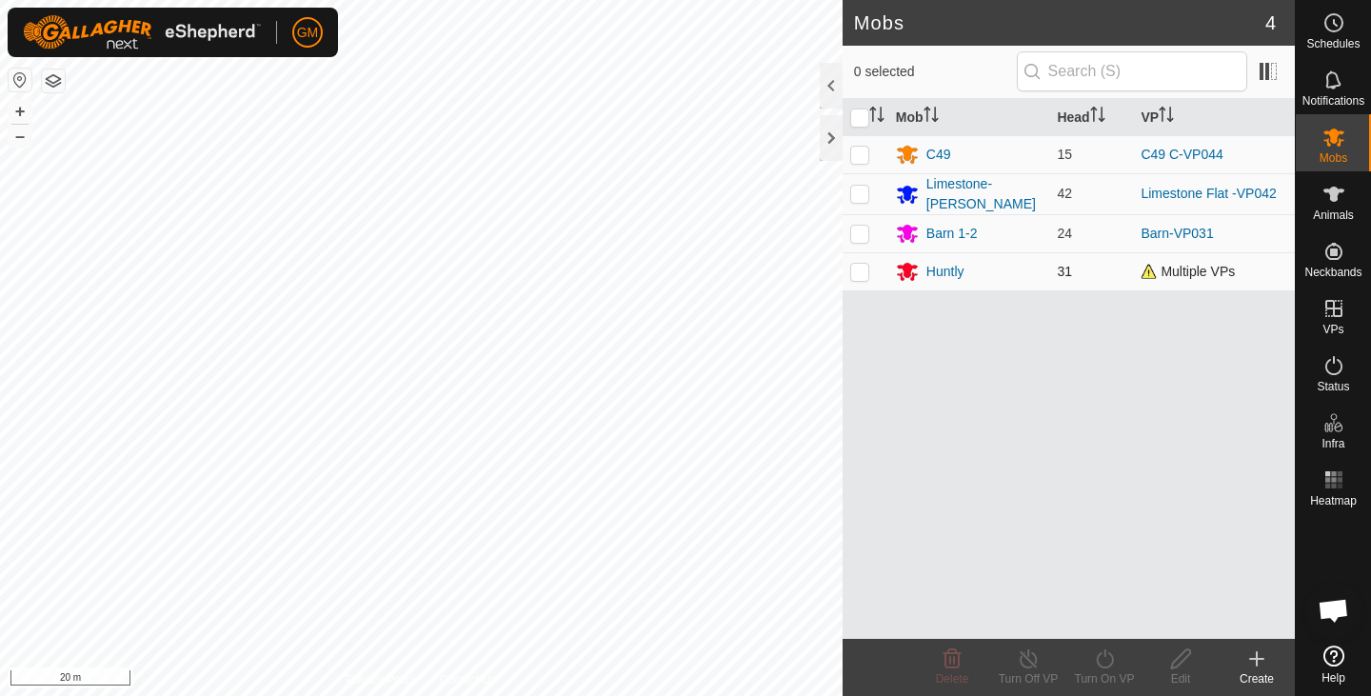
click at [1168, 271] on span "Multiple VPs" at bounding box center [1188, 271] width 94 height 15
click at [1180, 276] on td "Multiple VPs" at bounding box center [1214, 271] width 162 height 38
click at [866, 264] on p-checkbox at bounding box center [860, 271] width 19 height 15
checkbox input "true"
click at [1105, 655] on icon at bounding box center [1104, 659] width 17 height 19
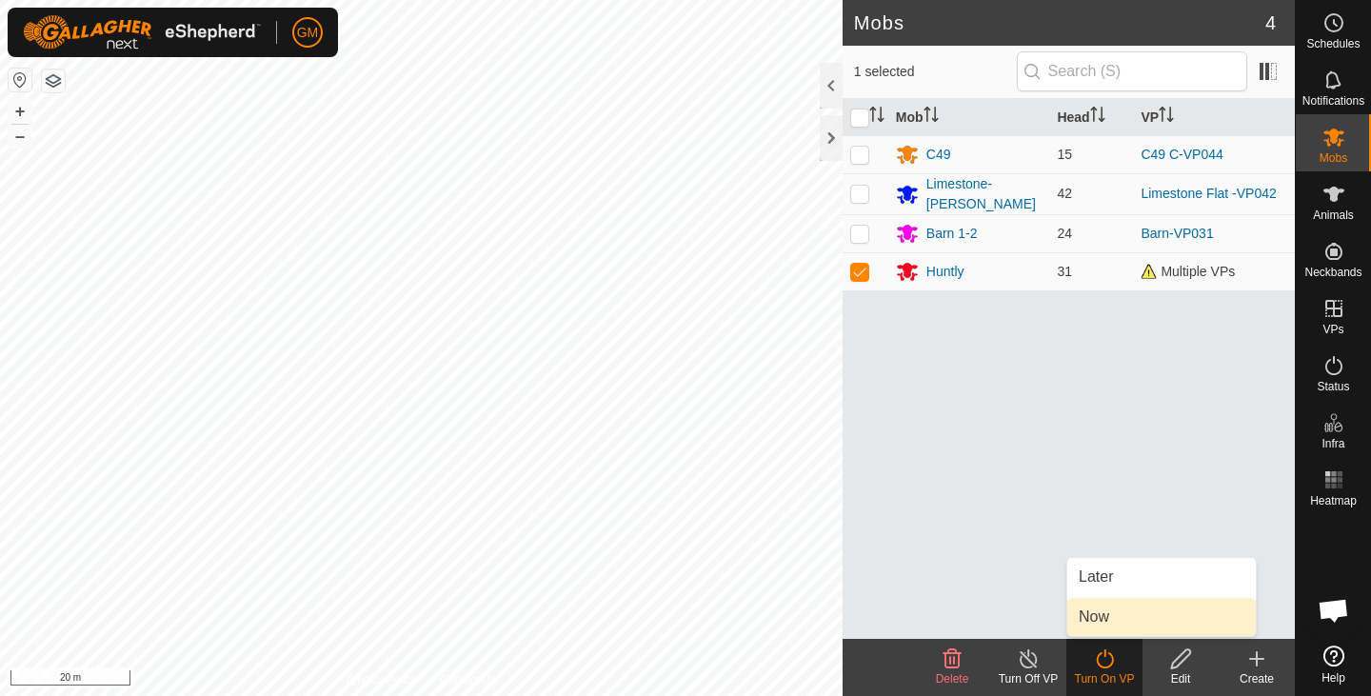
click at [1098, 626] on link "Now" at bounding box center [1162, 617] width 189 height 38
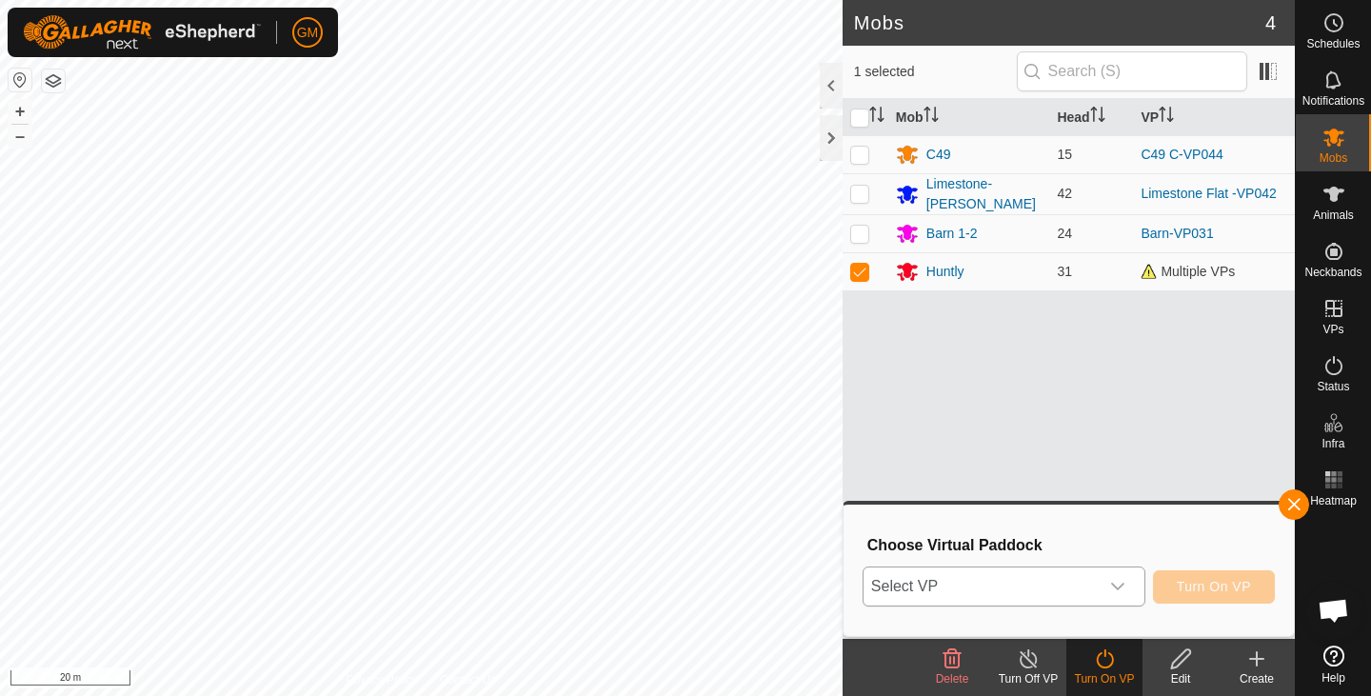
click at [1119, 584] on icon "dropdown trigger" at bounding box center [1118, 586] width 15 height 15
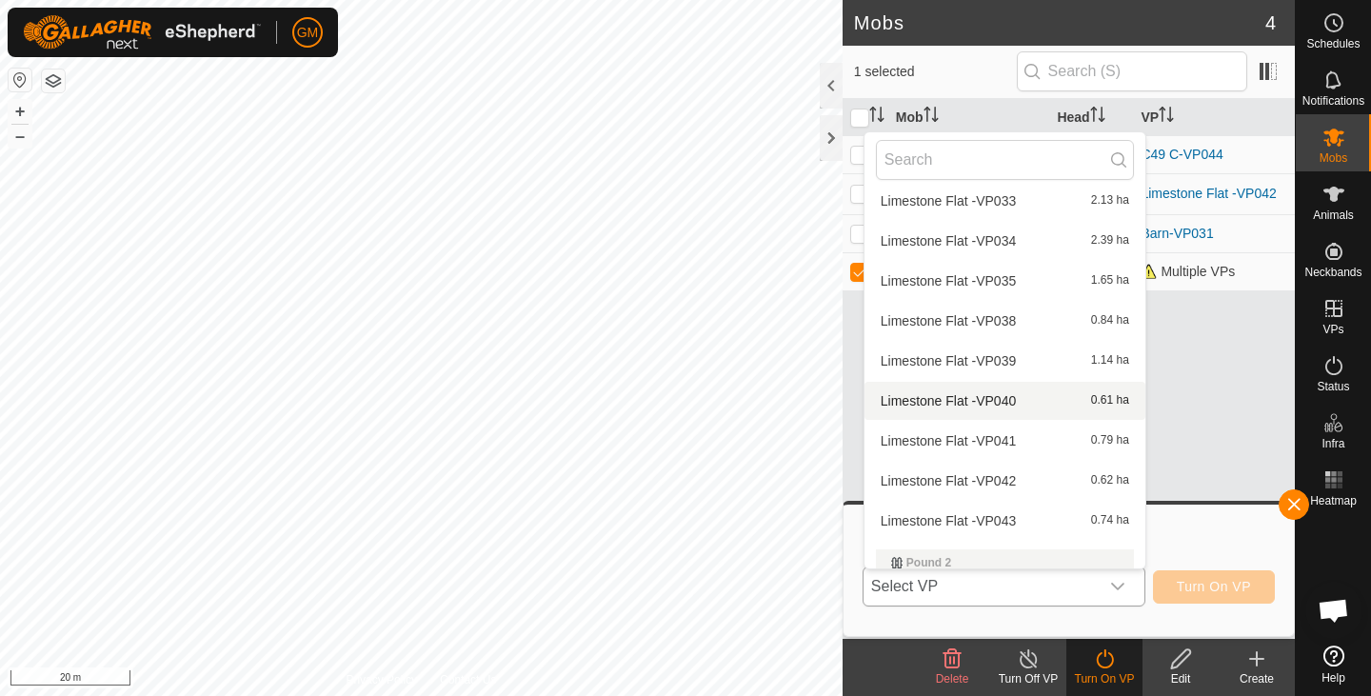
scroll to position [956, 0]
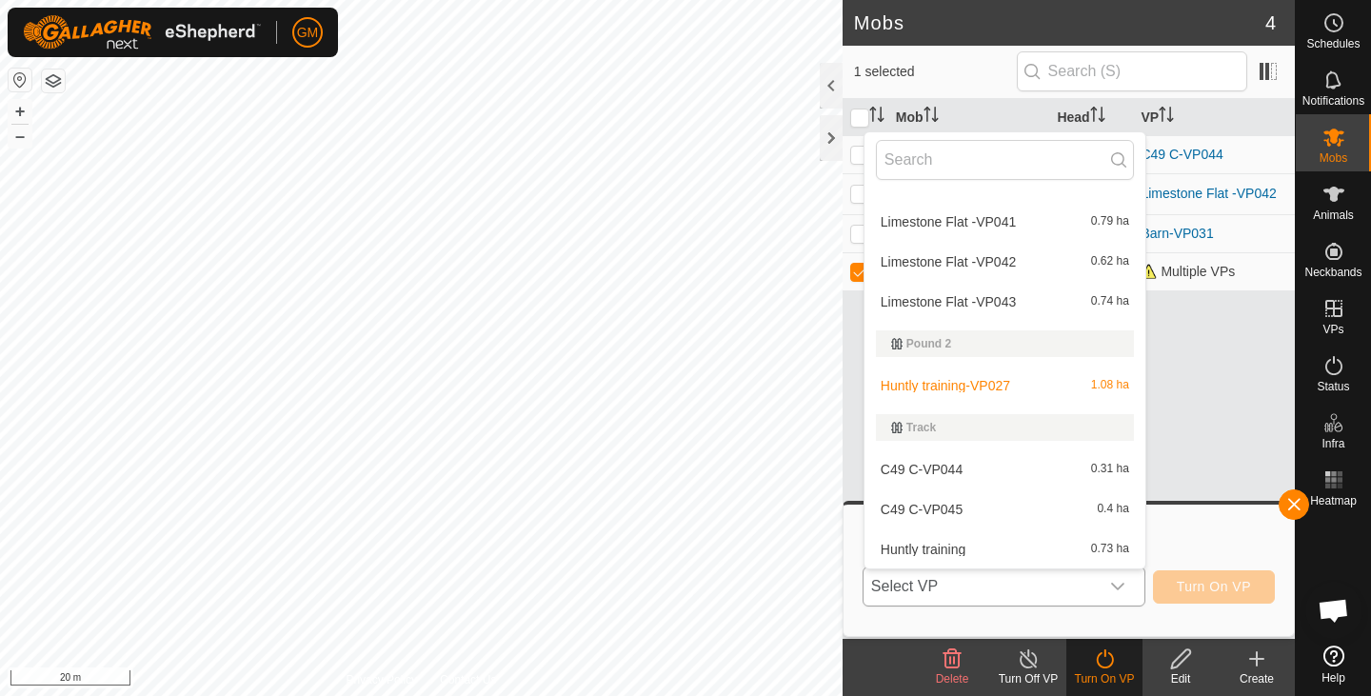
click at [992, 548] on li "Huntly training 0.73 ha" at bounding box center [1005, 549] width 281 height 38
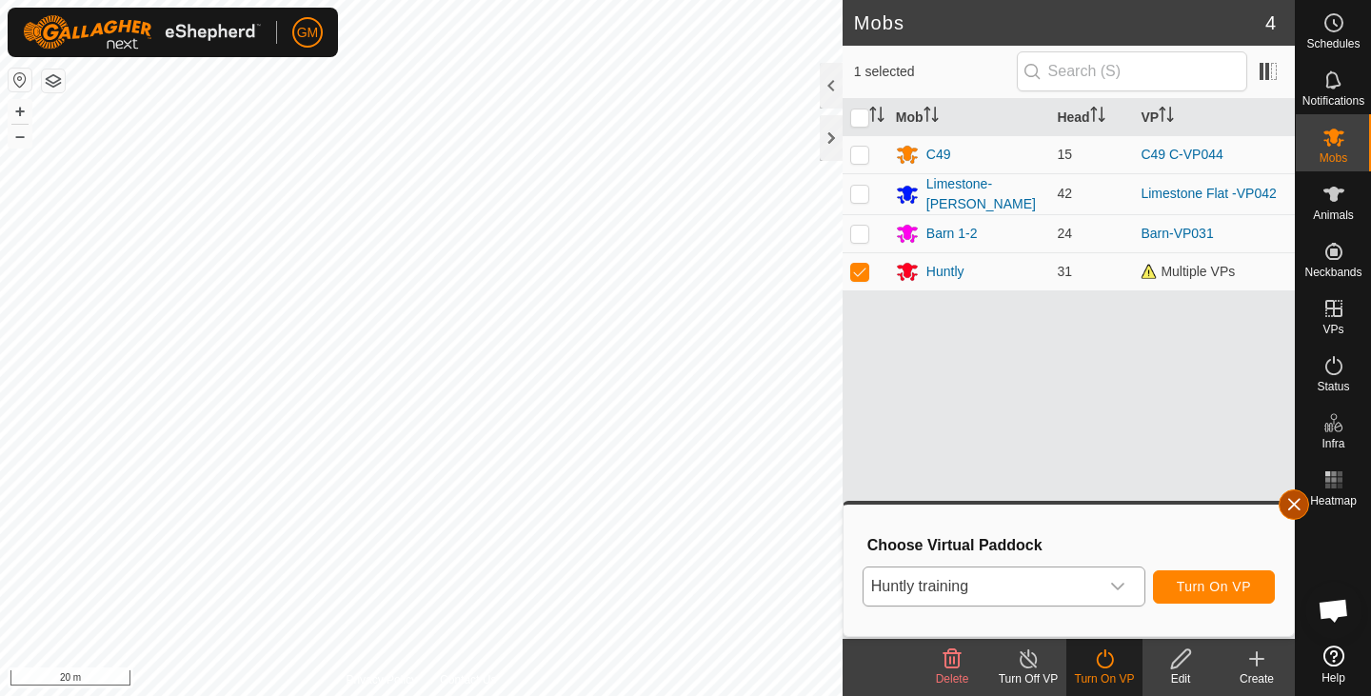
click at [1291, 504] on button "button" at bounding box center [1294, 505] width 30 height 30
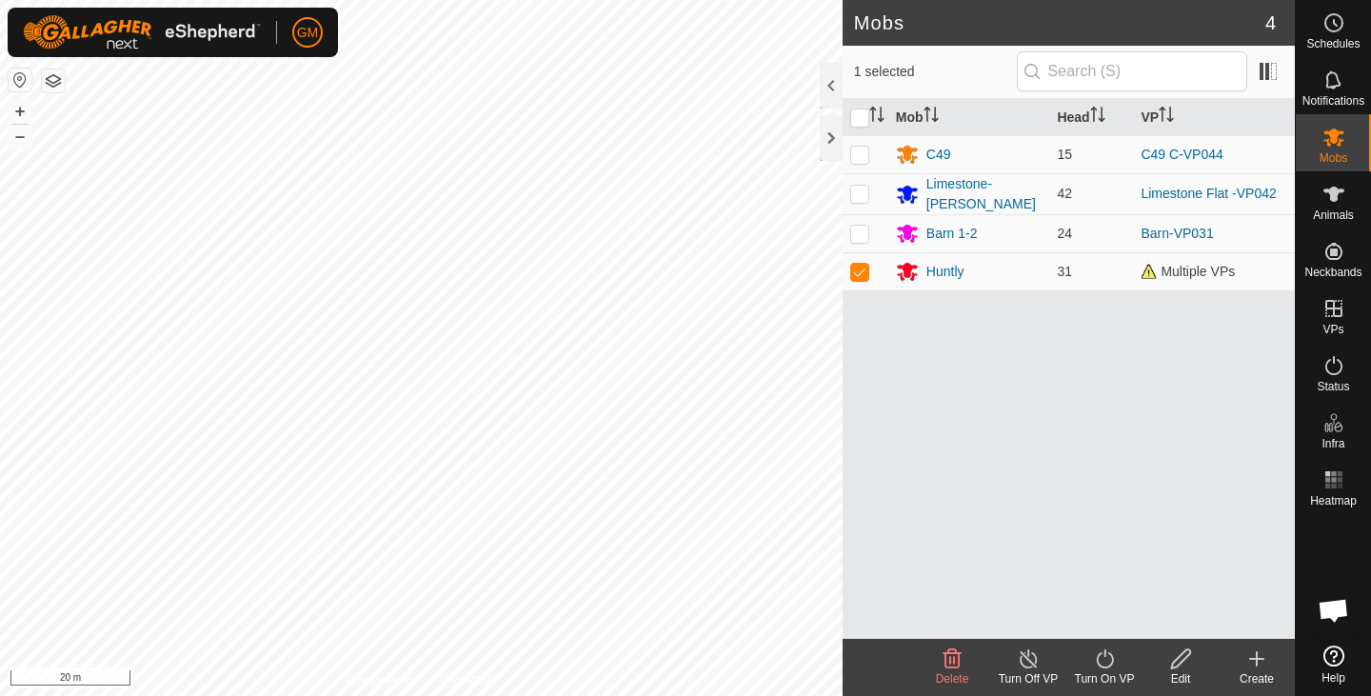
click at [1111, 659] on icon at bounding box center [1105, 659] width 24 height 23
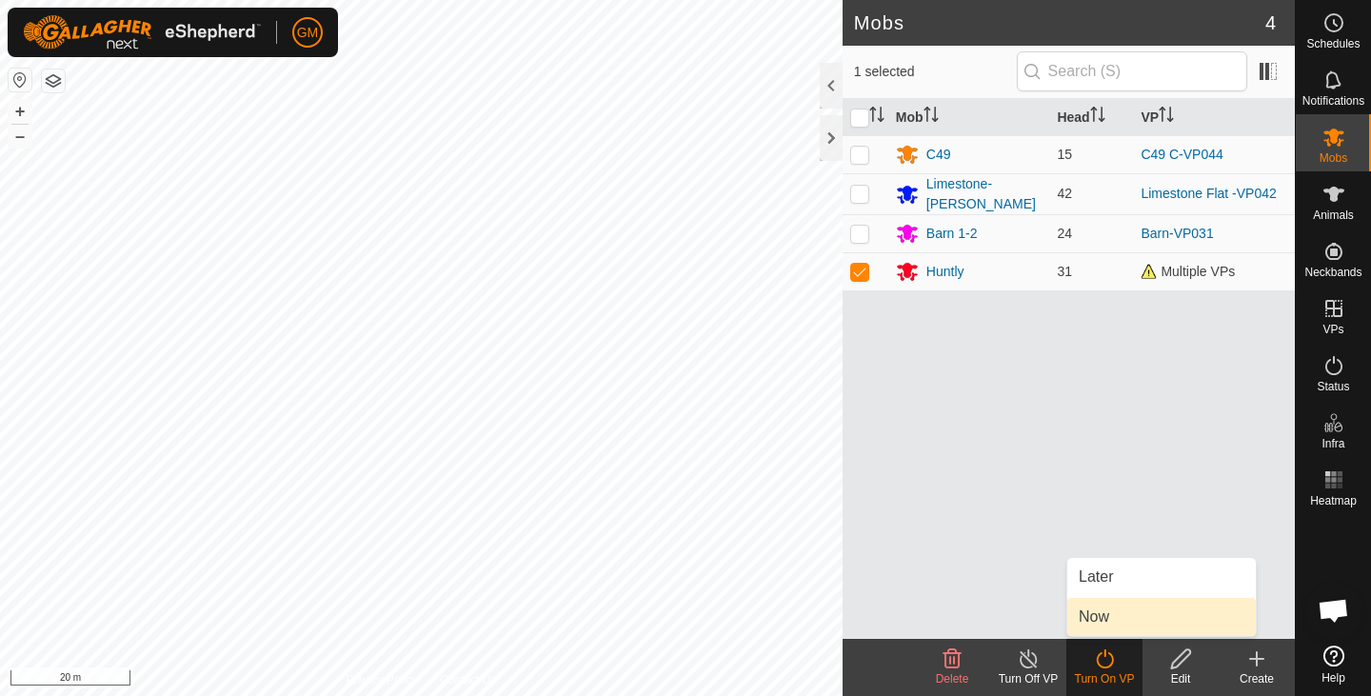
click at [1103, 619] on link "Now" at bounding box center [1162, 617] width 189 height 38
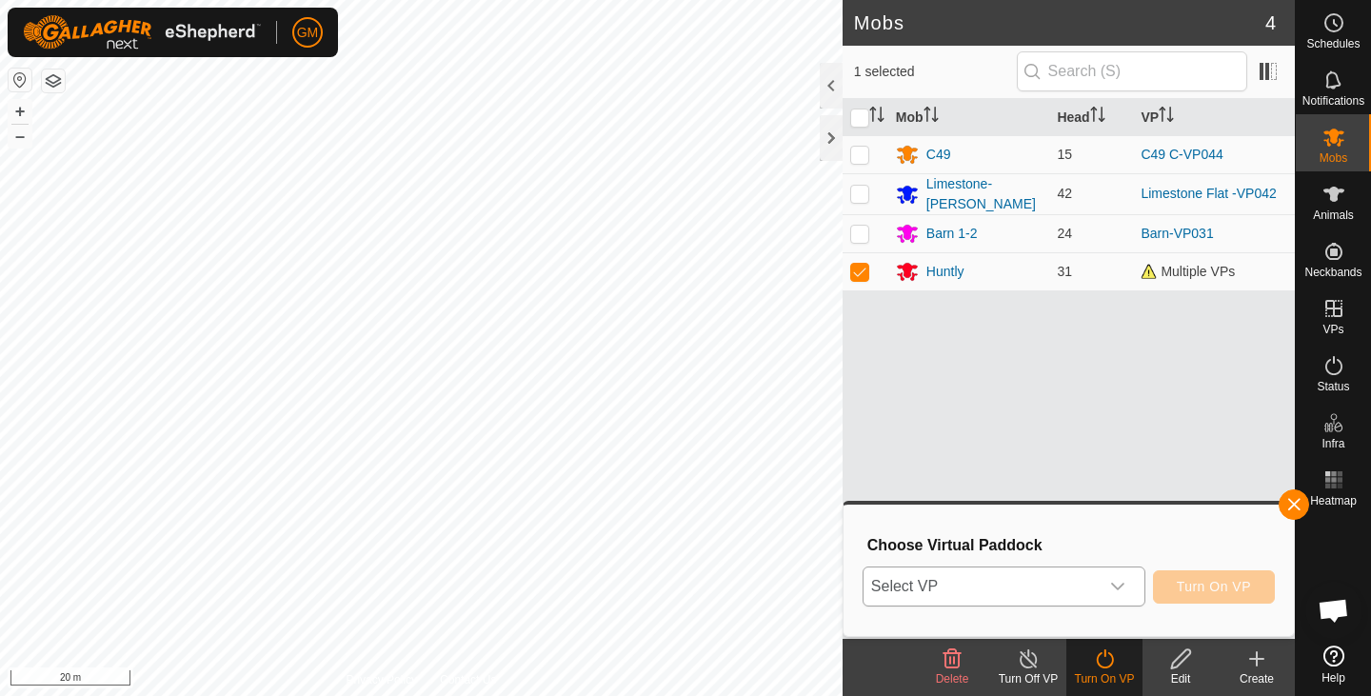
click at [1124, 585] on icon "dropdown trigger" at bounding box center [1118, 586] width 15 height 15
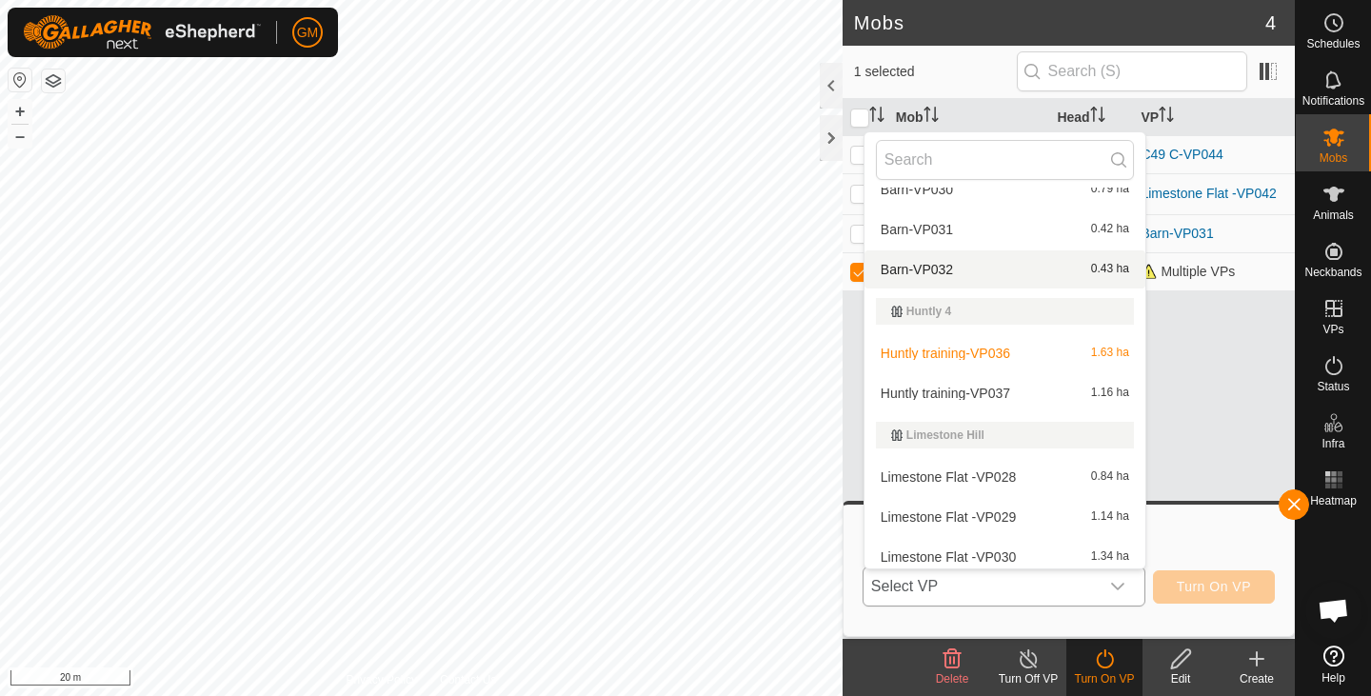
scroll to position [262, 0]
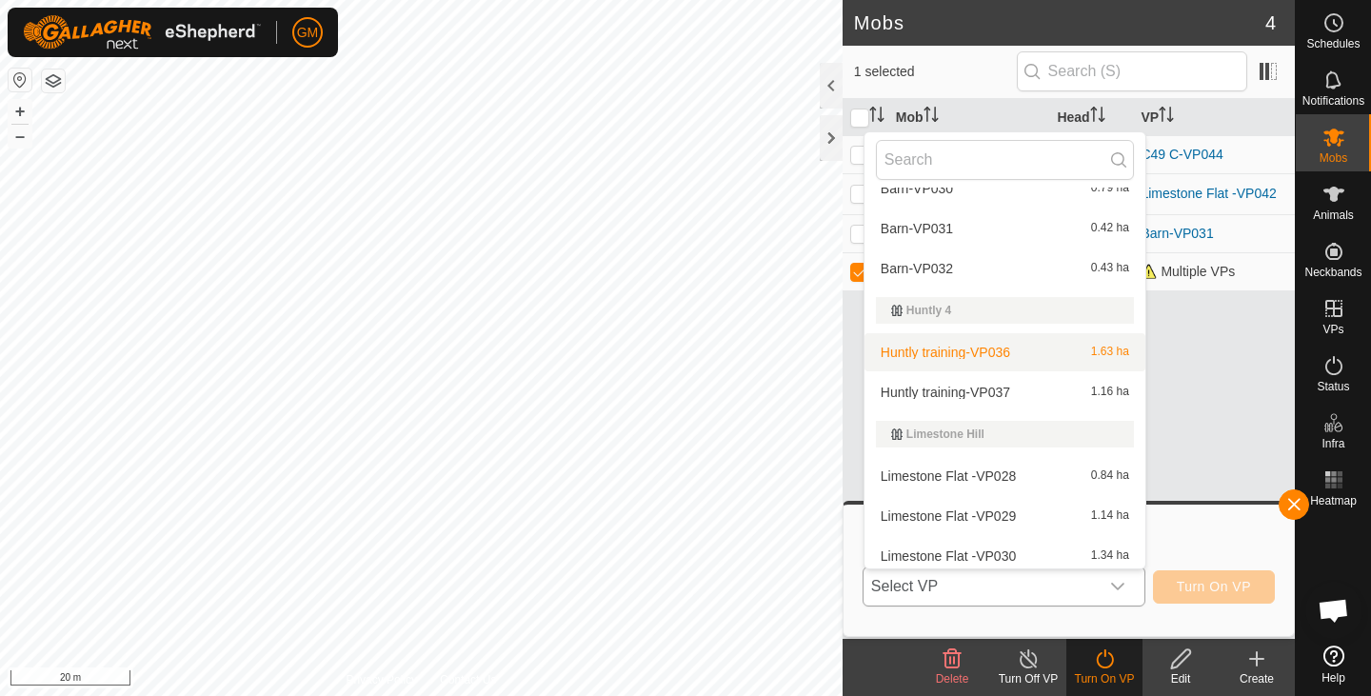
click at [962, 345] on li "Huntly training-VP036 1.63 ha" at bounding box center [1005, 352] width 281 height 38
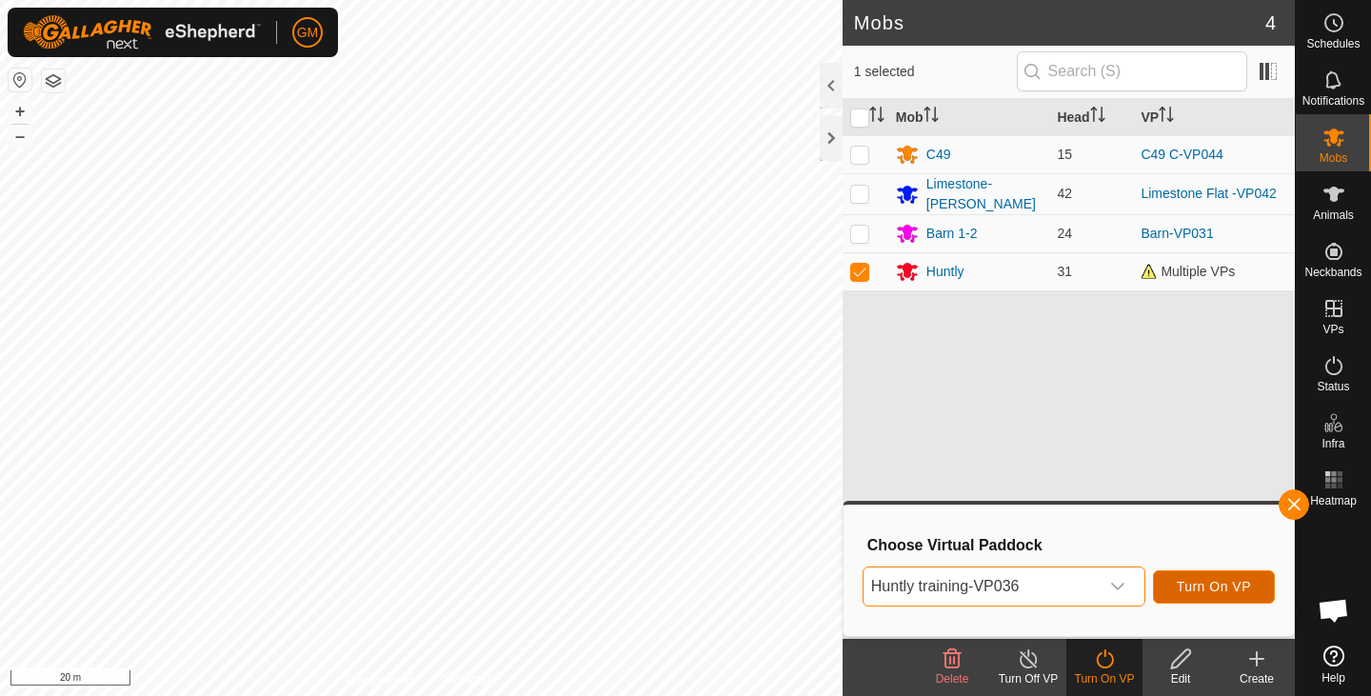
click at [1211, 580] on span "Turn On VP" at bounding box center [1214, 586] width 74 height 15
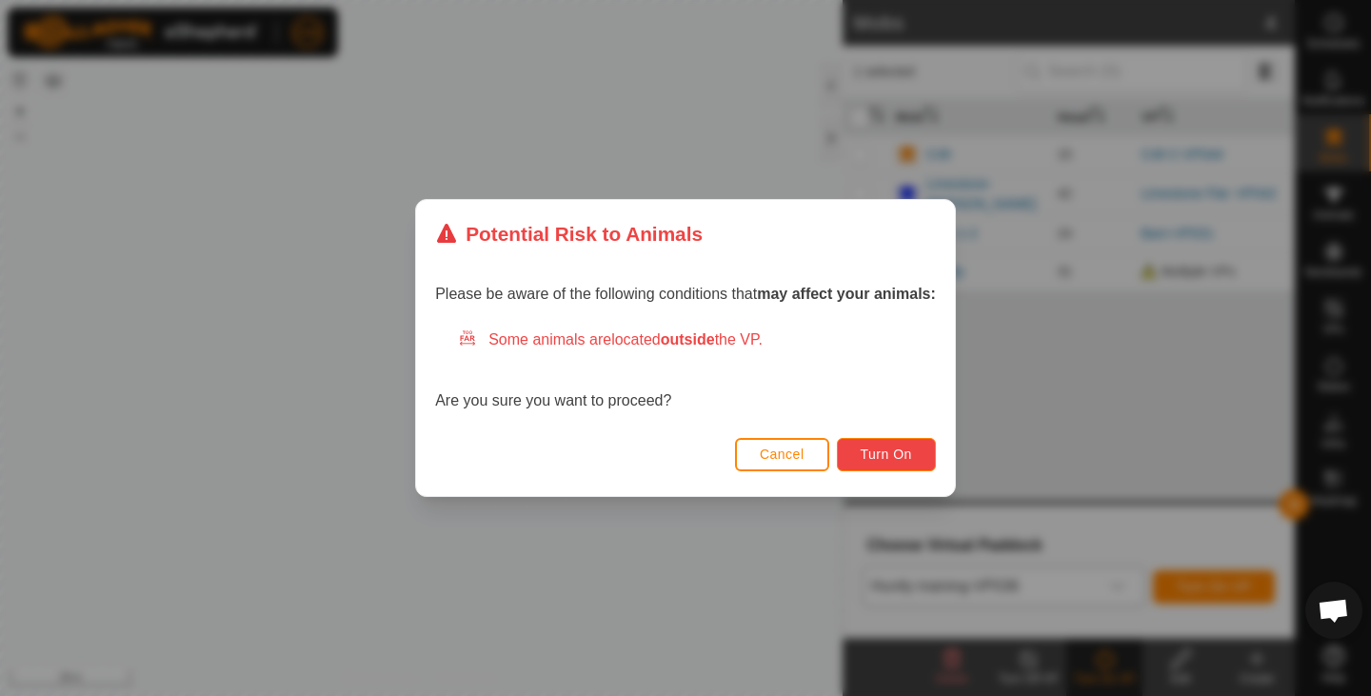
click at [907, 453] on span "Turn On" at bounding box center [886, 454] width 51 height 15
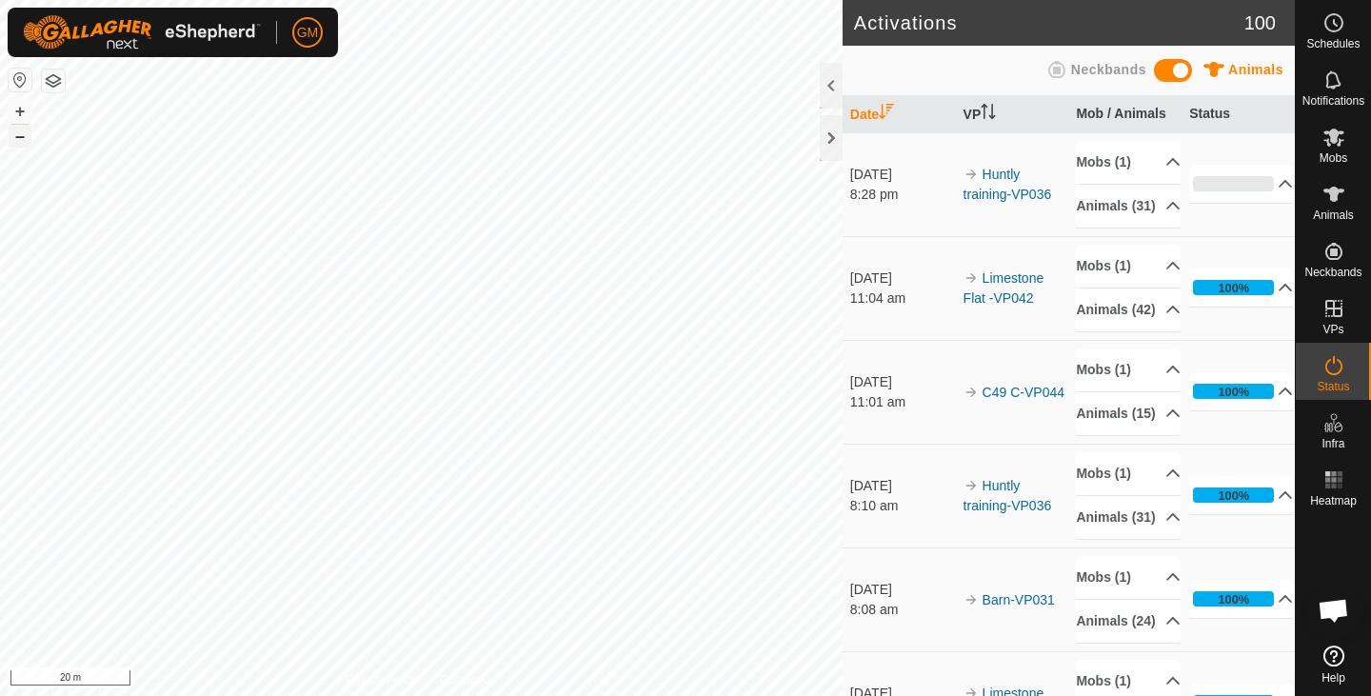
click at [22, 144] on button "–" at bounding box center [20, 136] width 23 height 23
click at [1333, 145] on icon at bounding box center [1334, 137] width 23 height 23
